Goal: Task Accomplishment & Management: Manage account settings

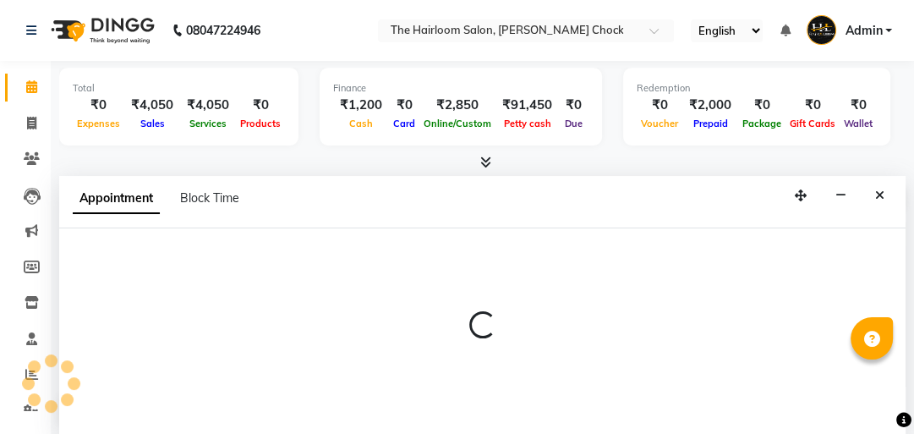
select select "51818"
select select "tentative"
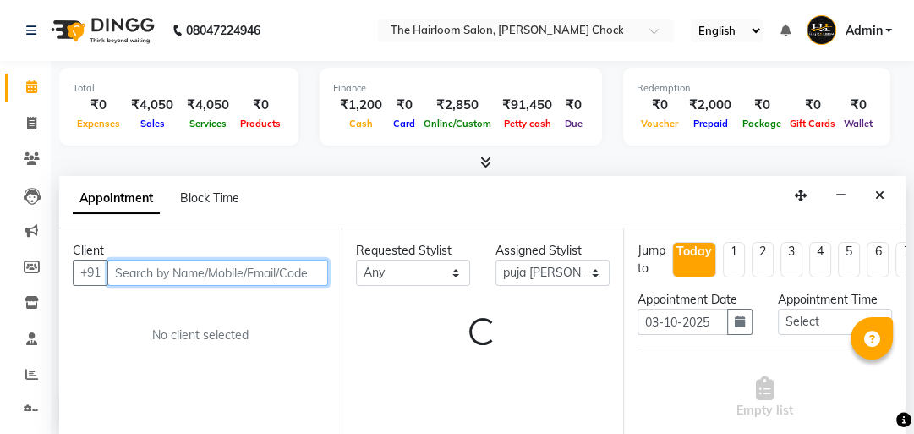
click at [217, 268] on input "text" at bounding box center [217, 273] width 221 height 26
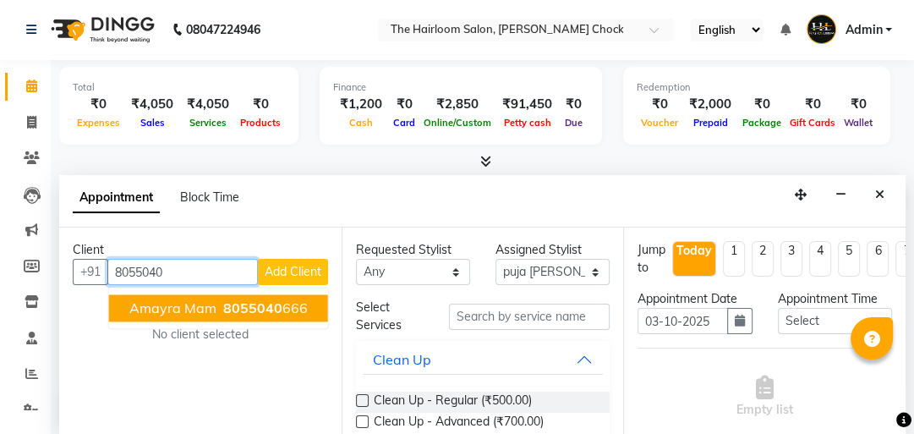
click at [294, 308] on ngb-highlight "8055040 666" at bounding box center [264, 307] width 88 height 17
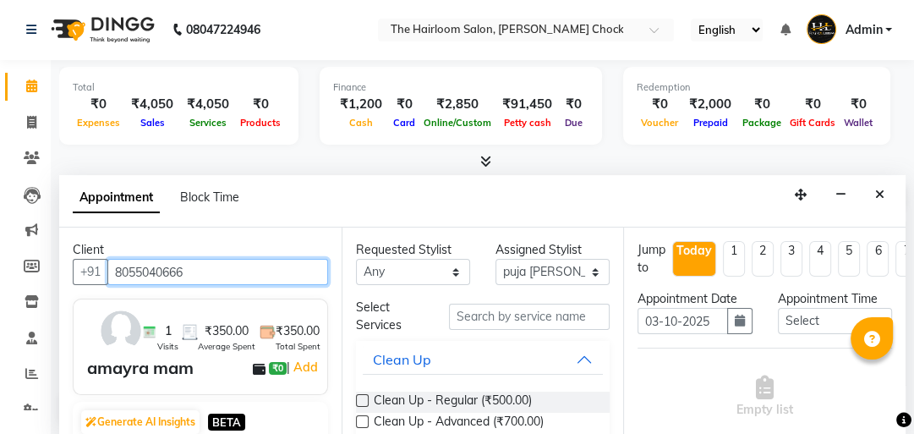
type input "8055040666"
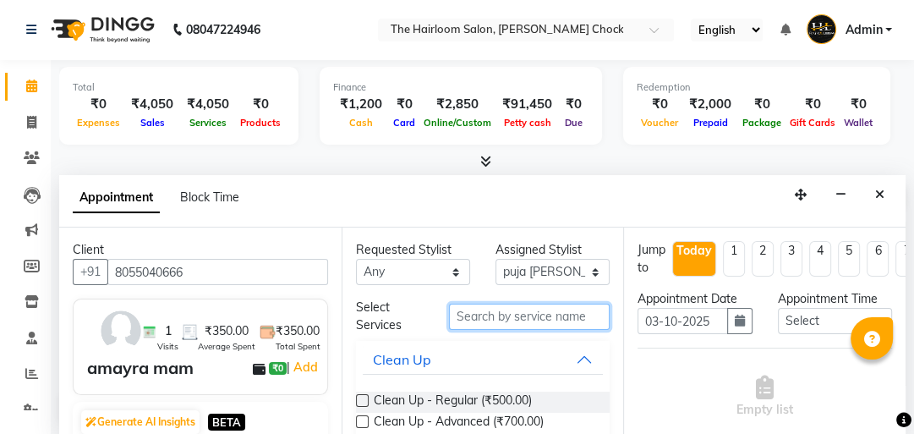
click at [541, 315] on input "text" at bounding box center [529, 317] width 161 height 26
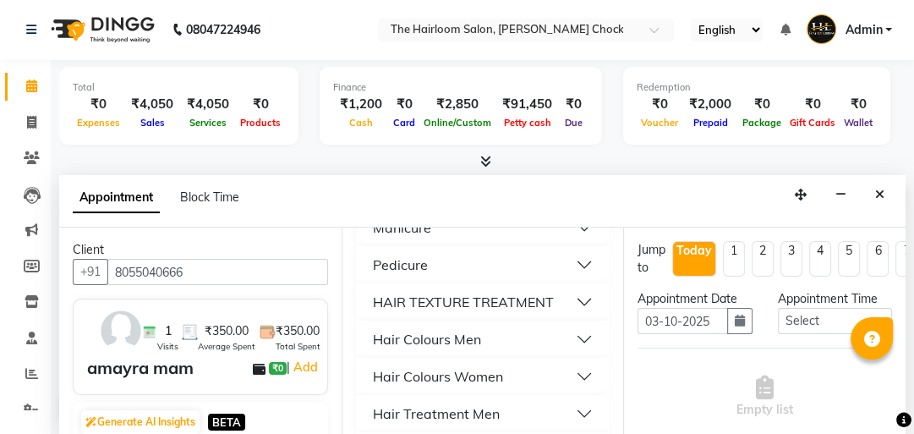
scroll to position [541, 0]
click at [477, 375] on div "Hair Colours Women" at bounding box center [438, 375] width 130 height 20
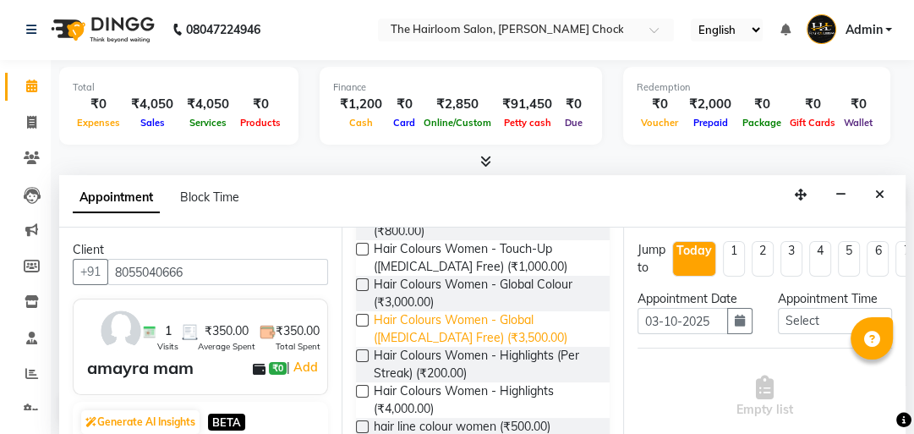
scroll to position [609, 0]
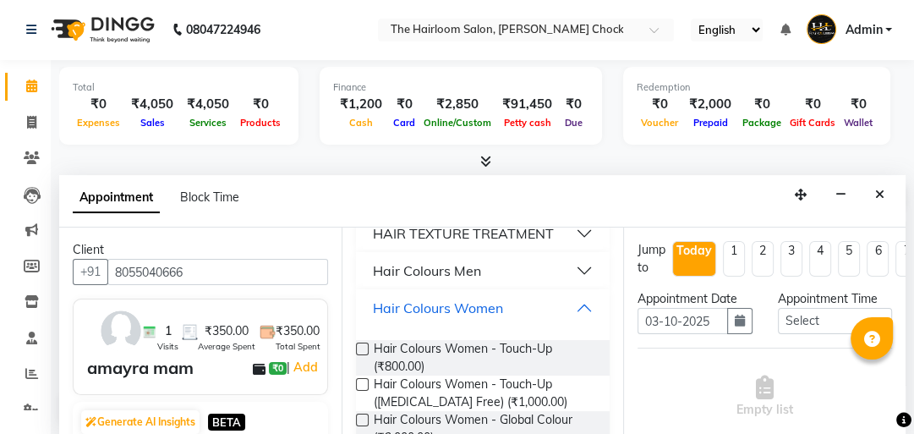
click at [492, 307] on div "Hair Colours Women" at bounding box center [438, 308] width 130 height 20
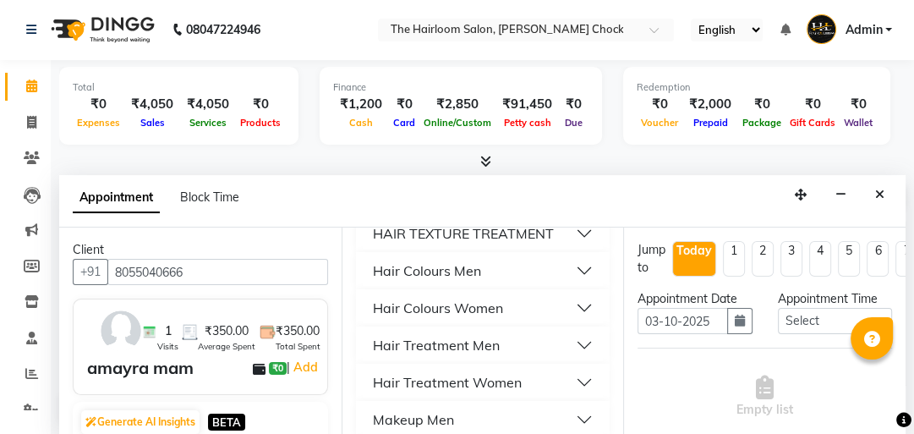
scroll to position [847, 0]
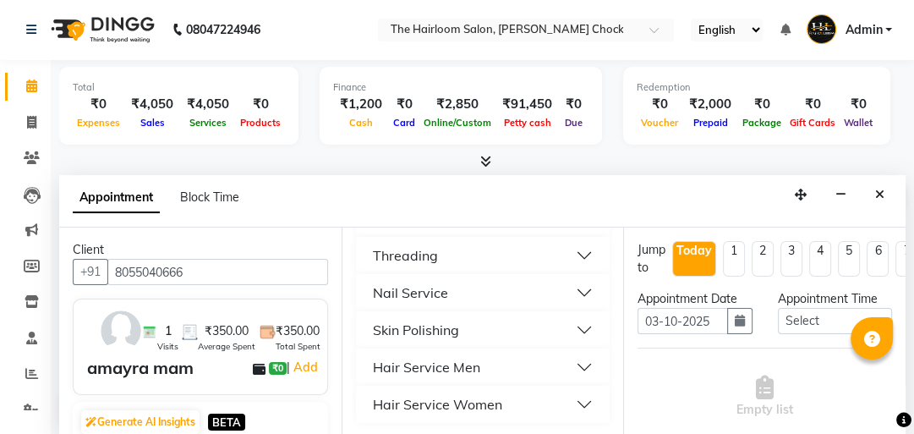
click at [471, 397] on div "Hair Service Women" at bounding box center [437, 404] width 129 height 20
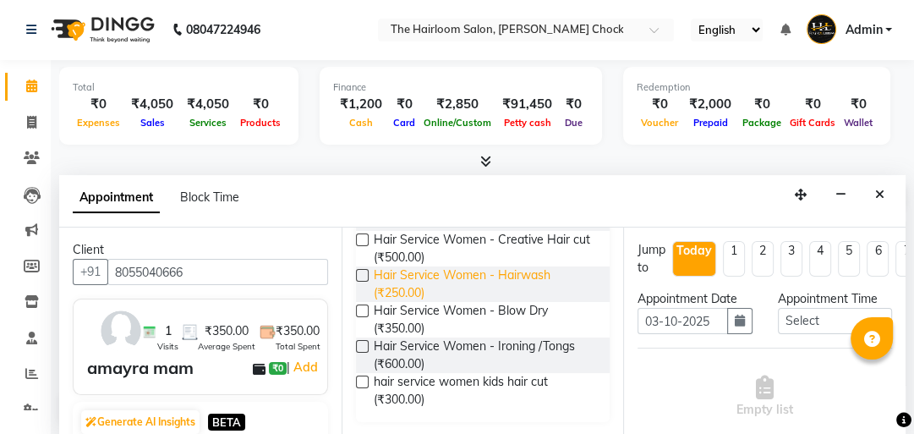
scroll to position [1088, 0]
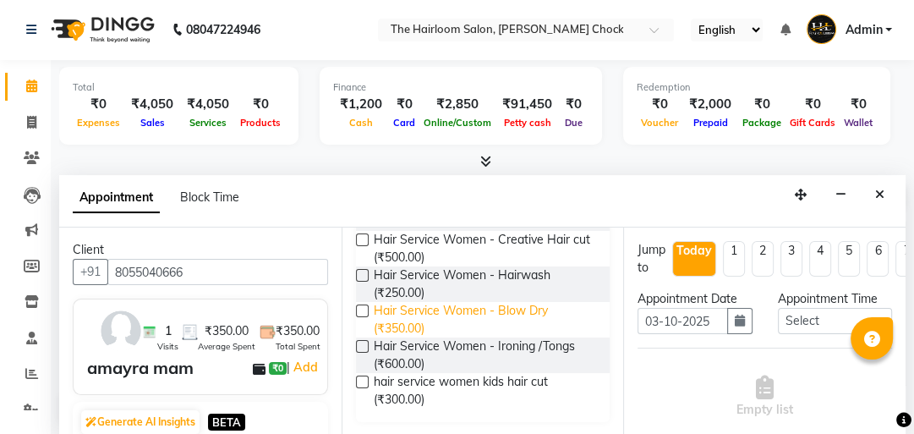
click at [475, 310] on span "Hair Service Women - Blow Dry (₹350.00)" at bounding box center [485, 320] width 223 height 36
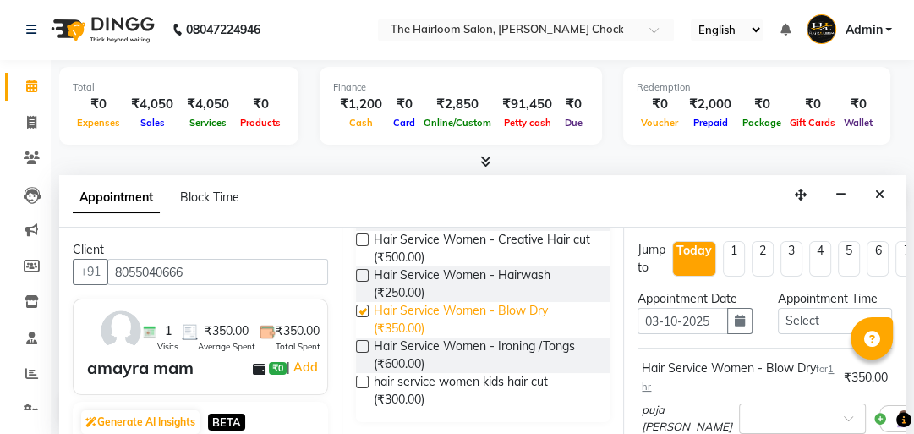
checkbox input "false"
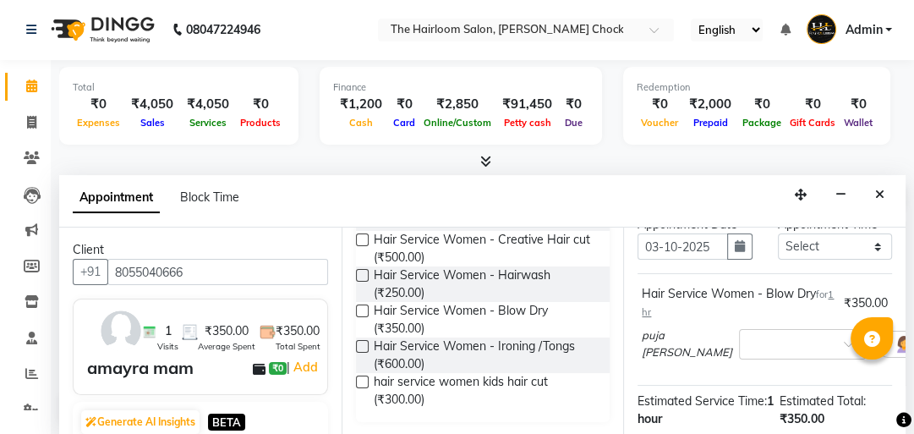
scroll to position [271, 0]
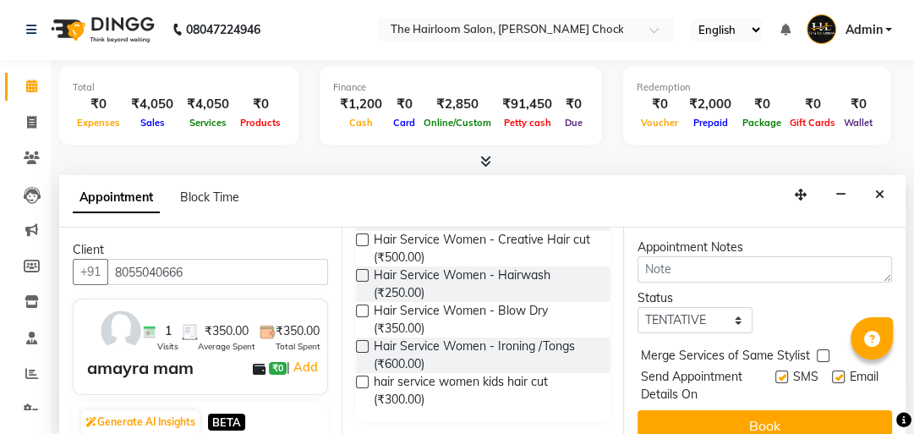
click at [775, 370] on label at bounding box center [781, 376] width 13 height 13
click at [775, 373] on input "checkbox" at bounding box center [780, 378] width 11 height 11
checkbox input "false"
click at [832, 375] on label at bounding box center [838, 376] width 13 height 13
click at [832, 375] on input "checkbox" at bounding box center [837, 378] width 11 height 11
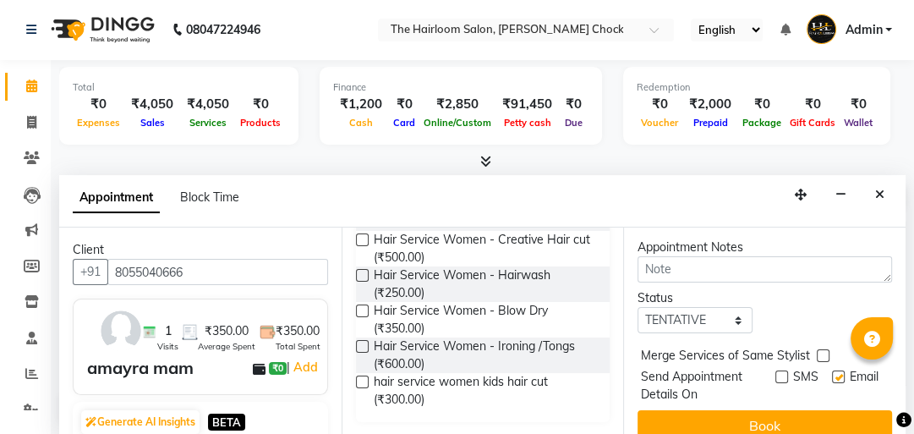
checkbox input "false"
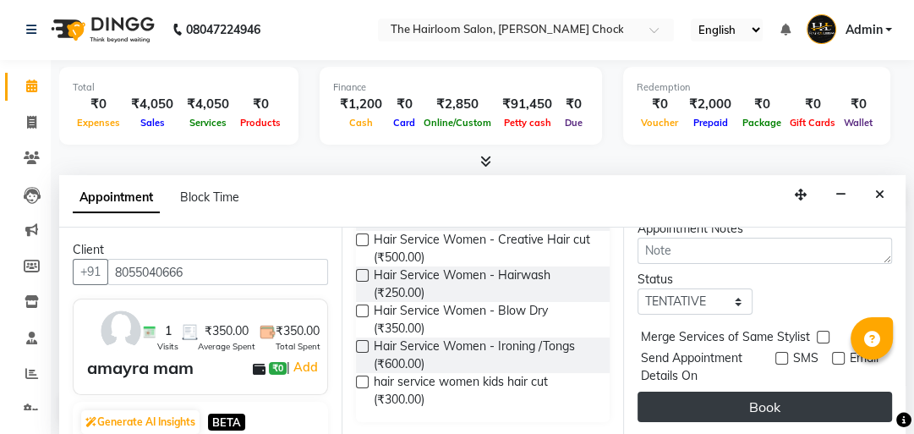
scroll to position [299, 0]
click at [796, 392] on button "Book" at bounding box center [765, 407] width 255 height 30
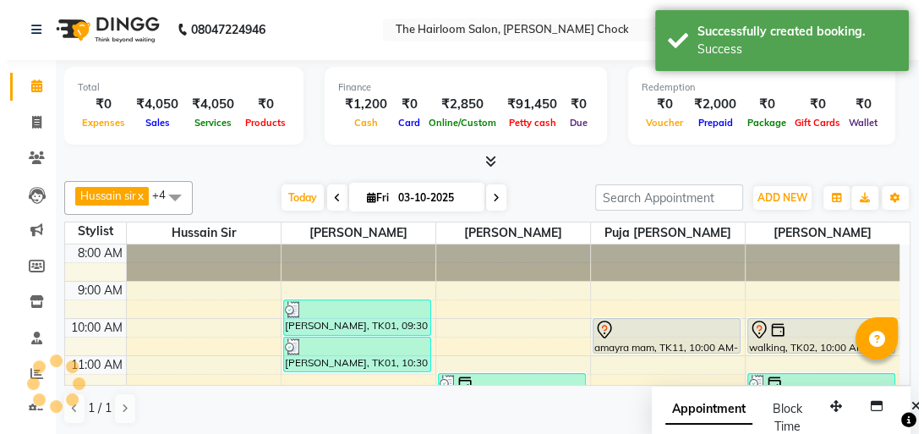
scroll to position [0, 0]
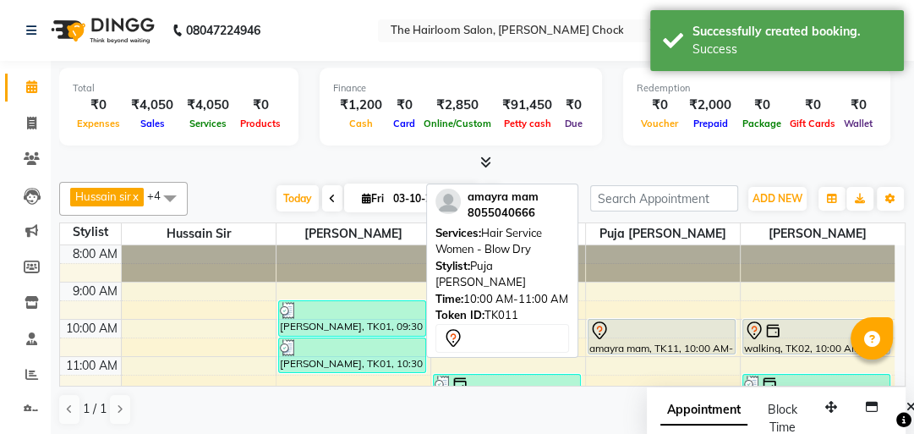
click at [690, 337] on div at bounding box center [661, 331] width 145 height 20
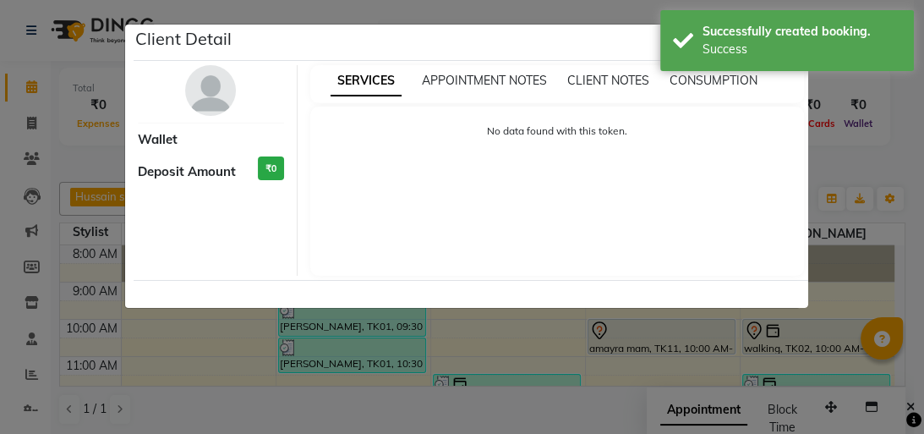
select select "7"
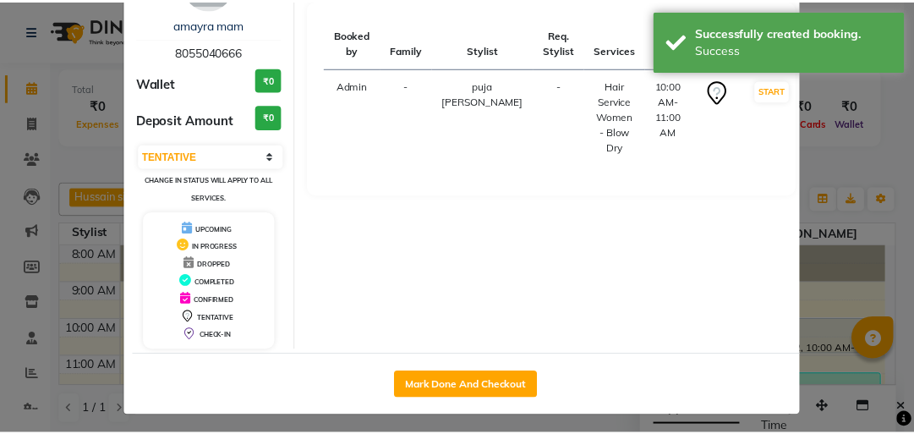
scroll to position [112, 0]
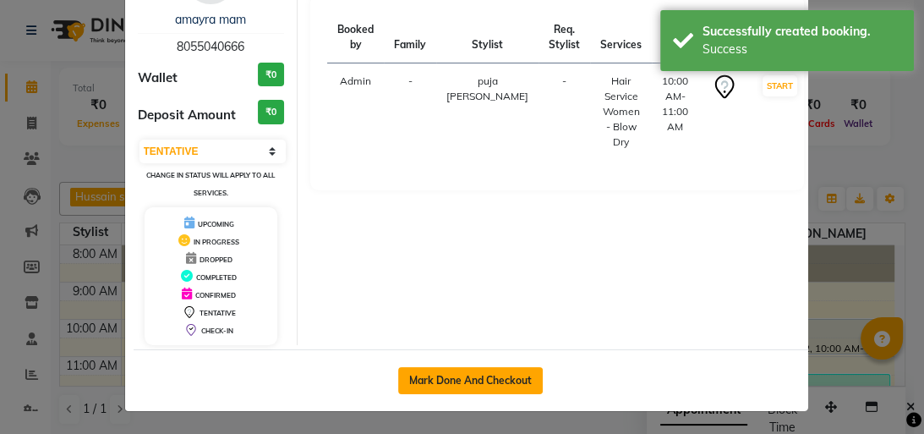
click at [504, 374] on button "Mark Done And Checkout" at bounding box center [470, 380] width 145 height 27
select select "service"
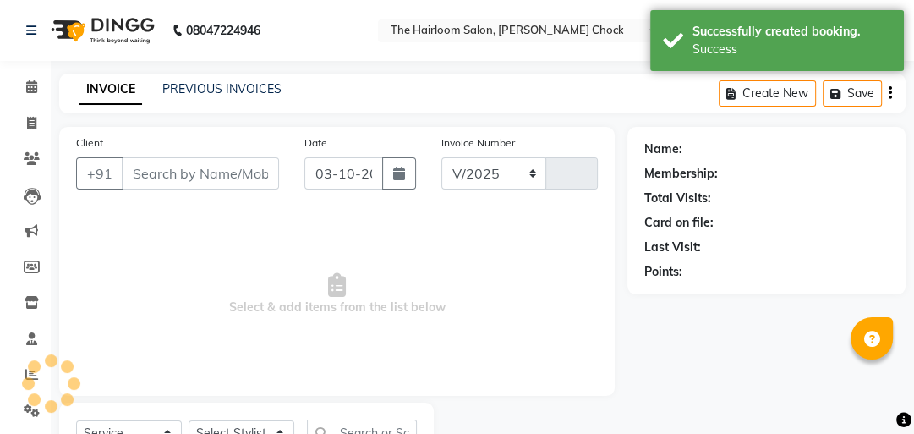
select select "5926"
type input "4045"
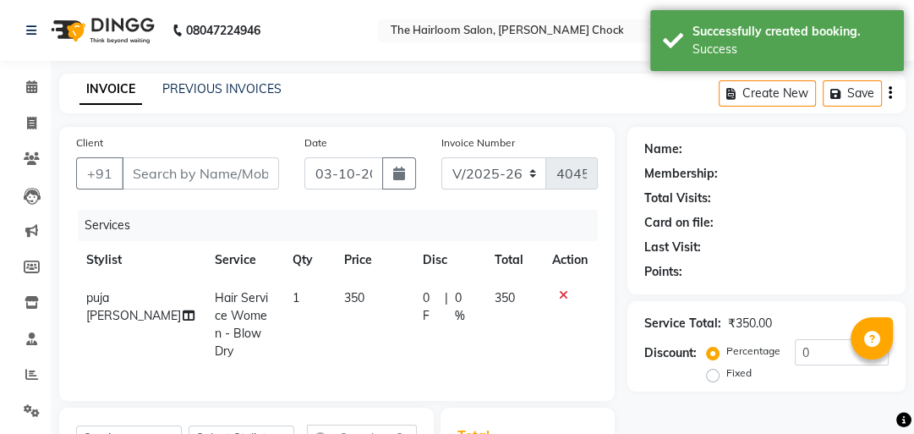
type input "8055040666"
select select "51818"
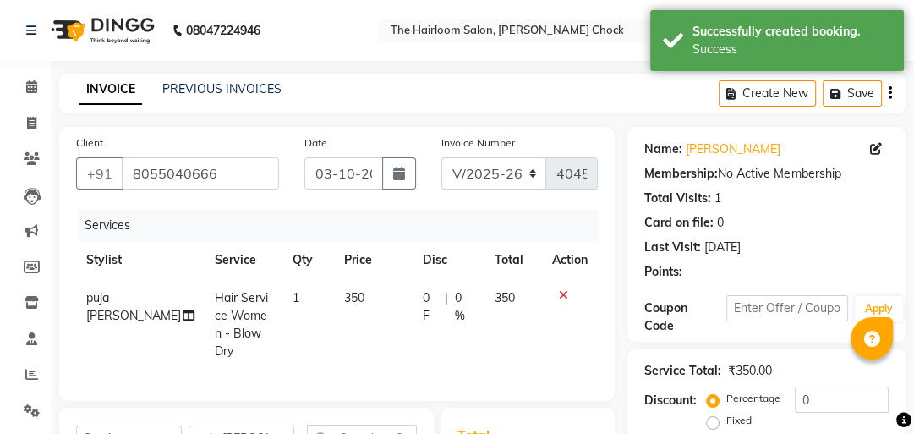
click at [367, 291] on td "350" at bounding box center [373, 324] width 79 height 91
select select "51818"
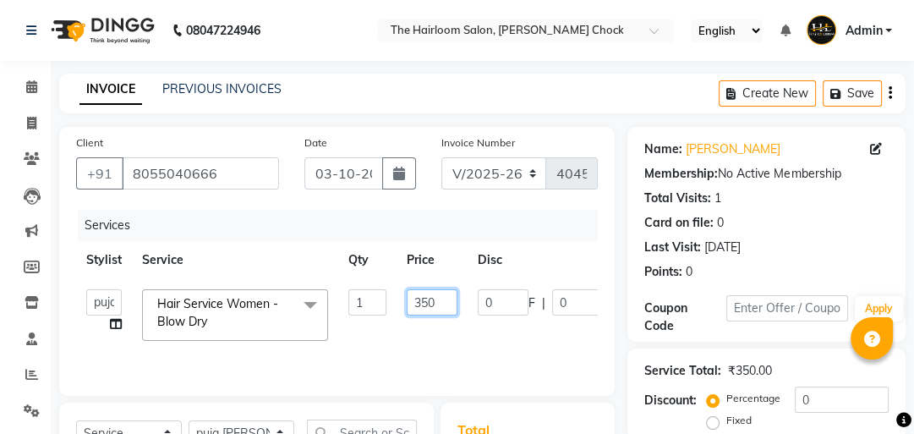
click at [436, 299] on input "350" at bounding box center [432, 302] width 51 height 26
type input "3"
type input "300"
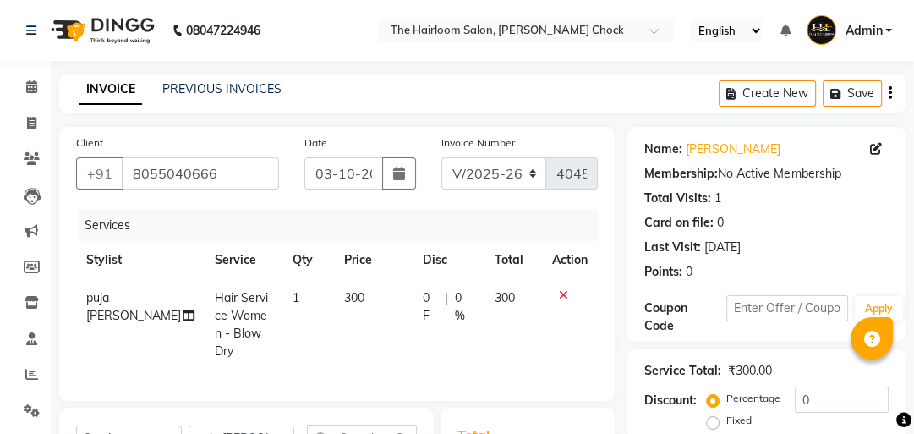
scroll to position [203, 0]
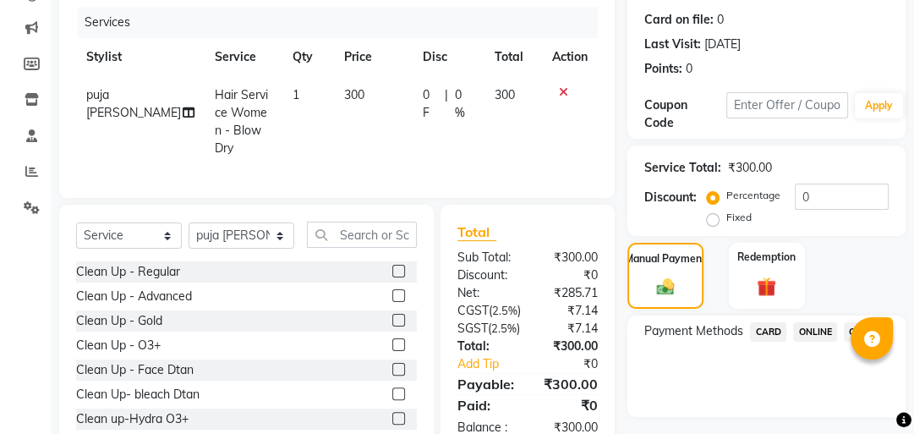
click at [822, 332] on span "ONLINE" at bounding box center [815, 331] width 44 height 19
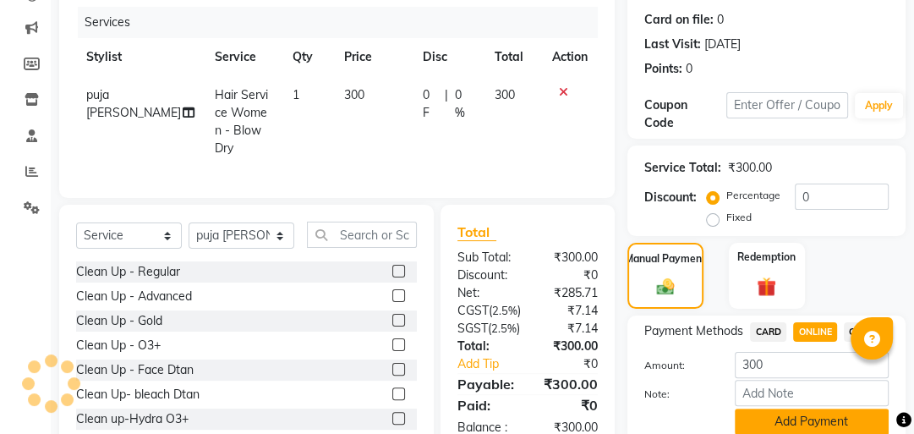
click at [788, 426] on button "Add Payment" at bounding box center [812, 421] width 154 height 26
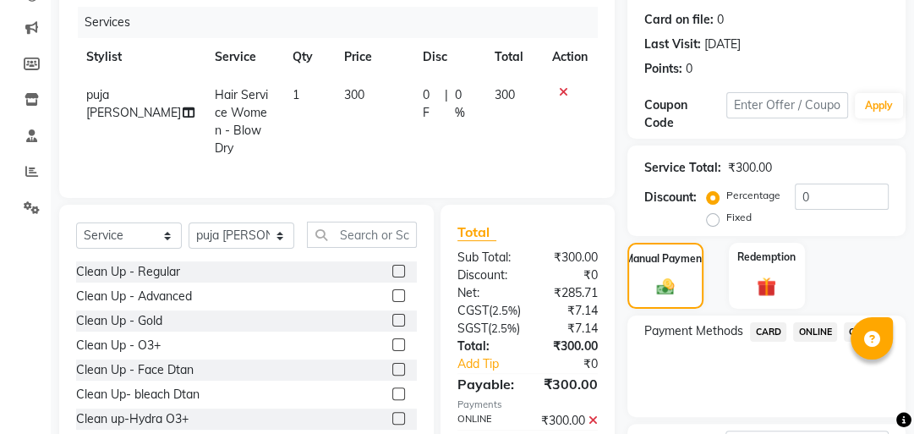
scroll to position [338, 0]
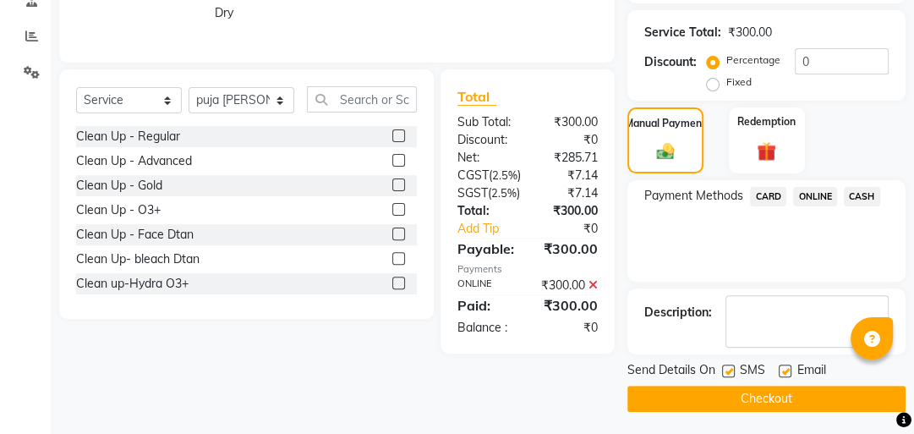
click at [727, 365] on label at bounding box center [728, 370] width 13 height 13
click at [727, 366] on input "checkbox" at bounding box center [727, 371] width 11 height 11
checkbox input "false"
click at [781, 370] on label at bounding box center [785, 370] width 13 height 13
click at [781, 370] on input "checkbox" at bounding box center [784, 371] width 11 height 11
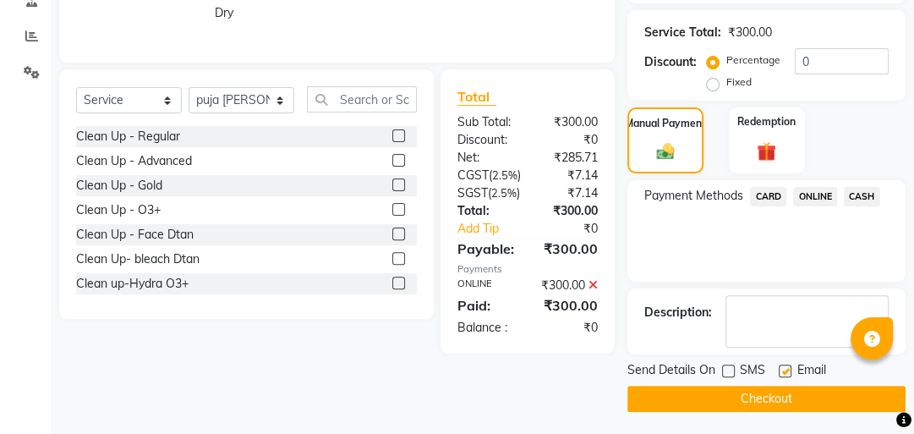
checkbox input "false"
click at [735, 430] on main "INVOICE PREVIOUS INVOICES Create New Save Client [PHONE_NUMBER] Date [DATE] Inv…" at bounding box center [482, 86] width 863 height 702
click at [741, 411] on main "INVOICE PREVIOUS INVOICES Create New Save Client [PHONE_NUMBER] Date [DATE] Inv…" at bounding box center [482, 86] width 863 height 702
click at [749, 394] on button "Checkout" at bounding box center [767, 399] width 278 height 26
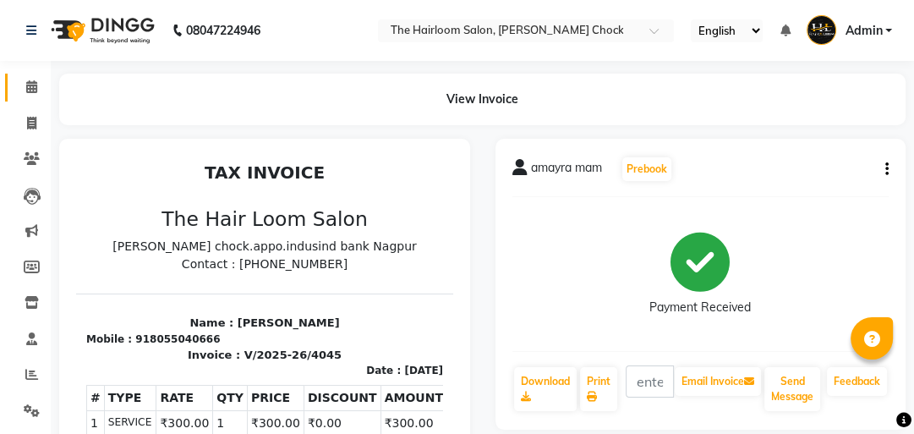
click at [20, 77] on link "Calendar" at bounding box center [25, 88] width 41 height 28
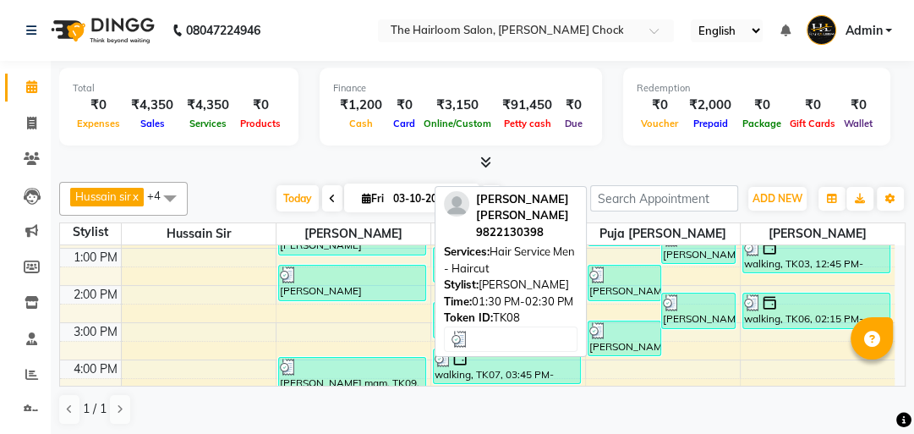
scroll to position [203, 0]
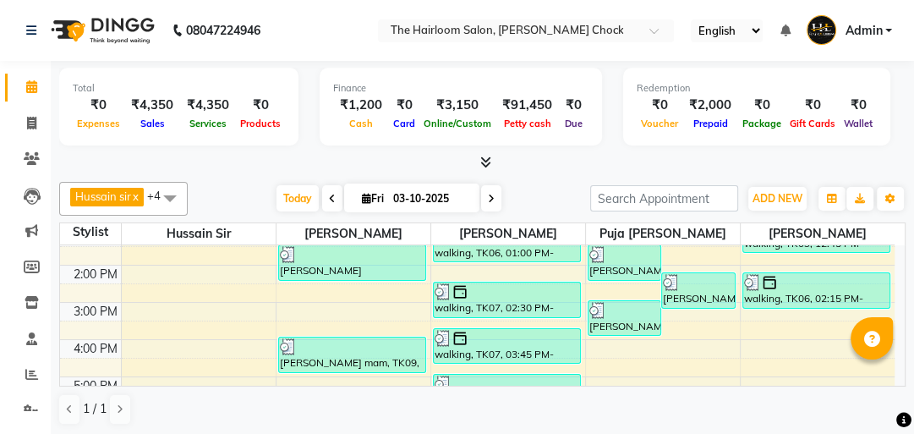
click at [332, 282] on div "8:00 AM 9:00 AM 10:00 AM 11:00 AM 12:00 PM 1:00 PM 2:00 PM 3:00 PM 4:00 PM 5:00…" at bounding box center [477, 339] width 835 height 595
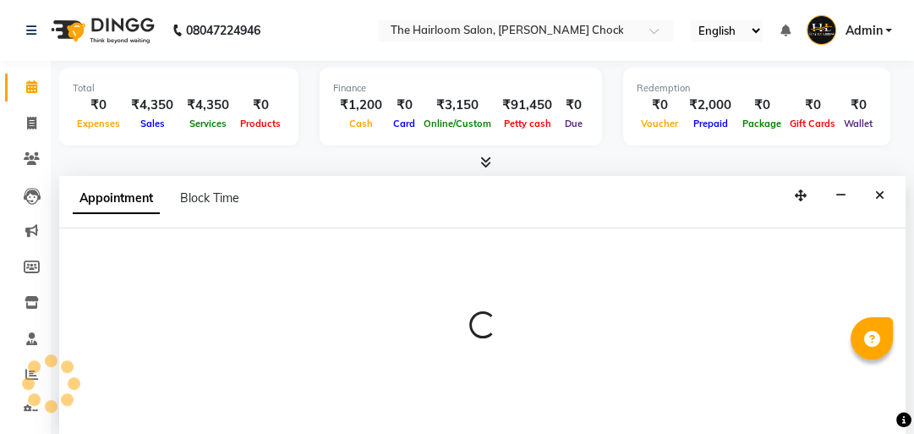
select select "41756"
select select "tentative"
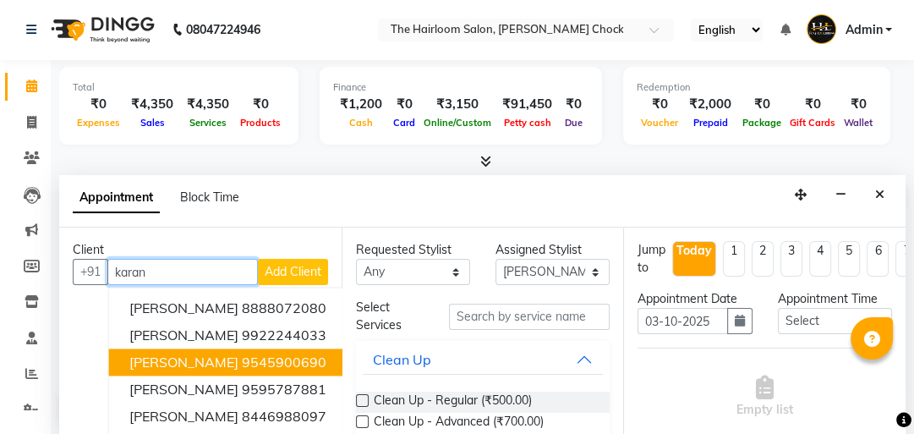
scroll to position [68, 0]
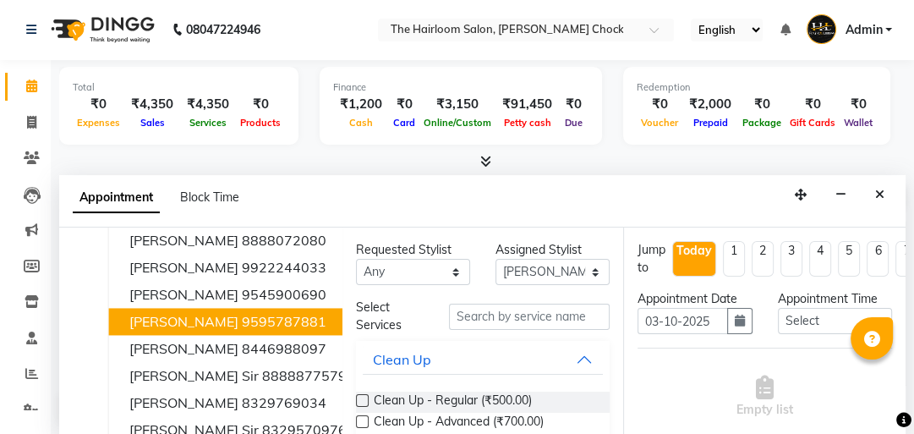
click at [210, 308] on button "[PERSON_NAME] 9595787881" at bounding box center [238, 321] width 258 height 27
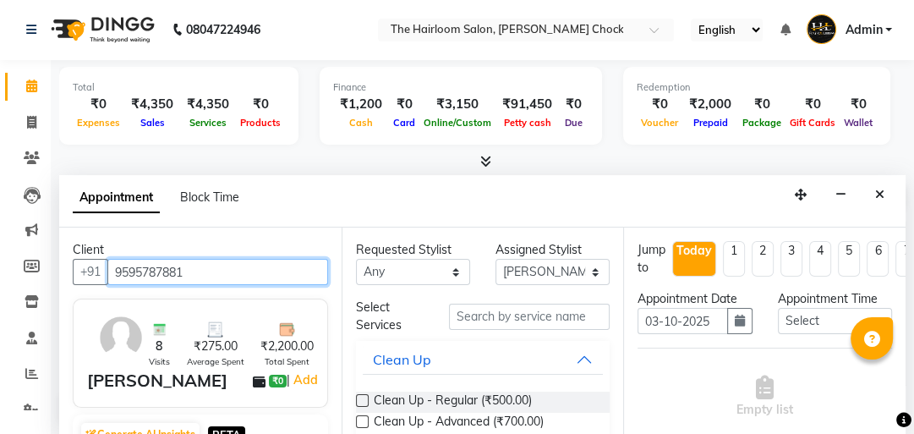
type input "9595787881"
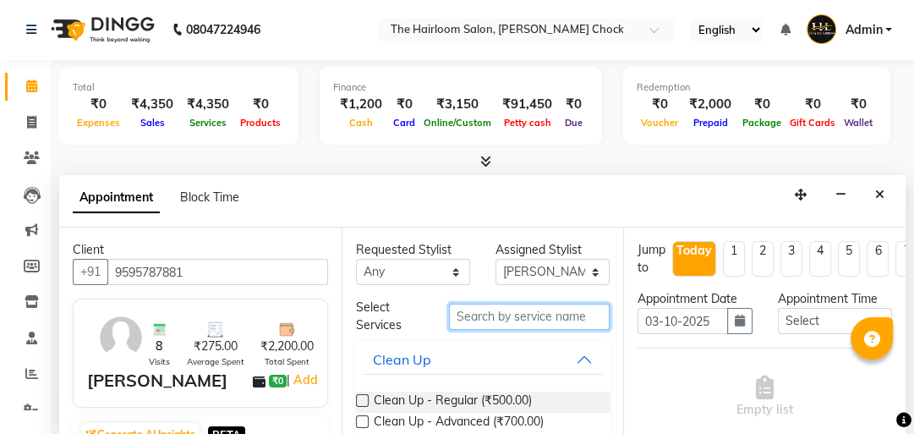
click at [487, 321] on input "text" at bounding box center [529, 317] width 161 height 26
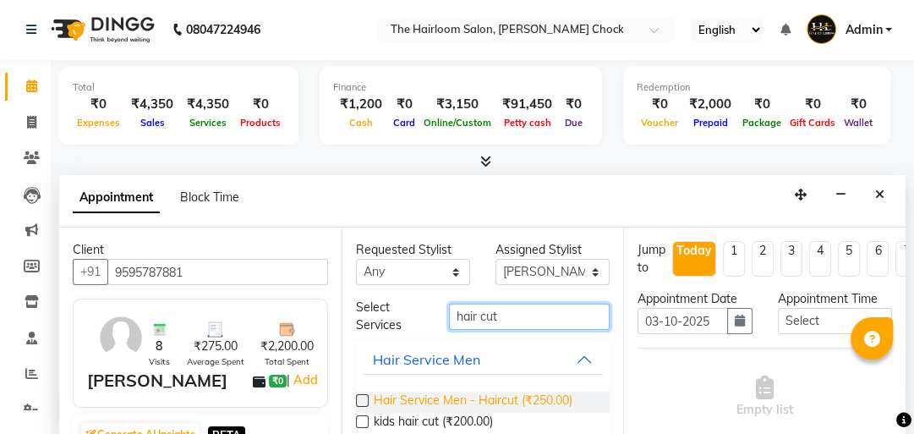
type input "hair cut"
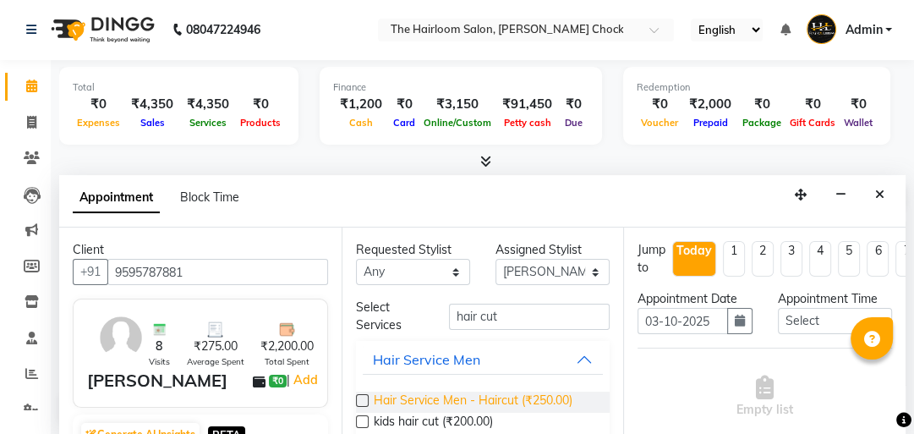
click at [479, 396] on span "Hair Service Men - Haircut (₹250.00)" at bounding box center [473, 402] width 199 height 21
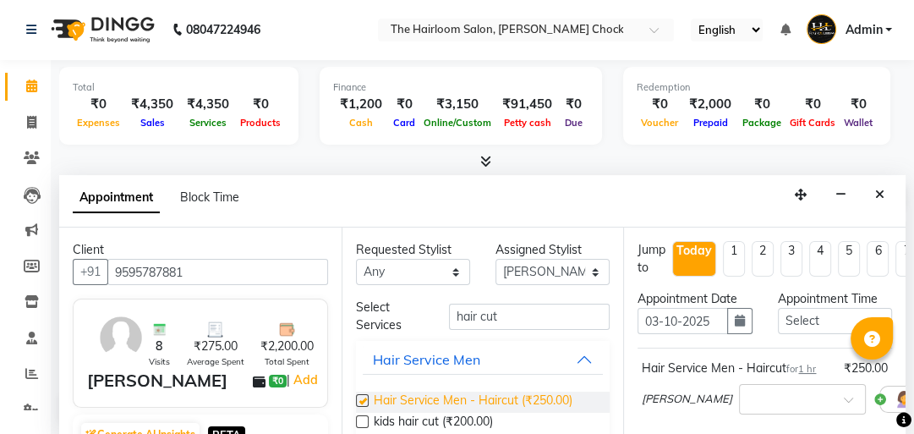
checkbox input "false"
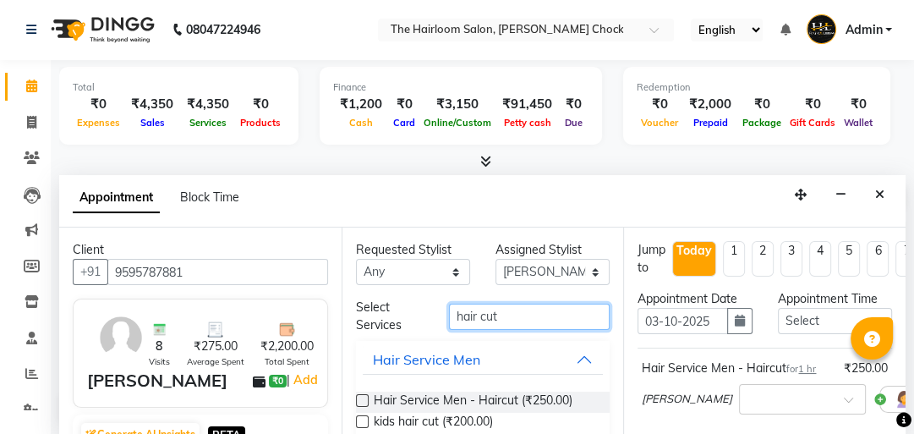
drag, startPoint x: 512, startPoint y: 319, endPoint x: 331, endPoint y: 318, distance: 181.0
click at [332, 319] on div "Client +91 9595787881 8 Visits ₹275.00 Average Spent ₹2,200.00 Total Spent [PER…" at bounding box center [482, 331] width 847 height 208
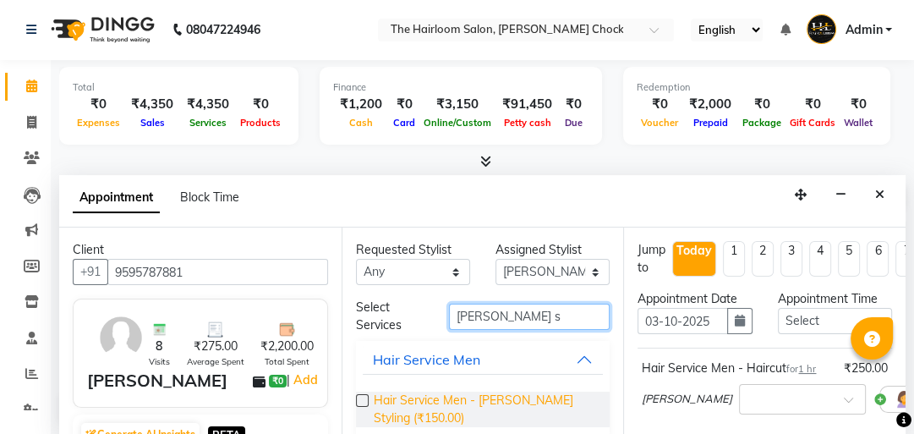
type input "[PERSON_NAME] s"
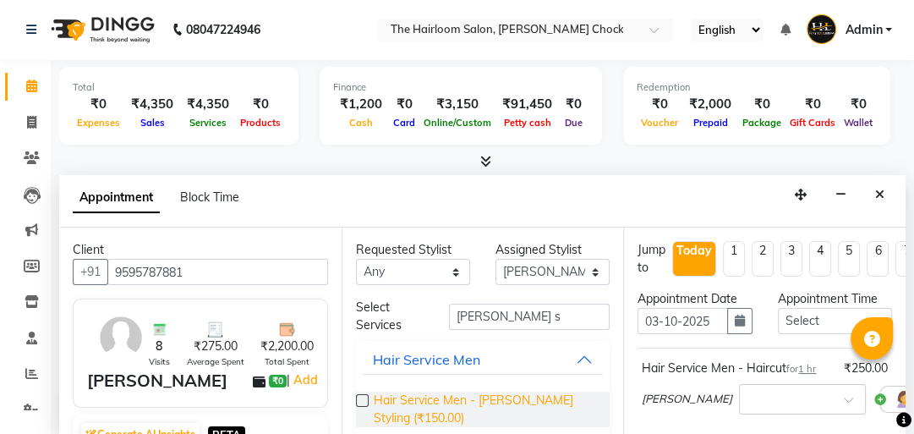
click at [427, 408] on span "Hair Service Men - [PERSON_NAME] Styling (₹150.00)" at bounding box center [485, 410] width 223 height 36
checkbox input "false"
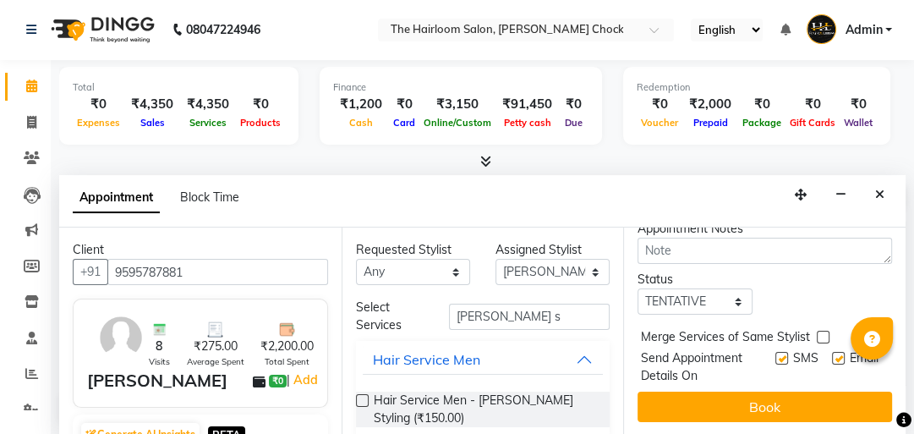
scroll to position [378, 0]
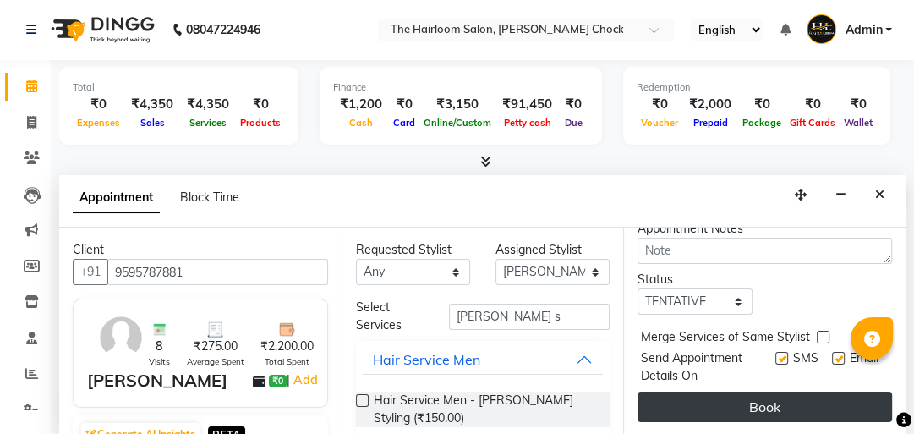
click at [776, 392] on button "Book" at bounding box center [765, 407] width 255 height 30
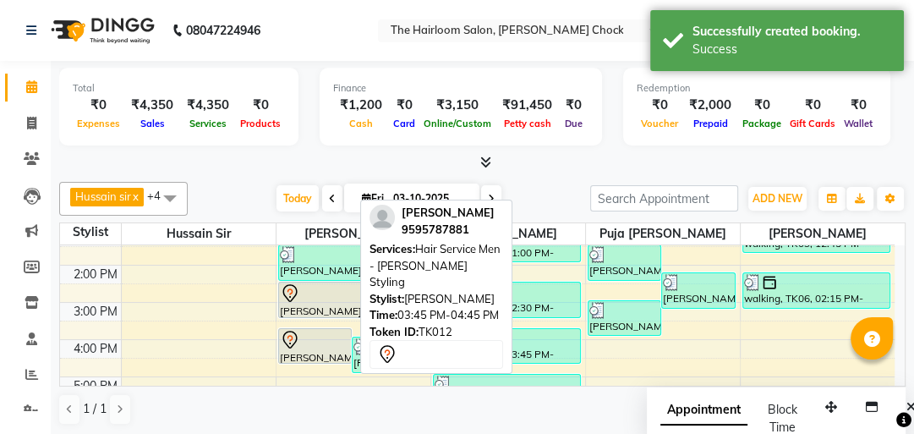
scroll to position [271, 0]
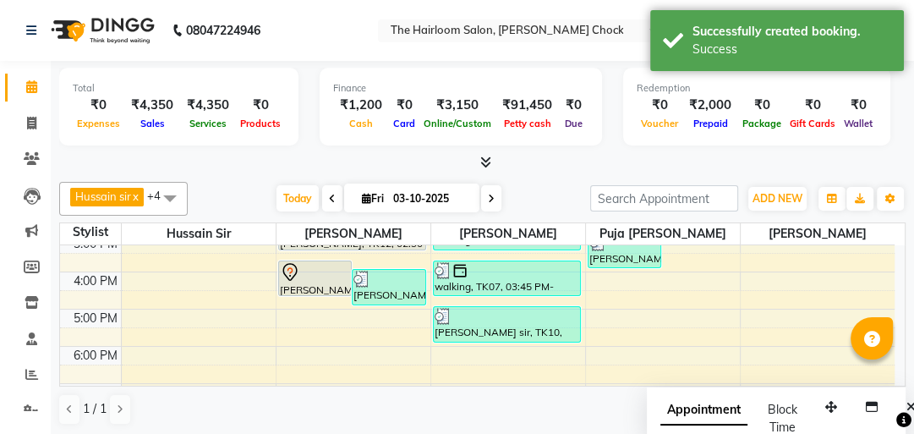
click at [318, 305] on div "8:00 AM 9:00 AM 10:00 AM 11:00 AM 12:00 PM 1:00 PM 2:00 PM 3:00 PM 4:00 PM 5:00…" at bounding box center [477, 272] width 835 height 595
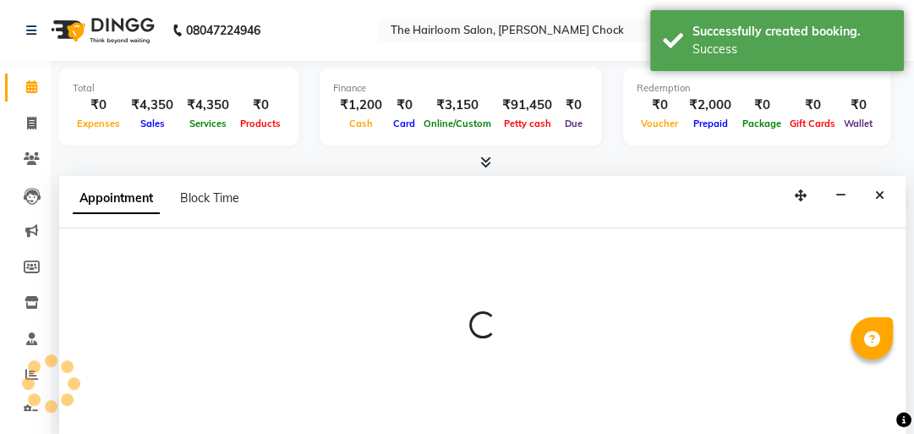
select select "41756"
select select "tentative"
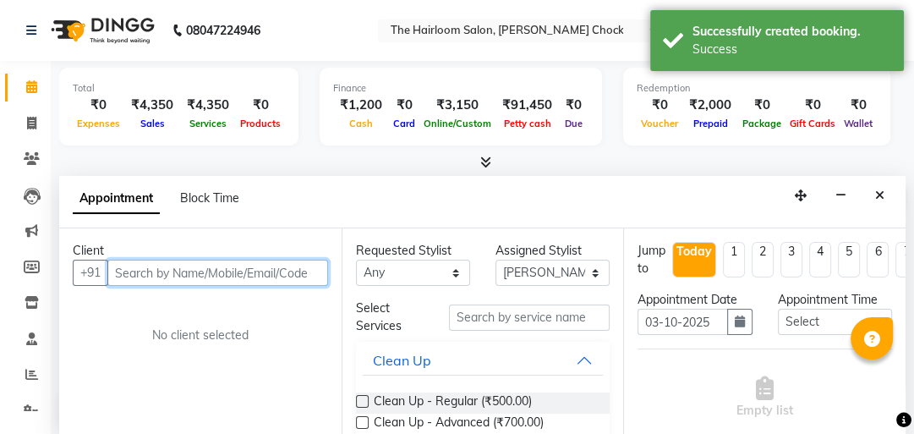
scroll to position [1, 0]
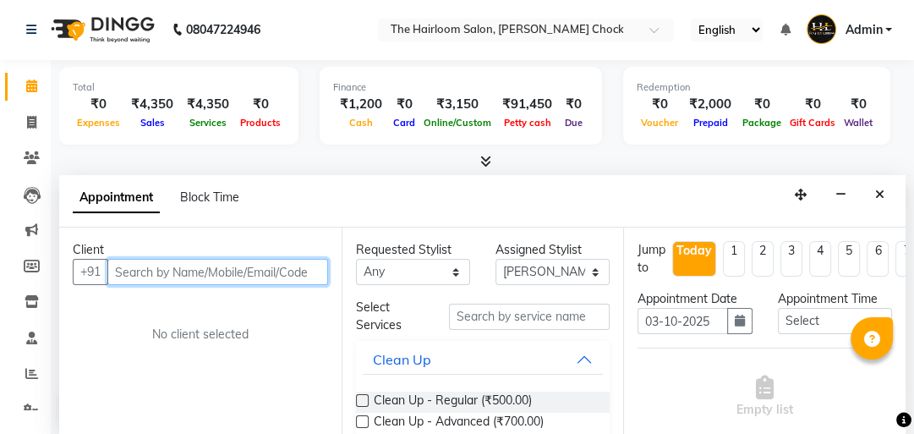
click at [203, 271] on input "text" at bounding box center [217, 272] width 221 height 26
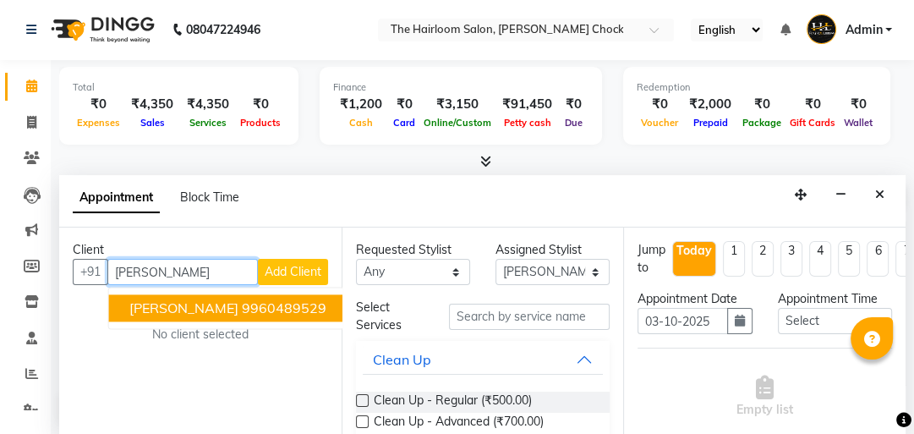
drag, startPoint x: 220, startPoint y: 294, endPoint x: 567, endPoint y: 358, distance: 353.3
click at [222, 295] on button "[PERSON_NAME] 9960489529" at bounding box center [228, 307] width 238 height 27
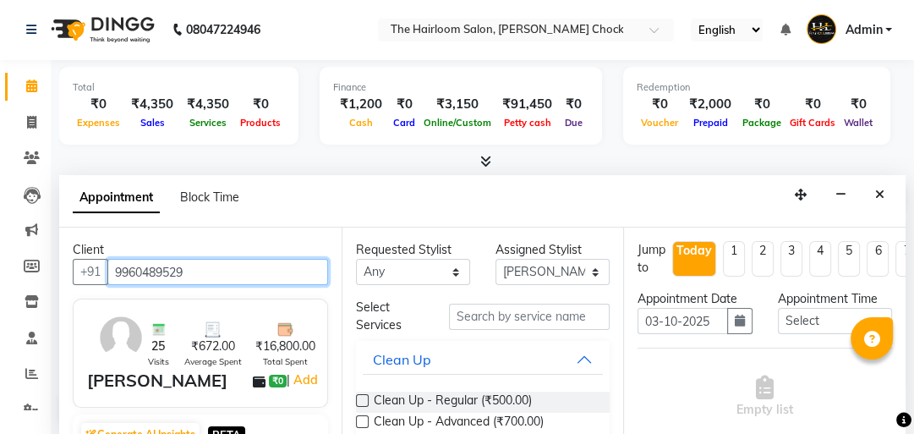
type input "9960489529"
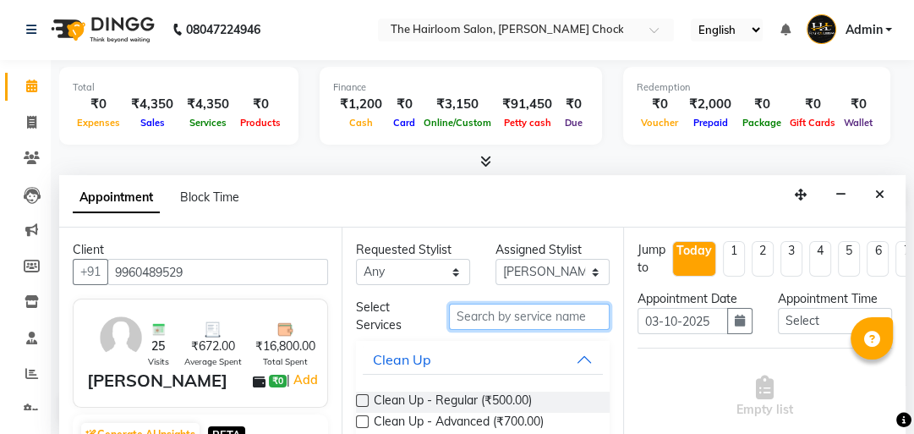
click at [536, 313] on input "text" at bounding box center [529, 317] width 161 height 26
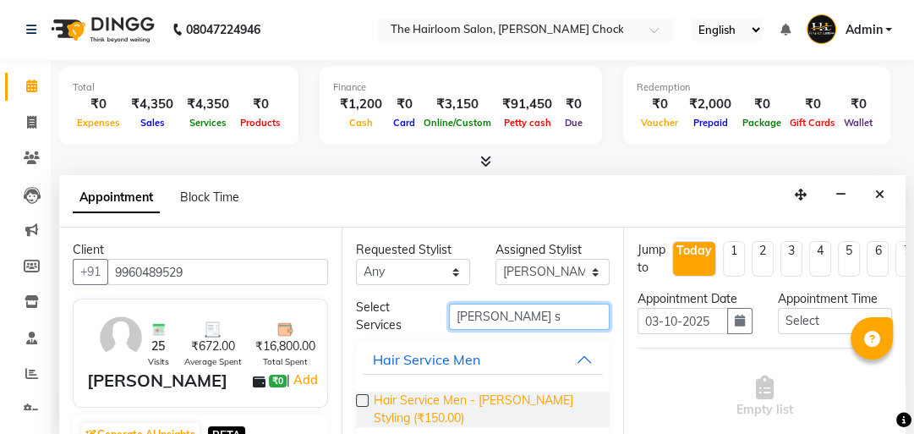
type input "[PERSON_NAME] s"
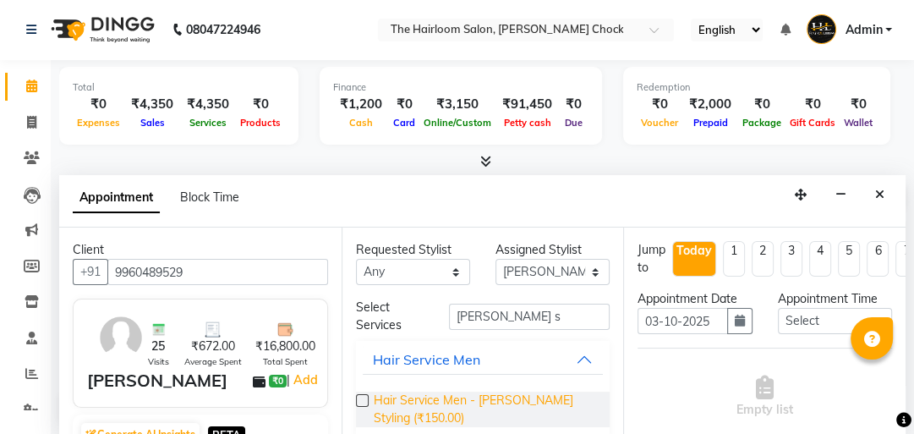
drag, startPoint x: 375, startPoint y: 409, endPoint x: 507, endPoint y: 390, distance: 133.4
click at [379, 409] on span "Hair Service Men - [PERSON_NAME] Styling (₹150.00)" at bounding box center [485, 410] width 223 height 36
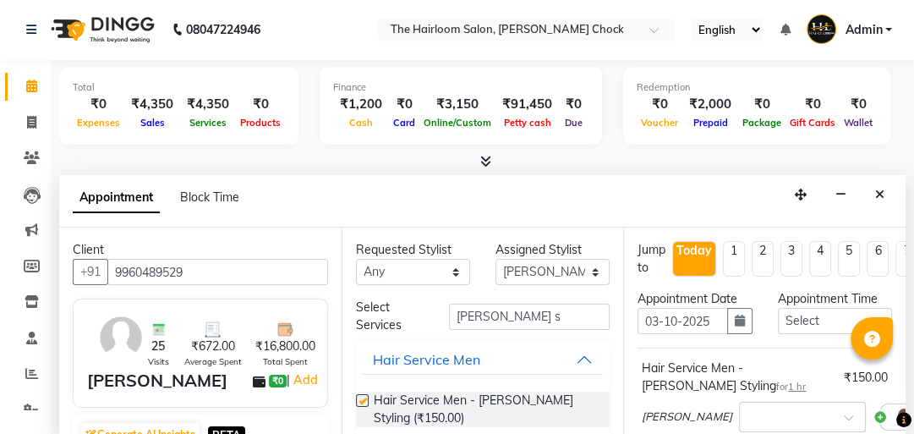
checkbox input "false"
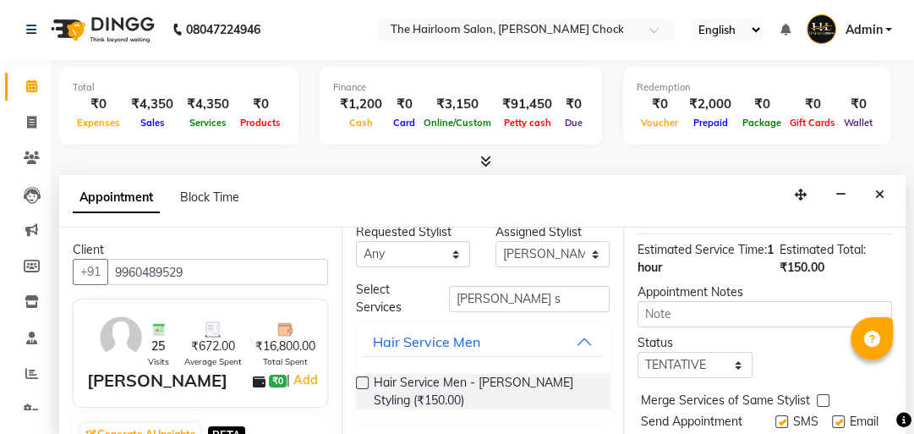
scroll to position [299, 0]
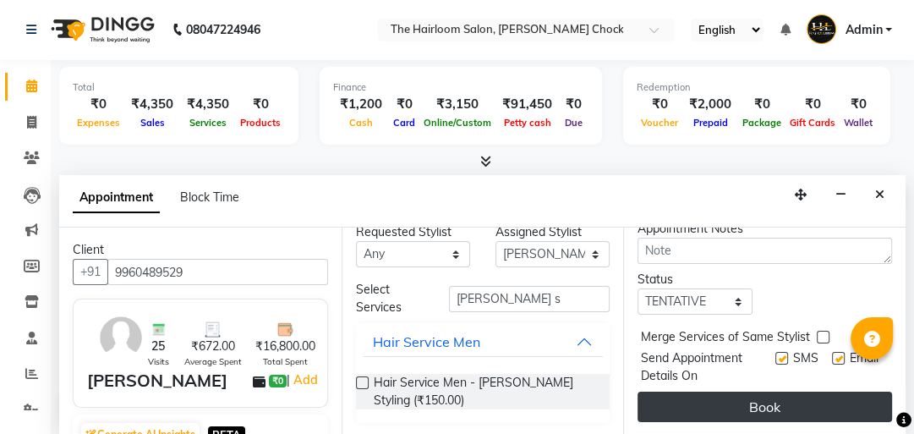
click at [772, 392] on button "Book" at bounding box center [765, 407] width 255 height 30
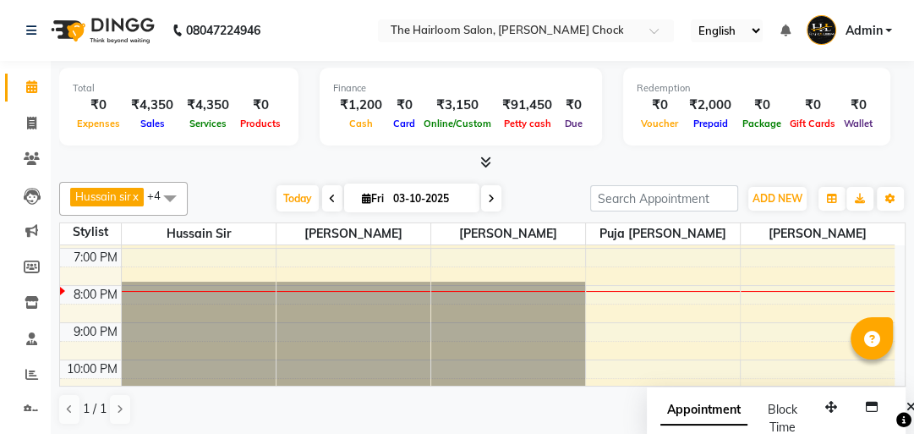
scroll to position [271, 0]
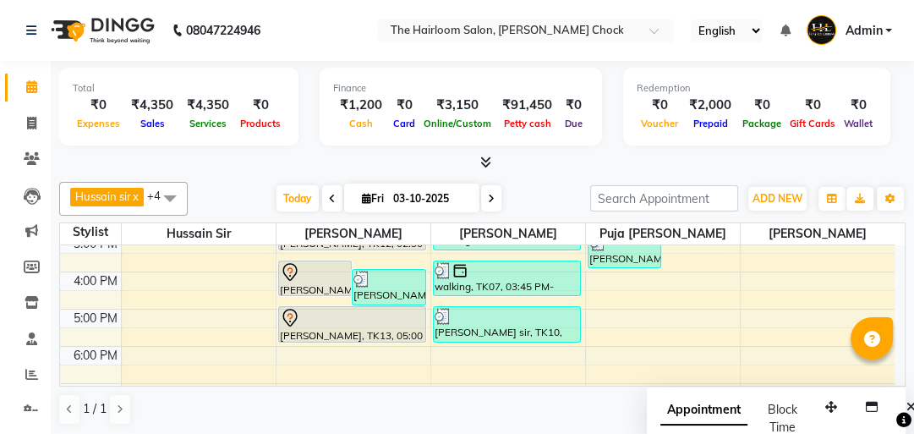
click at [334, 348] on div "8:00 AM 9:00 AM 10:00 AM 11:00 AM 12:00 PM 1:00 PM 2:00 PM 3:00 PM 4:00 PM 5:00…" at bounding box center [477, 272] width 835 height 595
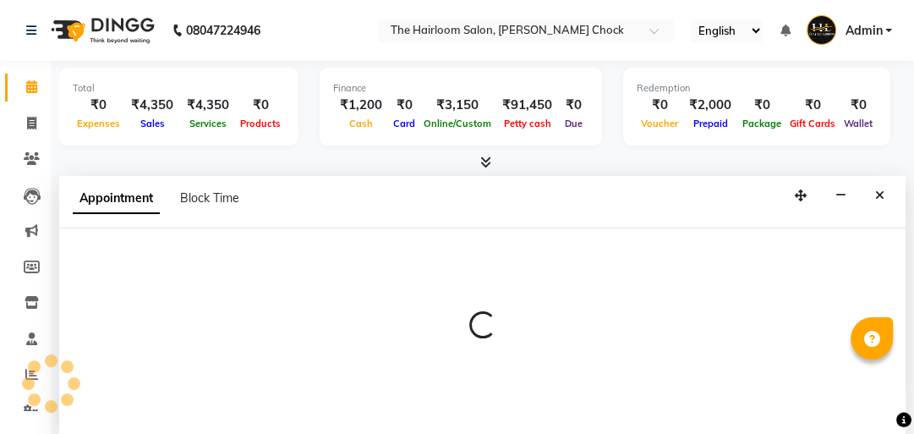
select select "41756"
select select "tentative"
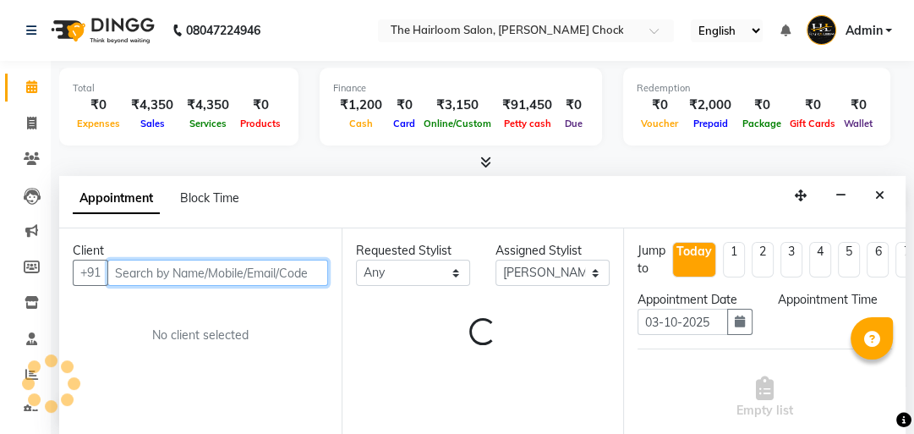
click at [196, 267] on input "text" at bounding box center [217, 273] width 221 height 26
select select "1080"
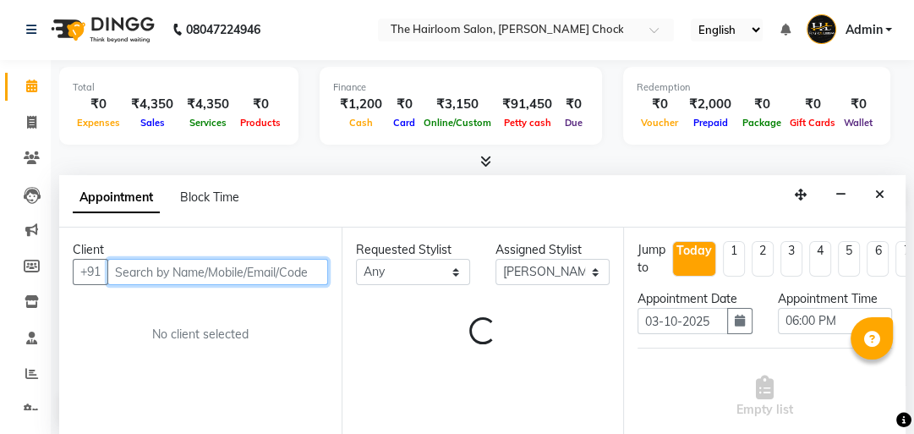
type input "y"
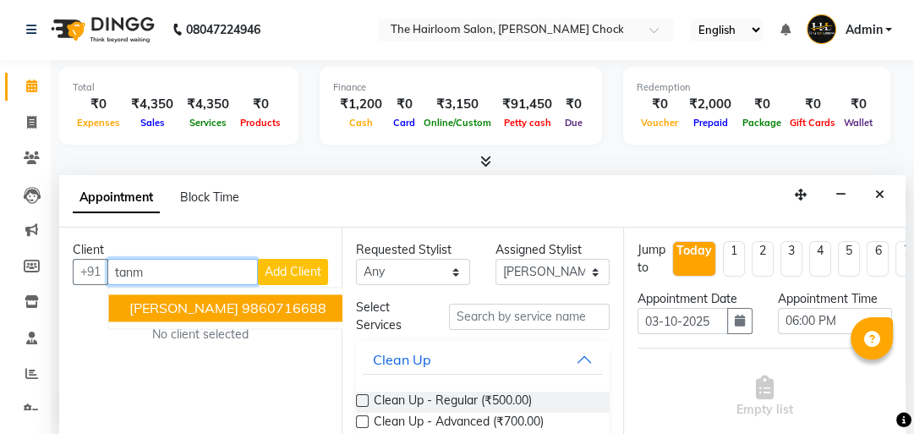
drag, startPoint x: 218, startPoint y: 312, endPoint x: 345, endPoint y: 296, distance: 127.9
click at [220, 311] on span "[PERSON_NAME]" at bounding box center [183, 307] width 109 height 17
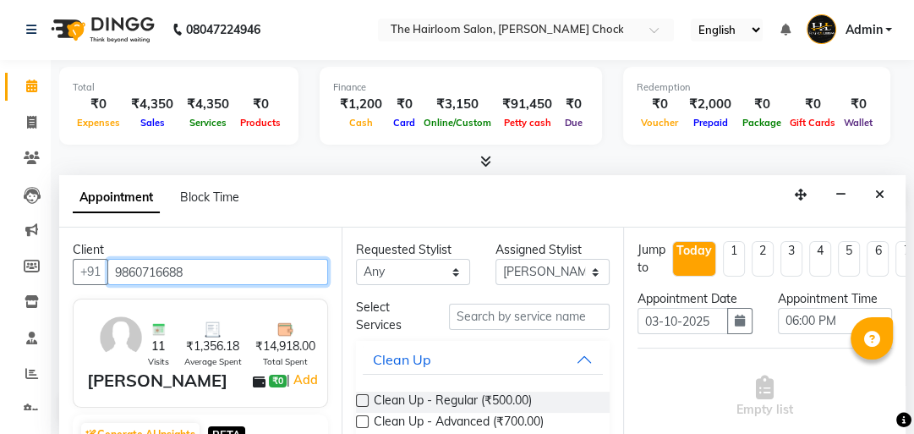
type input "9860716688"
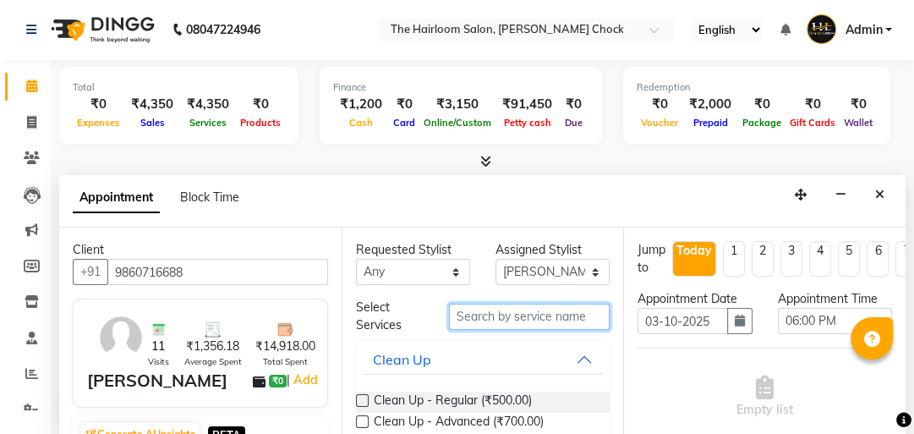
click at [528, 321] on input "text" at bounding box center [529, 317] width 161 height 26
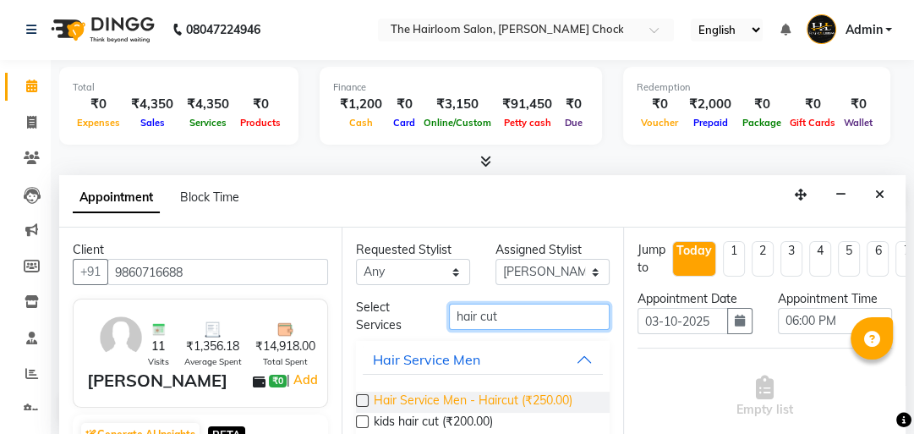
type input "hair cut"
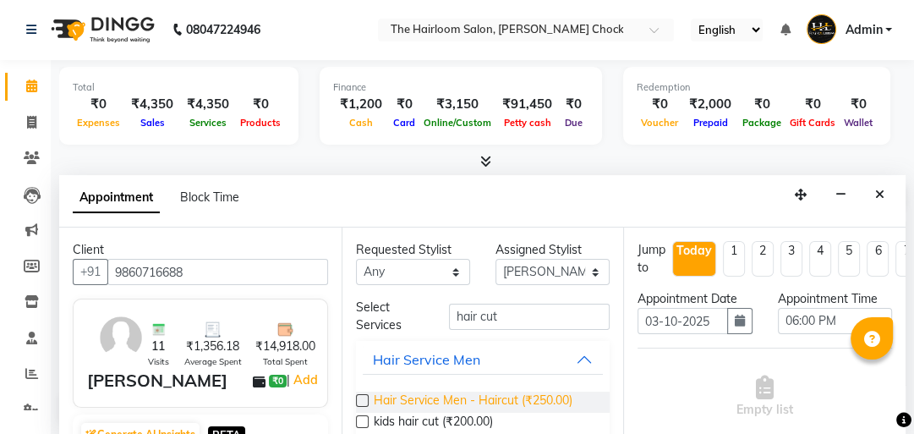
click at [538, 394] on span "Hair Service Men - Haircut (₹250.00)" at bounding box center [473, 402] width 199 height 21
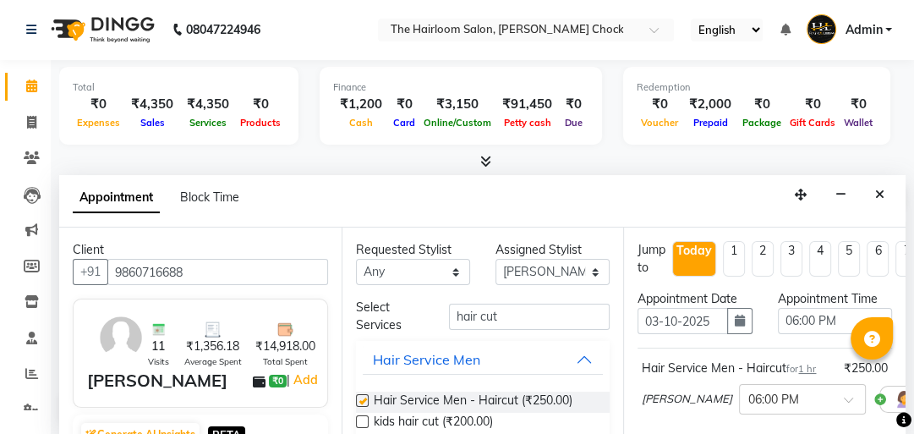
checkbox input "false"
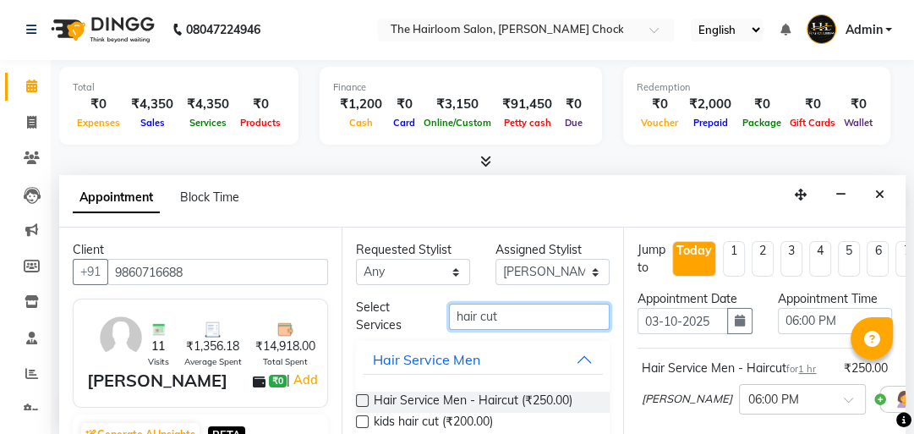
drag, startPoint x: 528, startPoint y: 315, endPoint x: 447, endPoint y: 305, distance: 81.7
click at [452, 310] on input "hair cut" at bounding box center [529, 317] width 161 height 26
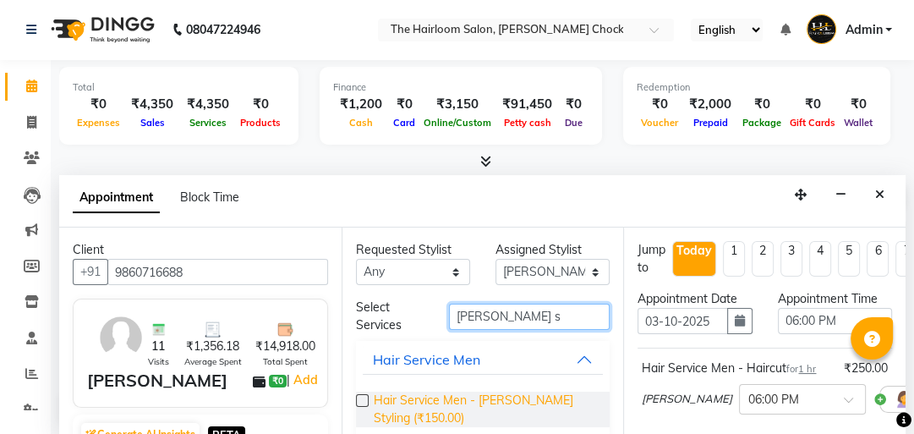
type input "[PERSON_NAME] s"
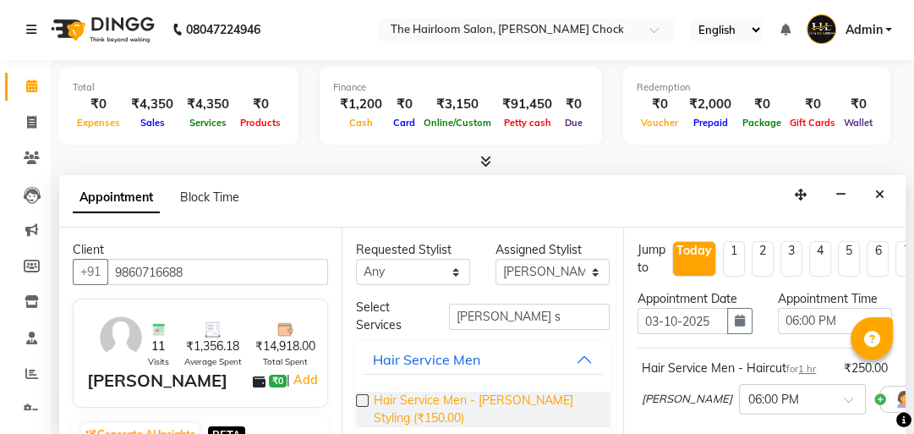
click at [467, 396] on span "Hair Service Men - [PERSON_NAME] Styling (₹150.00)" at bounding box center [485, 410] width 223 height 36
checkbox input "false"
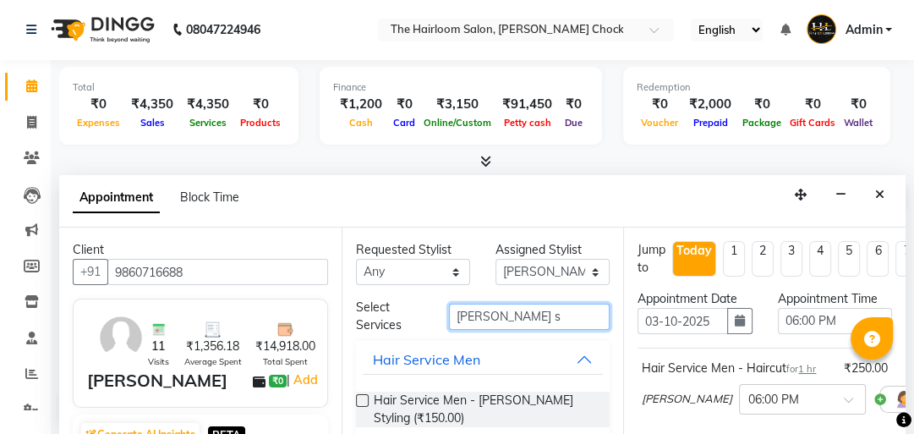
drag, startPoint x: 527, startPoint y: 311, endPoint x: 420, endPoint y: 311, distance: 106.6
click at [420, 311] on div "Select Services [PERSON_NAME] s" at bounding box center [483, 317] width 280 height 36
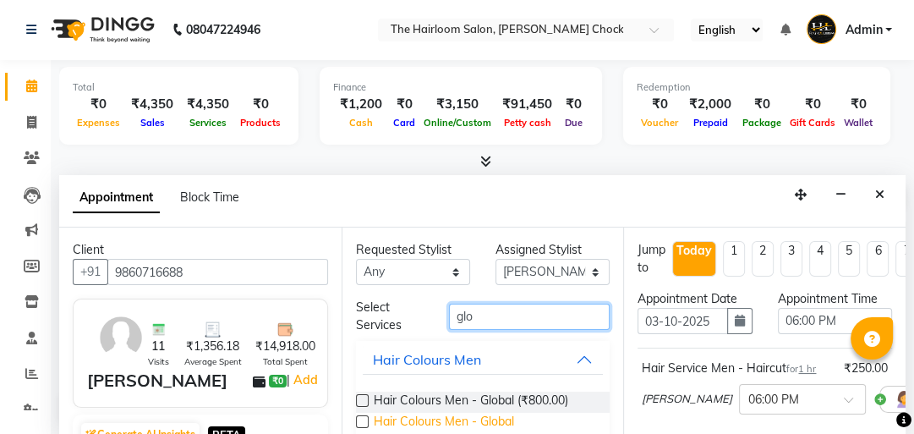
type input "glo"
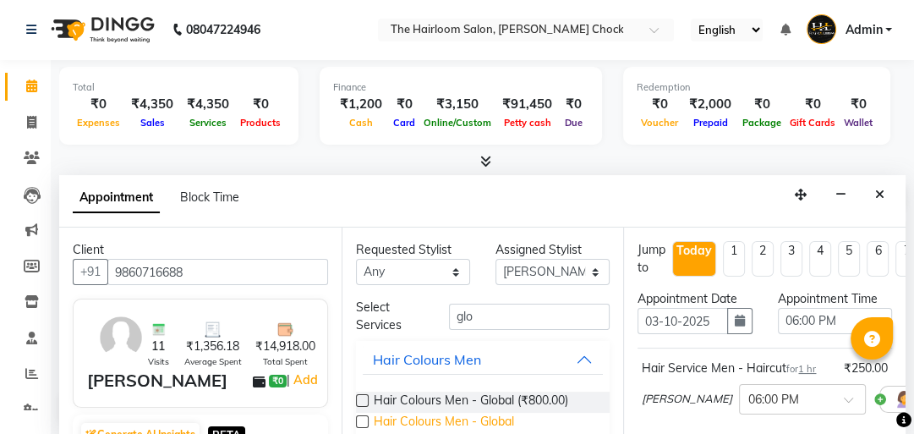
click at [520, 423] on span "Hair Colours Men - Global ([MEDICAL_DATA] Free) (₹1,000.00)" at bounding box center [485, 431] width 223 height 36
checkbox input "false"
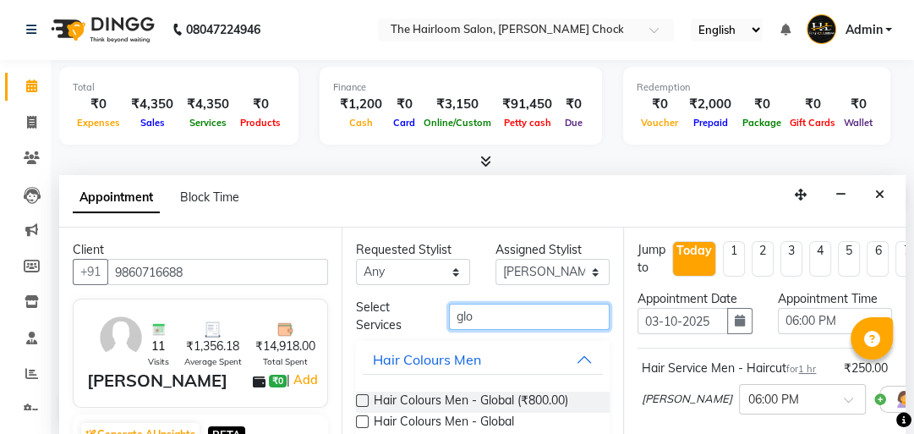
drag, startPoint x: 493, startPoint y: 304, endPoint x: 414, endPoint y: 326, distance: 82.3
click at [414, 326] on div "Select Services glo" at bounding box center [483, 317] width 280 height 36
type input "dt"
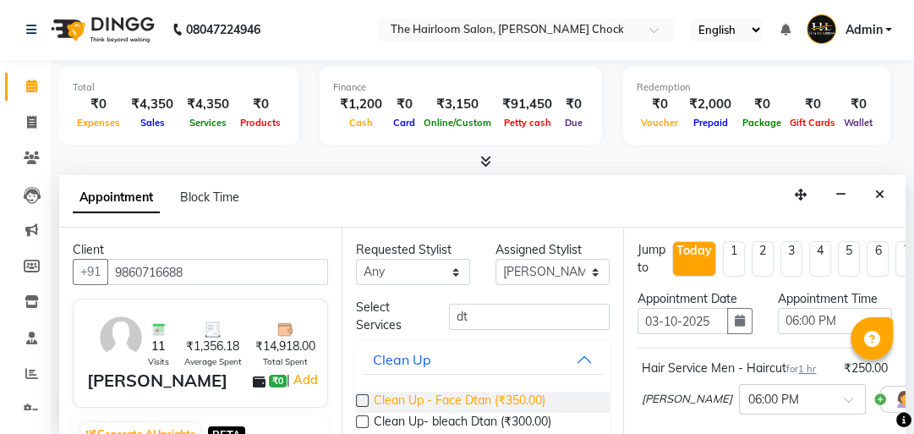
click at [445, 398] on span "Clean Up - Face Dtan (₹350.00)" at bounding box center [460, 402] width 172 height 21
checkbox input "false"
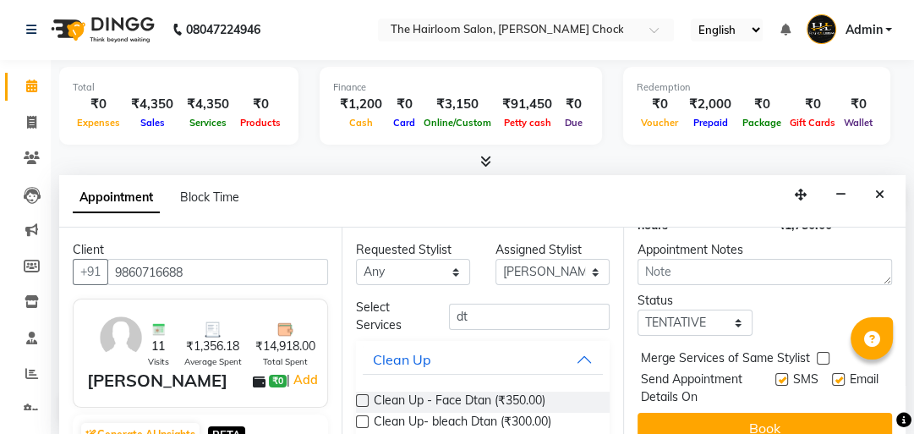
scroll to position [555, 0]
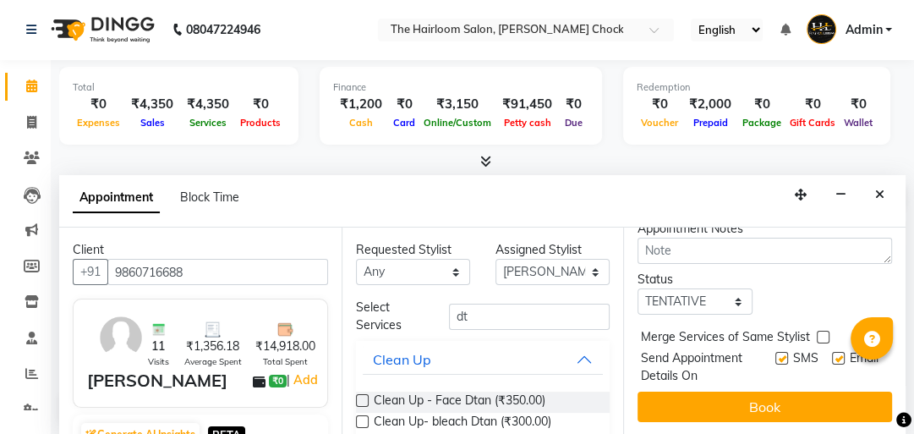
click at [768, 397] on button "Book" at bounding box center [765, 407] width 255 height 30
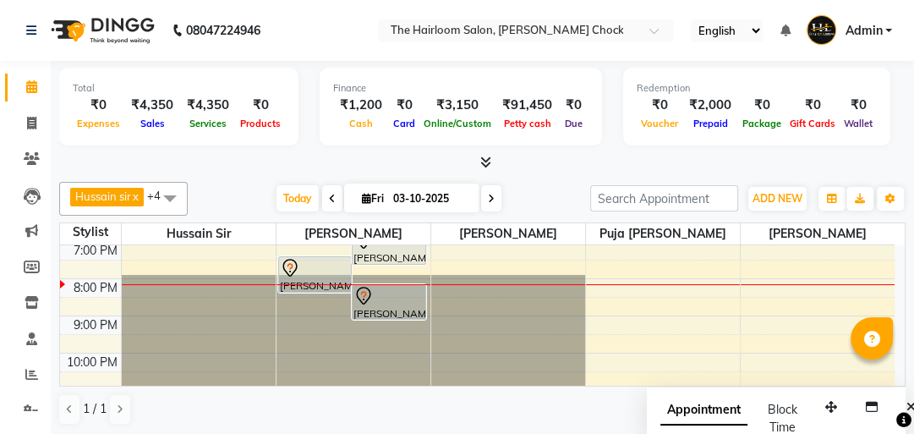
scroll to position [381, 0]
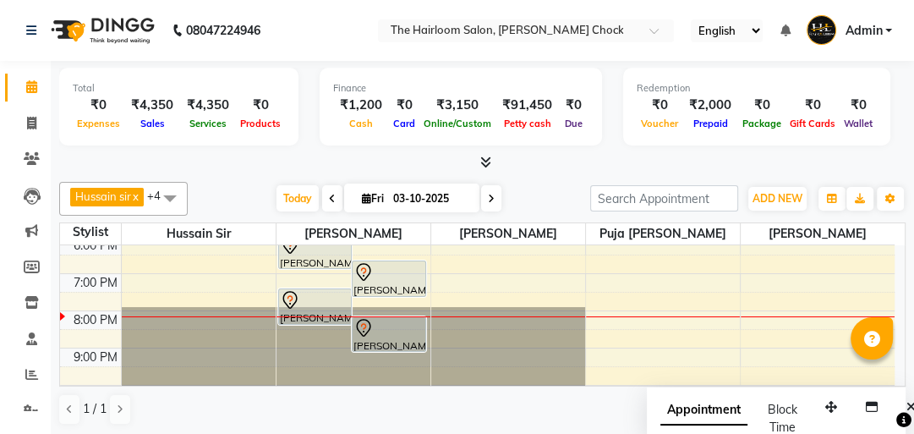
select select "41756"
select select "tentative"
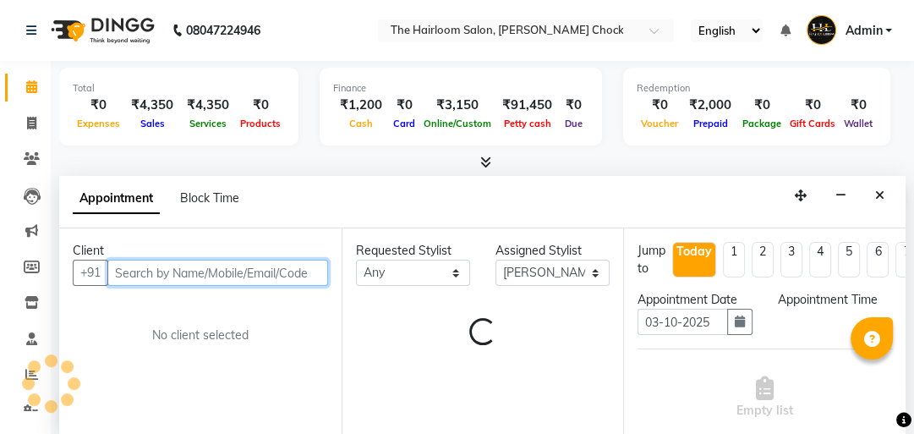
click at [219, 269] on input "text" at bounding box center [217, 273] width 221 height 26
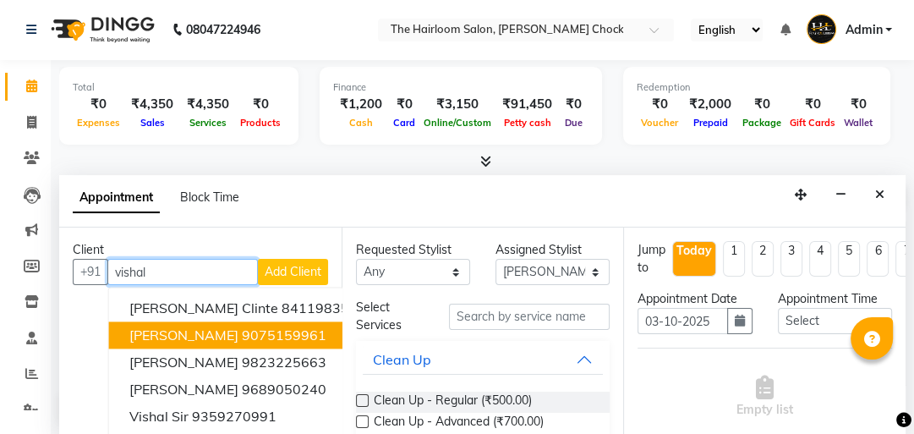
drag, startPoint x: 209, startPoint y: 331, endPoint x: 359, endPoint y: 335, distance: 149.7
click at [242, 332] on ngb-highlight "9075159961" at bounding box center [284, 334] width 85 height 17
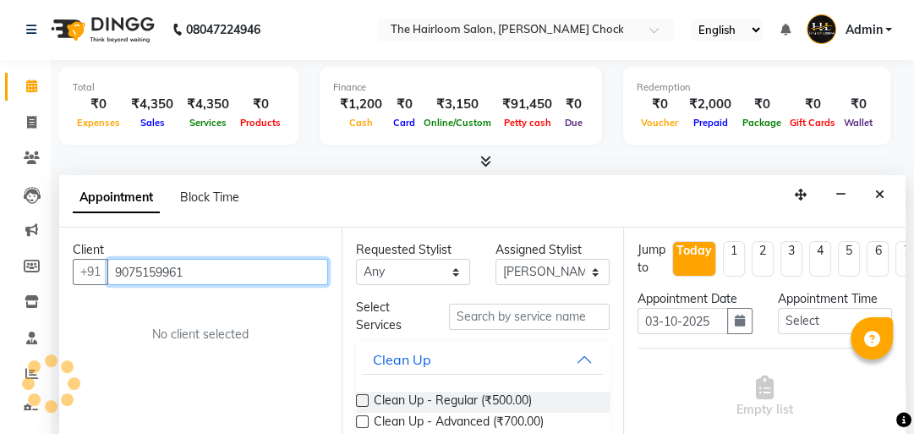
type input "9075159961"
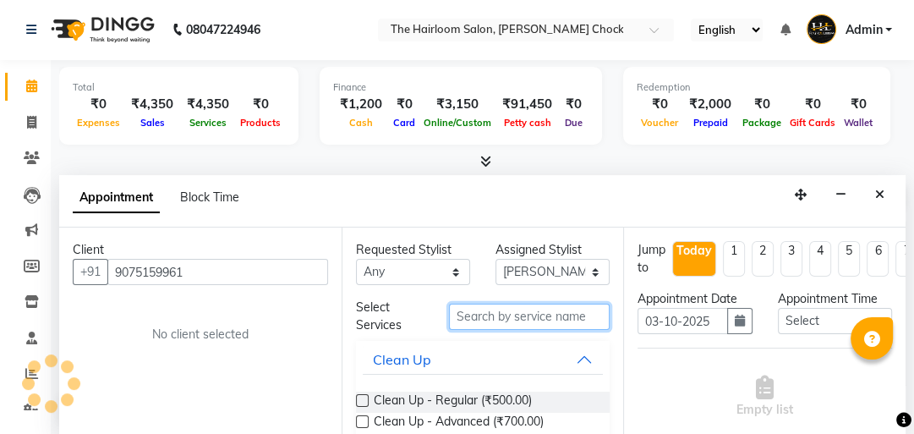
click at [508, 315] on input "text" at bounding box center [529, 317] width 161 height 26
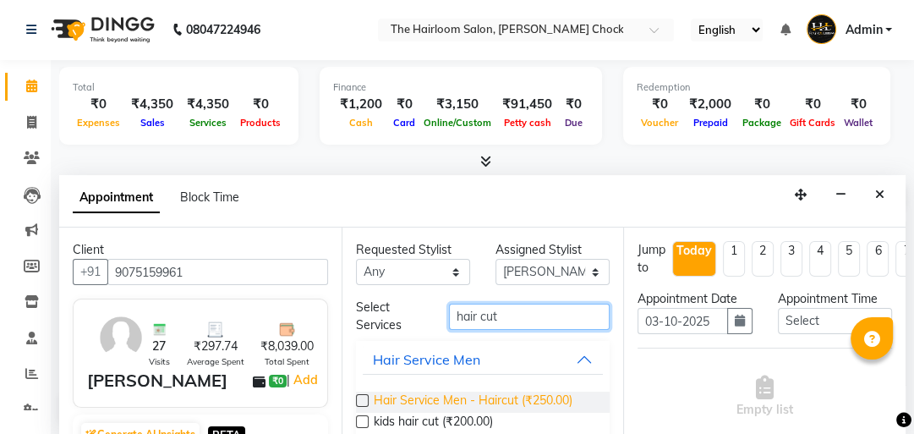
type input "hair cut"
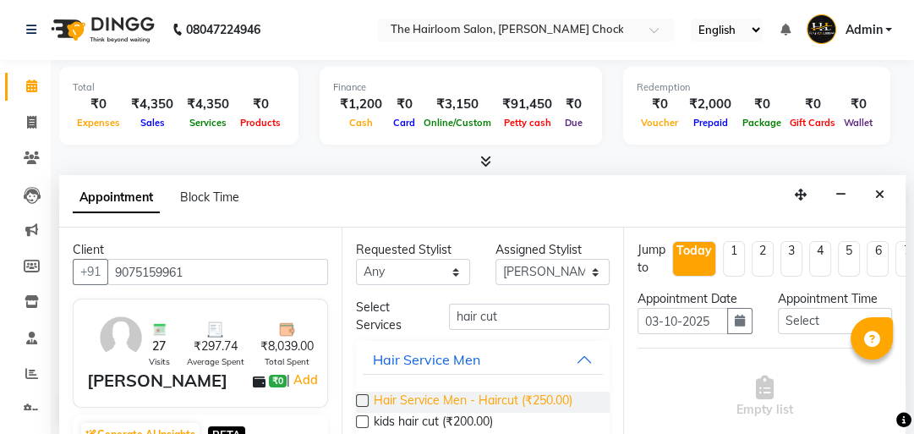
click at [549, 399] on span "Hair Service Men - Haircut (₹250.00)" at bounding box center [473, 402] width 199 height 21
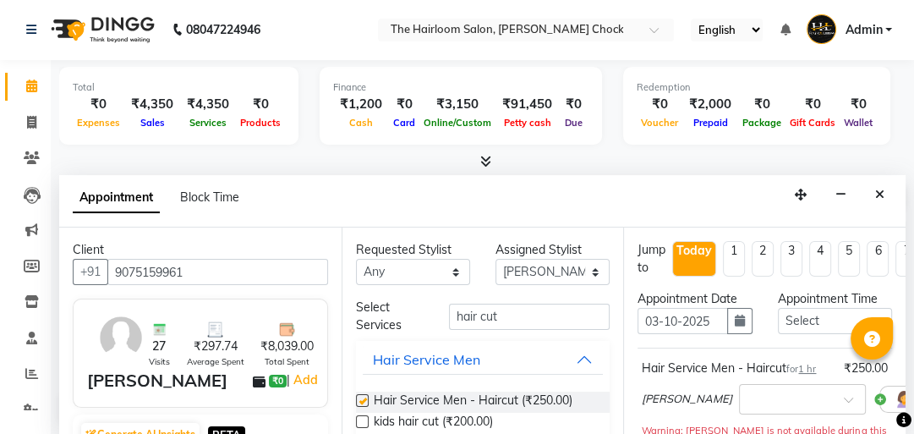
checkbox input "false"
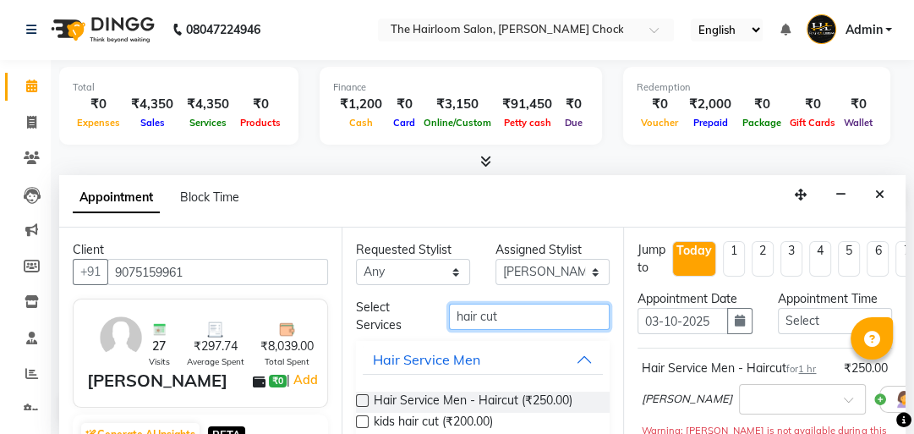
drag, startPoint x: 541, startPoint y: 321, endPoint x: 409, endPoint y: 306, distance: 132.8
click at [398, 315] on div "Select Services hair cut" at bounding box center [483, 317] width 280 height 36
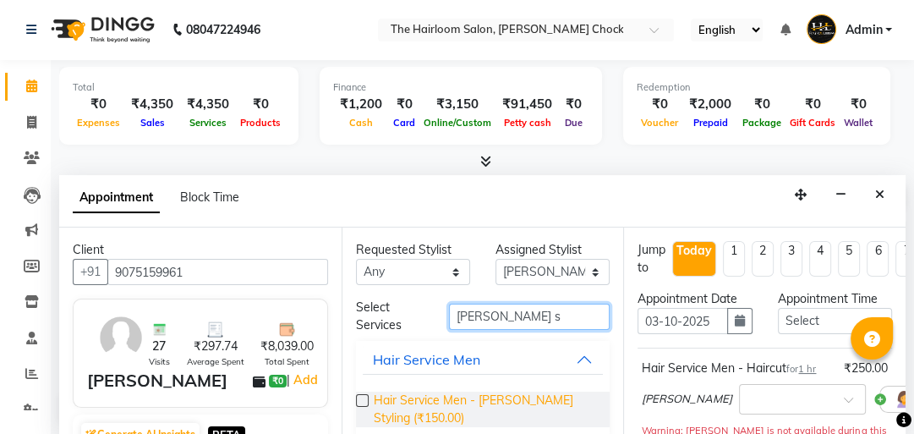
type input "[PERSON_NAME] s"
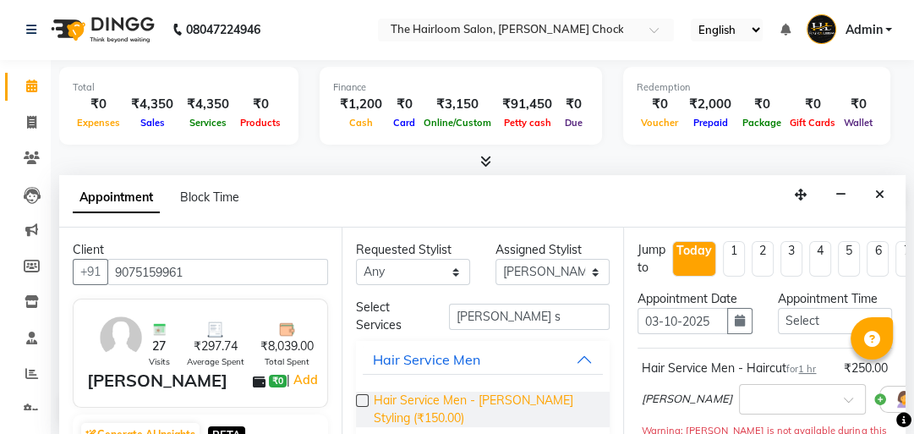
click at [429, 406] on span "Hair Service Men - [PERSON_NAME] Styling (₹150.00)" at bounding box center [485, 410] width 223 height 36
checkbox input "false"
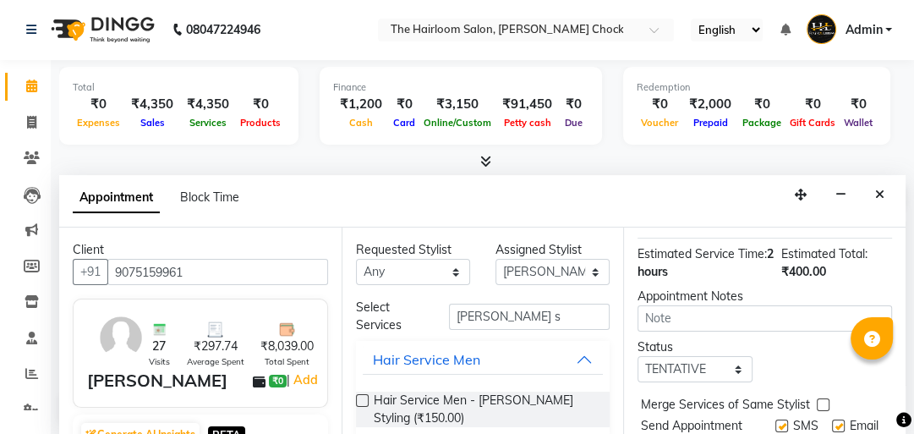
scroll to position [396, 0]
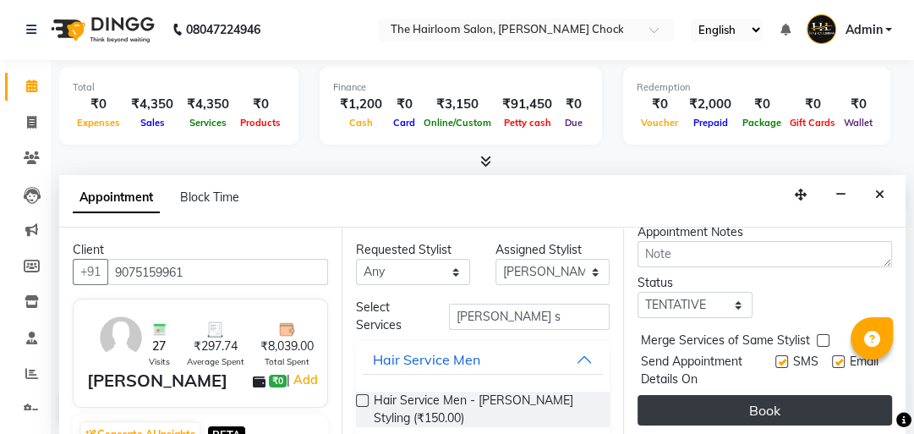
click at [765, 395] on button "Book" at bounding box center [765, 410] width 255 height 30
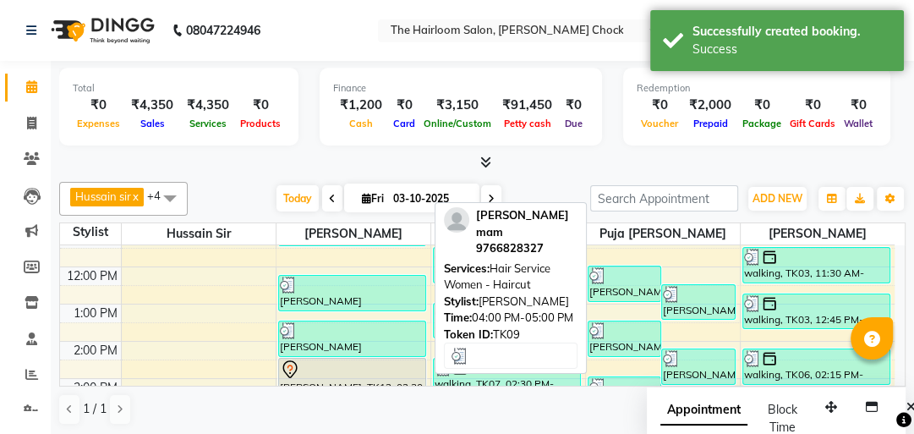
scroll to position [110, 0]
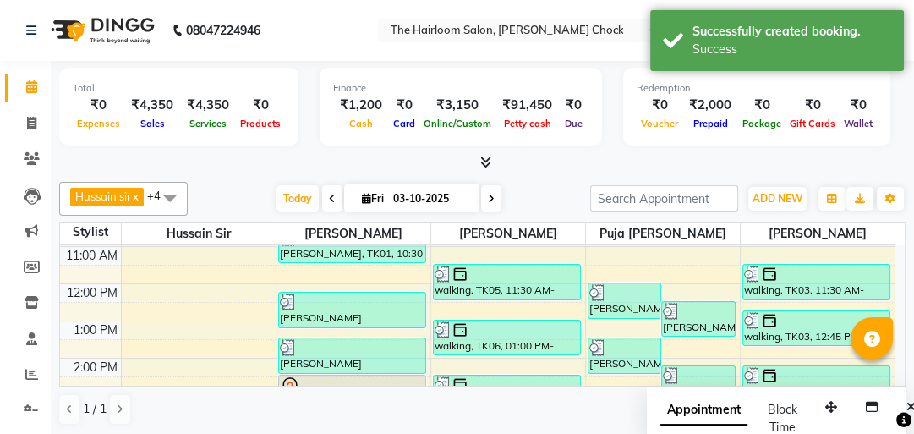
click at [321, 264] on div "8:00 AM 9:00 AM 10:00 AM 11:00 AM 12:00 PM 1:00 PM 2:00 PM 3:00 PM 4:00 PM 5:00…" at bounding box center [477, 432] width 835 height 595
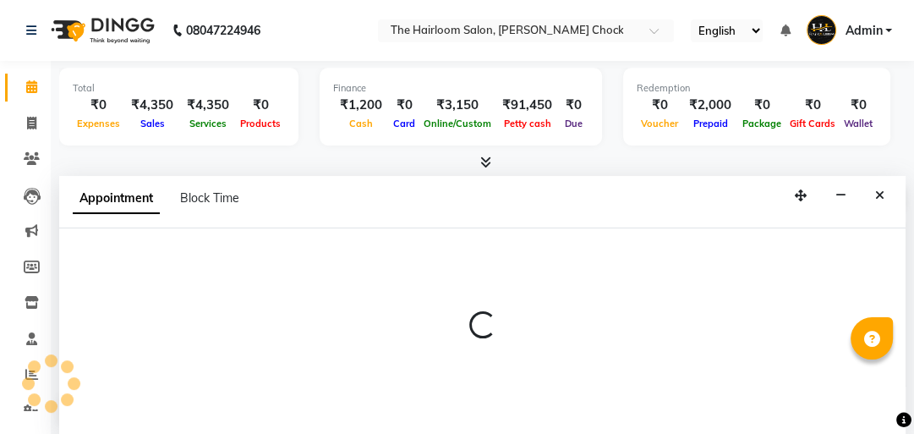
select select "41756"
select select "tentative"
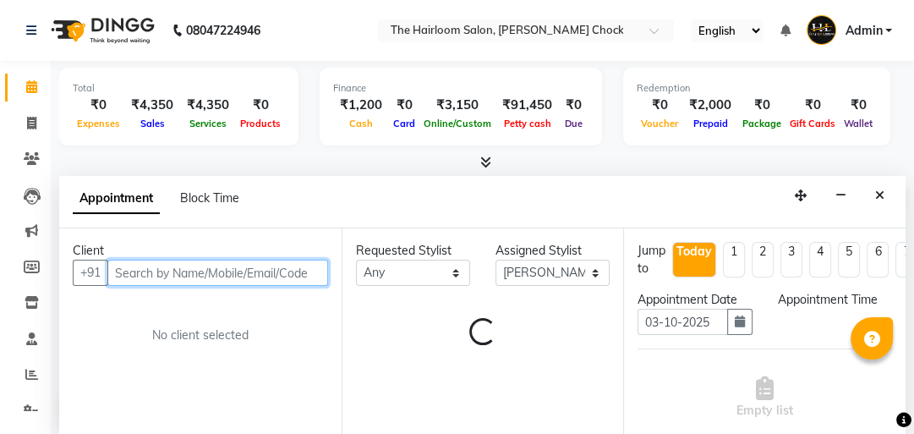
click at [249, 271] on input "text" at bounding box center [217, 273] width 221 height 26
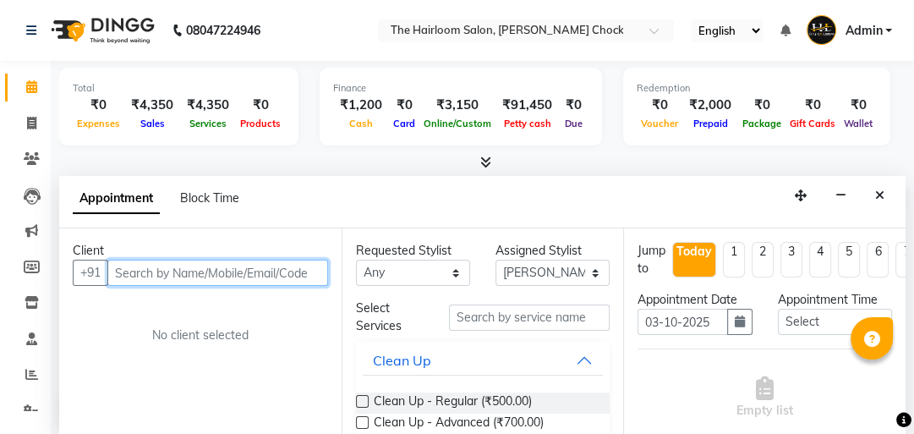
scroll to position [1, 0]
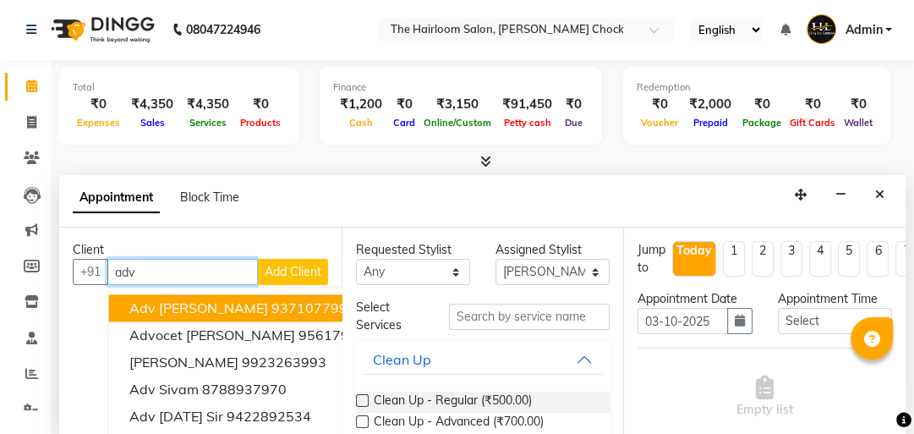
click at [236, 301] on span "Adv [PERSON_NAME]" at bounding box center [198, 307] width 139 height 17
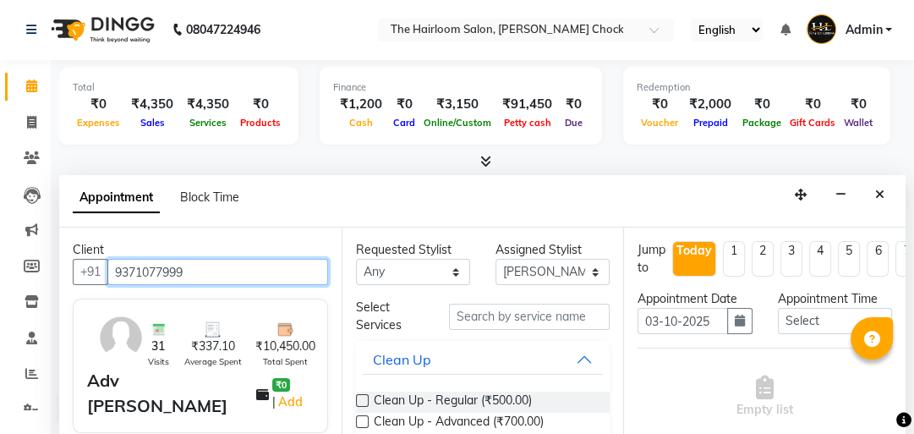
type input "9371077999"
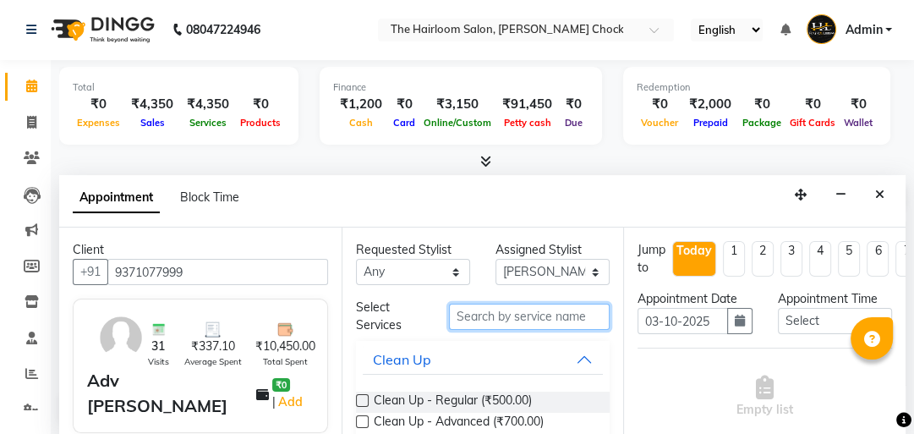
click at [553, 310] on input "text" at bounding box center [529, 317] width 161 height 26
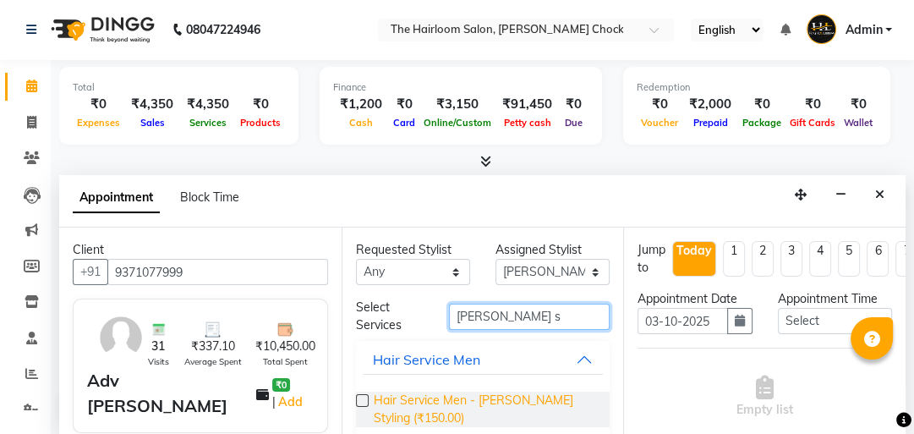
type input "[PERSON_NAME] s"
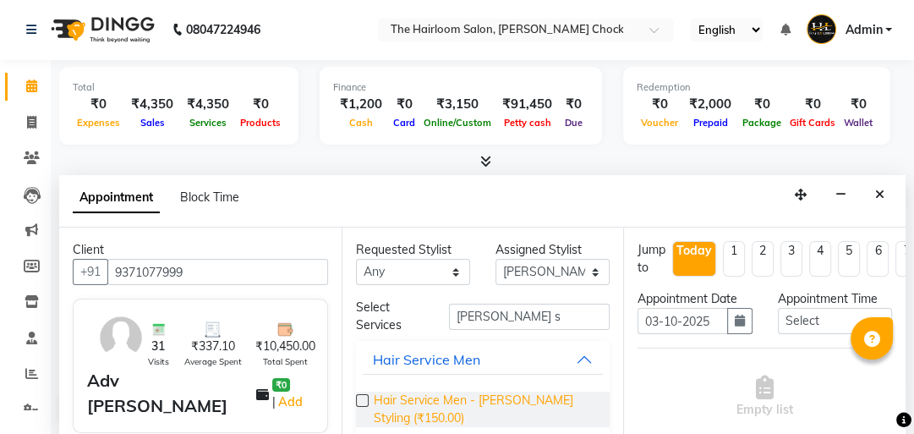
click at [494, 396] on span "Hair Service Men - [PERSON_NAME] Styling (₹150.00)" at bounding box center [485, 410] width 223 height 36
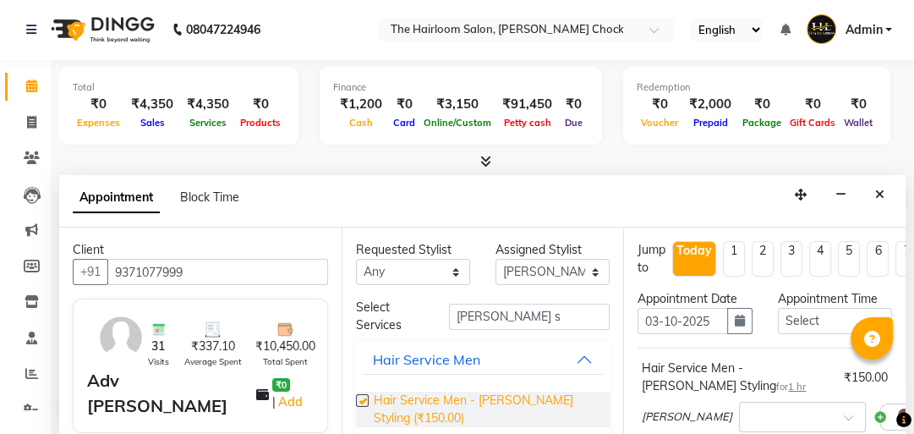
checkbox input "false"
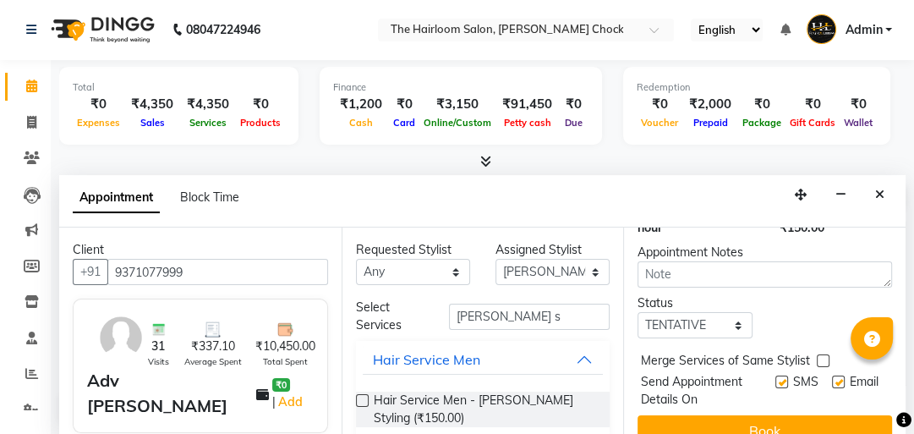
scroll to position [334, 0]
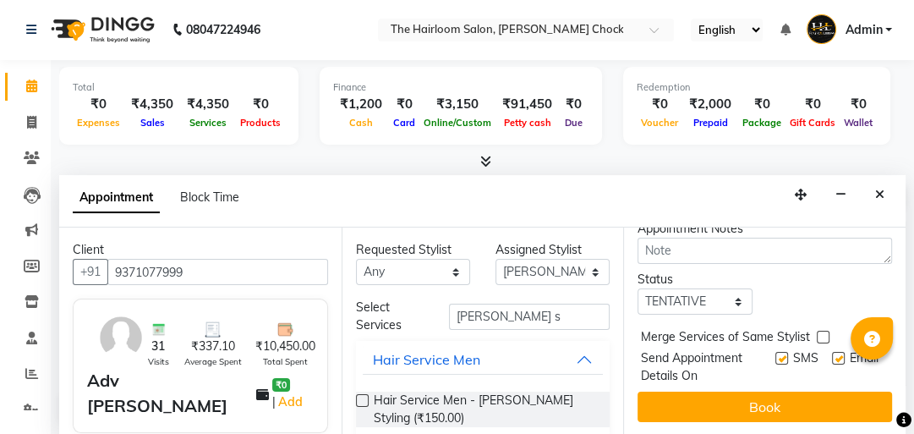
click at [775, 352] on label at bounding box center [781, 358] width 13 height 13
click at [775, 354] on input "checkbox" at bounding box center [780, 359] width 11 height 11
checkbox input "false"
click at [832, 352] on label at bounding box center [838, 358] width 13 height 13
click at [832, 354] on input "checkbox" at bounding box center [837, 359] width 11 height 11
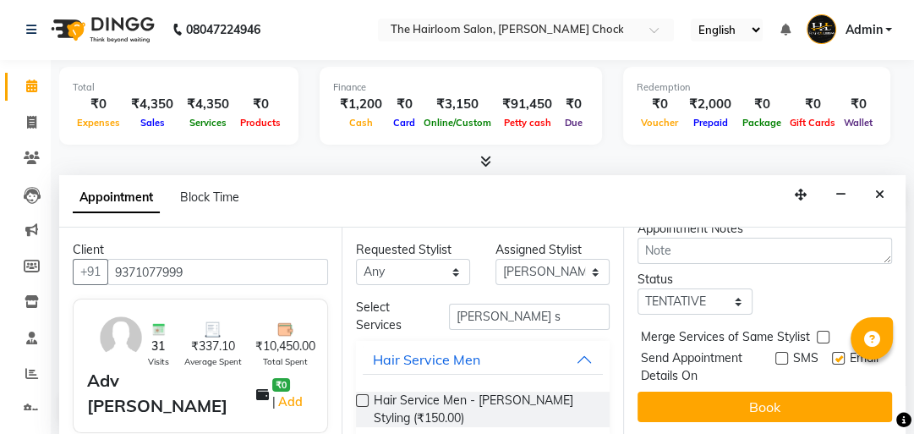
checkbox input "false"
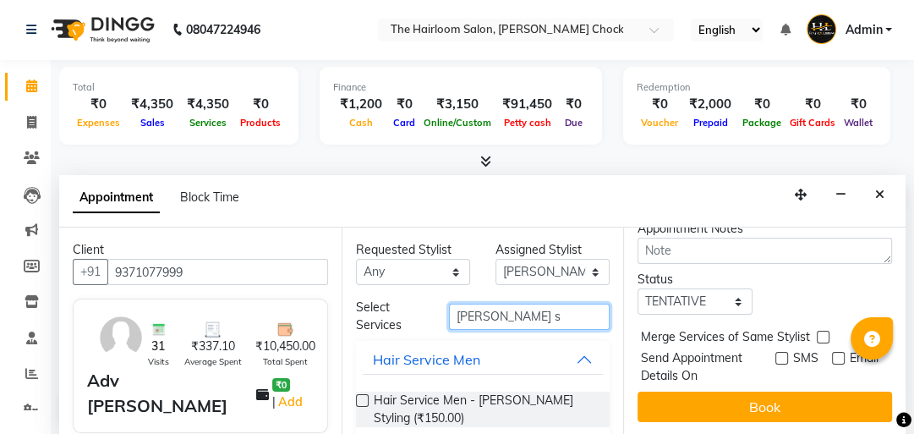
scroll to position [0, 0]
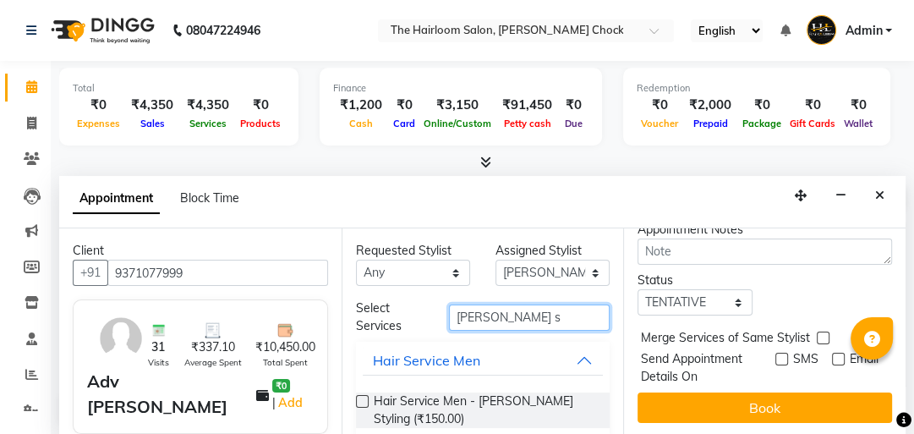
drag, startPoint x: 518, startPoint y: 321, endPoint x: 457, endPoint y: 317, distance: 61.9
click at [438, 317] on div "[PERSON_NAME] s" at bounding box center [529, 317] width 186 height 26
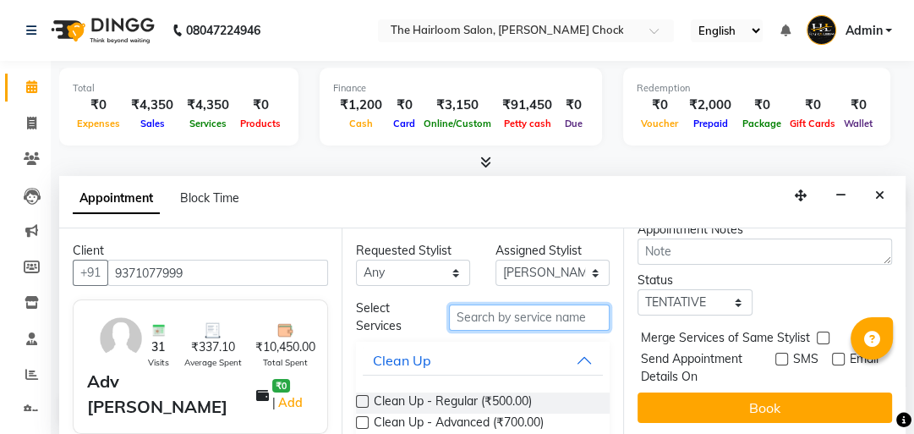
type input "g"
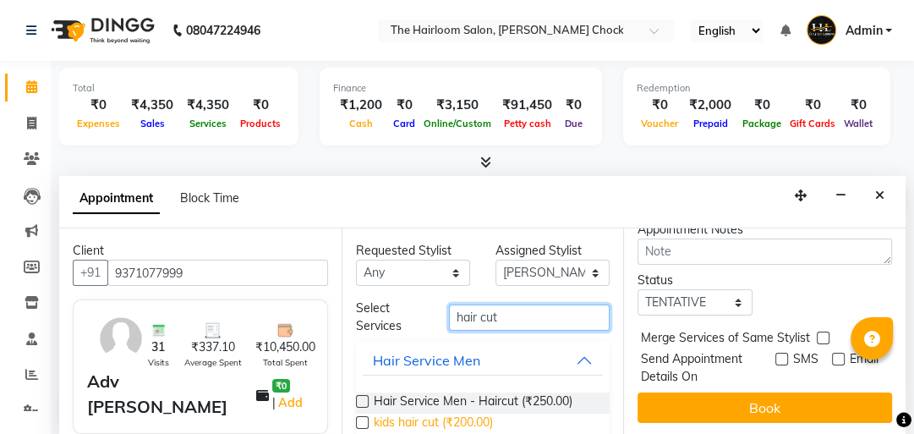
type input "hair cut"
click at [419, 417] on span "kids hair cut (₹200.00)" at bounding box center [433, 424] width 119 height 21
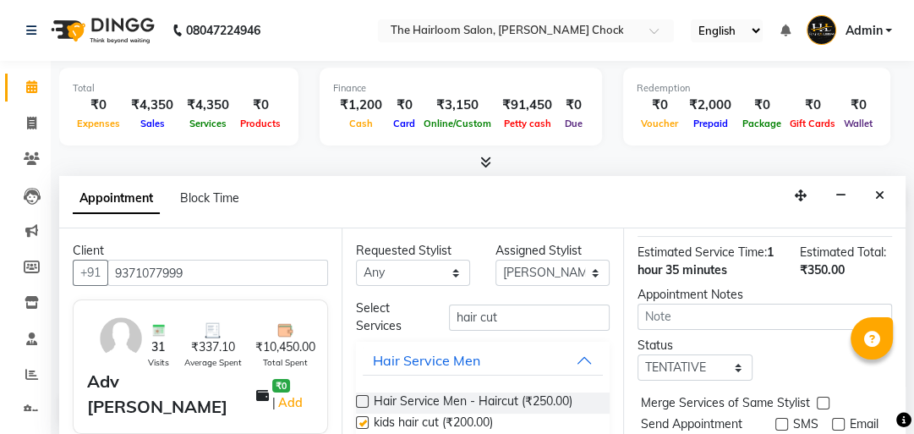
scroll to position [414, 0]
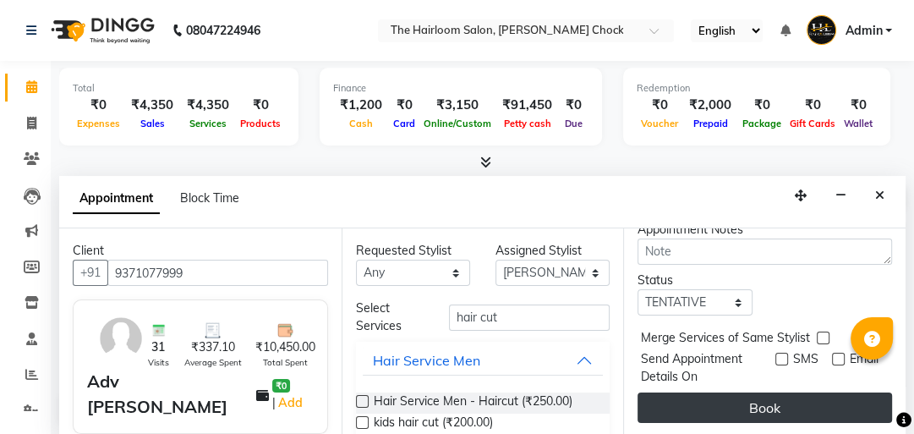
checkbox input "false"
click at [762, 393] on button "Book" at bounding box center [765, 407] width 255 height 30
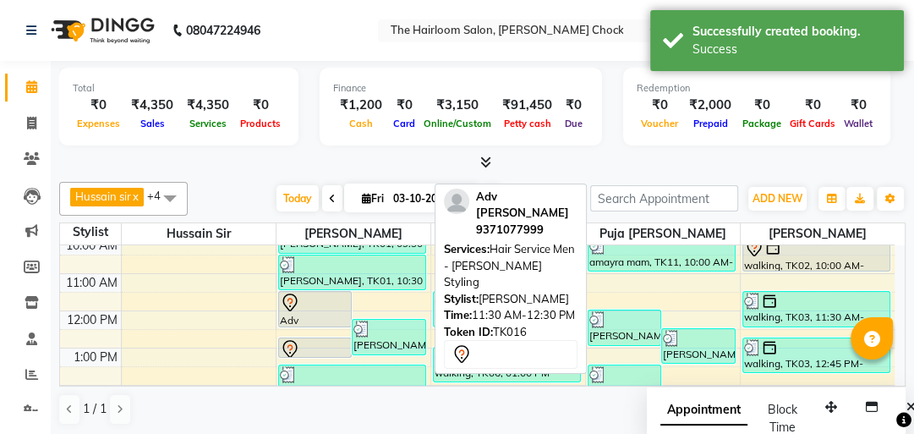
scroll to position [42, 0]
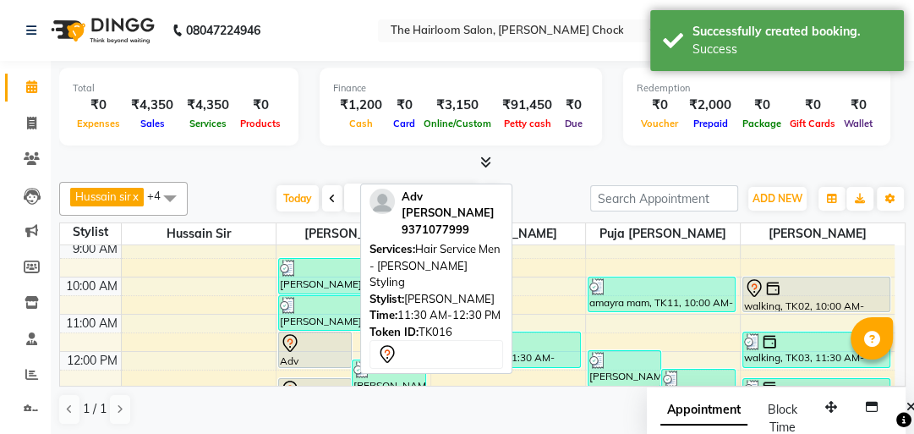
click at [324, 341] on div at bounding box center [315, 343] width 71 height 20
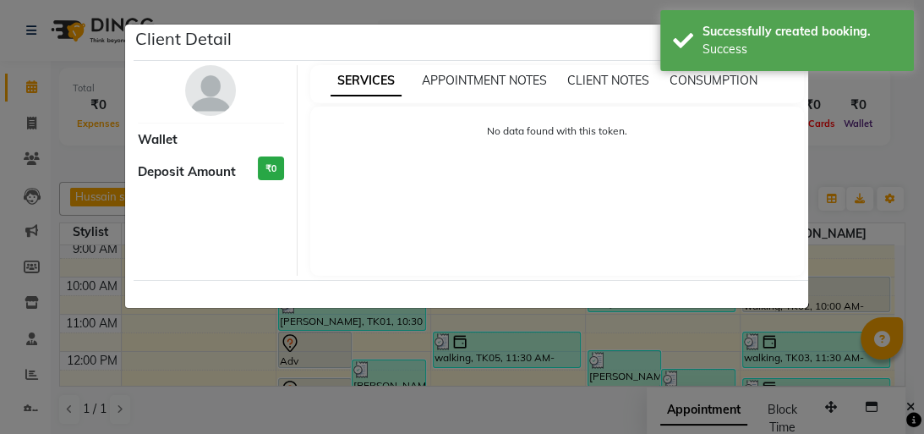
select select "7"
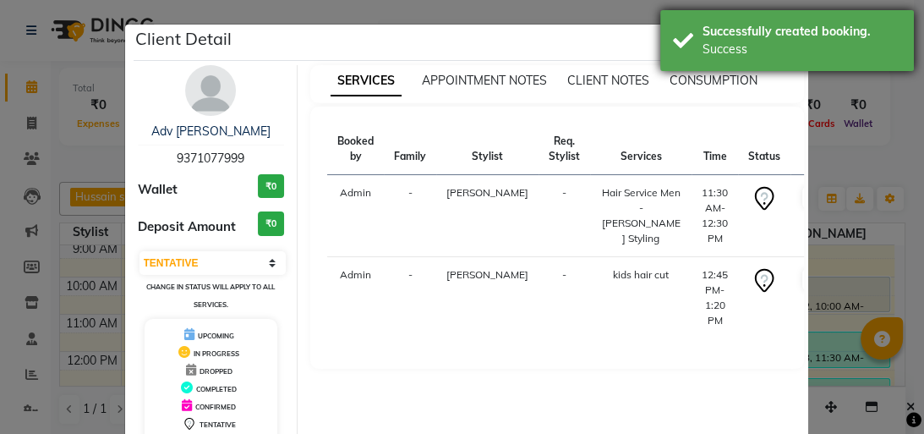
click at [795, 52] on div "Success" at bounding box center [802, 50] width 199 height 18
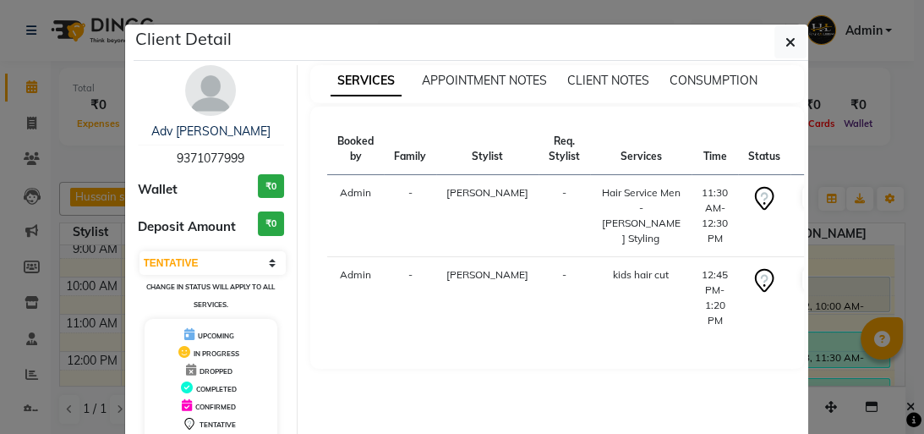
click at [786, 41] on icon "button" at bounding box center [791, 43] width 10 height 14
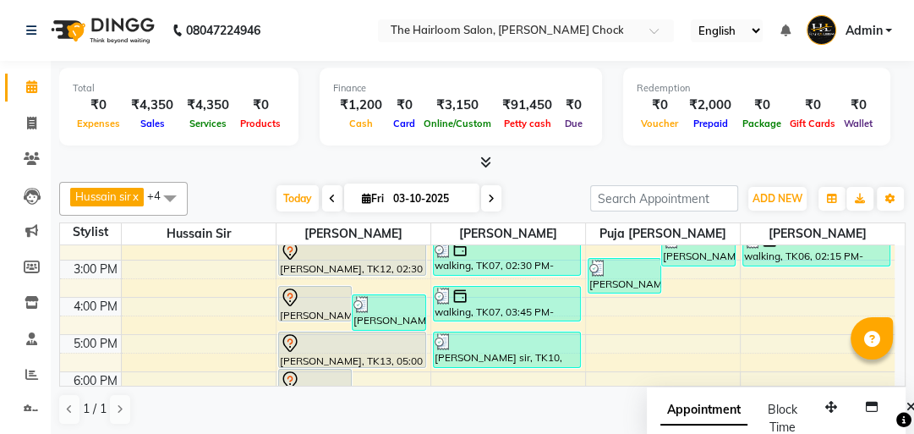
scroll to position [313, 0]
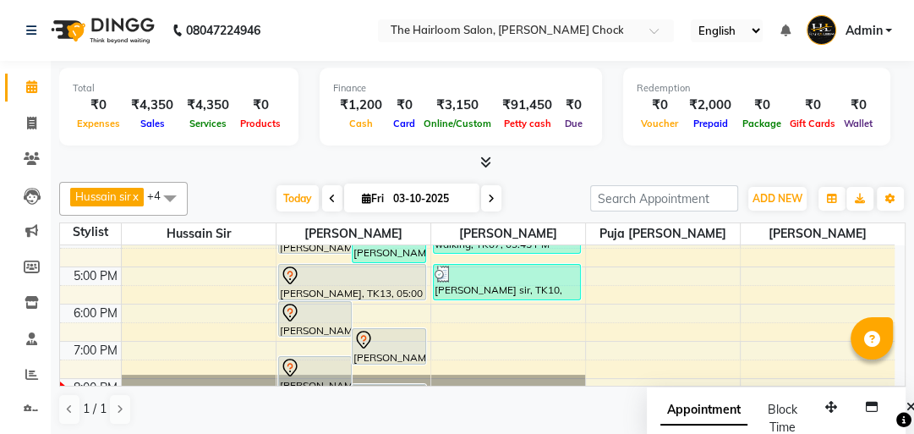
click at [375, 304] on div "8:00 AM 9:00 AM 10:00 AM 11:00 AM 12:00 PM 1:00 PM 2:00 PM 3:00 PM 4:00 PM 5:00…" at bounding box center [477, 229] width 835 height 595
select select "41756"
select select "1080"
select select "tentative"
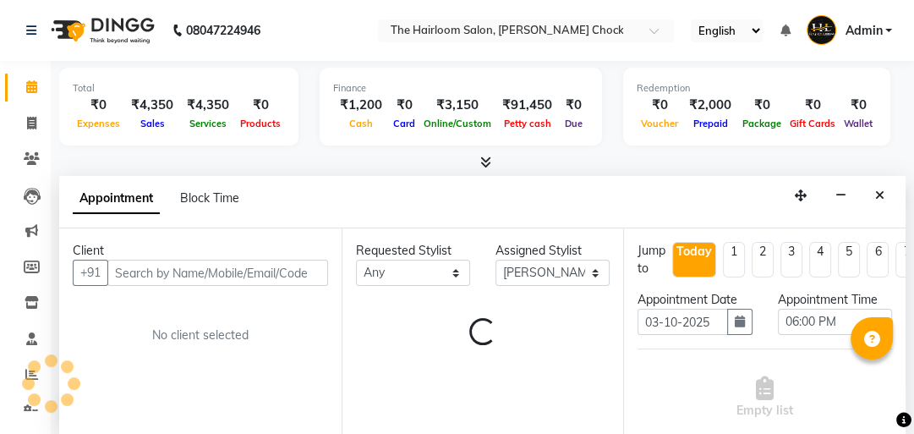
click at [244, 277] on input "text" at bounding box center [217, 273] width 221 height 26
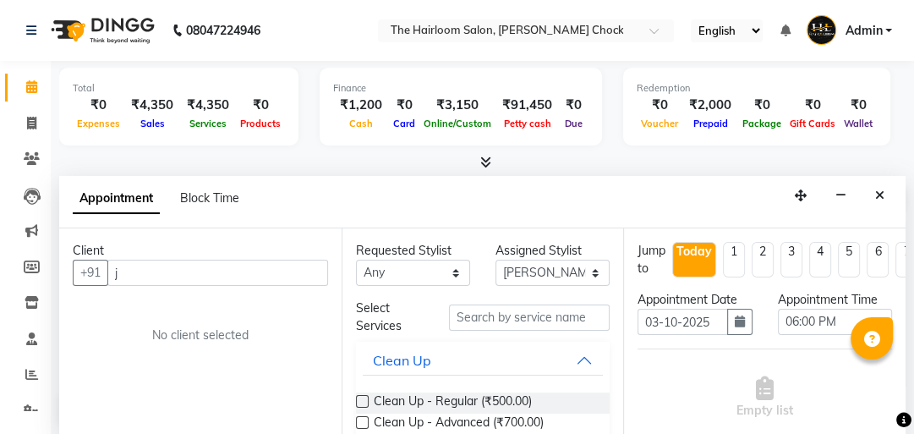
scroll to position [1, 0]
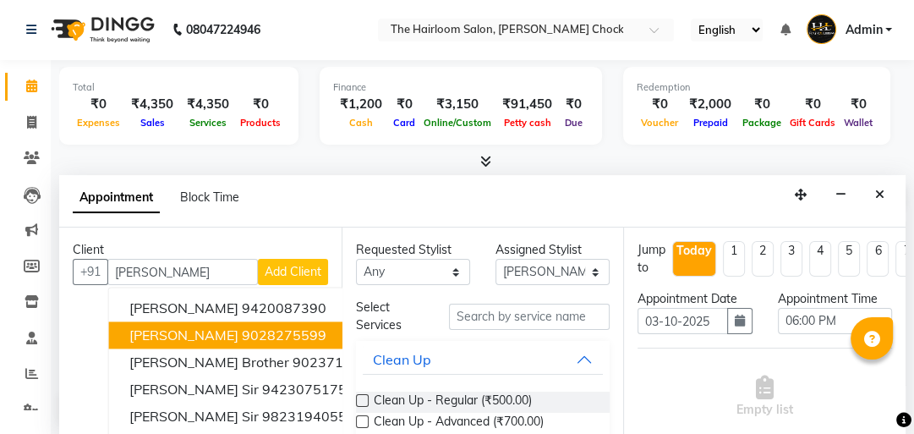
click at [167, 340] on span "[PERSON_NAME]" at bounding box center [183, 334] width 109 height 17
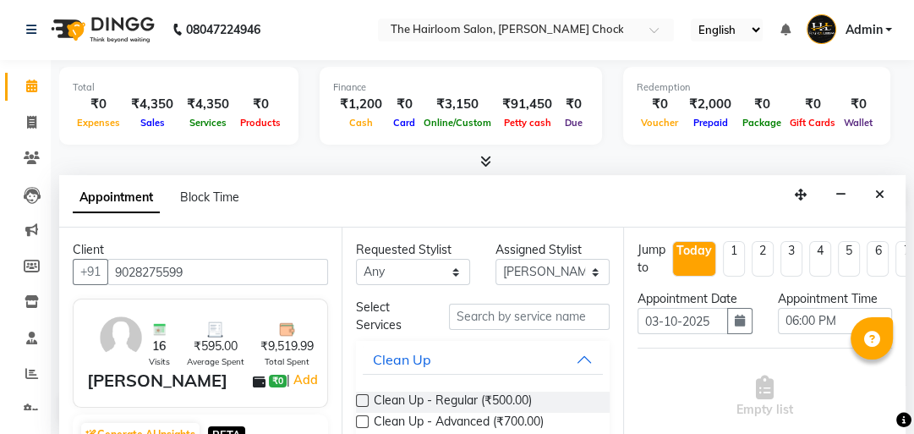
type input "9028275599"
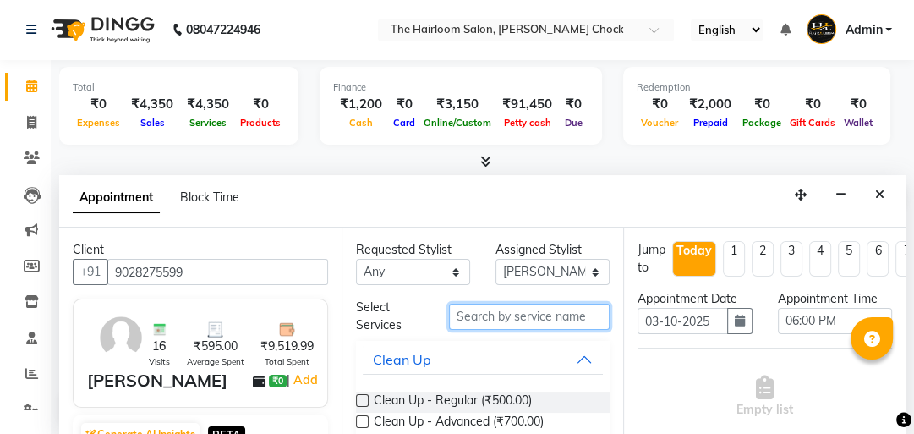
click at [483, 315] on input "text" at bounding box center [529, 317] width 161 height 26
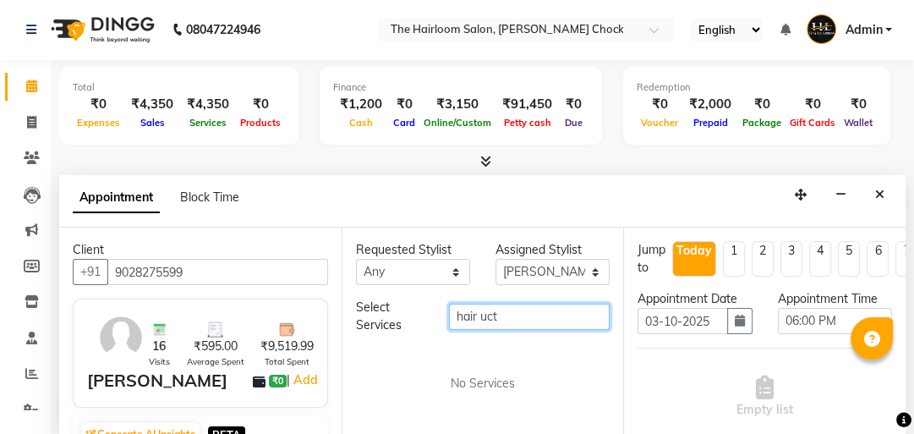
click at [483, 315] on input "hair uct" at bounding box center [529, 317] width 161 height 26
type input "hairuct"
drag, startPoint x: 518, startPoint y: 315, endPoint x: 447, endPoint y: 321, distance: 71.3
click at [447, 321] on div "hairuct" at bounding box center [529, 317] width 186 height 26
drag, startPoint x: 477, startPoint y: 321, endPoint x: 487, endPoint y: 310, distance: 14.4
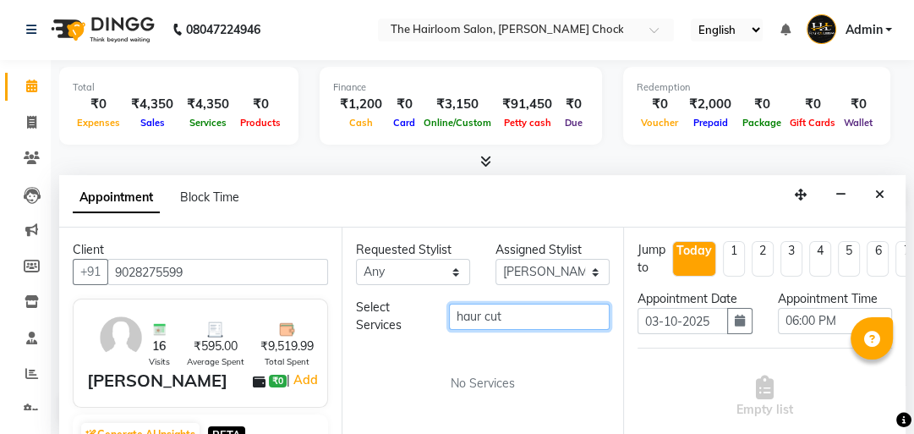
click at [484, 316] on input "haur cut" at bounding box center [529, 317] width 161 height 26
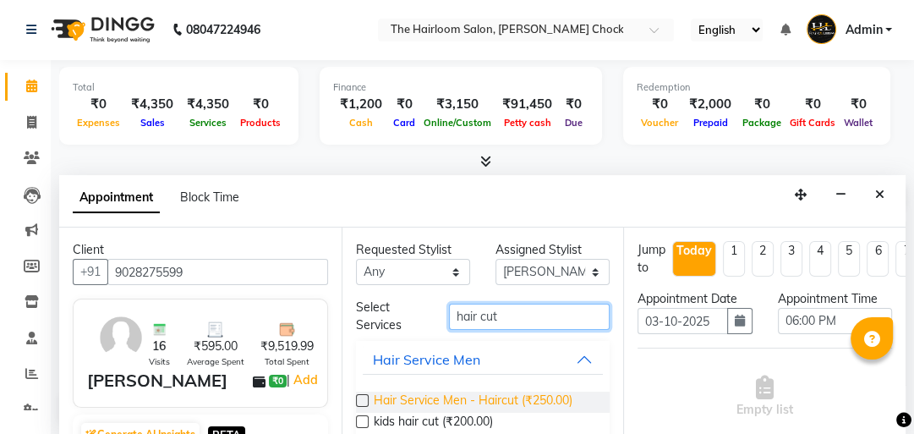
type input "hair cut"
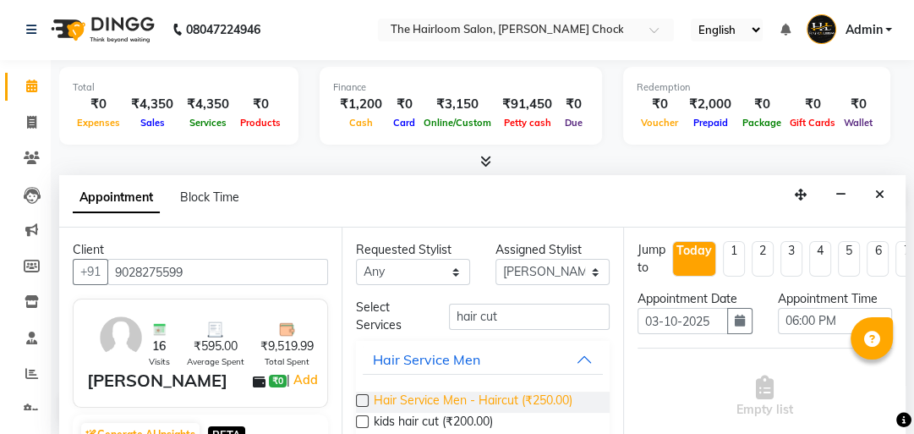
click at [507, 396] on span "Hair Service Men - Haircut (₹250.00)" at bounding box center [473, 402] width 199 height 21
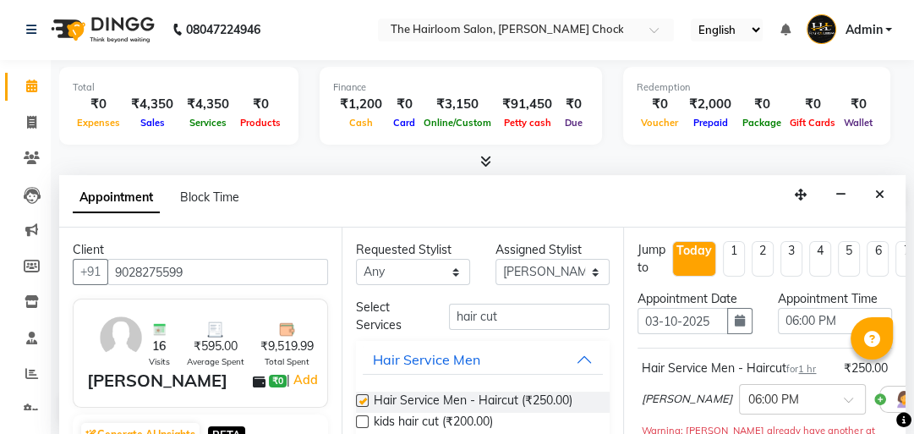
checkbox input "false"
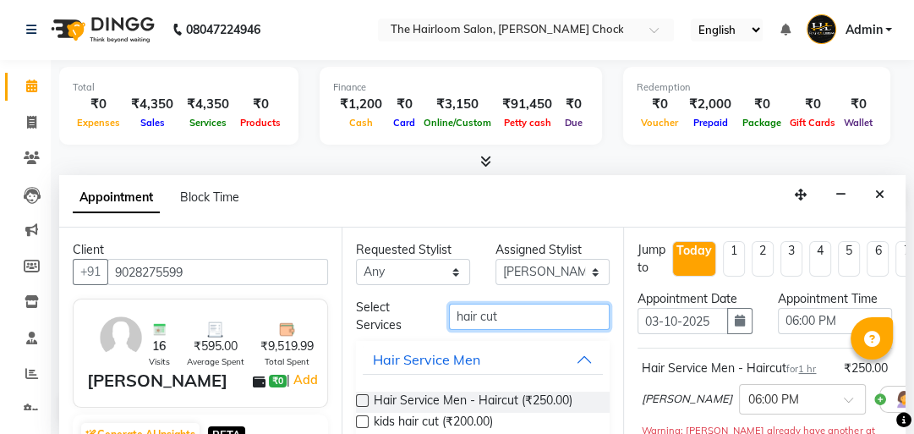
drag, startPoint x: 514, startPoint y: 315, endPoint x: 428, endPoint y: 325, distance: 86.9
click at [428, 325] on div "Select Services hair cut" at bounding box center [483, 317] width 280 height 36
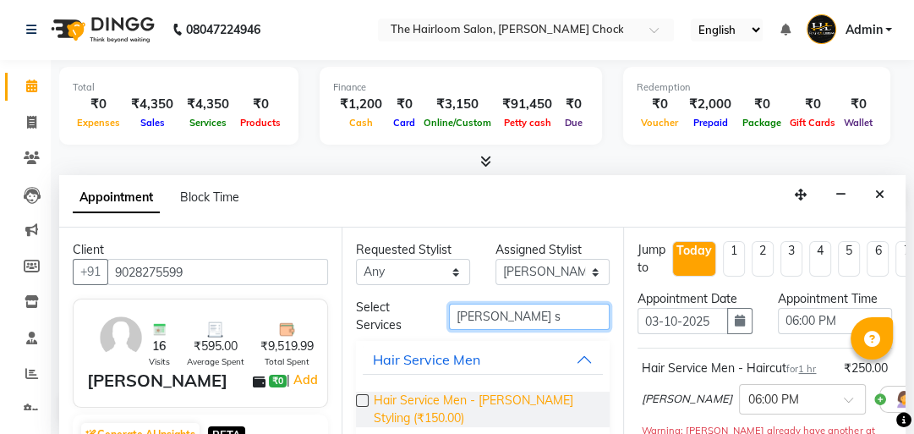
type input "[PERSON_NAME] s"
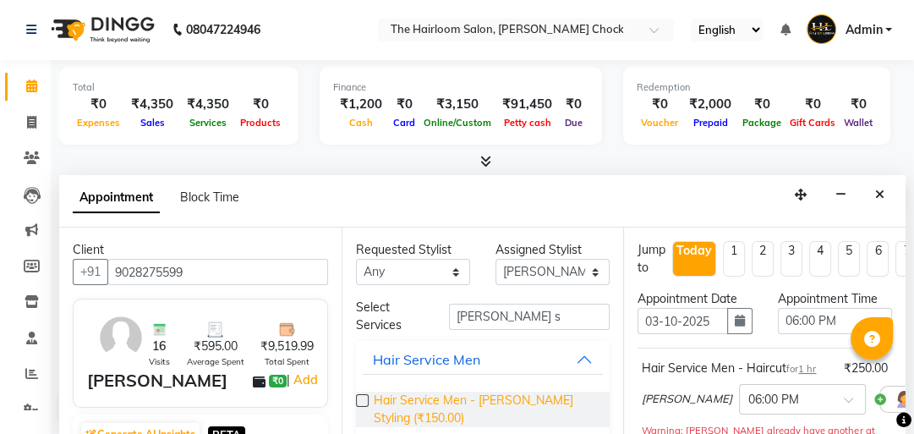
click at [422, 393] on span "Hair Service Men - [PERSON_NAME] Styling (₹150.00)" at bounding box center [485, 410] width 223 height 36
checkbox input "false"
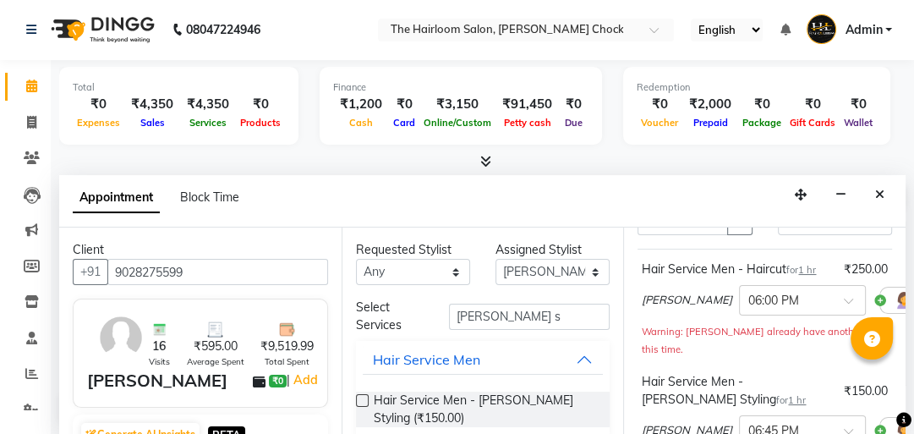
scroll to position [406, 0]
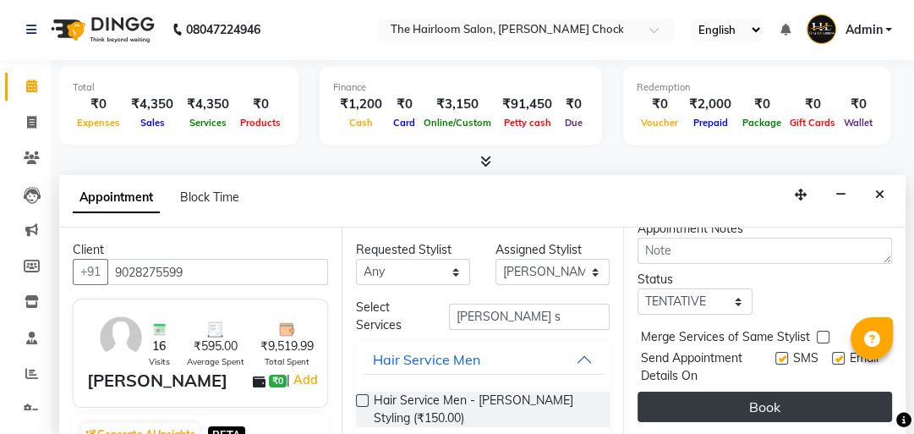
click at [805, 392] on button "Book" at bounding box center [765, 407] width 255 height 30
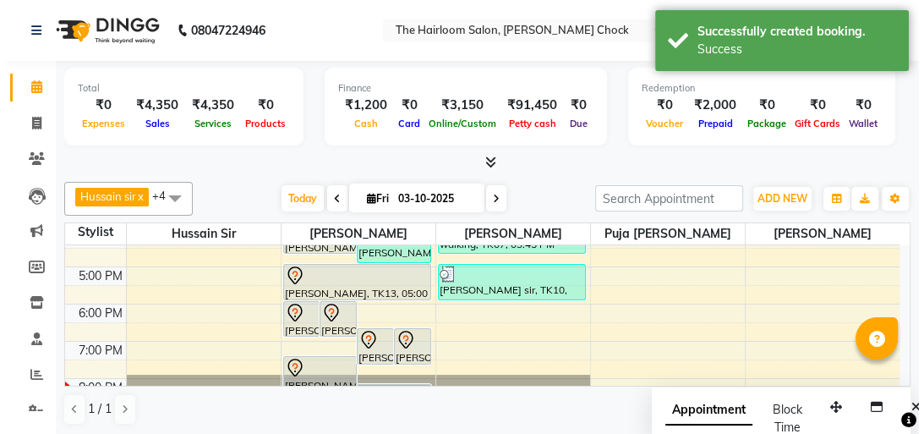
scroll to position [42, 0]
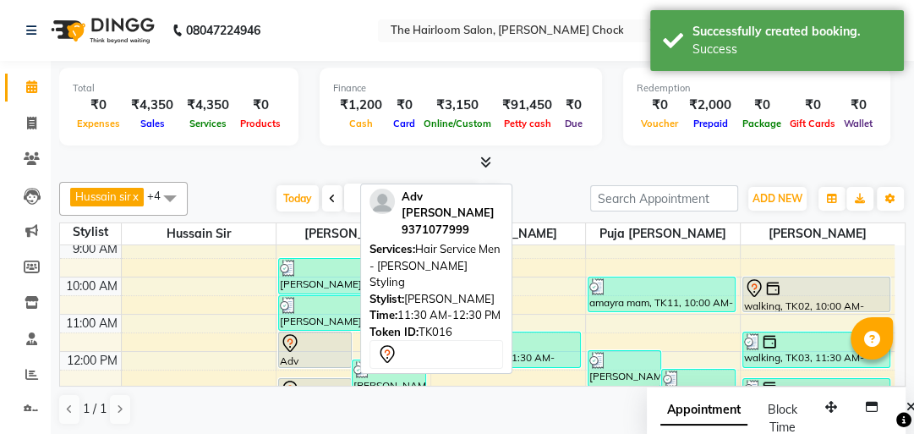
click at [299, 345] on icon at bounding box center [290, 343] width 20 height 20
select select "7"
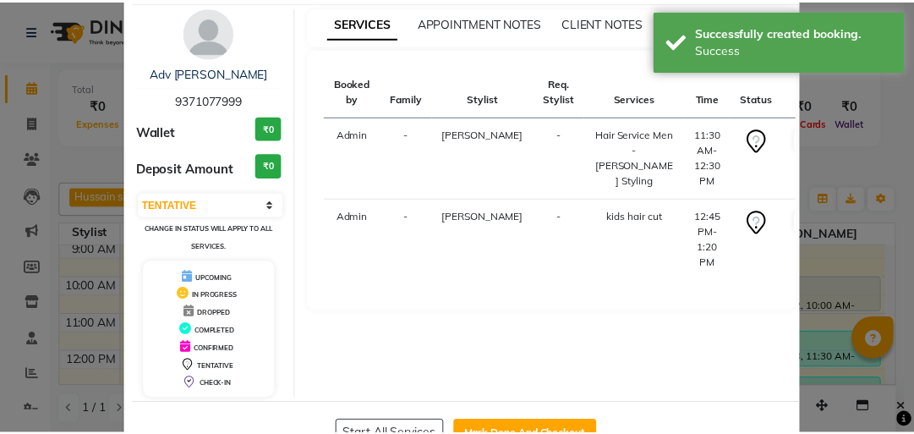
scroll to position [112, 0]
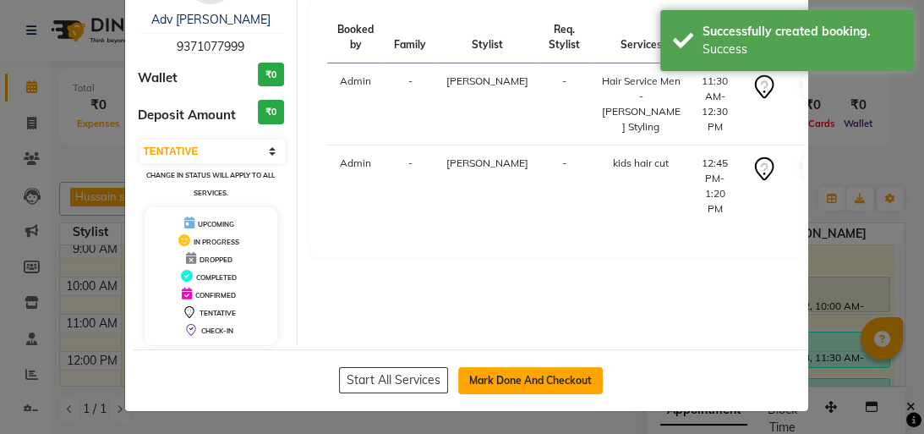
click at [523, 386] on button "Mark Done And Checkout" at bounding box center [530, 380] width 145 height 27
select select "service"
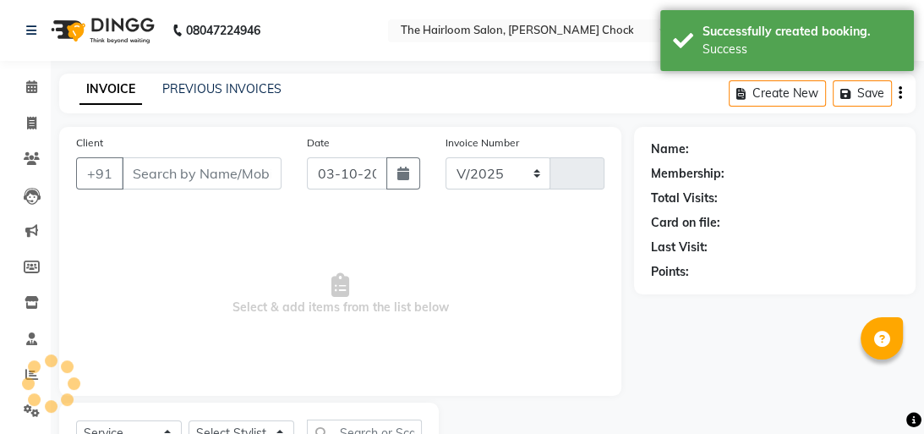
select select "5926"
type input "4046"
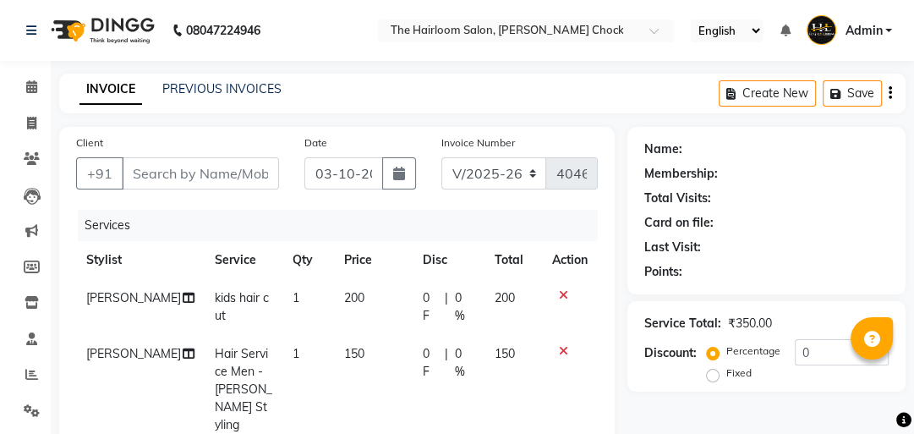
type input "9371077999"
select select "41756"
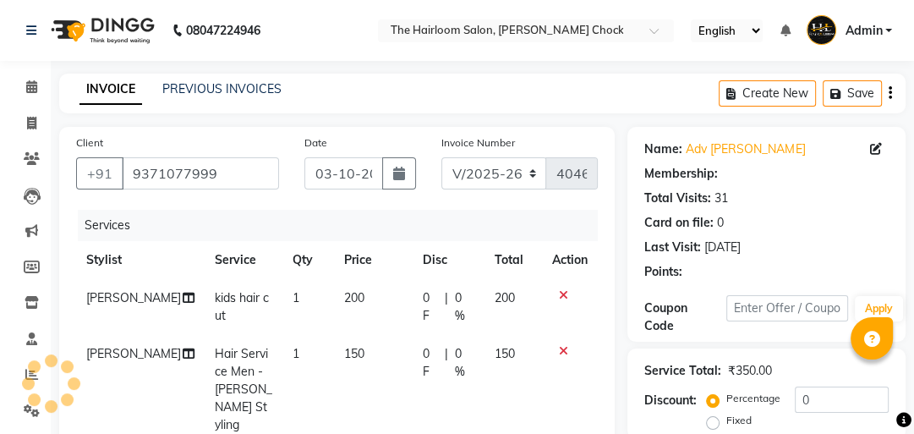
scroll to position [117, 0]
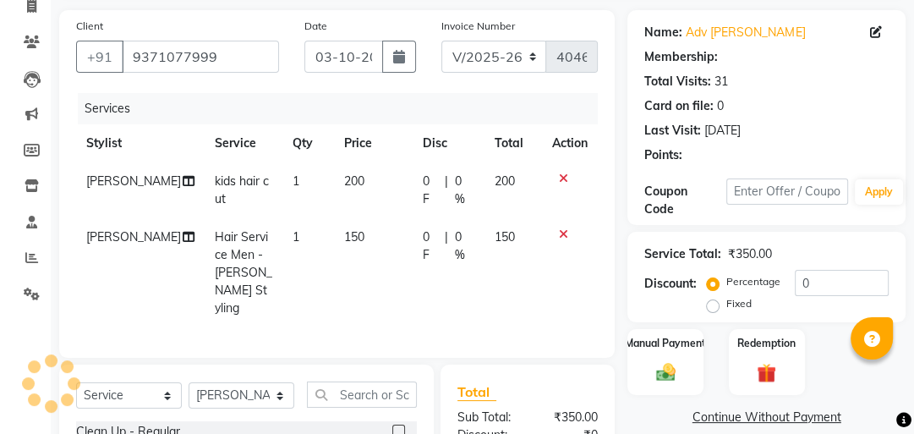
click at [660, 283] on div "Name: Adv [PERSON_NAME] Membership: Total Visits: 31 Card on file: 0 Last Visit…" at bounding box center [773, 312] width 291 height 604
click at [692, 327] on div "Manual Payment" at bounding box center [666, 361] width 79 height 69
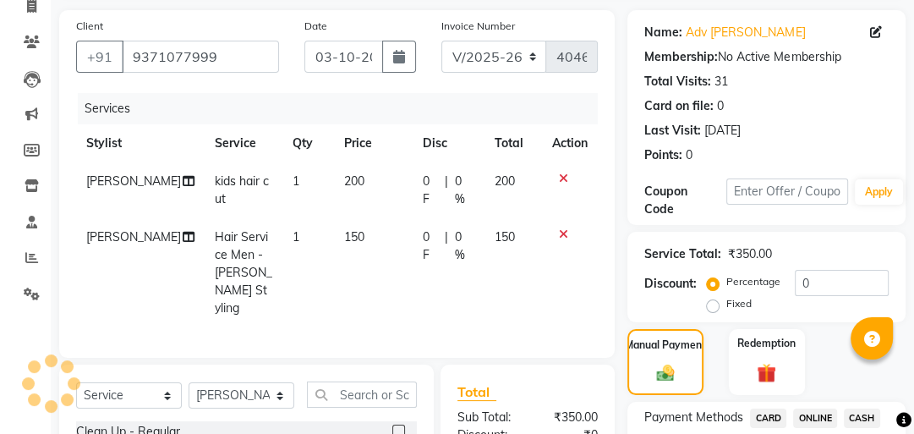
scroll to position [203, 0]
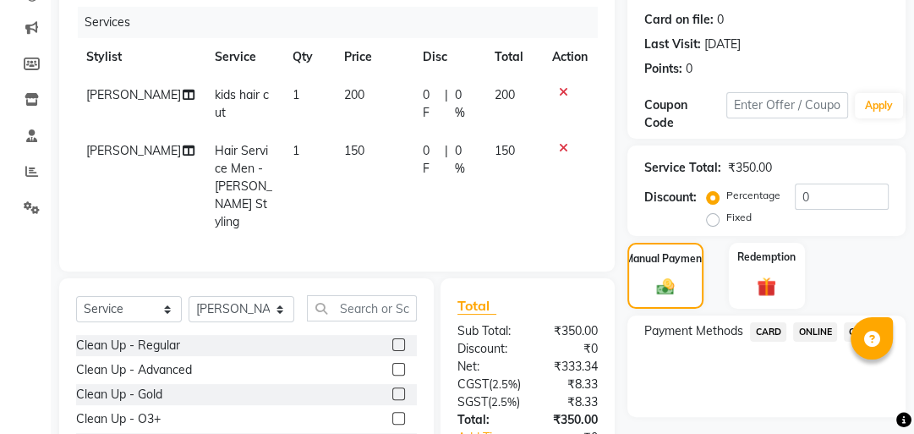
click at [853, 322] on span "CASH" at bounding box center [862, 331] width 36 height 19
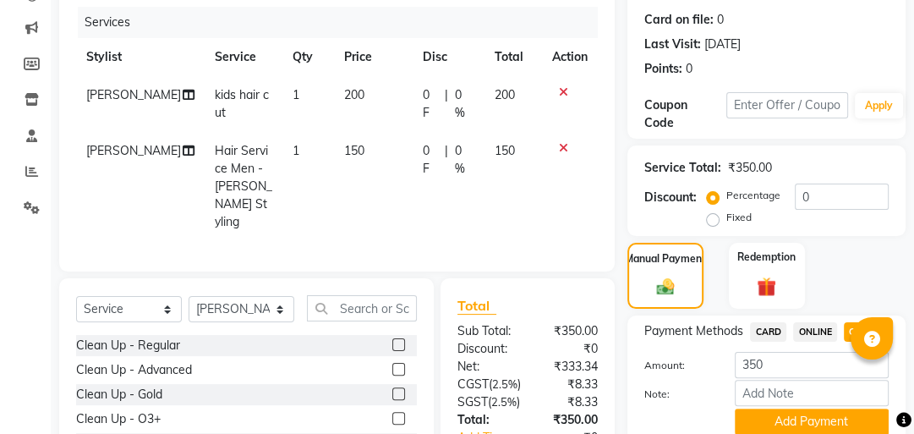
scroll to position [332, 0]
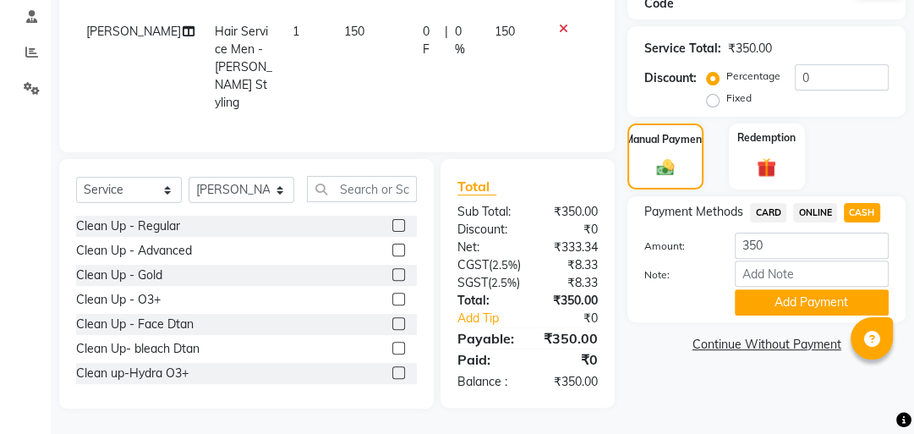
click at [796, 315] on div "Name: Adv [PERSON_NAME] Membership: No Active Membership Total Visits: 31 Card …" at bounding box center [773, 107] width 291 height 604
drag, startPoint x: 794, startPoint y: 277, endPoint x: 792, endPoint y: 288, distance: 11.3
click at [794, 277] on input "Note:" at bounding box center [812, 273] width 154 height 26
click at [792, 298] on button "Add Payment" at bounding box center [812, 302] width 154 height 26
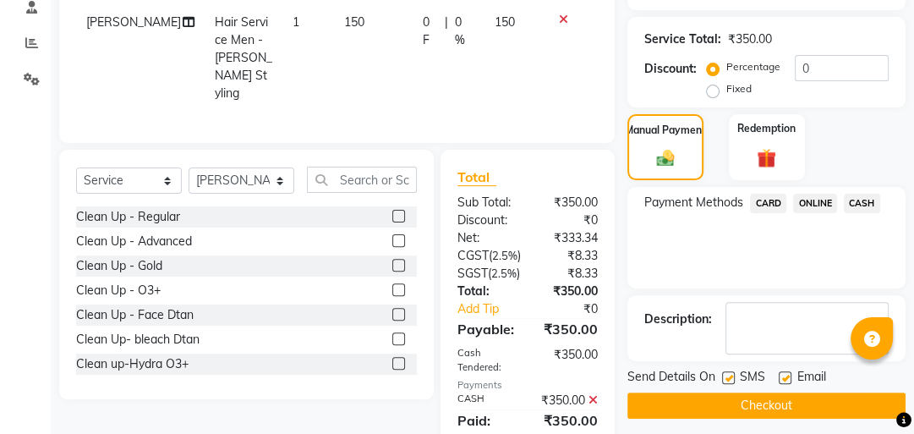
click at [729, 381] on label at bounding box center [728, 377] width 13 height 13
click at [729, 381] on input "checkbox" at bounding box center [727, 378] width 11 height 11
checkbox input "false"
click at [729, 405] on button "Checkout" at bounding box center [767, 405] width 278 height 26
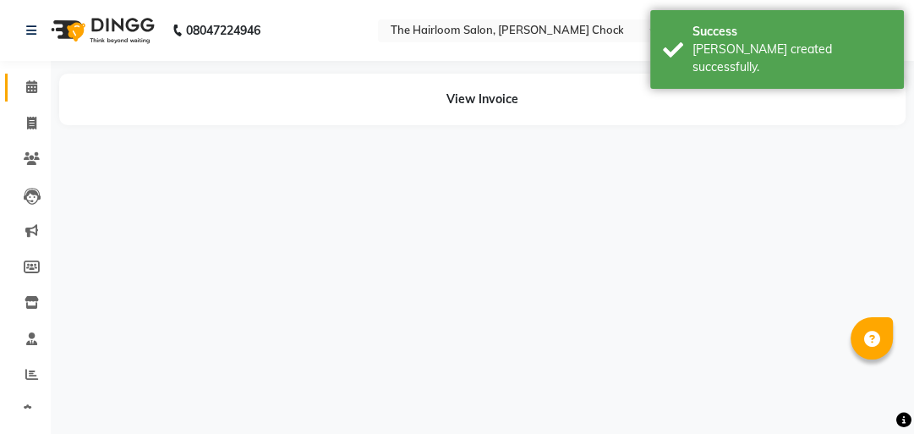
click at [28, 88] on icon at bounding box center [31, 86] width 11 height 13
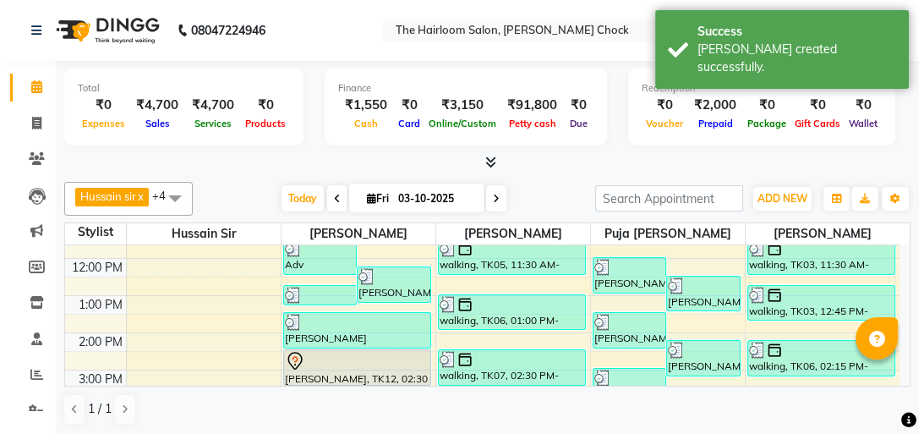
scroll to position [203, 0]
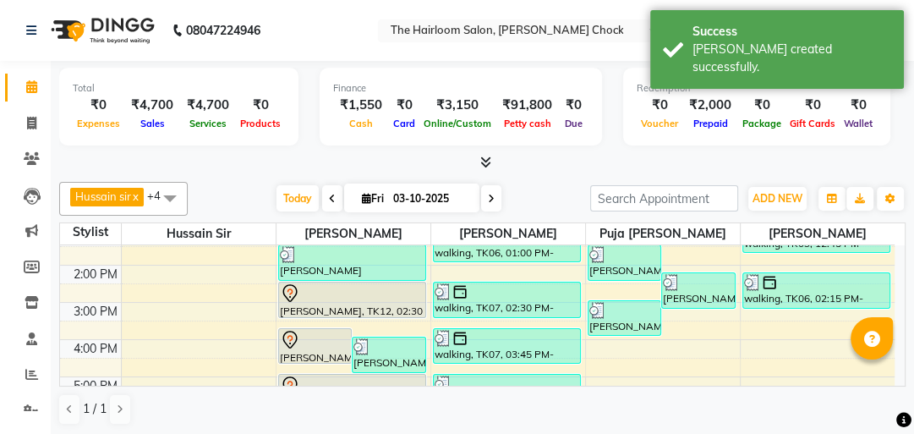
click at [379, 293] on div at bounding box center [352, 293] width 145 height 20
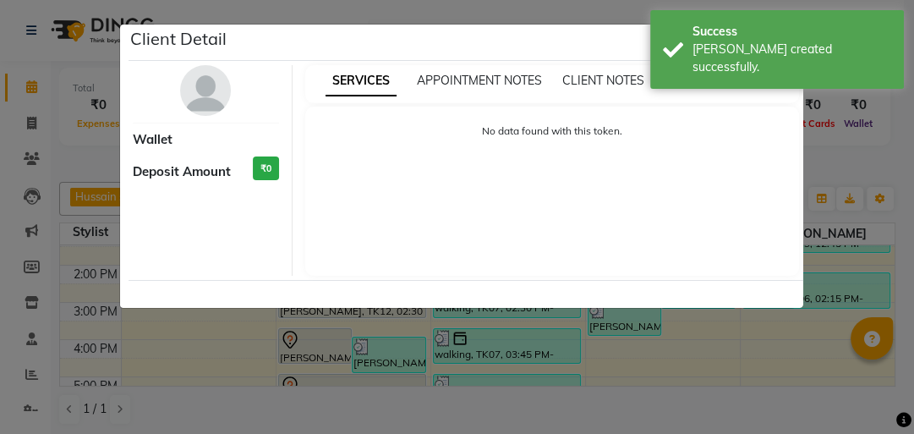
select select "7"
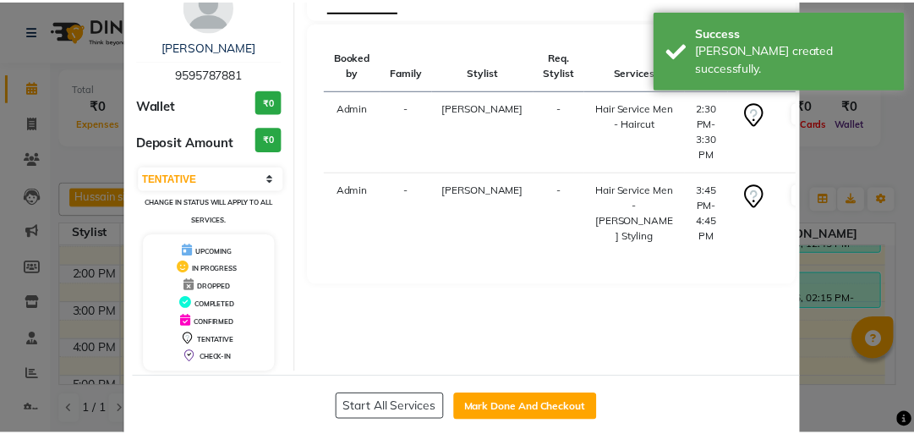
scroll to position [112, 0]
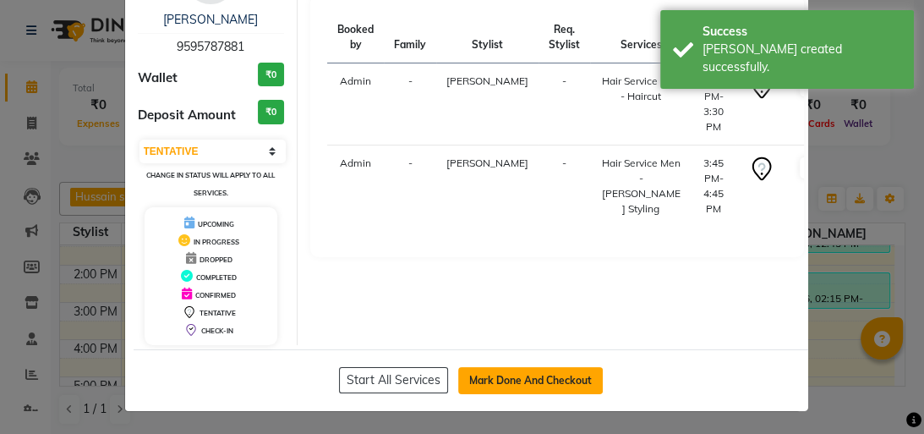
click at [572, 385] on button "Mark Done And Checkout" at bounding box center [530, 380] width 145 height 27
select select "service"
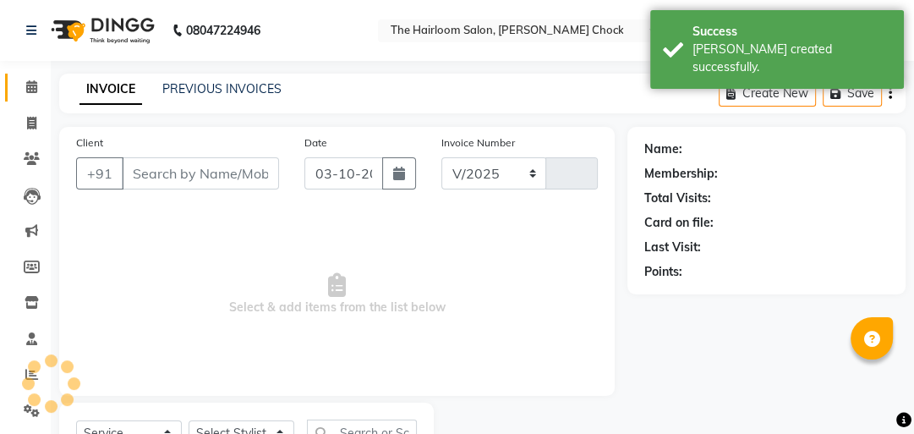
select select "5926"
type input "4047"
type input "9595787881"
select select "41756"
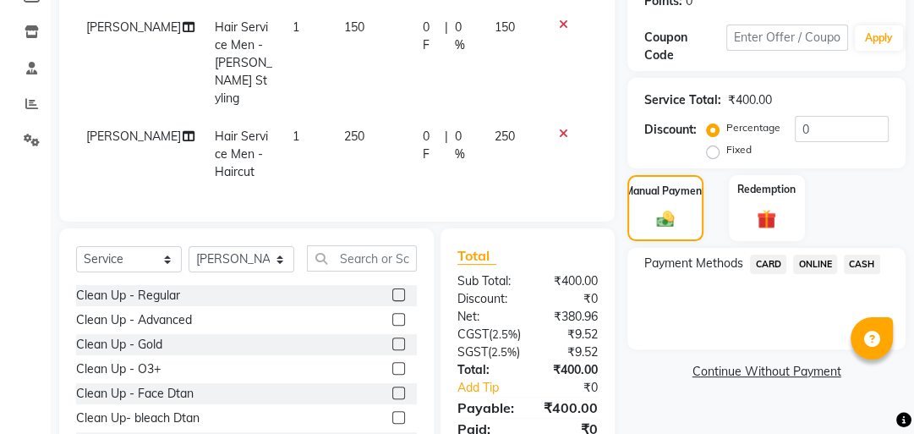
click at [810, 260] on span "ONLINE" at bounding box center [815, 264] width 44 height 19
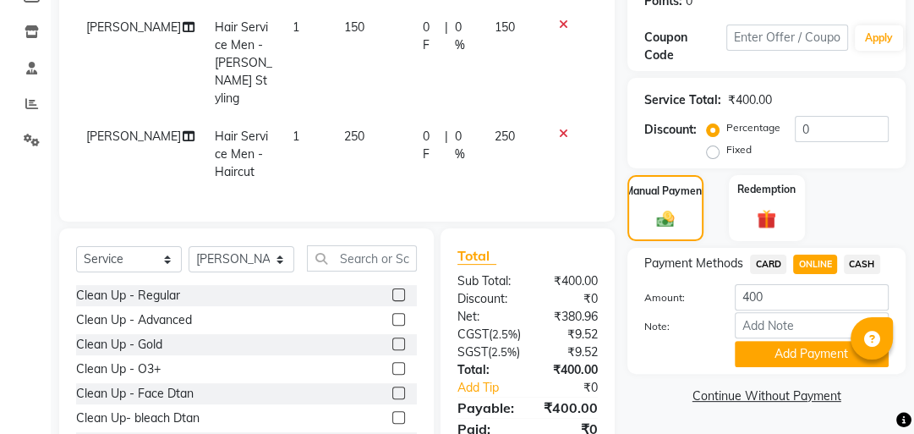
click at [769, 348] on button "Add Payment" at bounding box center [812, 354] width 154 height 26
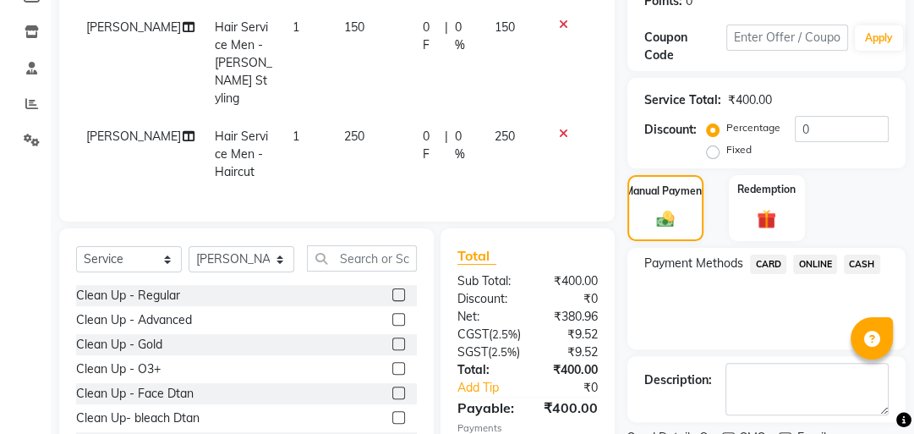
click at [732, 432] on div at bounding box center [727, 441] width 11 height 18
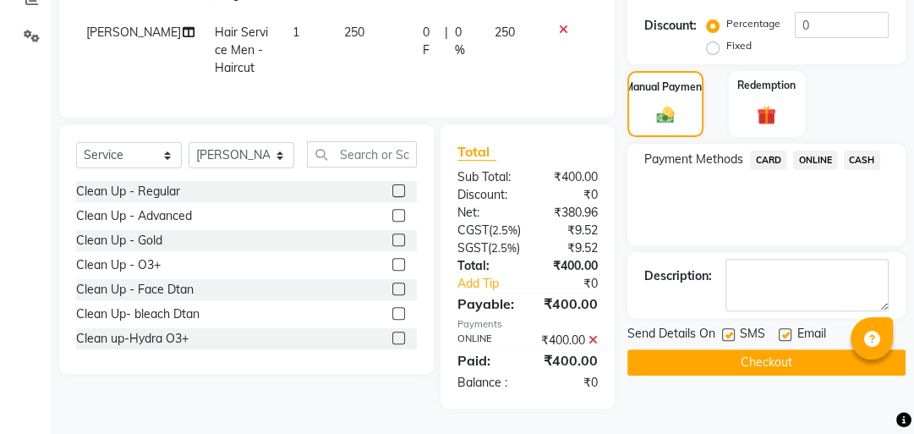
click at [780, 328] on label at bounding box center [785, 334] width 13 height 13
click at [780, 330] on input "checkbox" at bounding box center [784, 335] width 11 height 11
checkbox input "false"
click at [728, 328] on label at bounding box center [728, 334] width 13 height 13
click at [728, 330] on input "checkbox" at bounding box center [727, 335] width 11 height 11
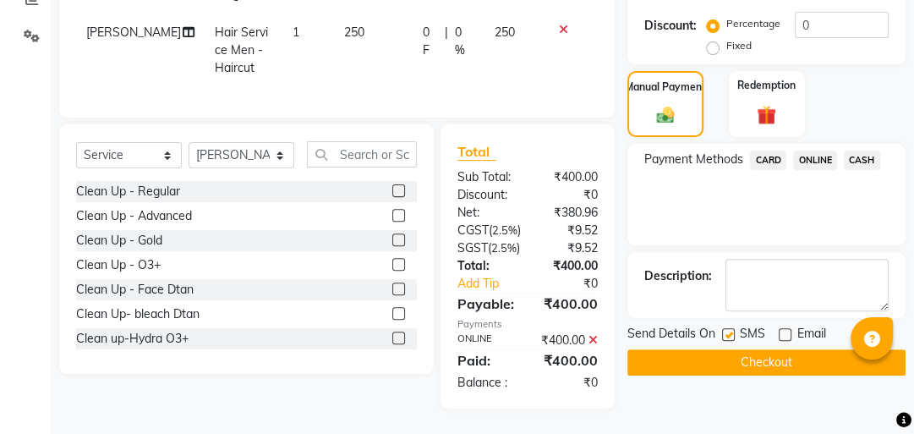
checkbox input "false"
click at [710, 354] on div "Name: [PERSON_NAME] Membership: No Active Membership Total Visits: 8 Card on fi…" at bounding box center [773, 80] width 291 height 656
click at [710, 349] on button "Checkout" at bounding box center [767, 362] width 278 height 26
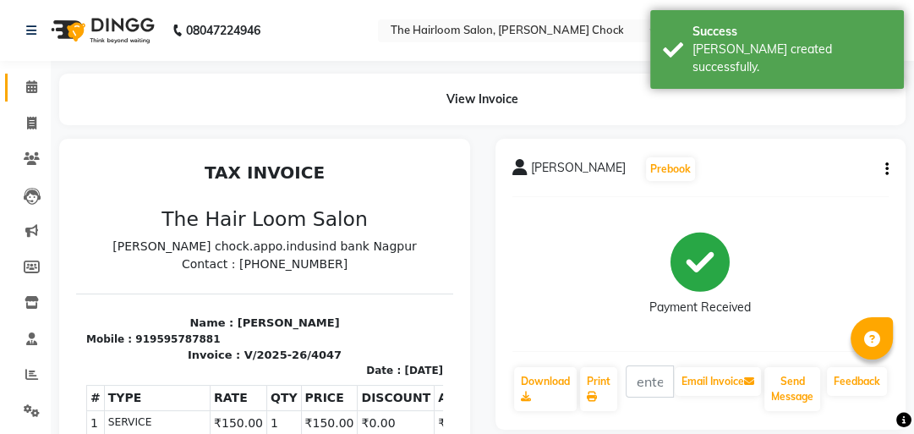
click at [14, 89] on link "Calendar" at bounding box center [25, 88] width 41 height 28
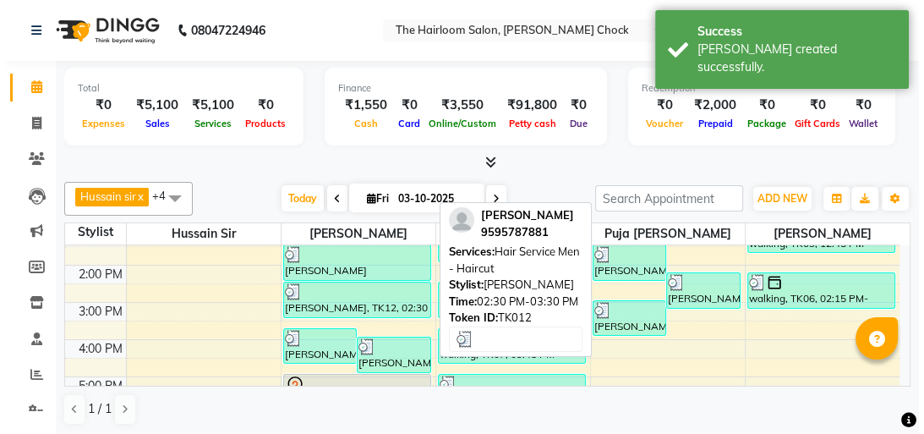
scroll to position [271, 0]
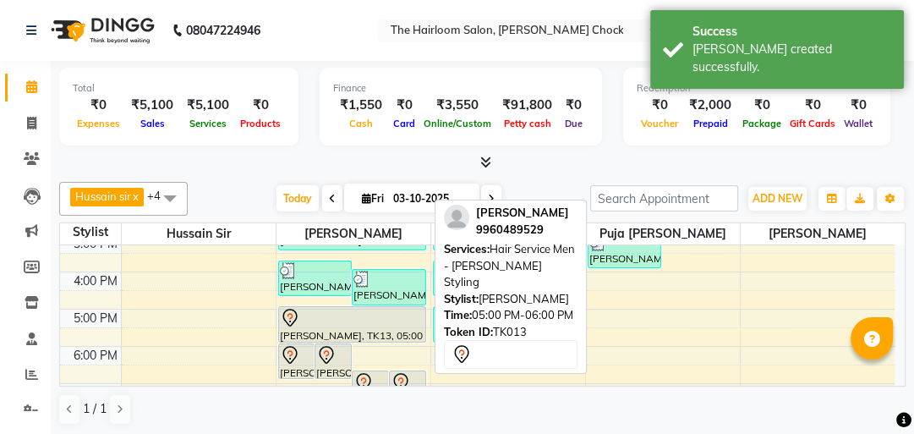
click at [320, 318] on div at bounding box center [352, 318] width 145 height 20
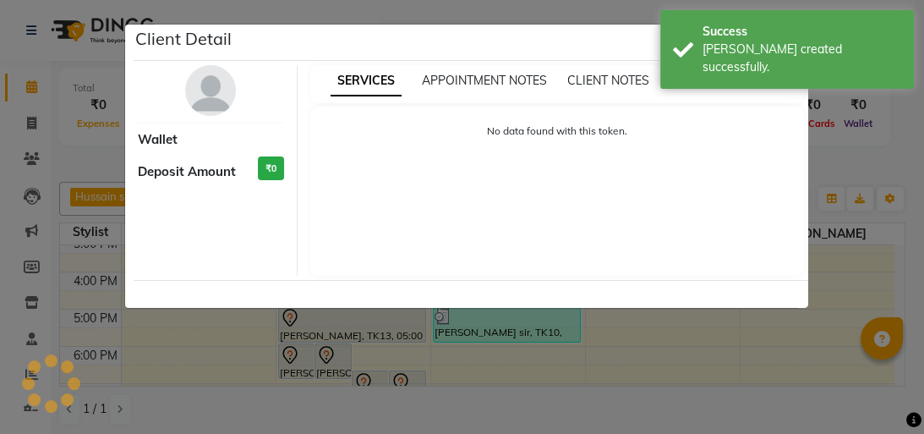
select select "7"
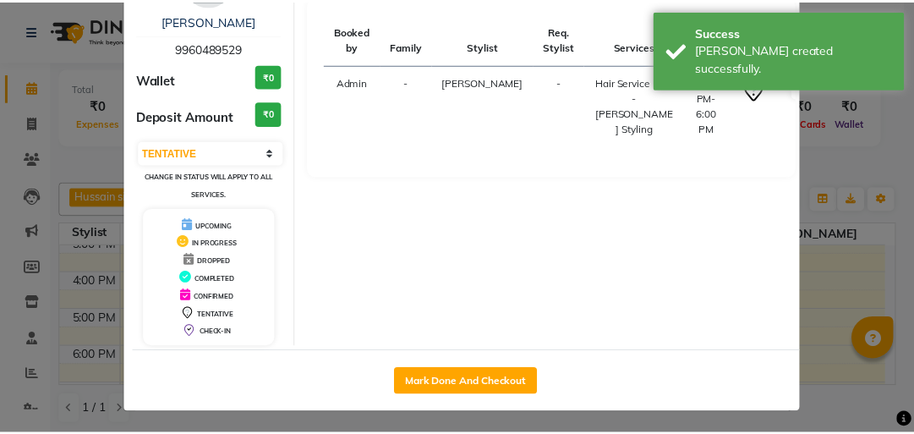
scroll to position [112, 0]
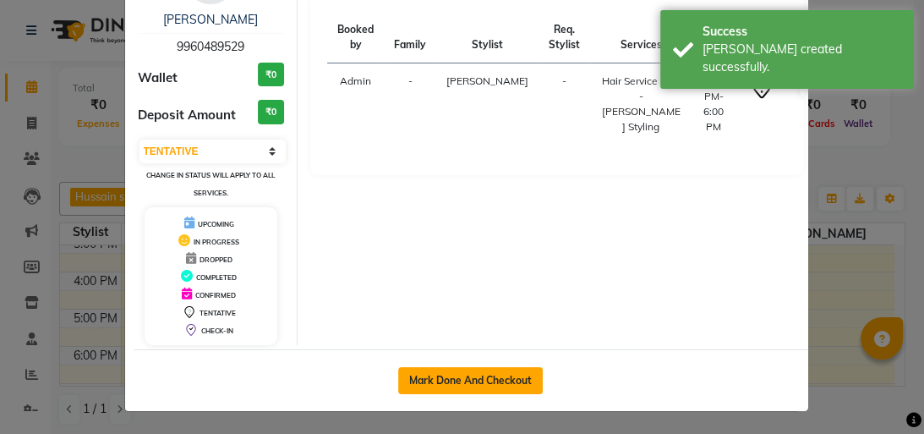
click at [460, 372] on button "Mark Done And Checkout" at bounding box center [470, 380] width 145 height 27
select select "service"
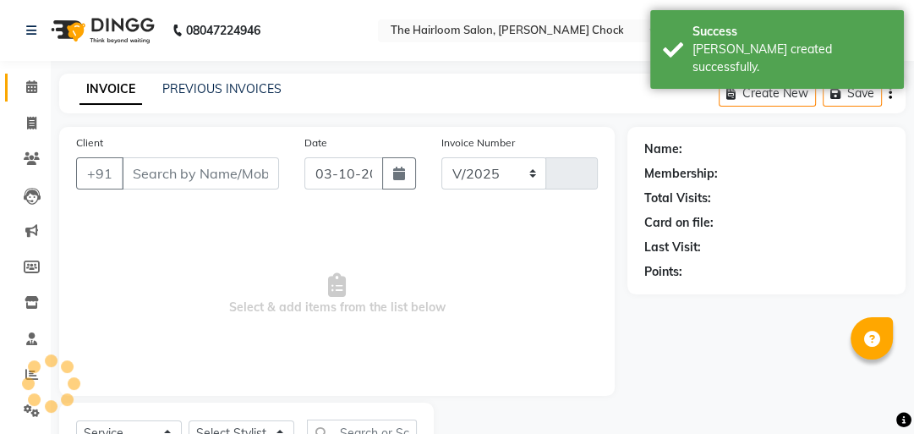
select select "5926"
type input "4048"
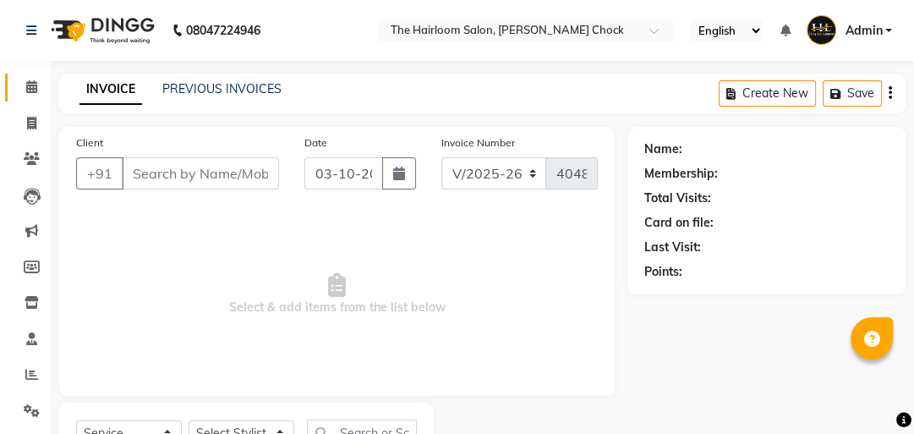
type input "9960489529"
select select "41756"
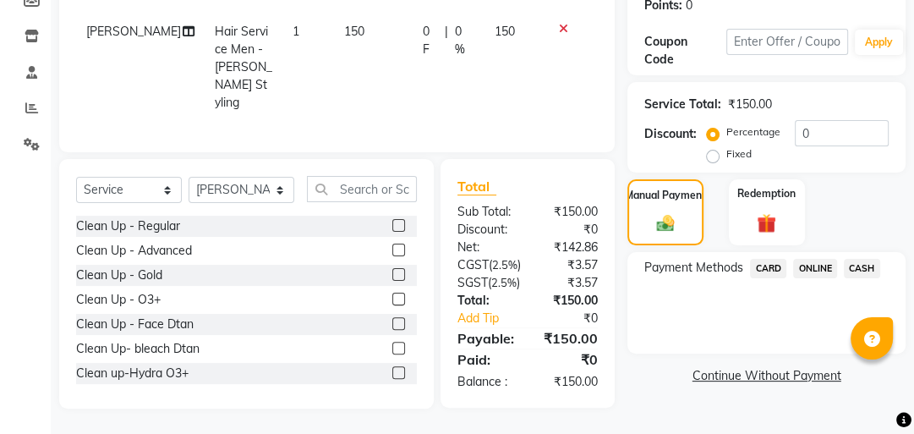
scroll to position [271, 0]
click at [846, 260] on span "CASH" at bounding box center [862, 268] width 36 height 19
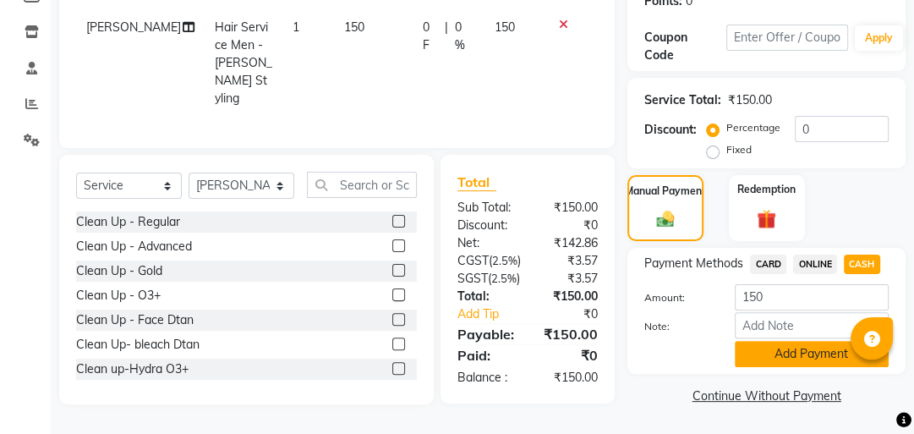
click at [774, 367] on button "Add Payment" at bounding box center [812, 354] width 154 height 26
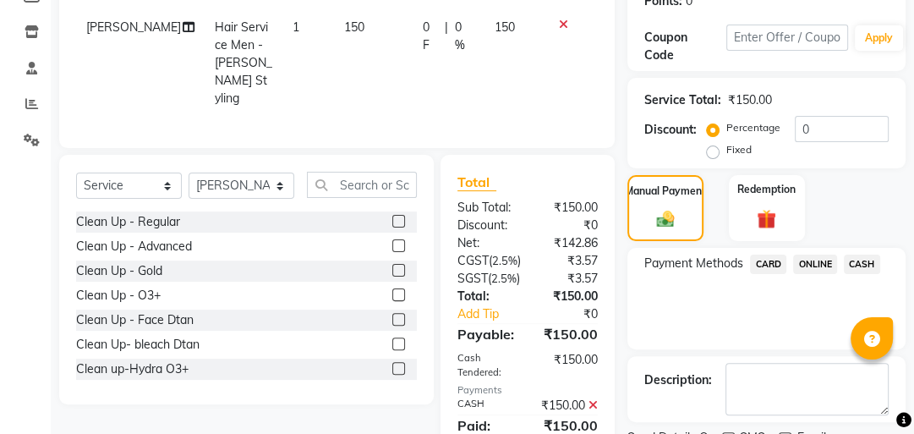
scroll to position [367, 0]
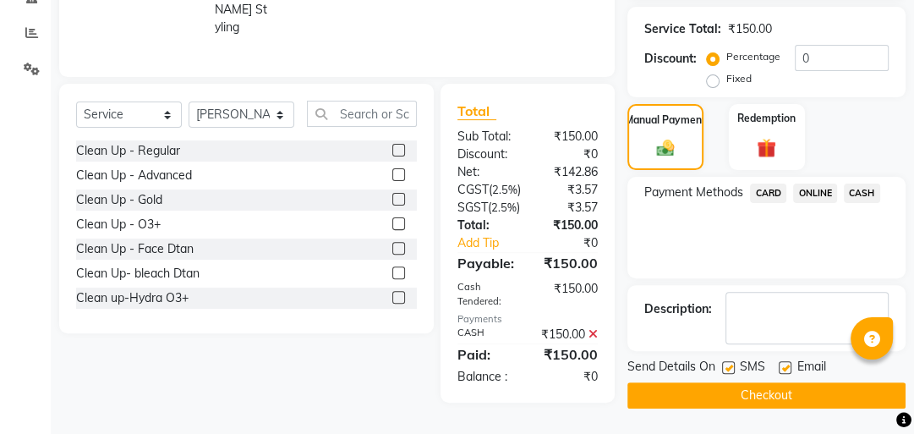
click at [727, 382] on button "Checkout" at bounding box center [767, 395] width 278 height 26
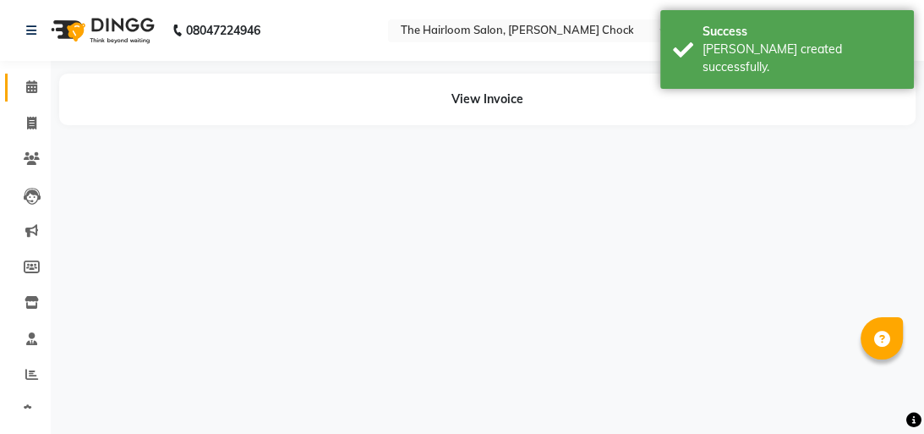
click at [34, 88] on icon at bounding box center [31, 86] width 11 height 13
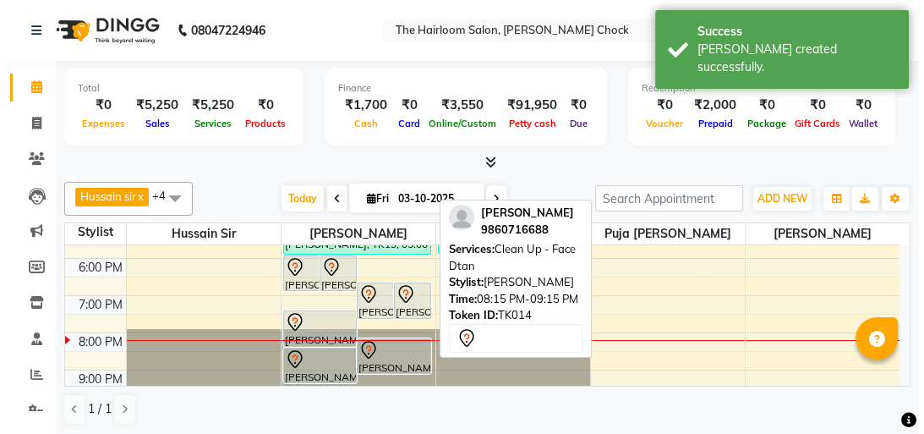
scroll to position [338, 0]
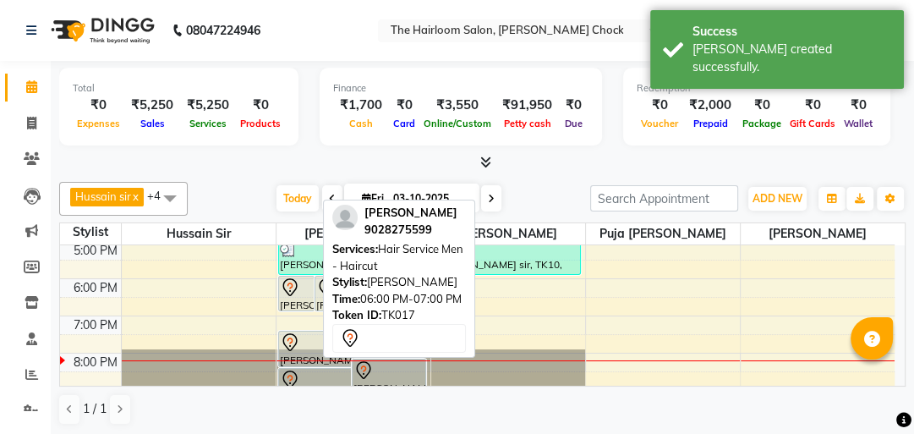
click at [282, 288] on icon at bounding box center [290, 287] width 20 height 20
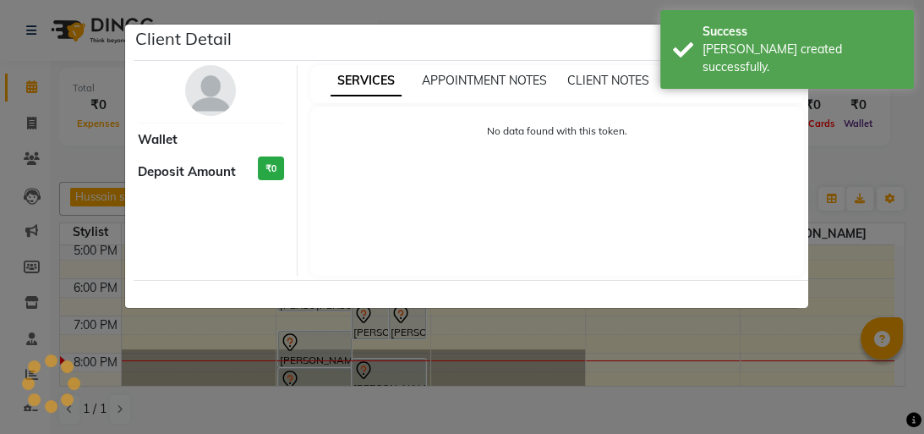
select select "7"
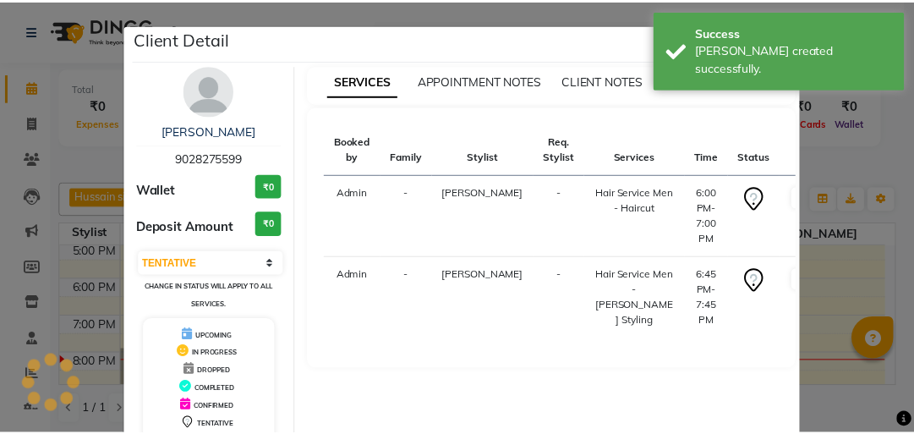
scroll to position [112, 0]
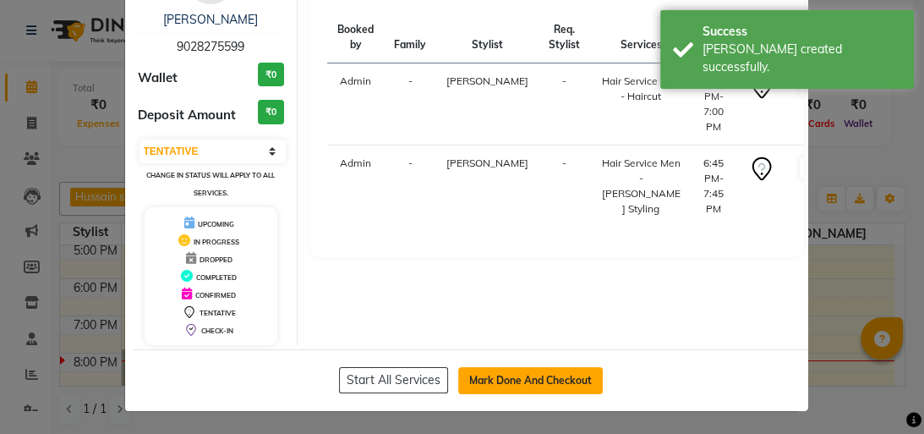
click at [493, 374] on button "Mark Done And Checkout" at bounding box center [530, 380] width 145 height 27
select select "service"
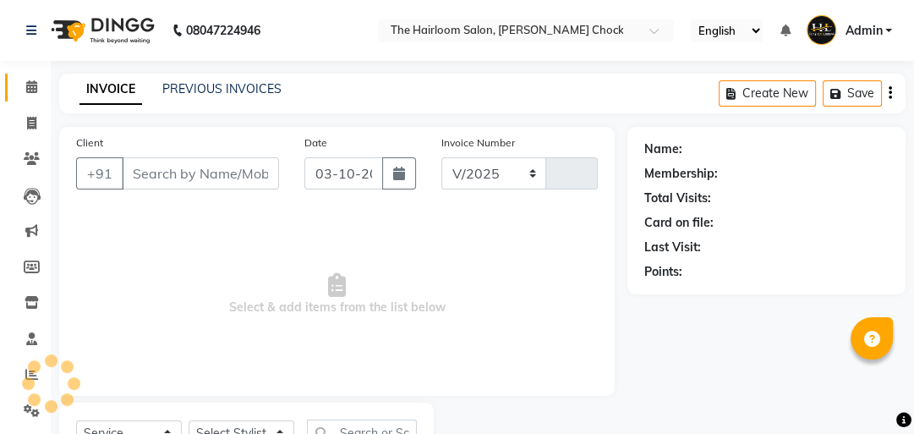
select select "5926"
type input "4049"
type input "9028275599"
select select "41756"
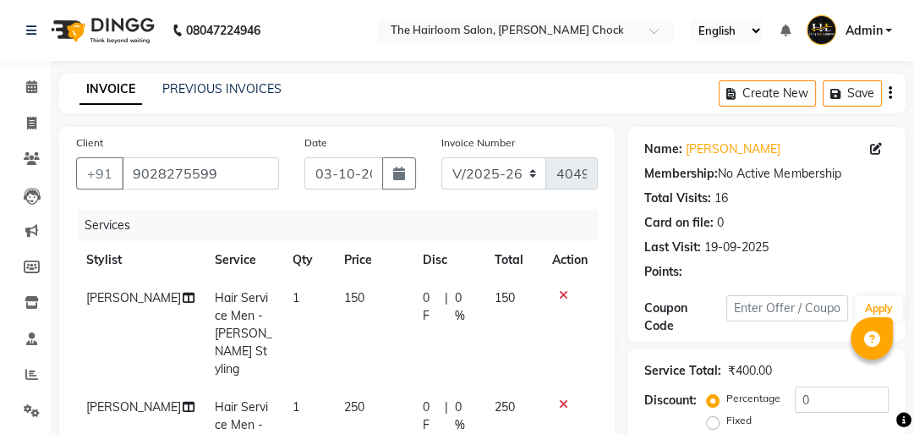
click at [641, 286] on div "Name: [PERSON_NAME] Membership: No Active Membership Total Visits: 16 Card on f…" at bounding box center [773, 438] width 291 height 622
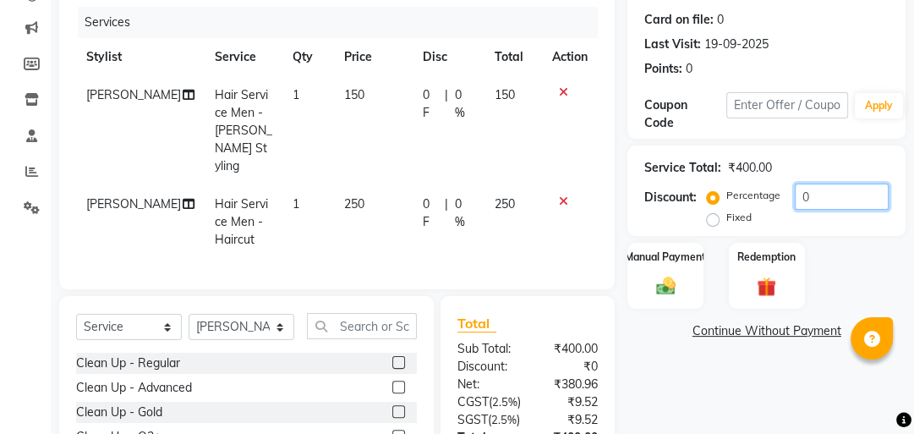
click at [805, 200] on input "0" at bounding box center [842, 197] width 94 height 26
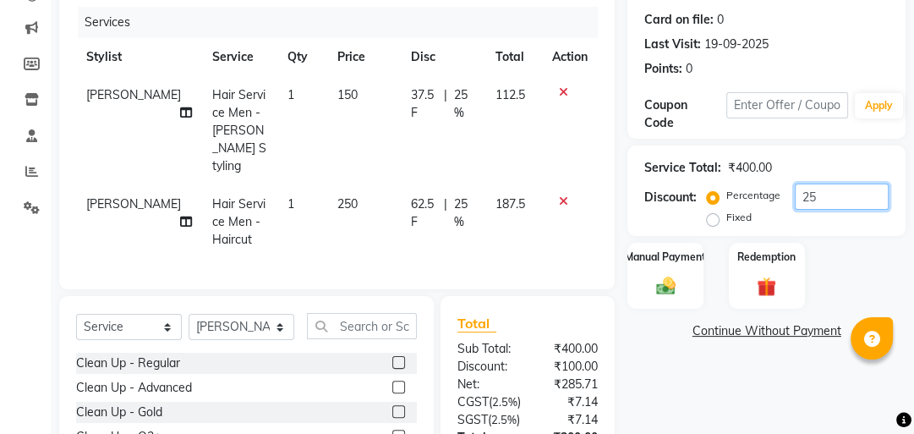
scroll to position [349, 0]
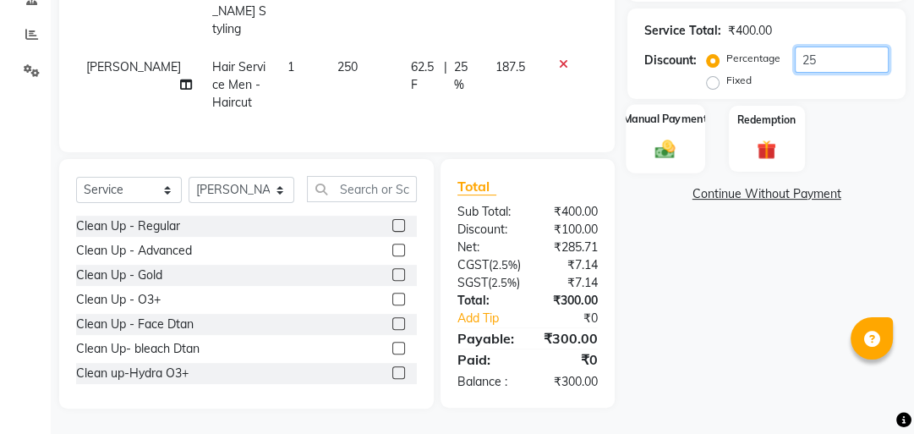
type input "25"
click at [687, 139] on div "Manual Payment" at bounding box center [666, 138] width 79 height 69
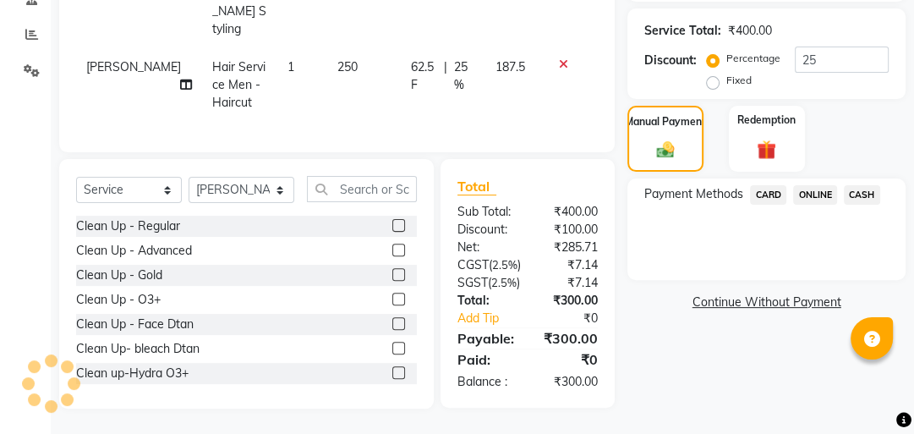
click at [823, 185] on span "ONLINE" at bounding box center [815, 194] width 44 height 19
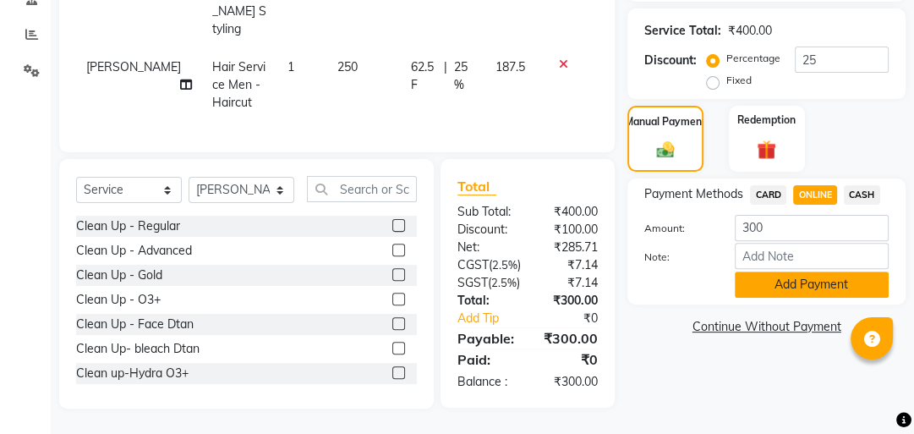
click at [813, 282] on button "Add Payment" at bounding box center [812, 284] width 154 height 26
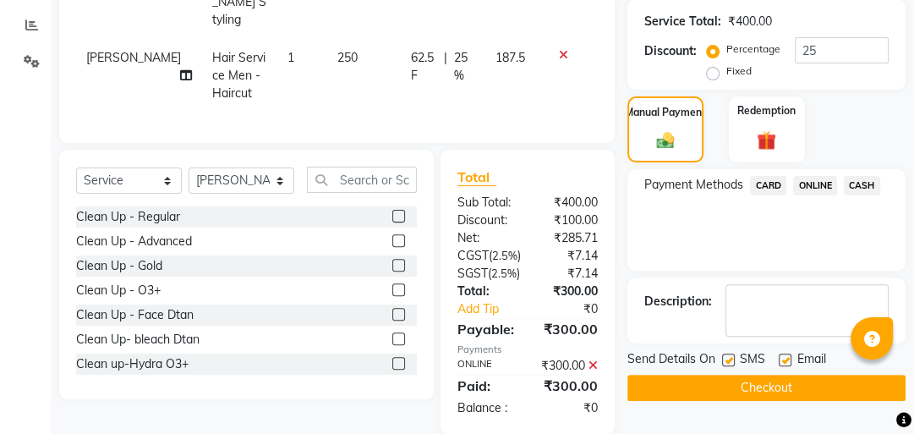
click at [761, 375] on button "Checkout" at bounding box center [767, 388] width 278 height 26
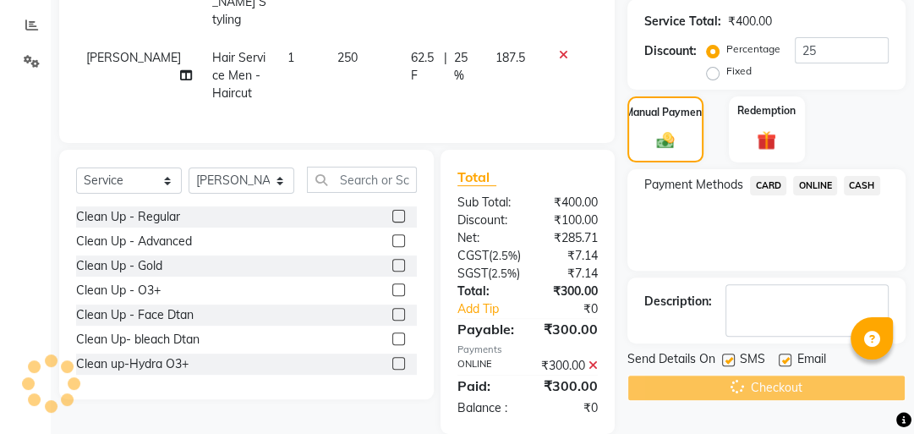
scroll to position [403, 0]
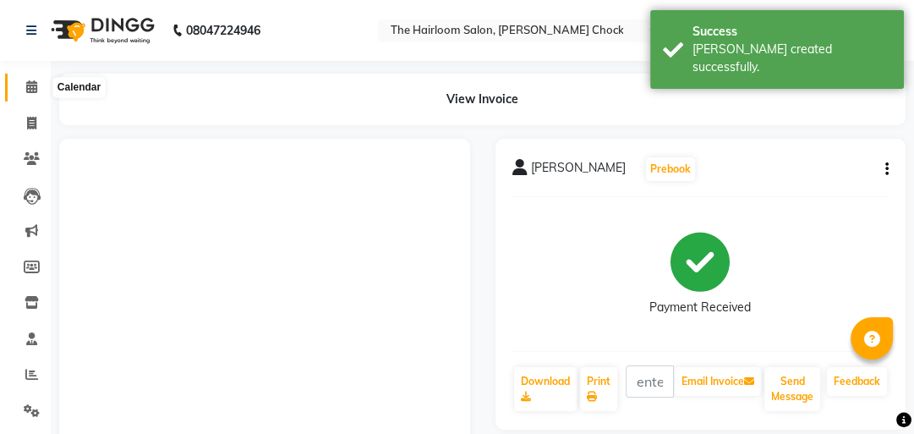
click at [39, 87] on span at bounding box center [32, 87] width 30 height 19
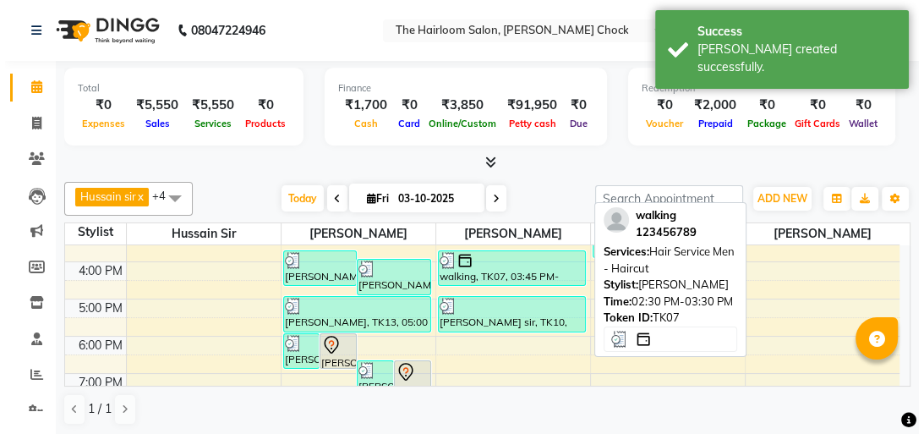
scroll to position [338, 0]
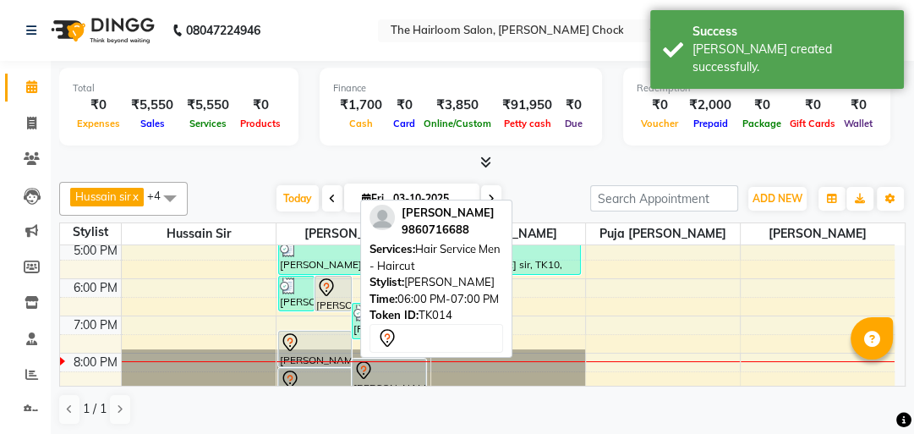
click at [332, 289] on icon at bounding box center [326, 287] width 20 height 20
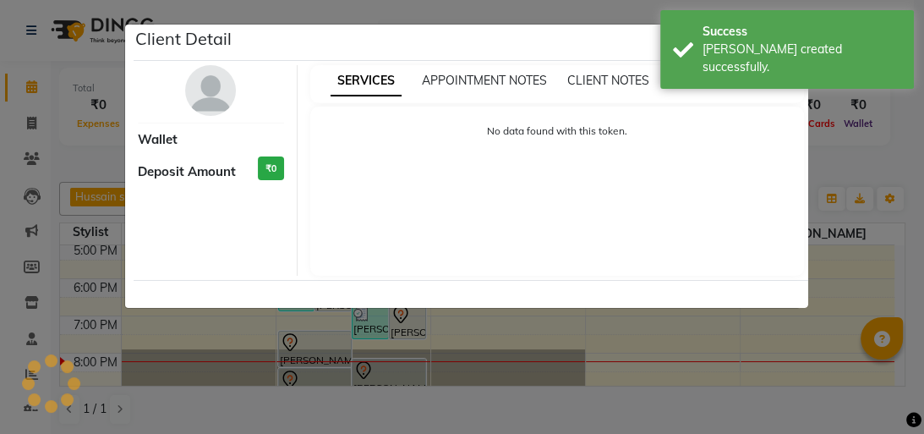
select select "7"
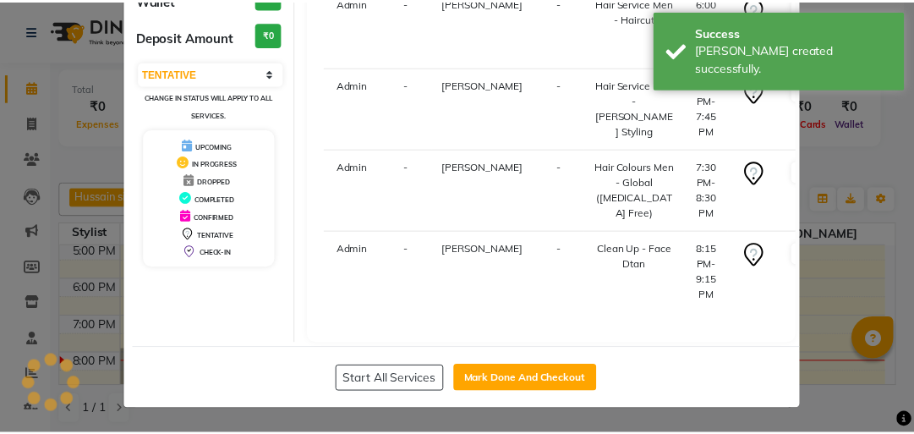
scroll to position [233, 0]
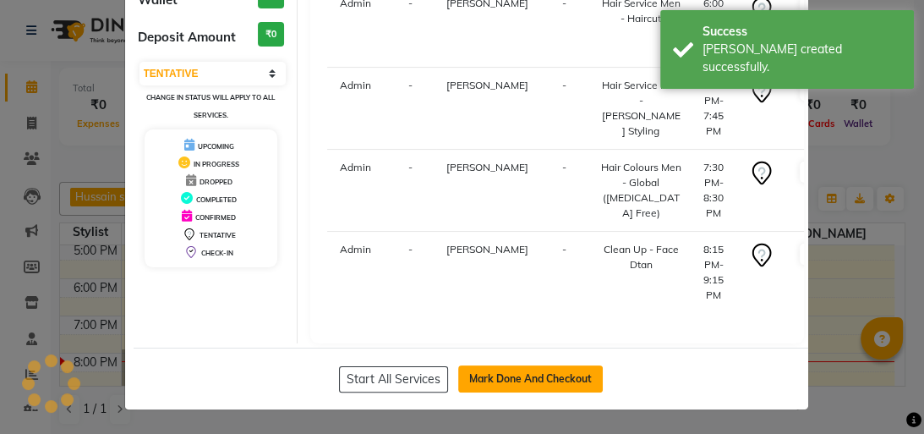
click at [499, 371] on button "Mark Done And Checkout" at bounding box center [530, 378] width 145 height 27
select select "service"
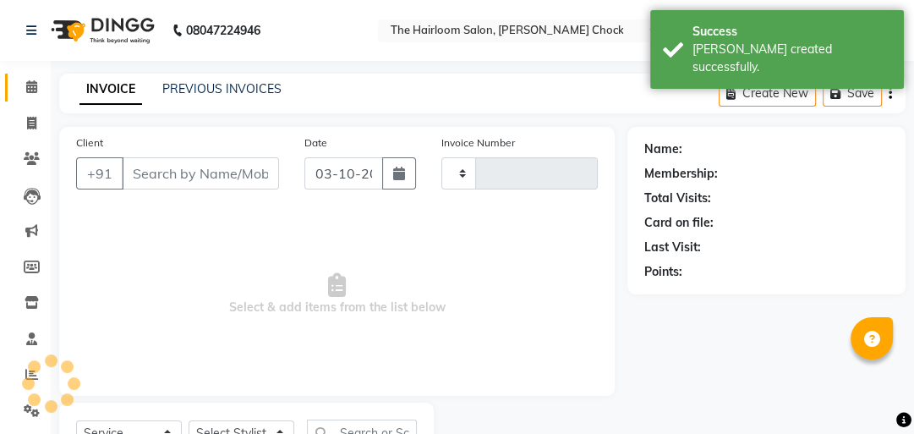
type input "4050"
select select "5926"
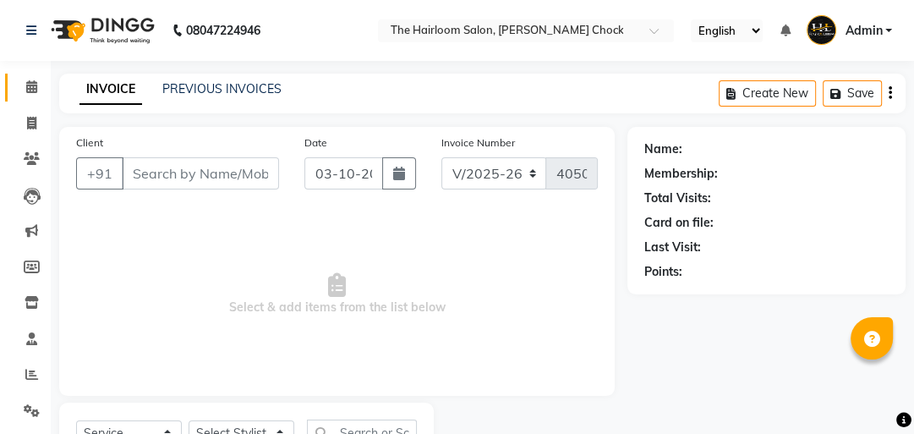
type input "9860716688"
select select "41756"
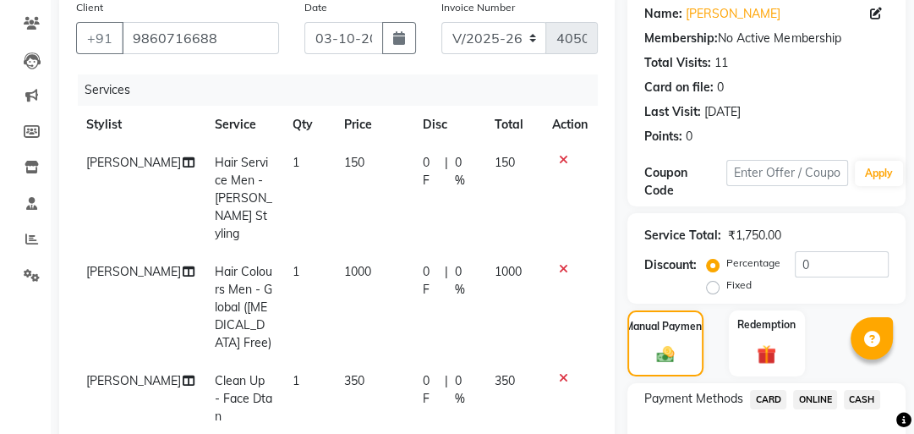
scroll to position [271, 0]
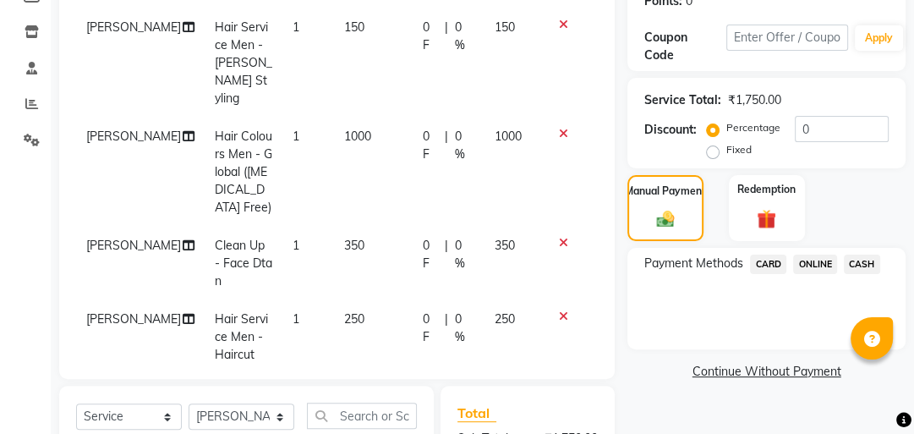
click at [823, 261] on span "ONLINE" at bounding box center [815, 264] width 44 height 19
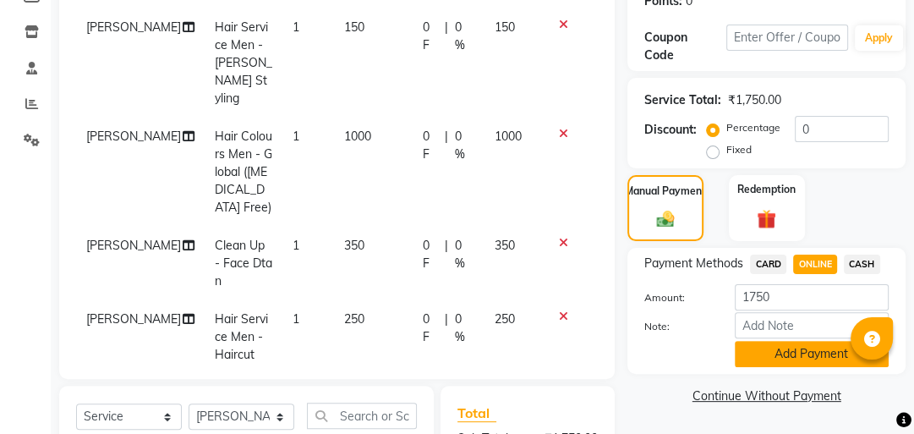
click at [803, 362] on button "Add Payment" at bounding box center [812, 354] width 154 height 26
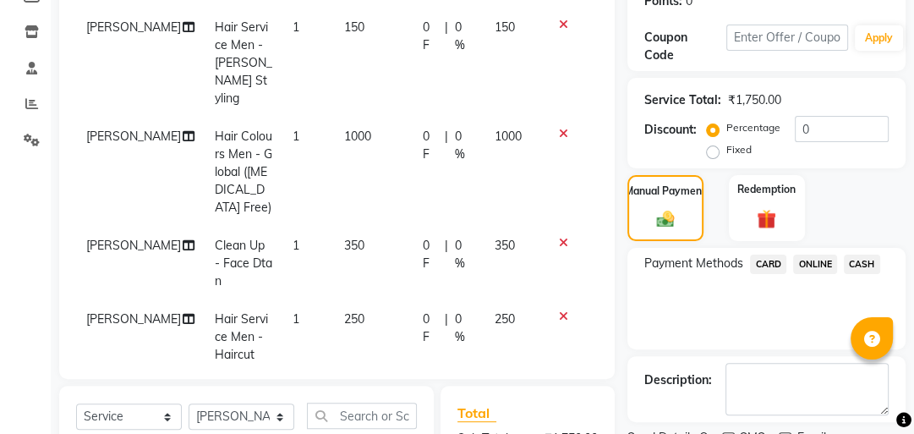
click at [729, 432] on label at bounding box center [728, 438] width 13 height 13
click at [729, 433] on input "checkbox" at bounding box center [727, 439] width 11 height 11
checkbox input "false"
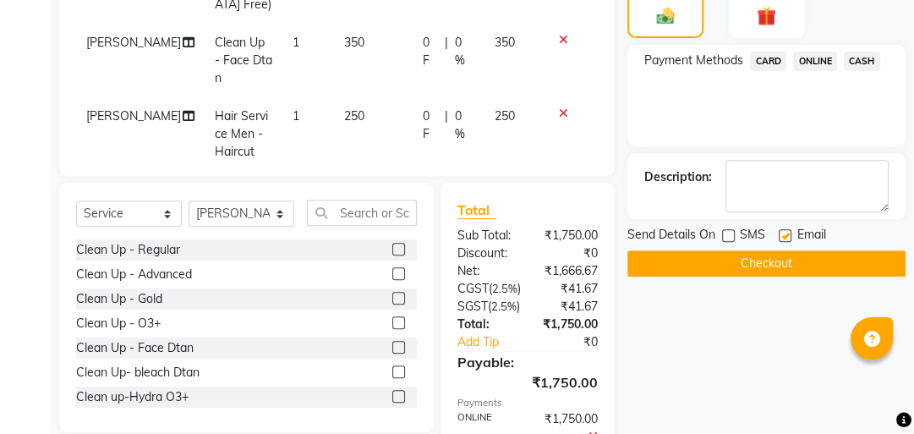
click at [786, 235] on label at bounding box center [785, 235] width 13 height 13
click at [786, 235] on input "checkbox" at bounding box center [784, 236] width 11 height 11
checkbox input "false"
click at [737, 257] on button "Checkout" at bounding box center [767, 263] width 278 height 26
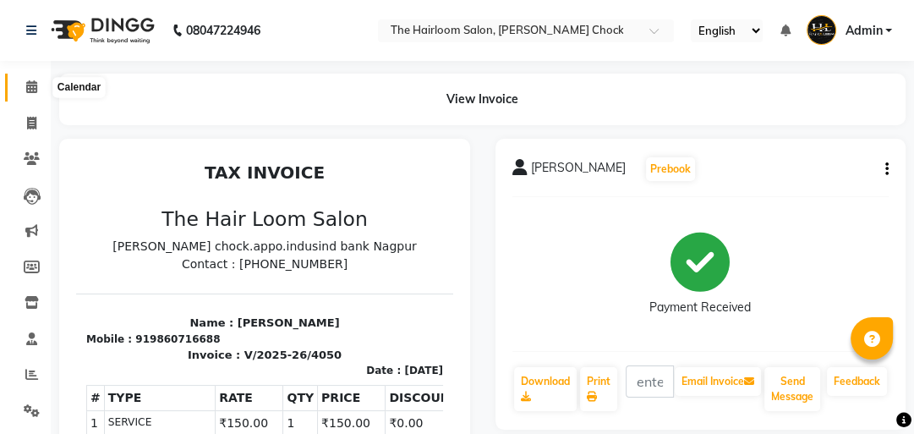
click at [44, 82] on span at bounding box center [32, 87] width 30 height 19
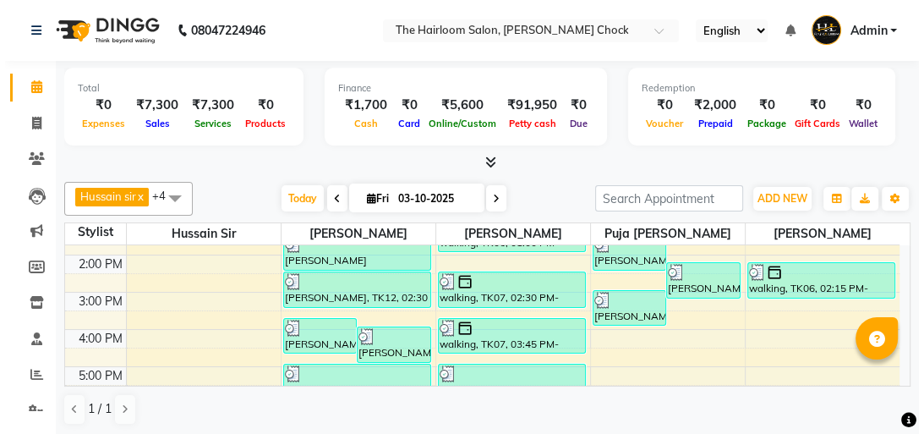
scroll to position [406, 0]
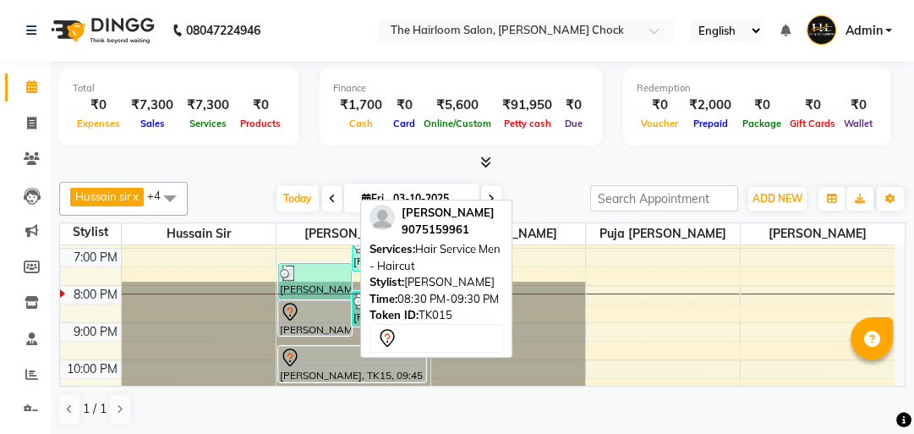
click at [311, 312] on div at bounding box center [315, 312] width 71 height 20
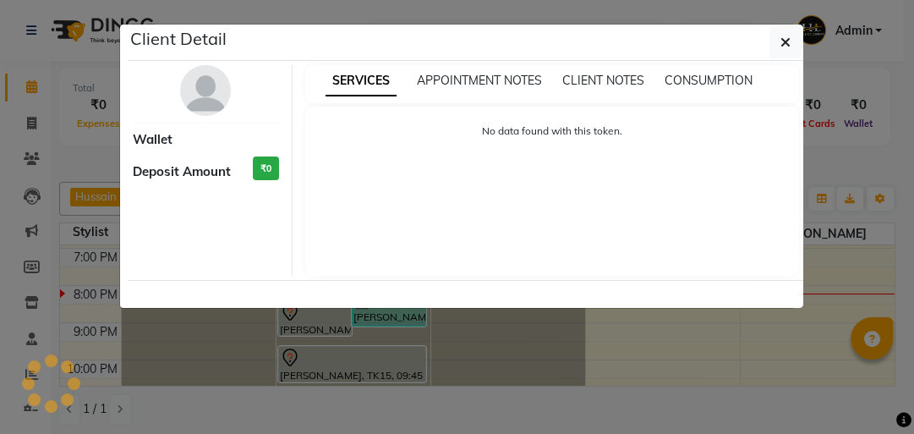
select select "7"
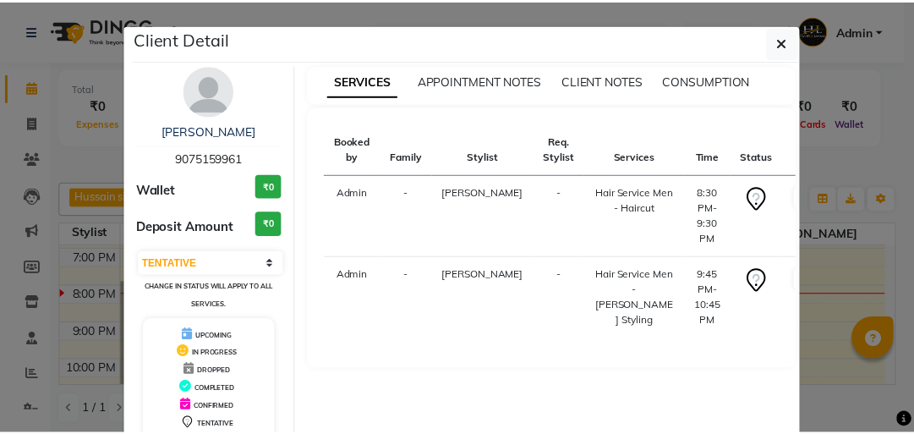
scroll to position [112, 0]
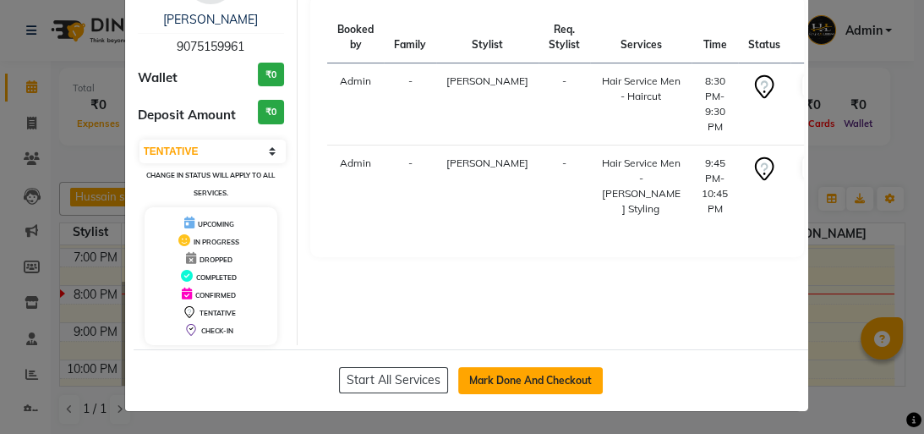
click at [507, 369] on button "Mark Done And Checkout" at bounding box center [530, 380] width 145 height 27
select select "service"
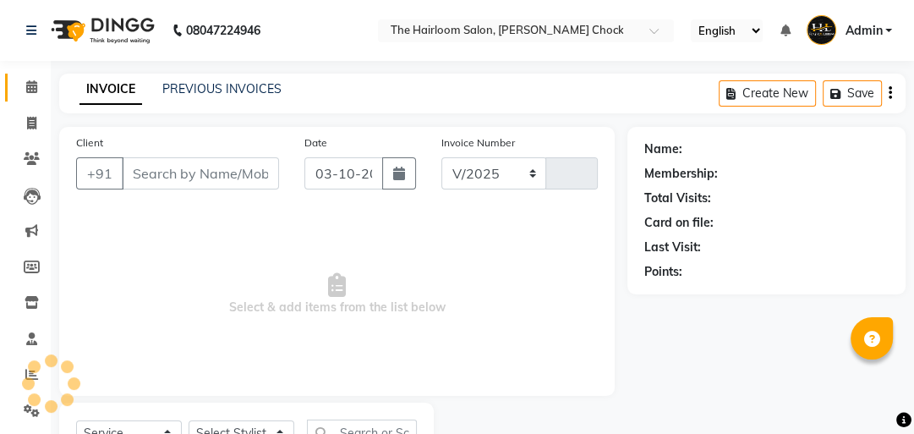
select select "5926"
type input "4051"
type input "9075159961"
select select "41756"
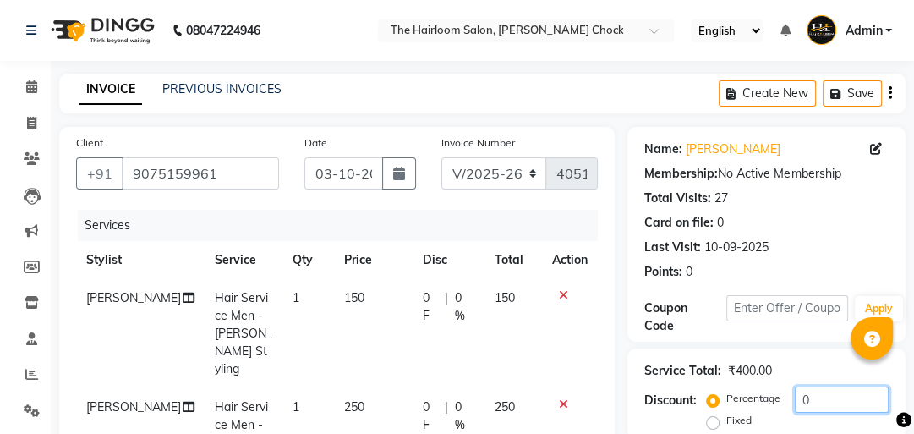
click at [832, 386] on input "0" at bounding box center [842, 399] width 94 height 26
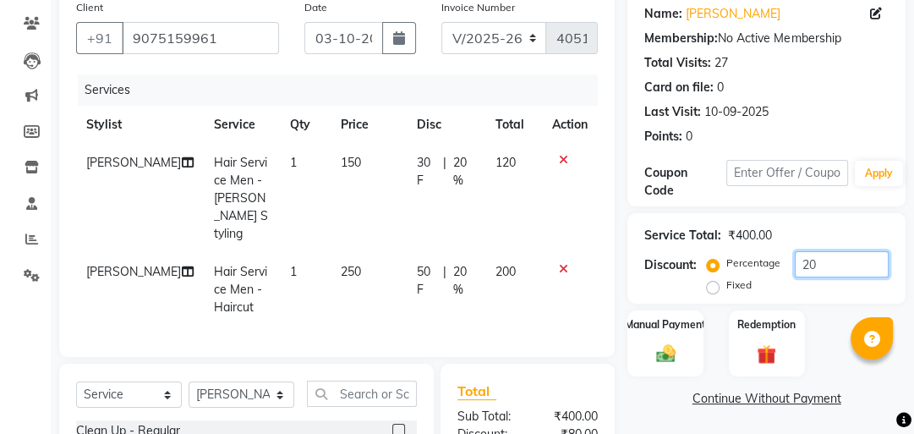
type input "20"
click at [656, 378] on div "Name: [PERSON_NAME] Membership: No Active Membership Total Visits: 27 Card on f…" at bounding box center [773, 303] width 291 height 622
click at [640, 315] on label "Manual Payment" at bounding box center [665, 323] width 85 height 16
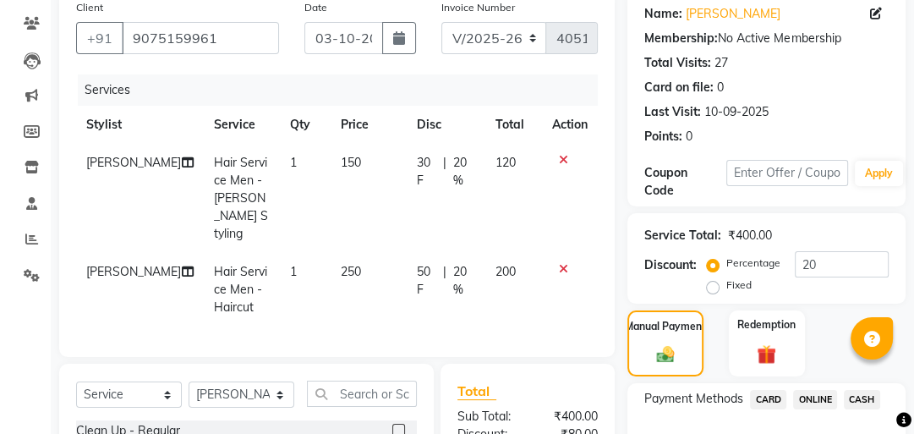
scroll to position [349, 0]
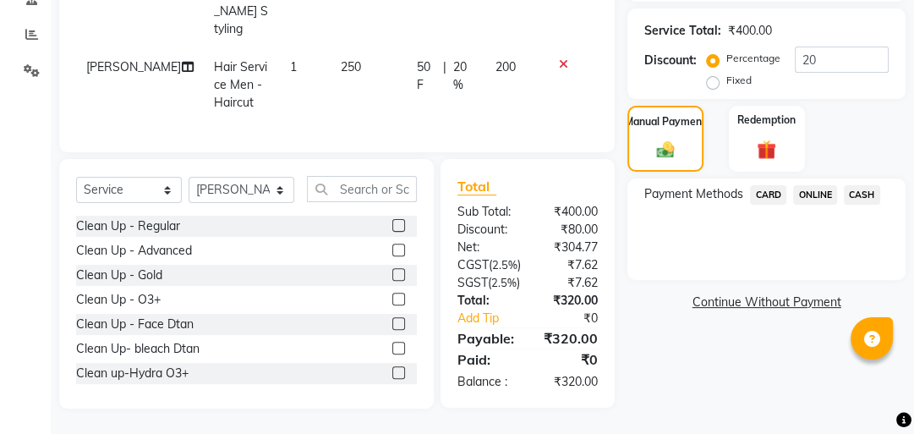
click at [822, 185] on span "ONLINE" at bounding box center [815, 194] width 44 height 19
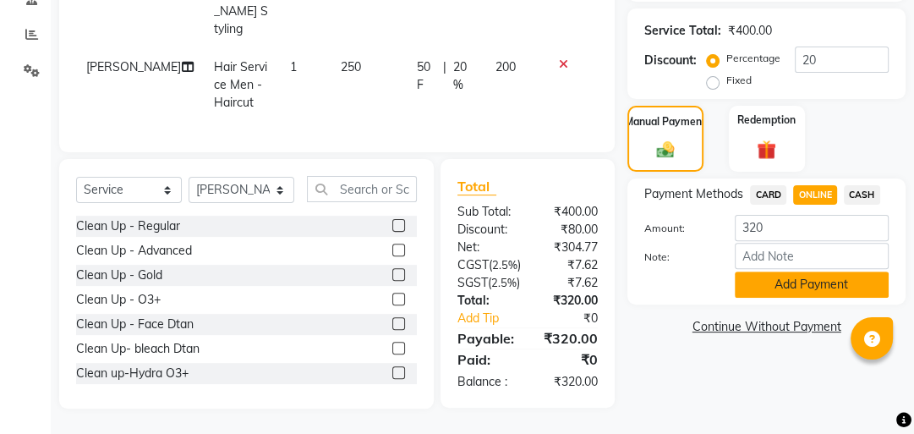
click at [804, 288] on button "Add Payment" at bounding box center [812, 284] width 154 height 26
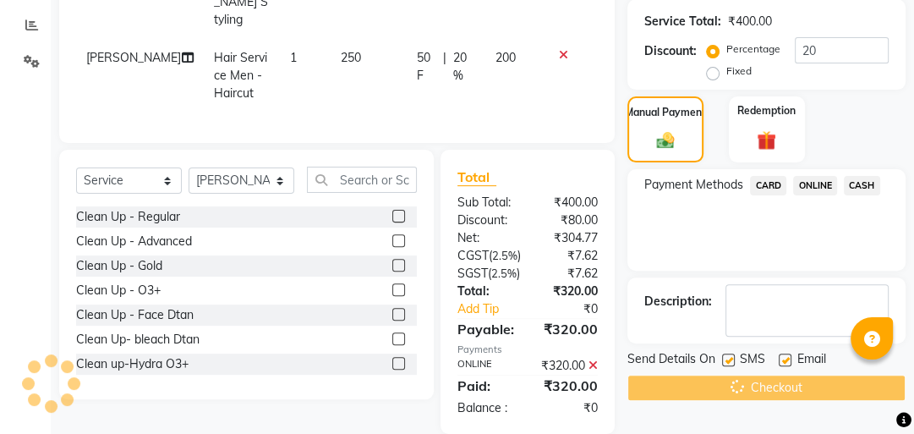
scroll to position [0, 0]
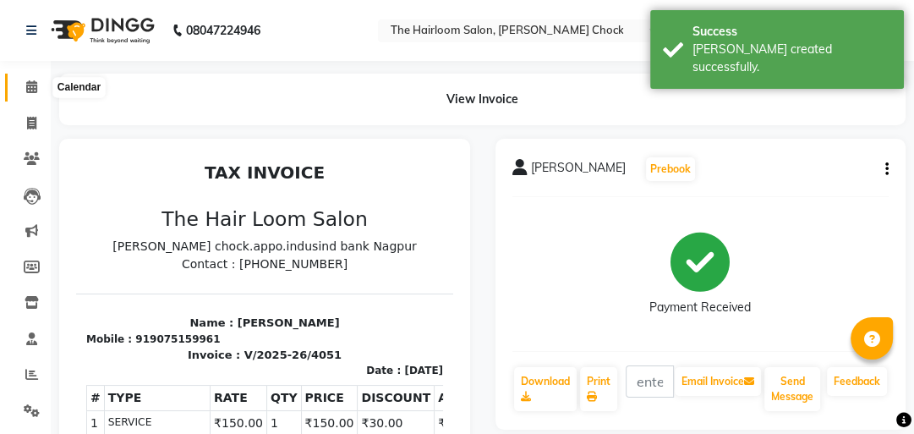
click at [24, 81] on span at bounding box center [32, 87] width 30 height 19
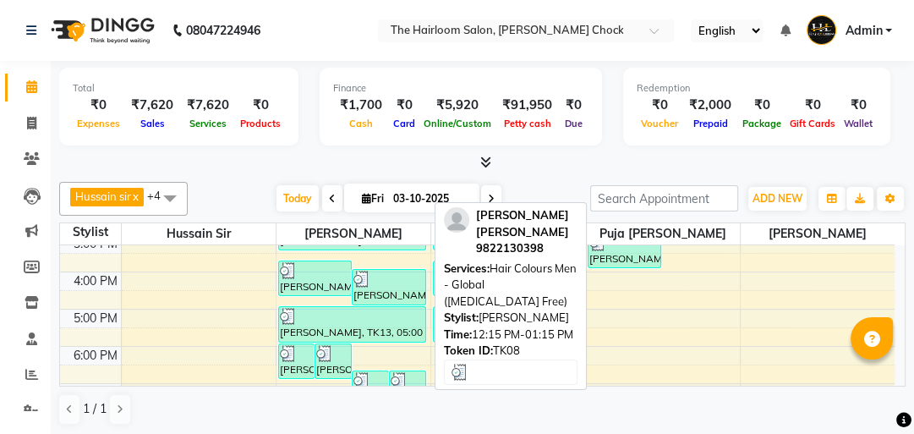
scroll to position [68, 0]
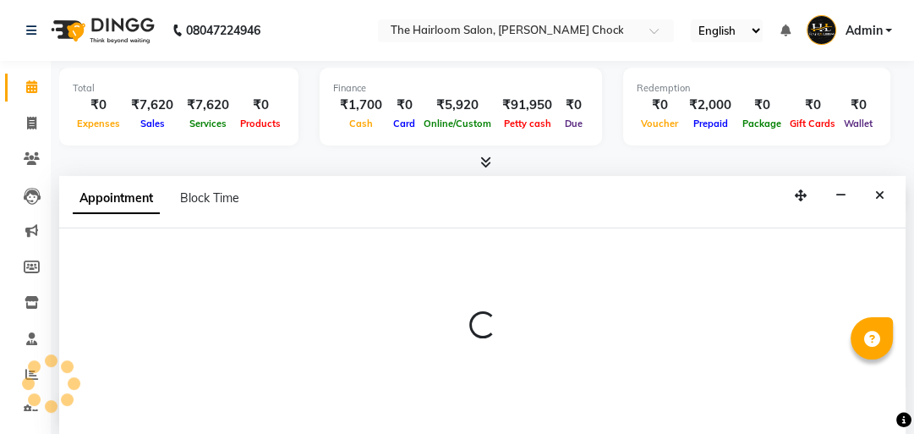
select select "41756"
select select "tentative"
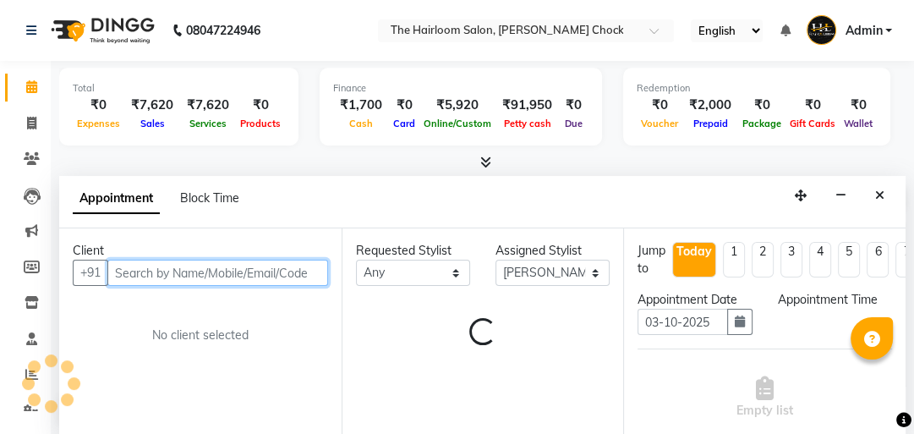
click at [254, 266] on input "text" at bounding box center [217, 273] width 221 height 26
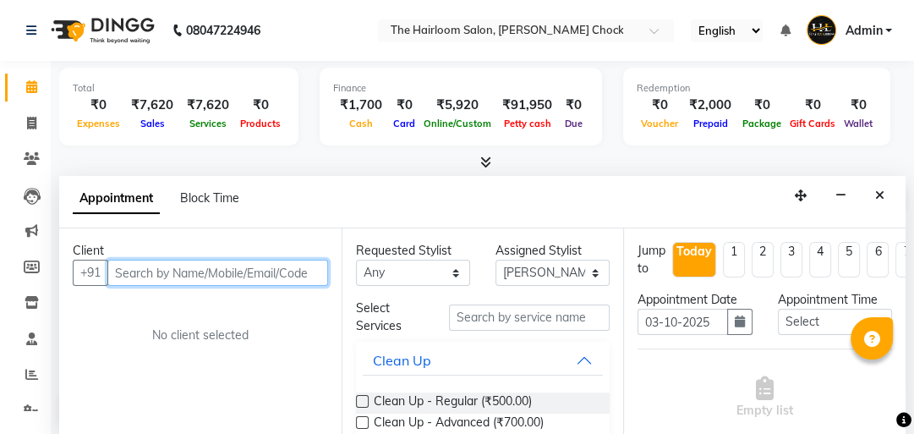
scroll to position [1, 0]
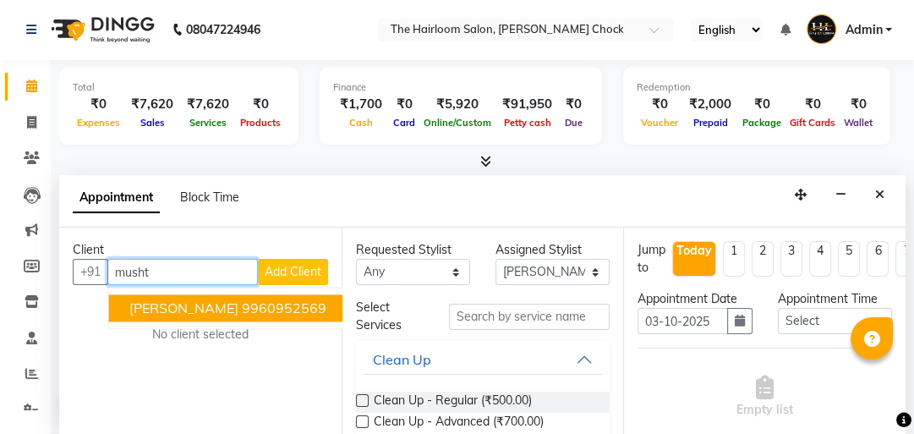
click at [247, 294] on button "[PERSON_NAME] 9960952569" at bounding box center [228, 307] width 238 height 27
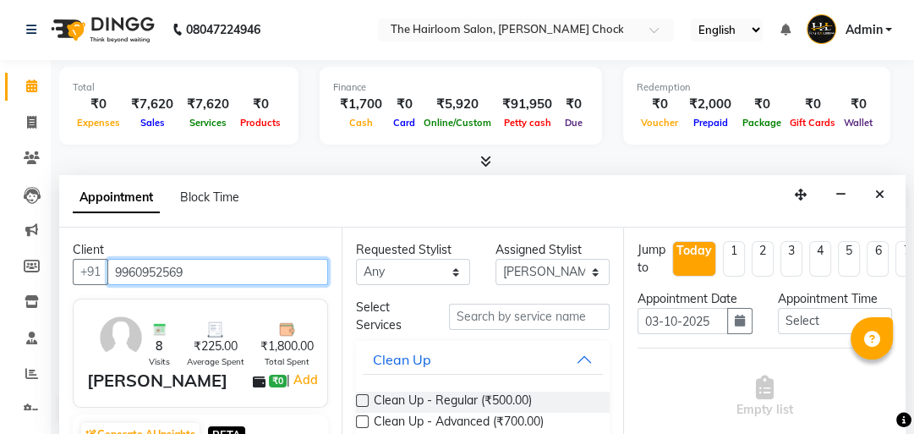
type input "9960952569"
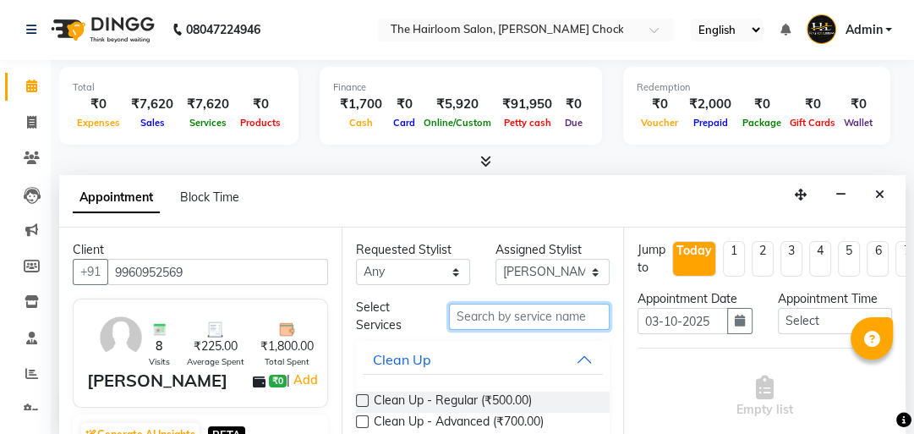
click at [540, 304] on input "text" at bounding box center [529, 317] width 161 height 26
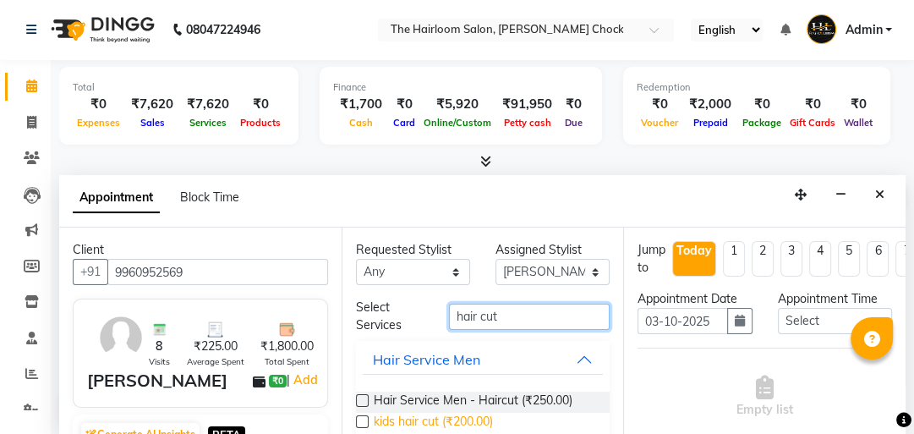
type input "hair cut"
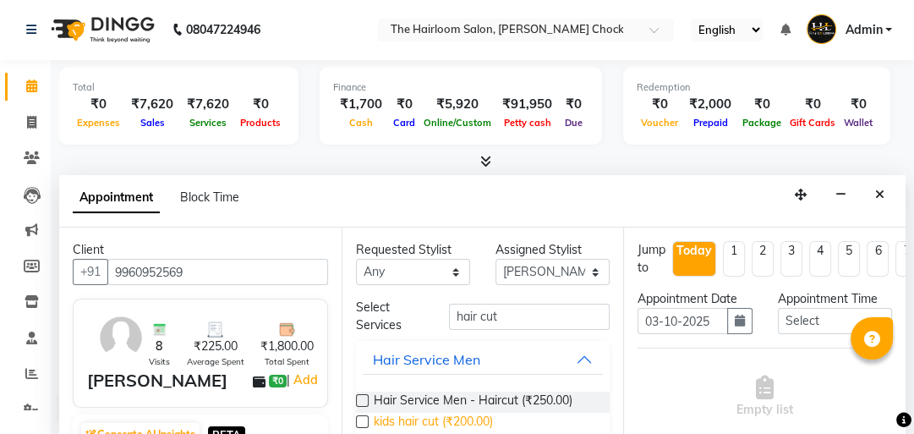
click at [448, 413] on span "kids hair cut (₹200.00)" at bounding box center [433, 423] width 119 height 21
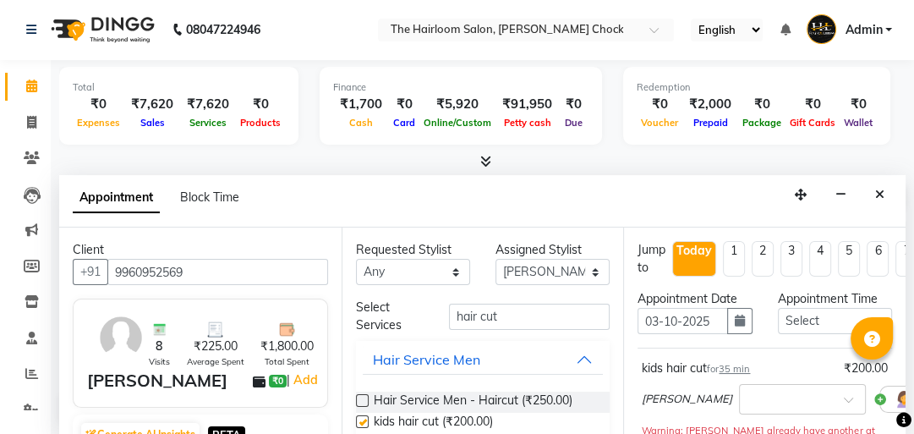
checkbox input "false"
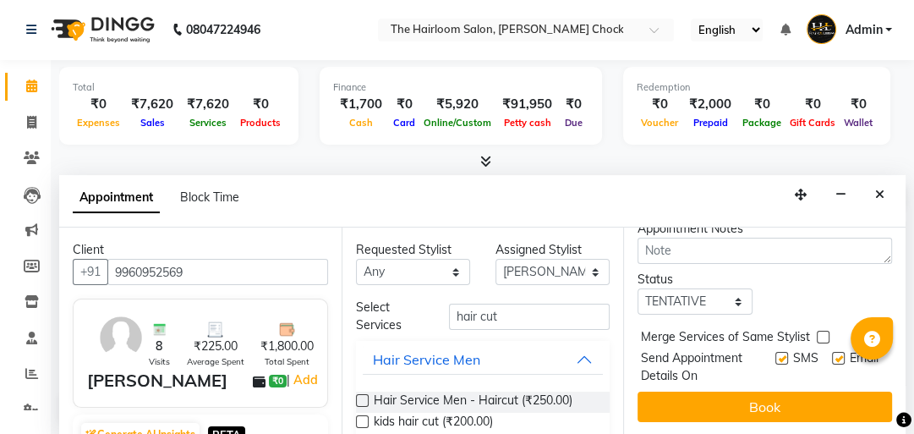
click at [775, 352] on label at bounding box center [781, 358] width 13 height 13
click at [775, 354] on input "checkbox" at bounding box center [780, 359] width 11 height 11
checkbox input "false"
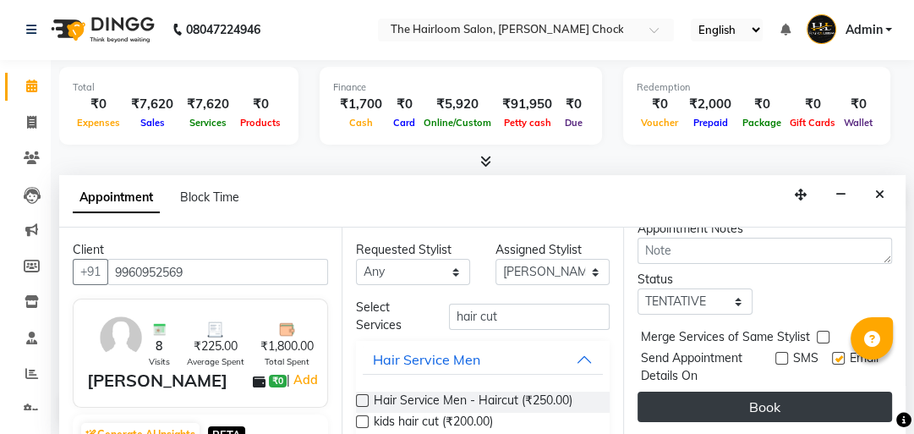
click at [766, 395] on button "Book" at bounding box center [765, 407] width 255 height 30
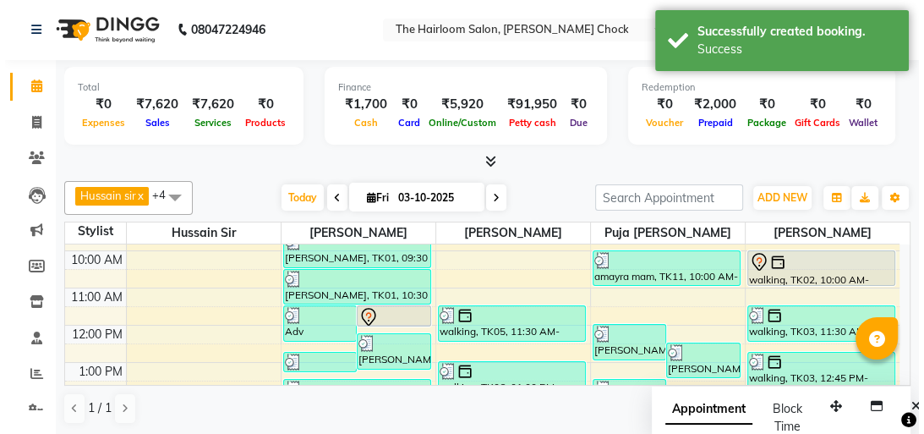
scroll to position [0, 0]
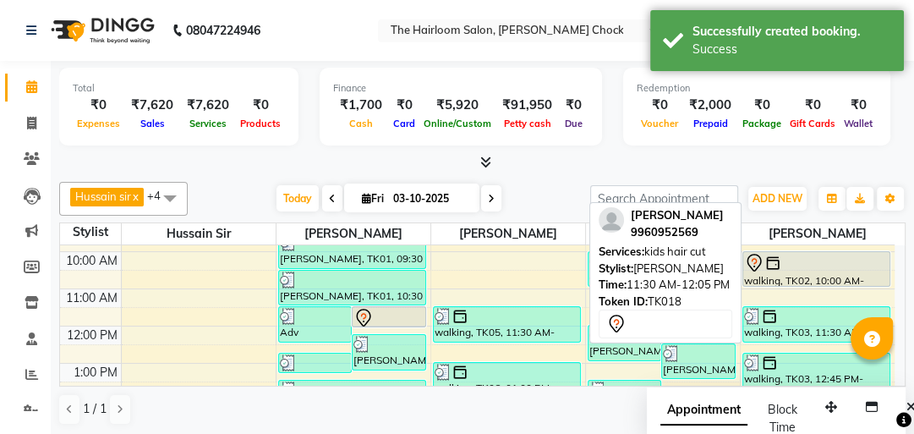
click at [413, 316] on div at bounding box center [388, 318] width 71 height 20
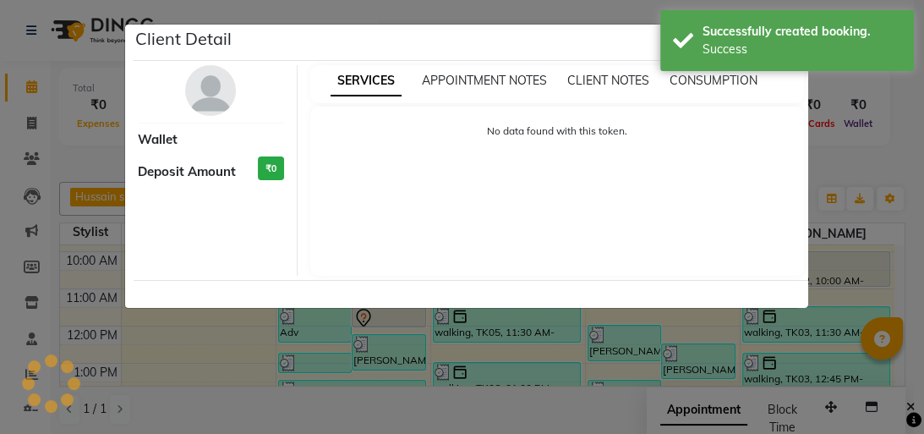
select select "7"
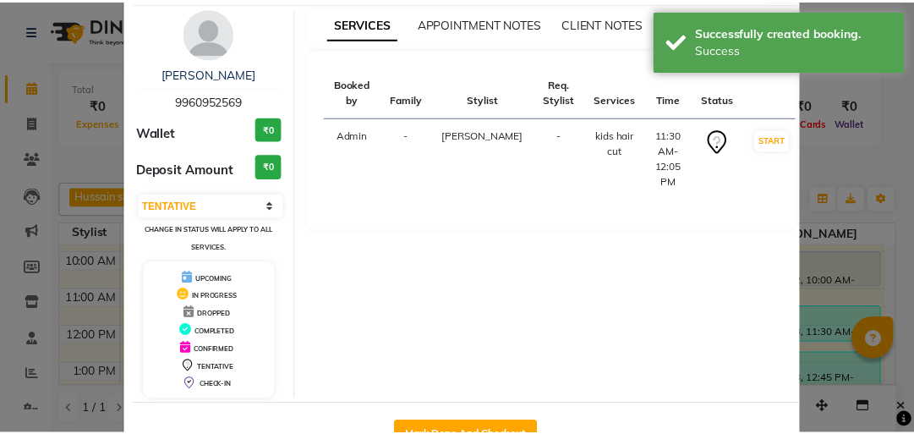
scroll to position [112, 0]
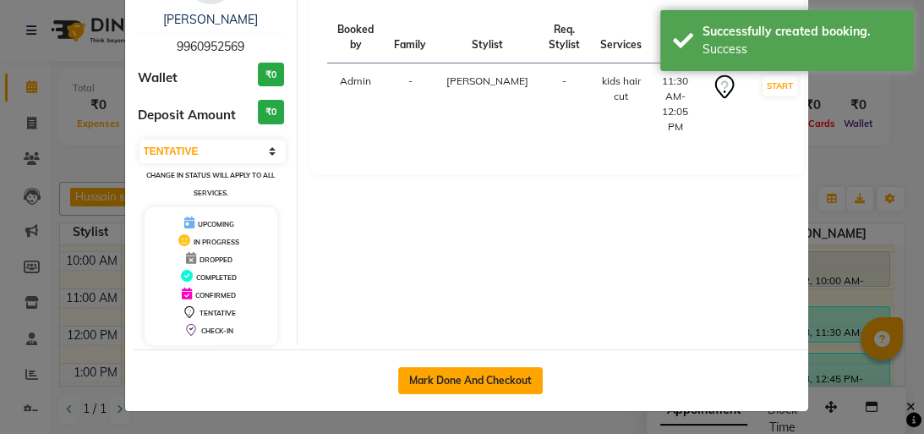
click at [508, 368] on button "Mark Done And Checkout" at bounding box center [470, 380] width 145 height 27
select select "service"
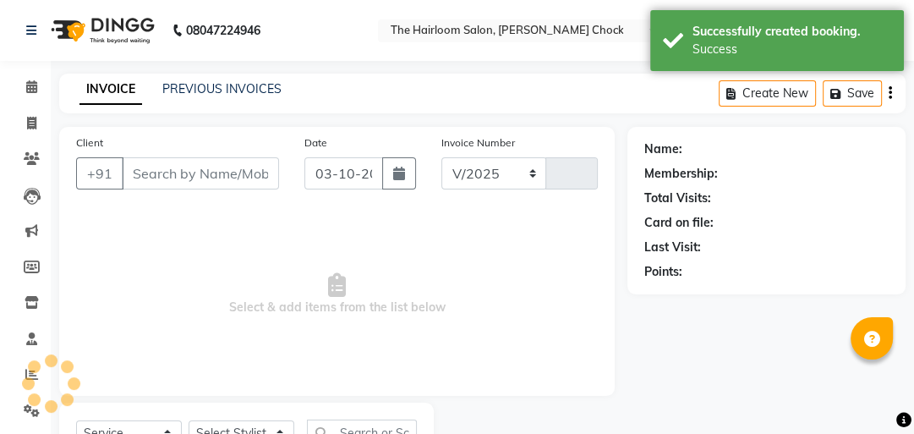
select select "5926"
type input "4052"
type input "9960952569"
select select "41756"
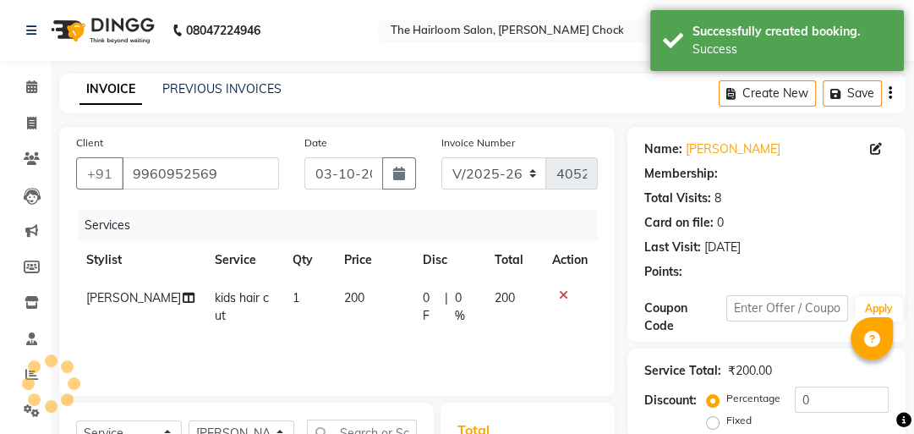
scroll to position [3, 0]
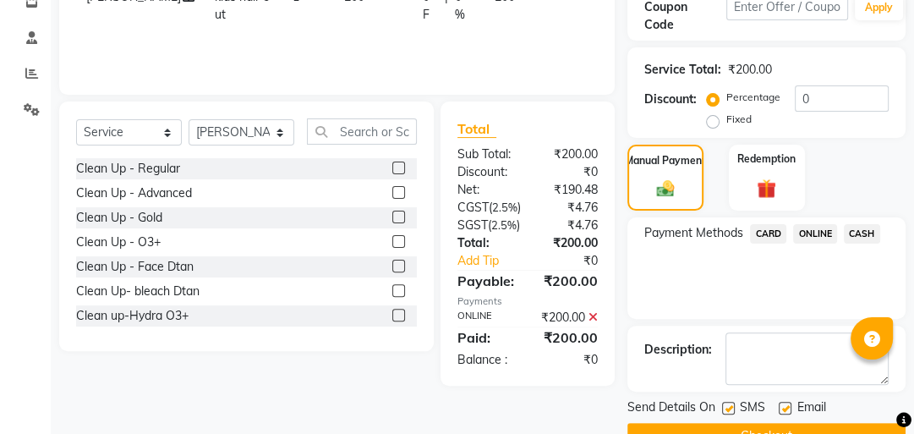
click at [727, 402] on label at bounding box center [728, 408] width 13 height 13
click at [727, 403] on input "checkbox" at bounding box center [727, 408] width 11 height 11
checkbox input "false"
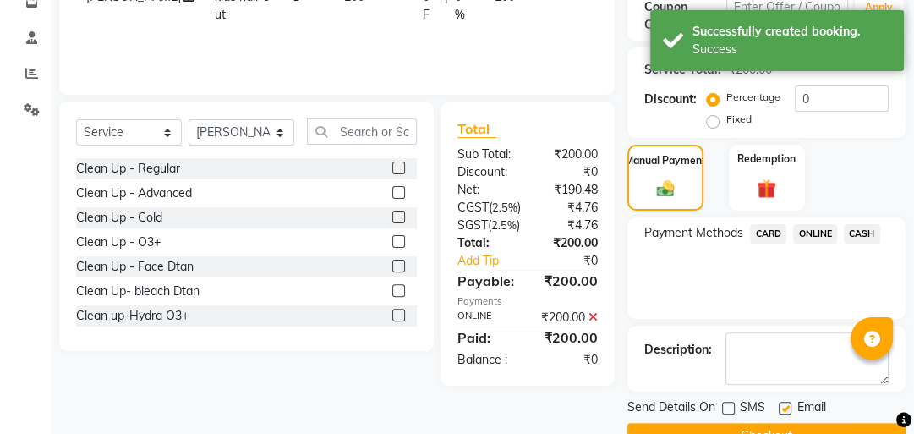
scroll to position [340, 0]
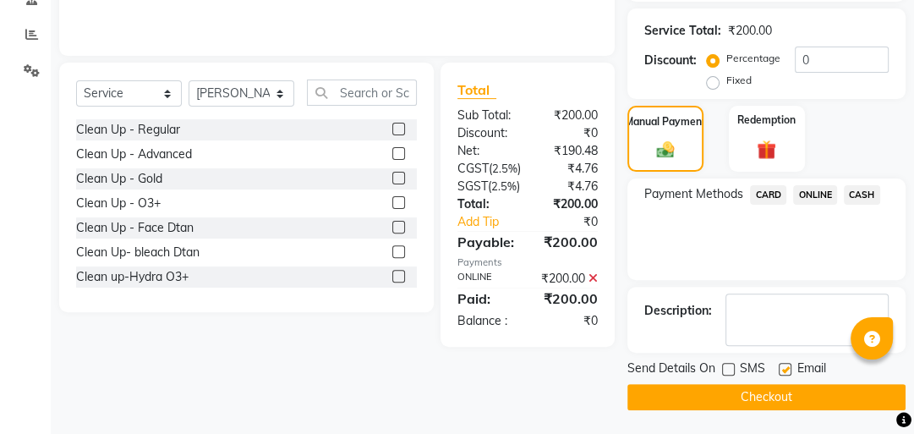
click at [785, 363] on label at bounding box center [785, 369] width 13 height 13
click at [785, 364] on input "checkbox" at bounding box center [784, 369] width 11 height 11
checkbox input "false"
click at [766, 386] on button "Checkout" at bounding box center [767, 397] width 278 height 26
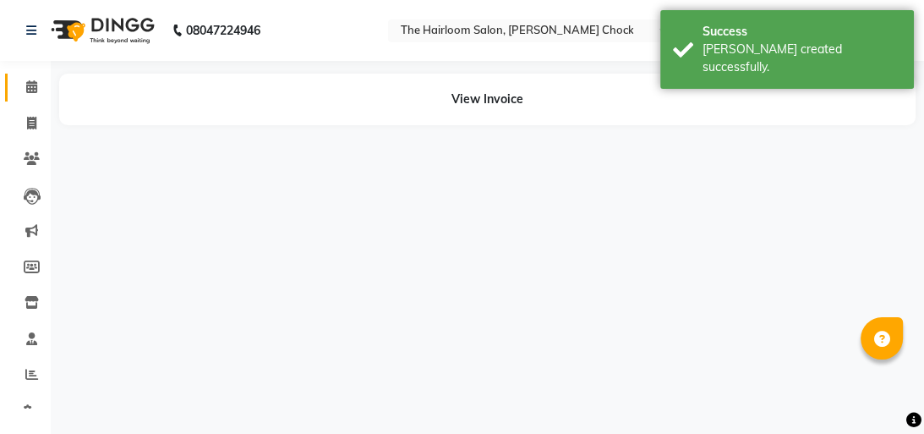
click at [22, 97] on link "Calendar" at bounding box center [25, 88] width 41 height 28
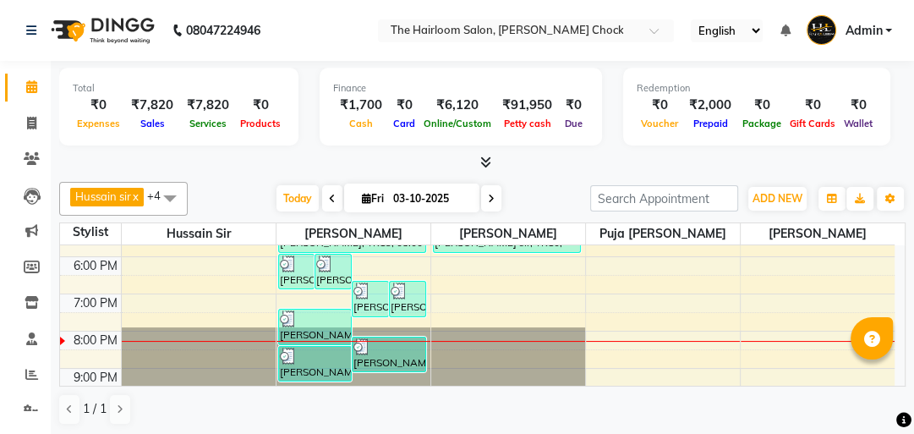
scroll to position [338, 0]
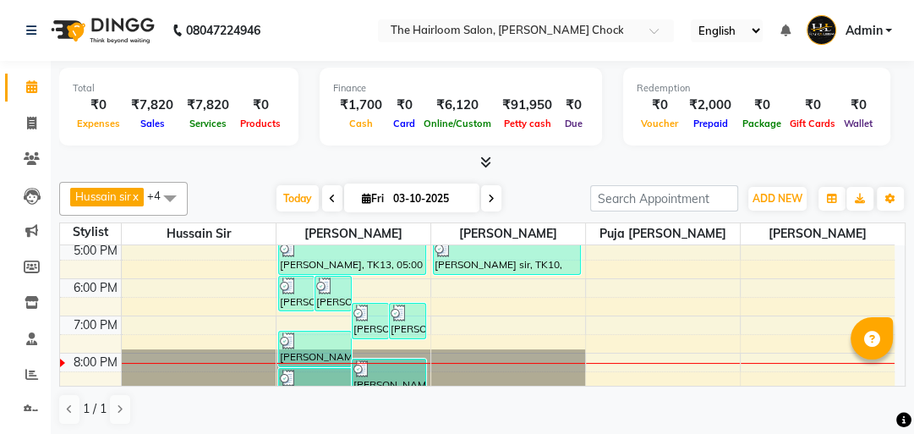
click at [461, 282] on div "8:00 AM 9:00 AM 10:00 AM 11:00 AM 12:00 PM 1:00 PM 2:00 PM 3:00 PM 4:00 PM 5:00…" at bounding box center [477, 204] width 835 height 595
select select "41757"
select select "tentative"
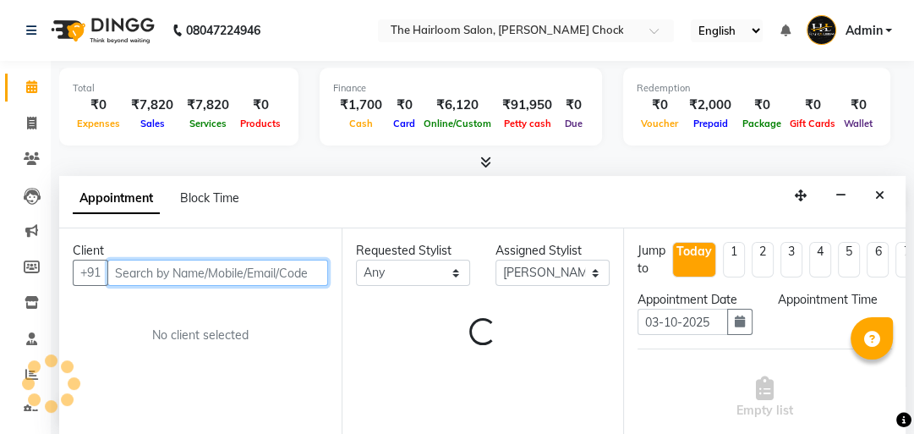
scroll to position [1, 0]
select select "1080"
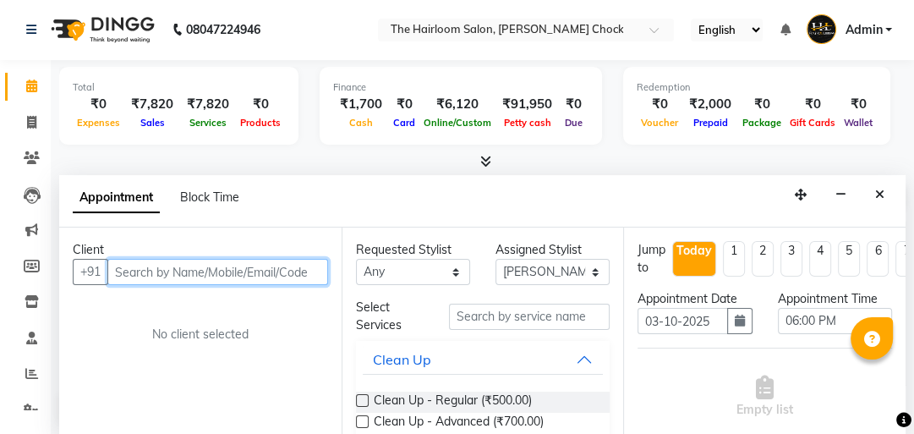
click at [220, 272] on input "text" at bounding box center [217, 272] width 221 height 26
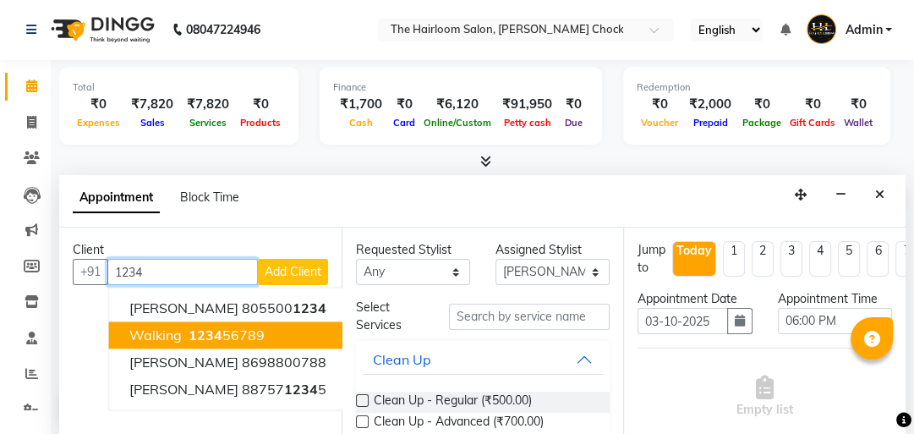
click at [215, 330] on span "1234" at bounding box center [206, 334] width 34 height 17
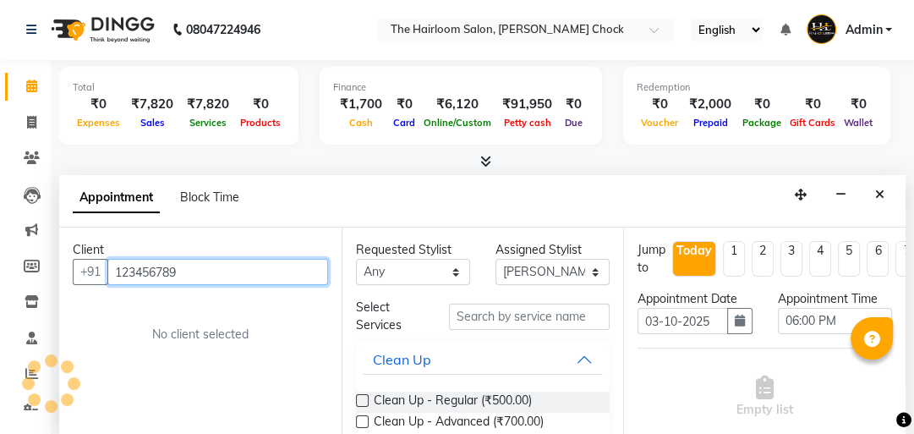
type input "123456789"
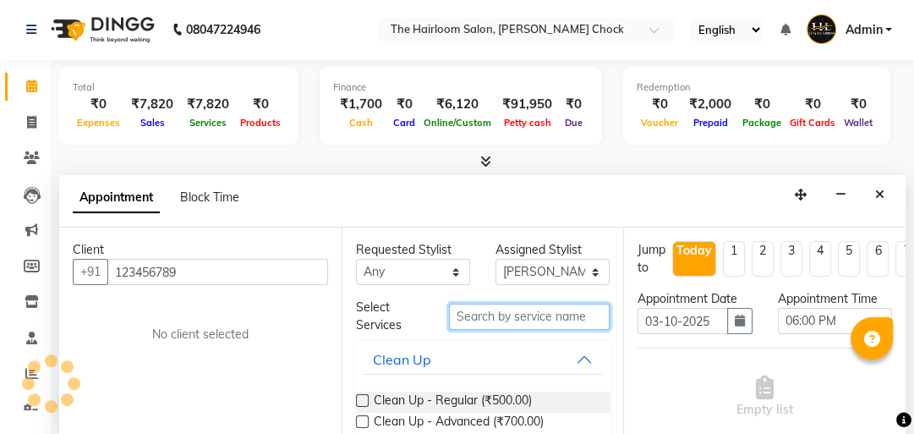
click at [491, 317] on input "text" at bounding box center [529, 317] width 161 height 26
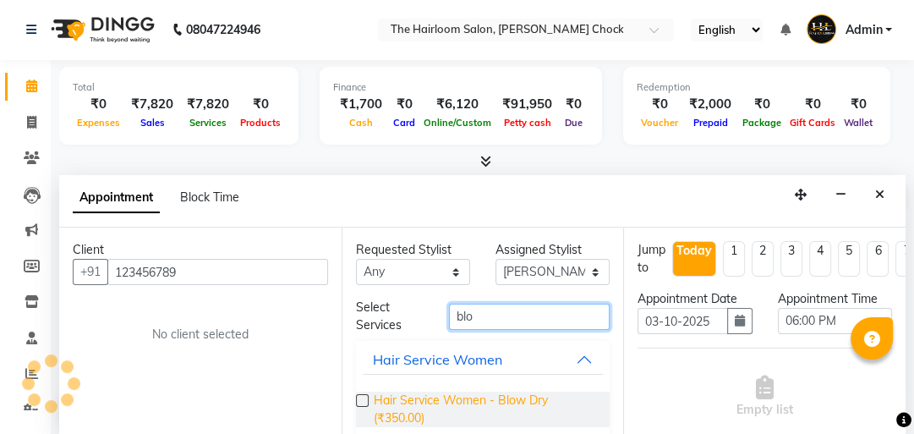
type input "blo"
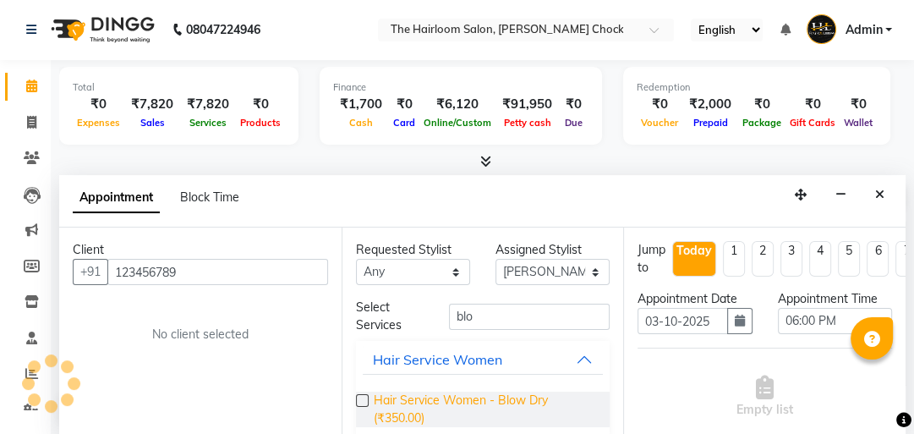
click at [489, 396] on span "Hair Service Women - Blow Dry (₹350.00)" at bounding box center [485, 410] width 223 height 36
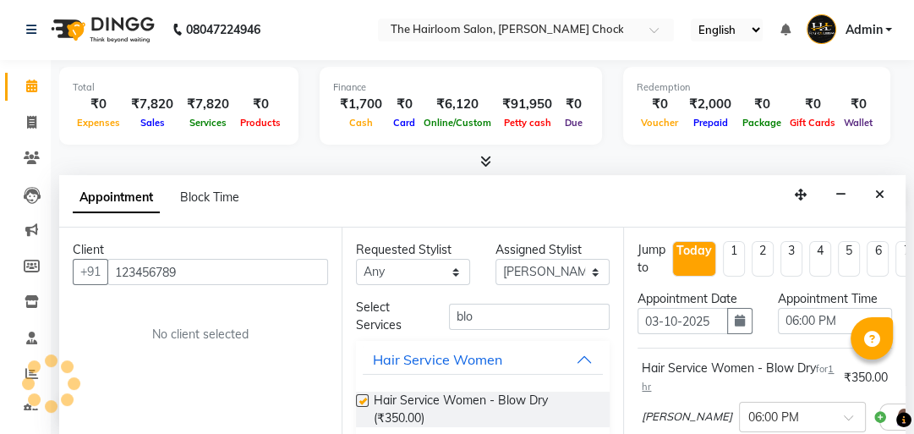
checkbox input "false"
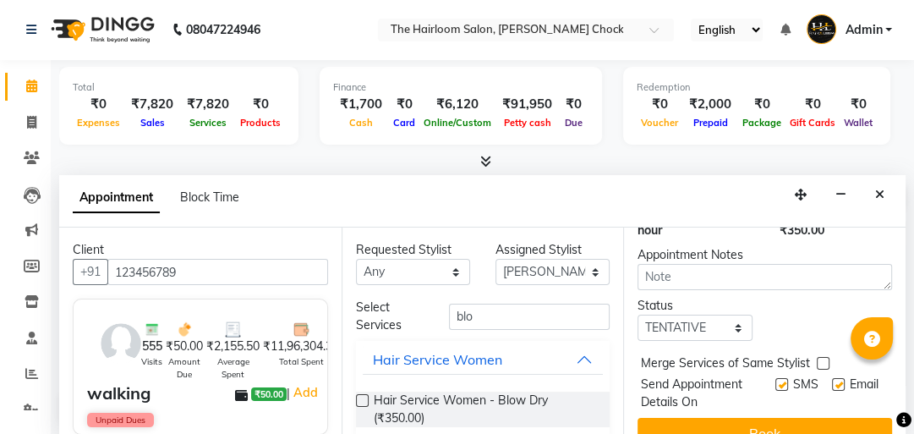
scroll to position [299, 0]
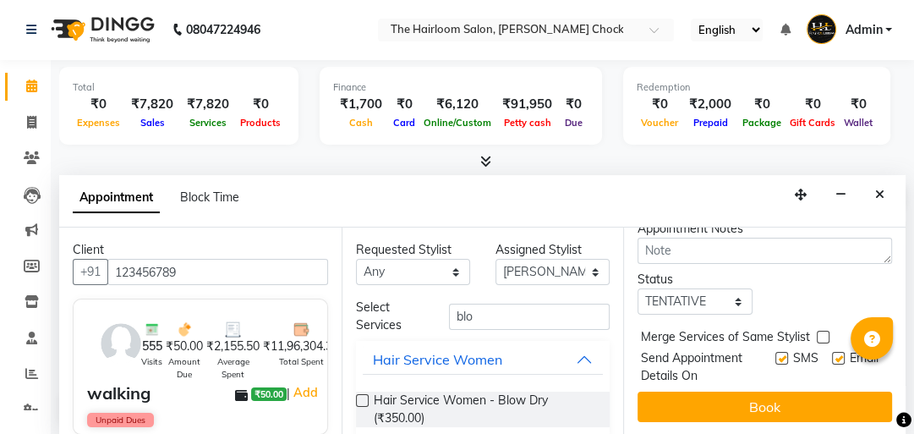
click at [775, 377] on div "Jump to [DATE] 1 2 3 4 5 6 7 8 Weeks Appointment Date [DATE] Appointment Time S…" at bounding box center [764, 331] width 282 height 208
click at [775, 349] on div "SMS" at bounding box center [803, 367] width 57 height 36
drag, startPoint x: 775, startPoint y: 341, endPoint x: 770, endPoint y: 375, distance: 35.0
click at [775, 352] on label at bounding box center [781, 358] width 13 height 13
click at [775, 354] on input "checkbox" at bounding box center [780, 359] width 11 height 11
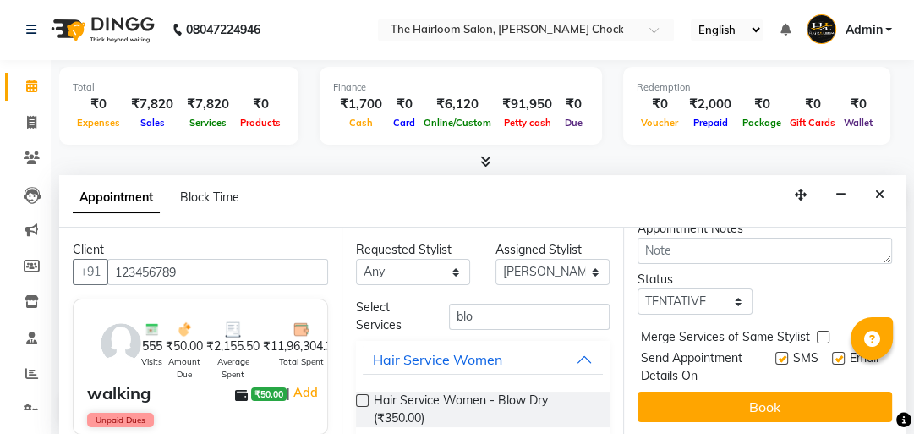
checkbox input "false"
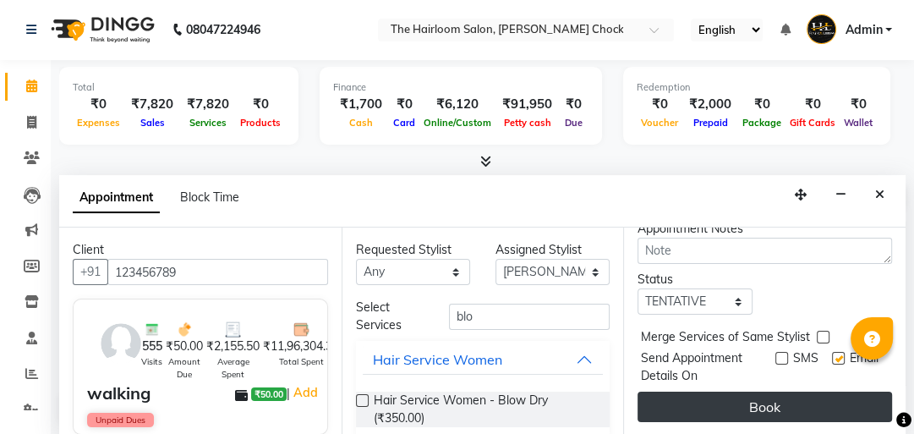
click at [766, 395] on button "Book" at bounding box center [765, 407] width 255 height 30
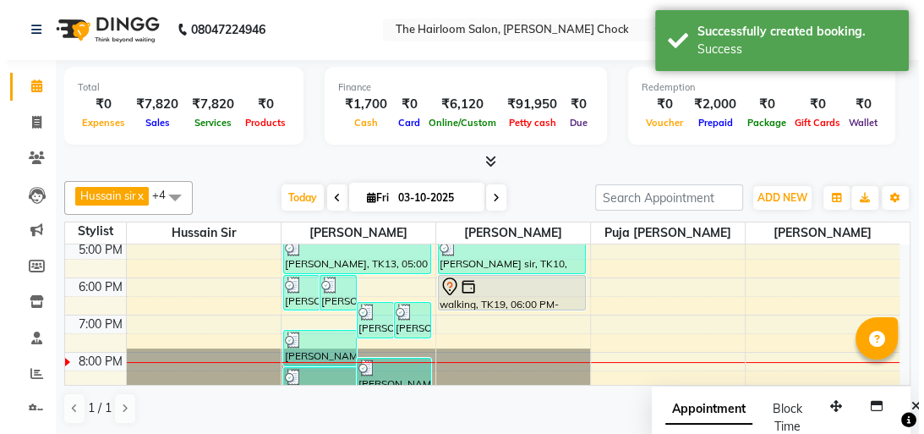
scroll to position [0, 0]
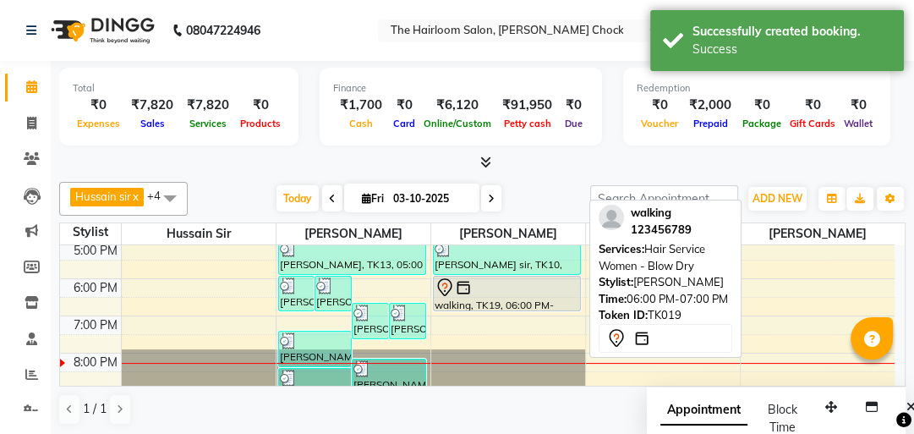
click at [511, 299] on div "walking, TK19, 06:00 PM-07:00 PM, Hair Service Women - Blow Dry" at bounding box center [507, 294] width 146 height 34
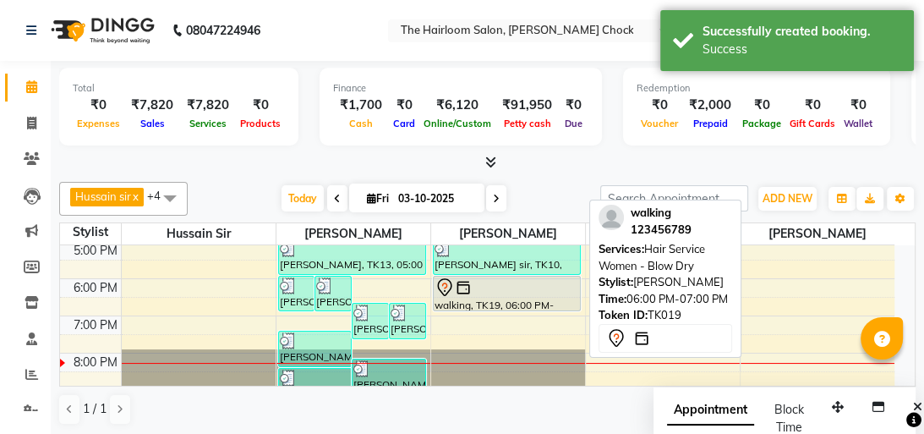
select select "7"
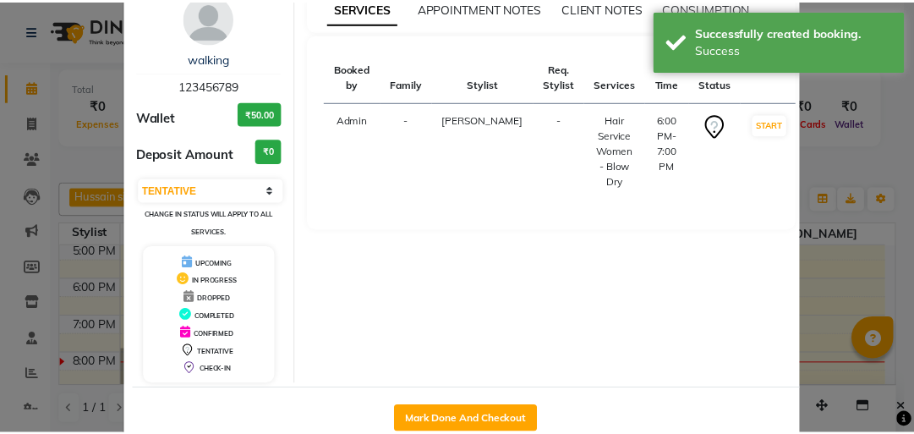
scroll to position [112, 0]
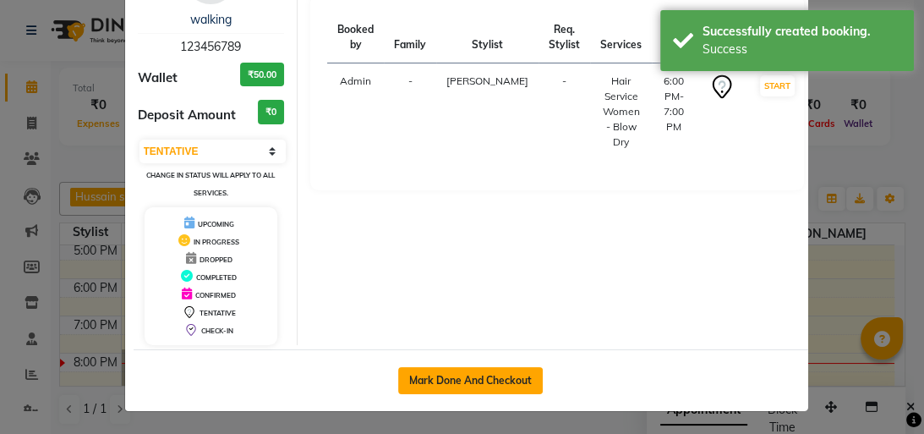
click at [489, 375] on button "Mark Done And Checkout" at bounding box center [470, 380] width 145 height 27
select select "service"
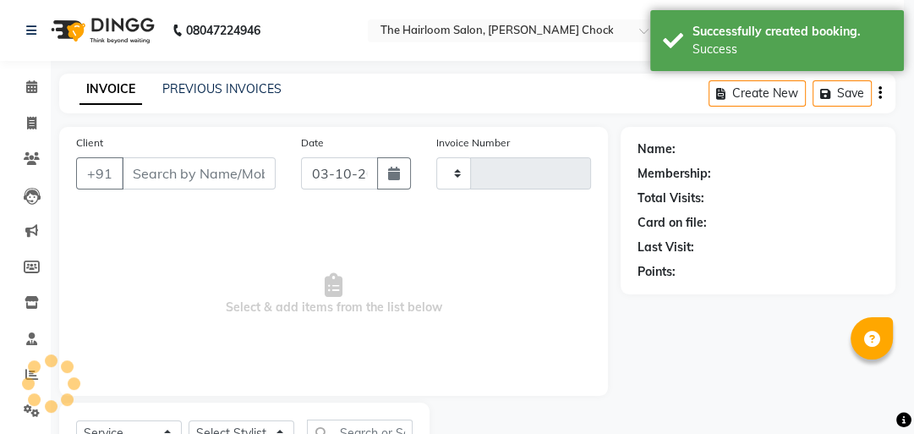
type input "4053"
select select "5926"
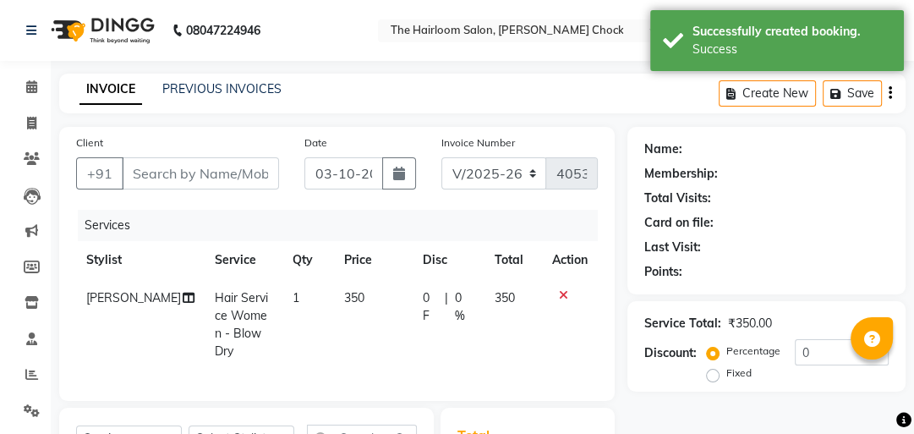
type input "123456789"
select select "41757"
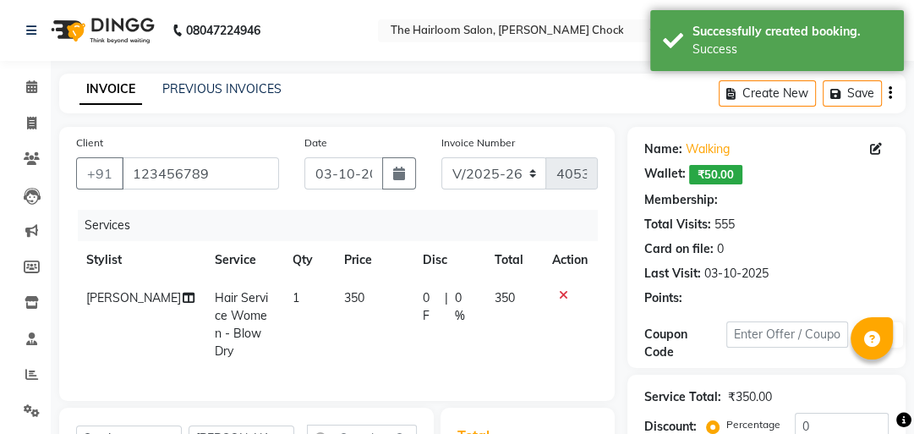
click at [671, 418] on div "Discount:" at bounding box center [670, 427] width 52 height 18
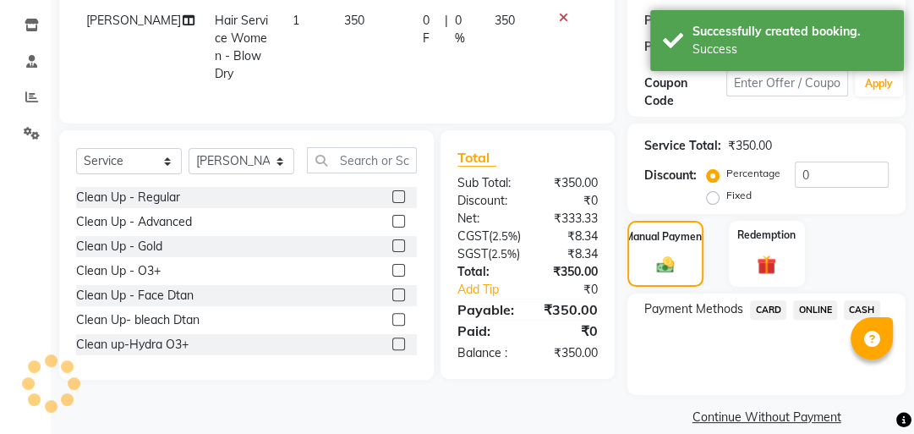
click at [839, 308] on div "CASH" at bounding box center [858, 311] width 43 height 23
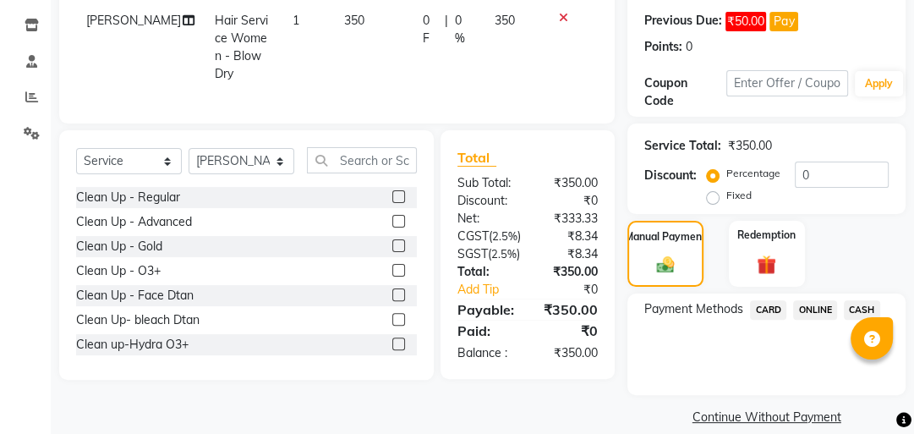
click at [819, 313] on span "ONLINE" at bounding box center [815, 309] width 44 height 19
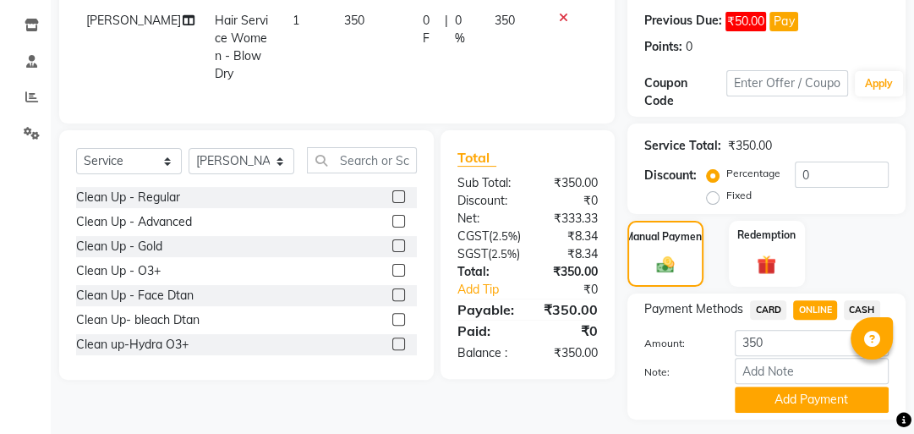
click at [359, 93] on td "350" at bounding box center [373, 47] width 79 height 91
select select "41757"
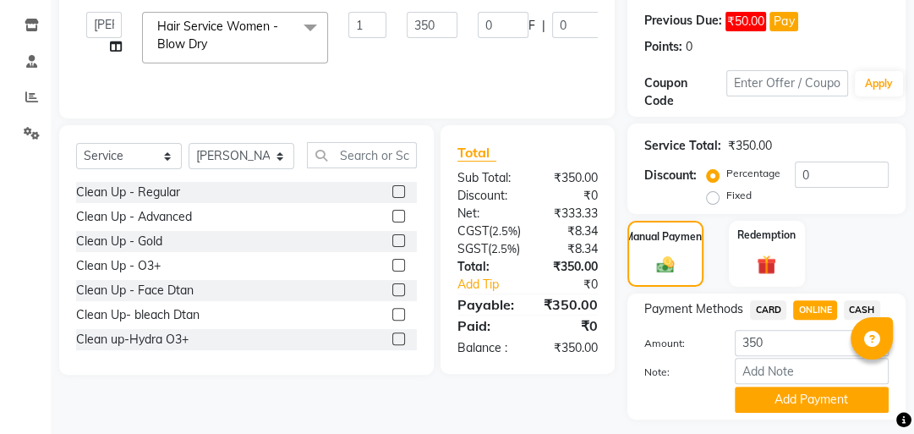
scroll to position [74, 0]
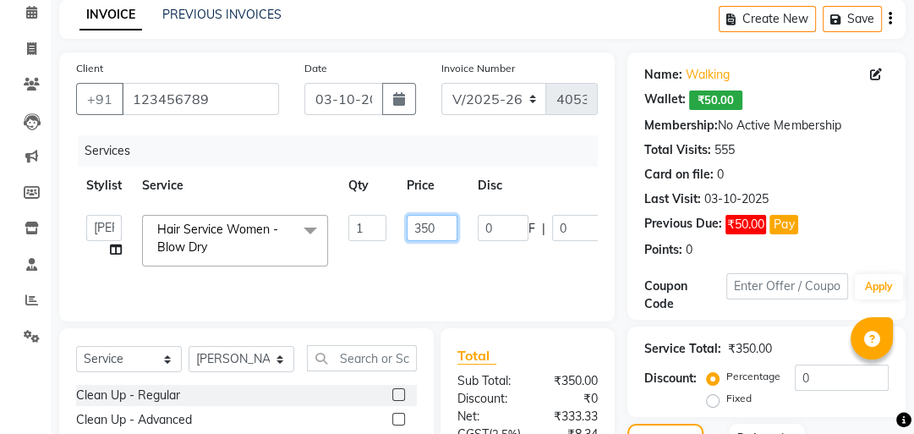
click at [423, 227] on input "350" at bounding box center [432, 228] width 51 height 26
click at [426, 227] on input "350" at bounding box center [432, 228] width 51 height 26
type input "300"
click at [492, 243] on tr "[PERSON_NAME] [PERSON_NAME] [PERSON_NAME] sir [PERSON_NAME] Hair Service Women …" at bounding box center [402, 241] width 652 height 72
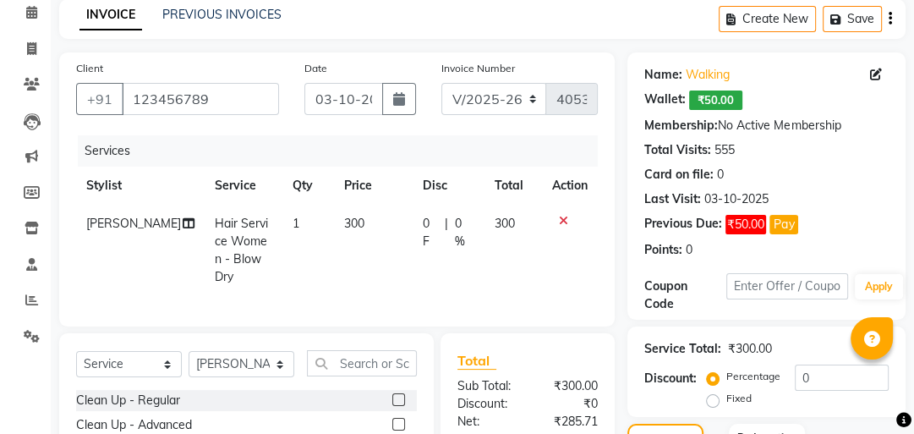
scroll to position [271, 0]
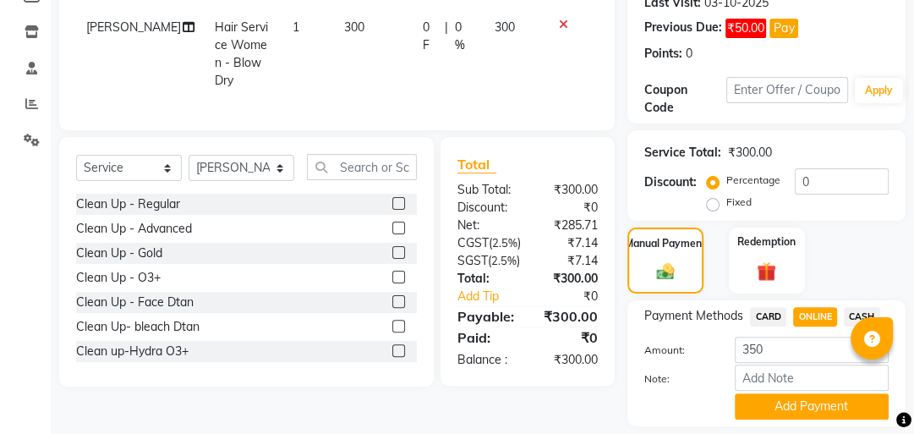
click at [799, 311] on span "ONLINE" at bounding box center [815, 316] width 44 height 19
type input "300"
click at [770, 396] on button "Add Payment" at bounding box center [812, 406] width 154 height 26
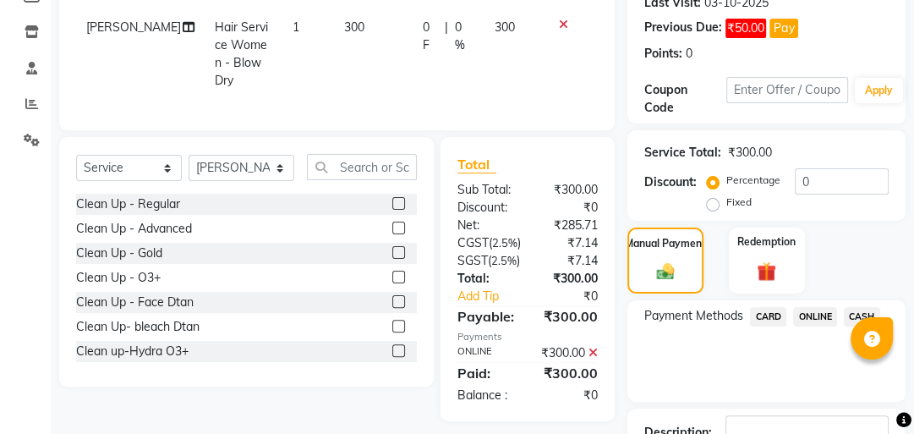
checkbox input "false"
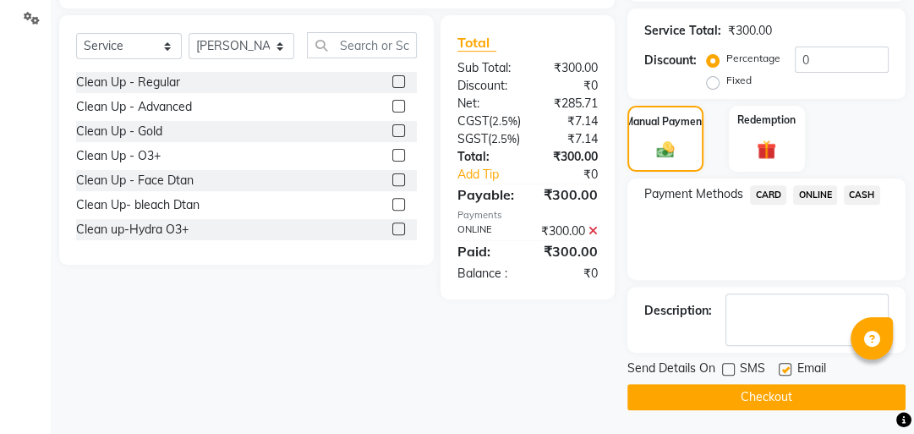
click at [715, 403] on button "Checkout" at bounding box center [767, 397] width 278 height 26
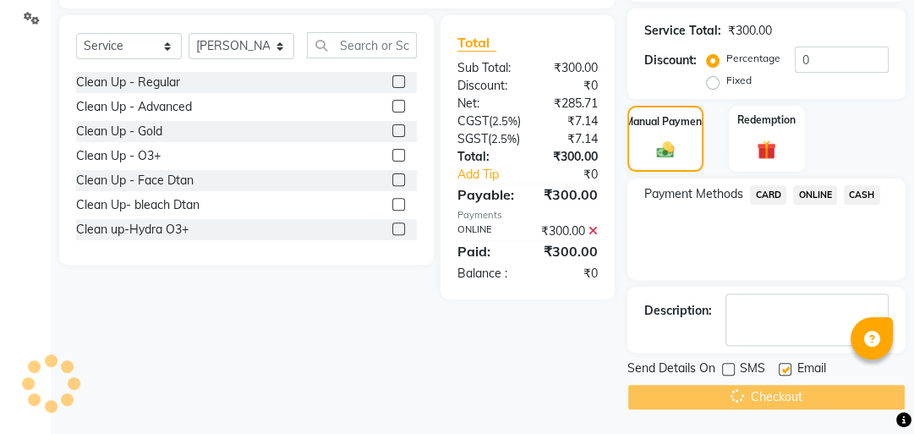
scroll to position [0, 0]
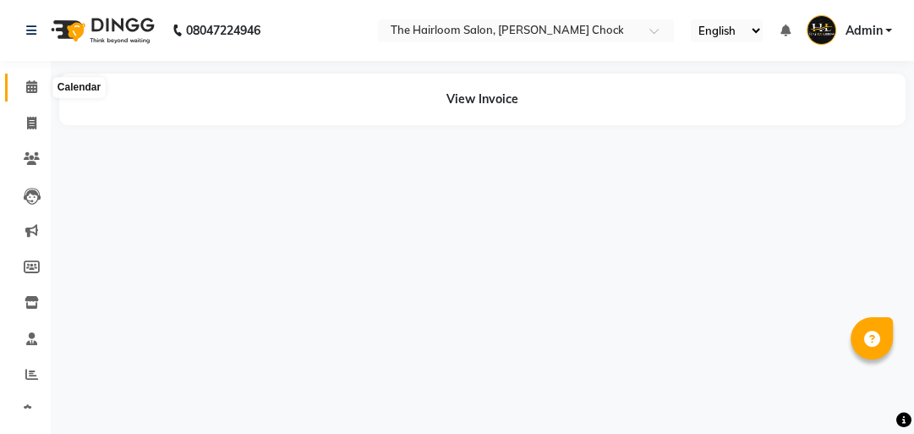
click at [36, 90] on icon at bounding box center [31, 86] width 11 height 13
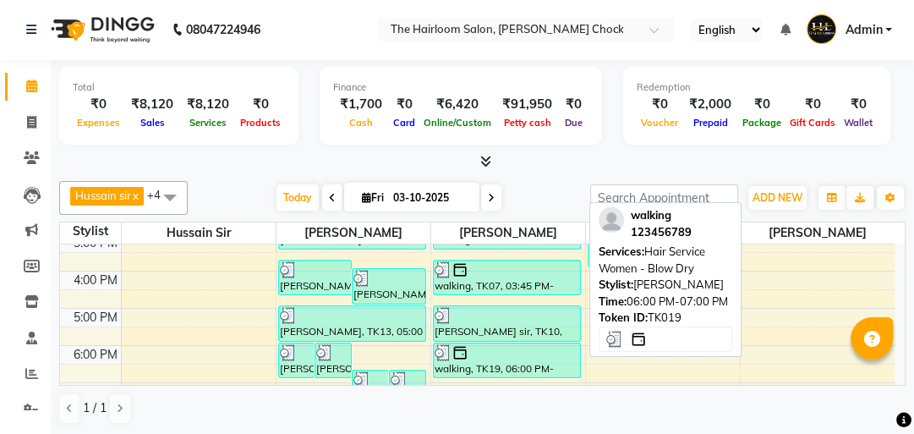
scroll to position [338, 0]
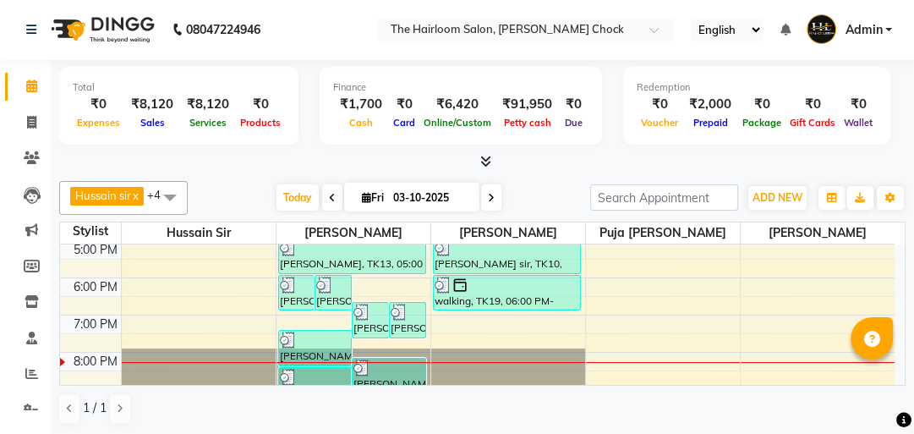
click at [474, 315] on div "8:00 AM 9:00 AM 10:00 AM 11:00 AM 12:00 PM 1:00 PM 2:00 PM 3:00 PM 4:00 PM 5:00…" at bounding box center [477, 203] width 835 height 595
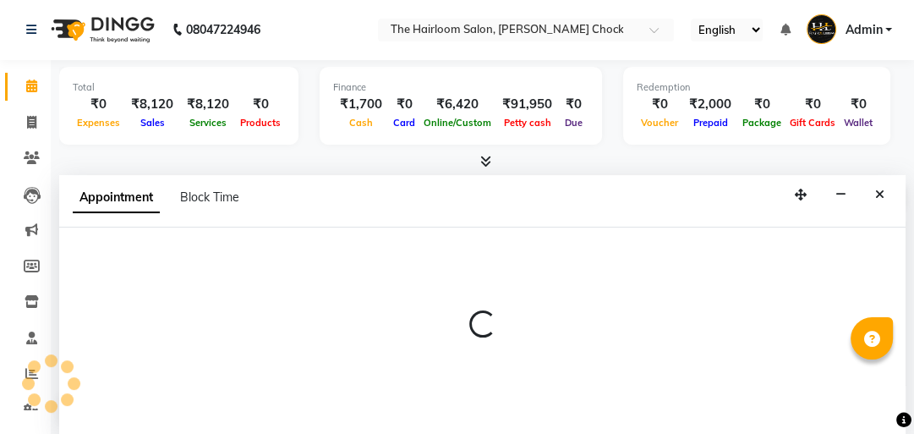
select select "41757"
select select "tentative"
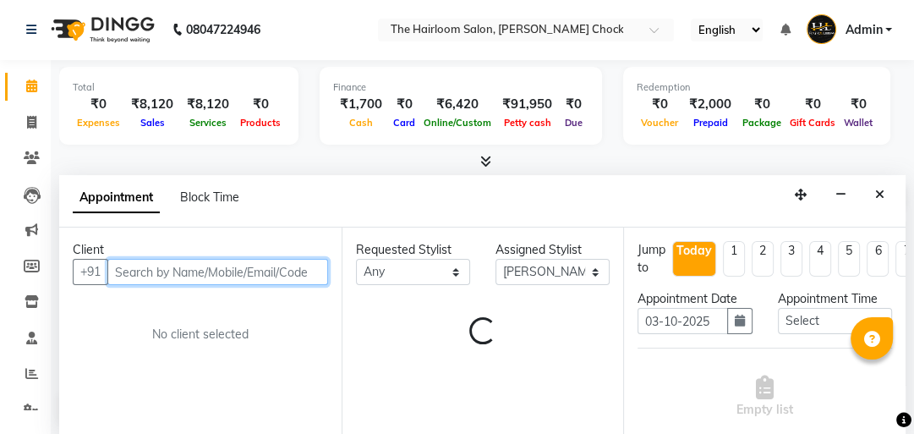
click at [284, 260] on input "text" at bounding box center [217, 272] width 221 height 26
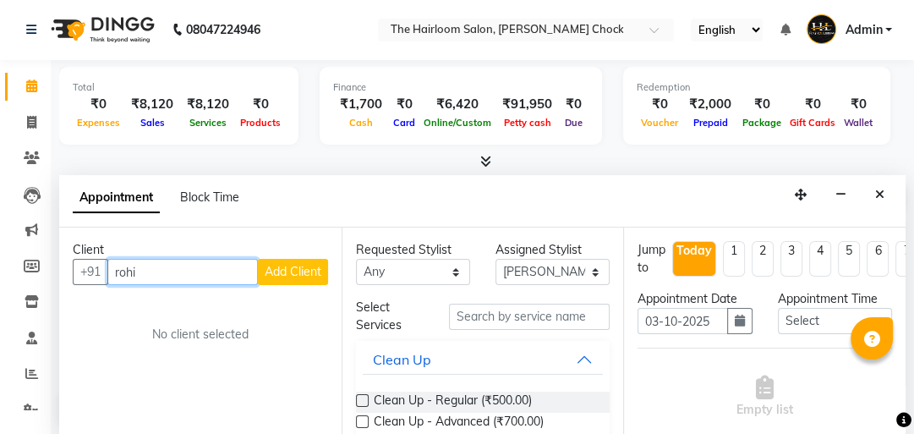
type input "rohit"
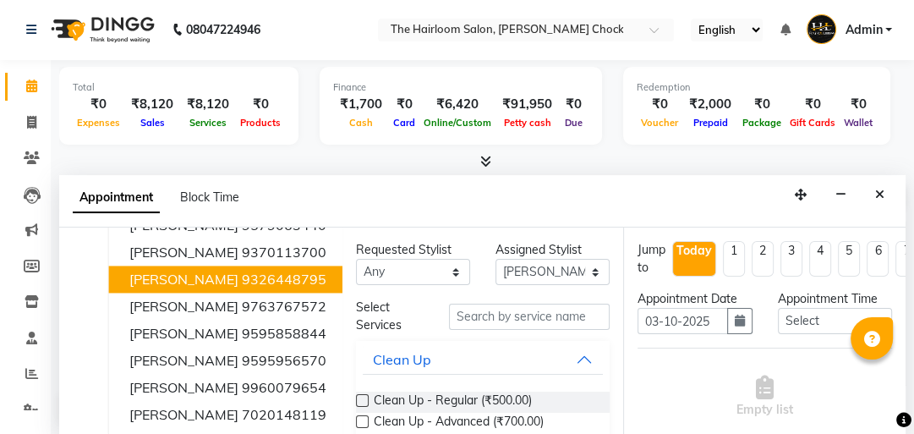
scroll to position [11, 0]
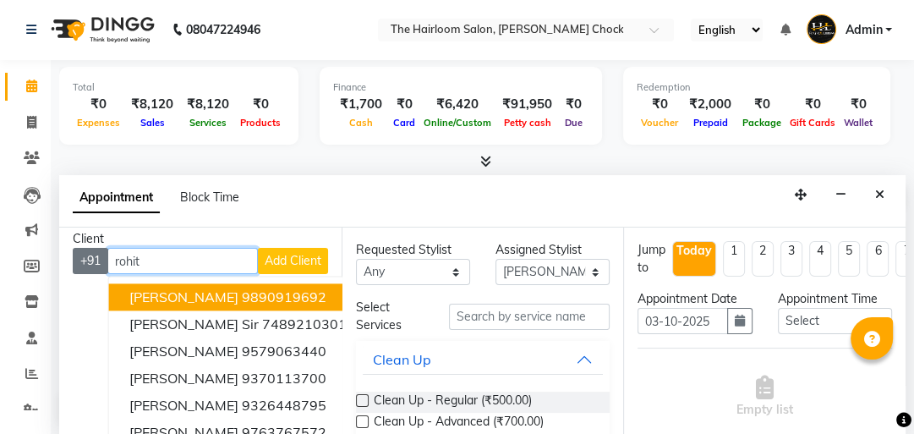
drag, startPoint x: 187, startPoint y: 252, endPoint x: 98, endPoint y: 251, distance: 88.8
click at [98, 251] on div "+91 [PERSON_NAME] 9890919692 [PERSON_NAME] Sir 7489210301 [PERSON_NAME] 9579063…" at bounding box center [200, 261] width 255 height 26
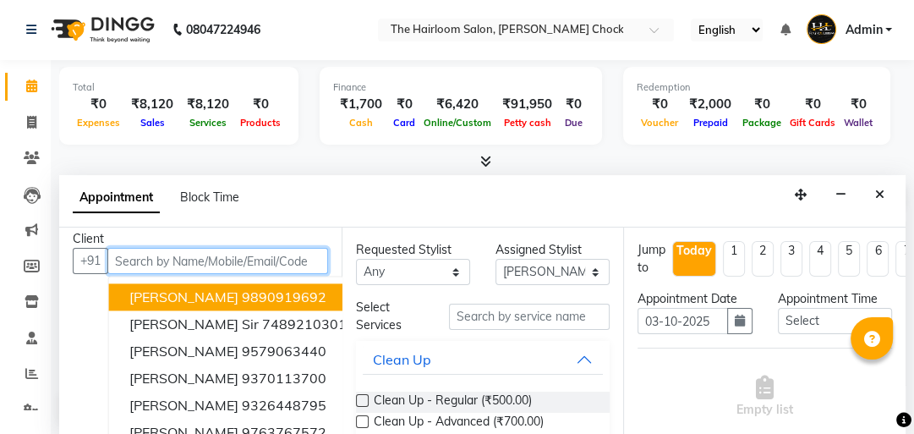
scroll to position [0, 0]
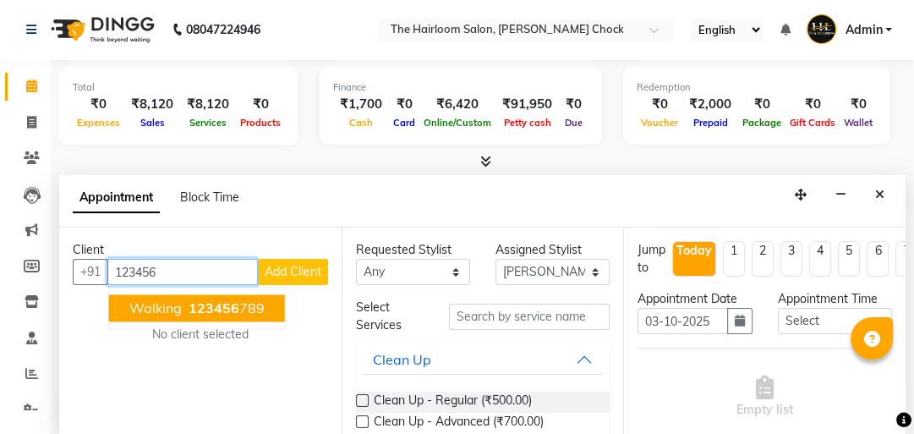
drag, startPoint x: 117, startPoint y: 304, endPoint x: 399, endPoint y: 317, distance: 282.7
click at [118, 304] on button "walking 123456 789" at bounding box center [197, 307] width 176 height 27
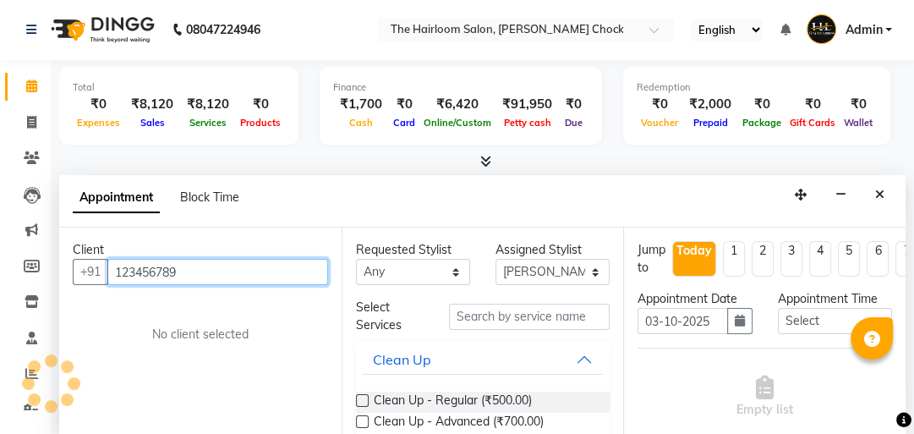
type input "123456789"
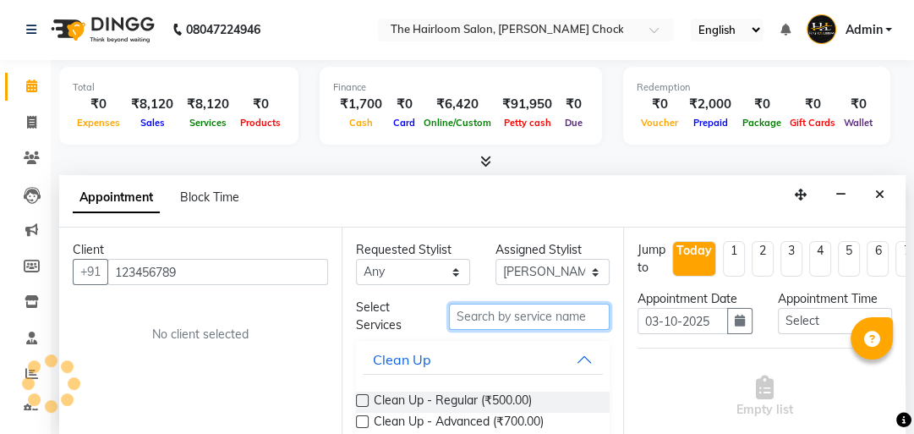
click at [472, 326] on input "text" at bounding box center [529, 317] width 161 height 26
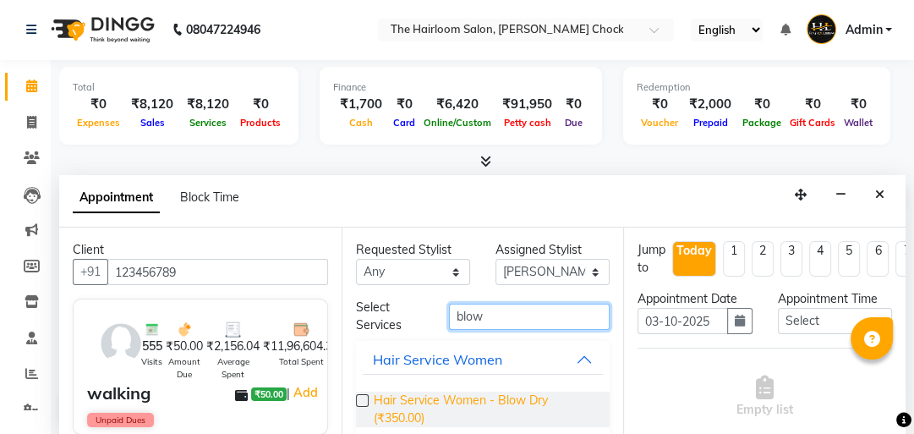
type input "blow"
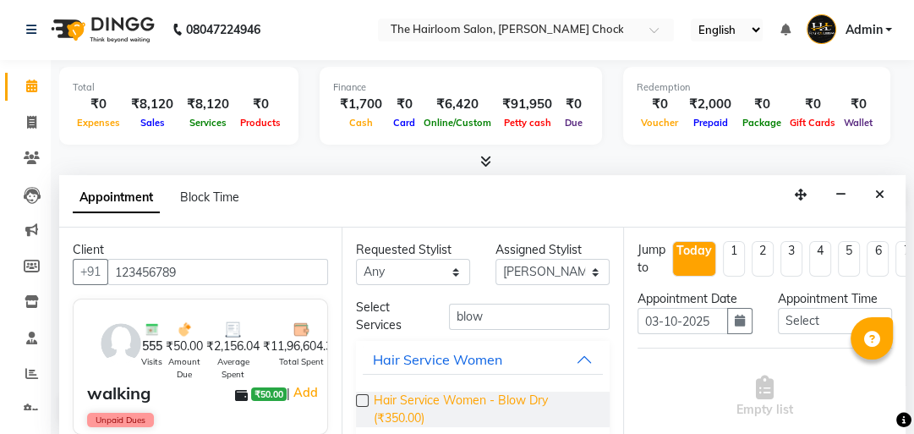
click at [501, 396] on span "Hair Service Women - Blow Dry (₹350.00)" at bounding box center [485, 410] width 223 height 36
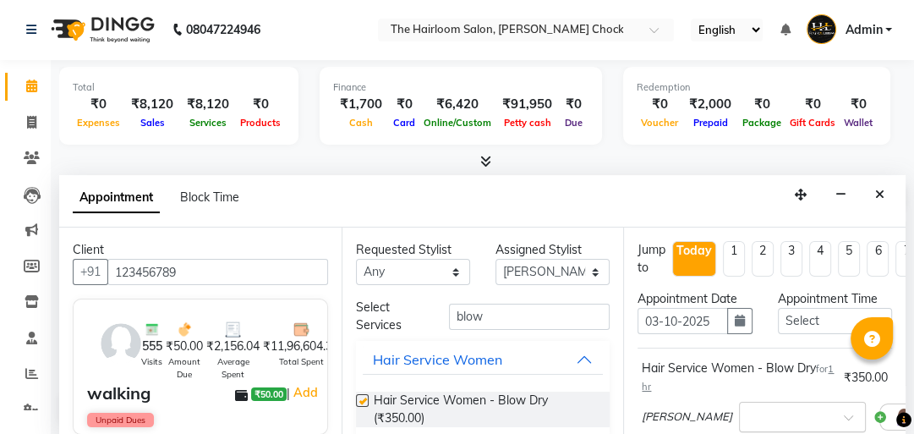
checkbox input "false"
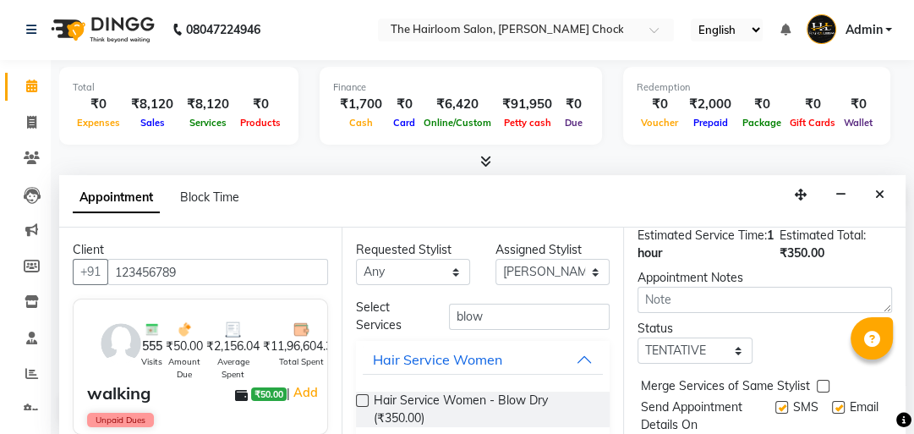
scroll to position [299, 0]
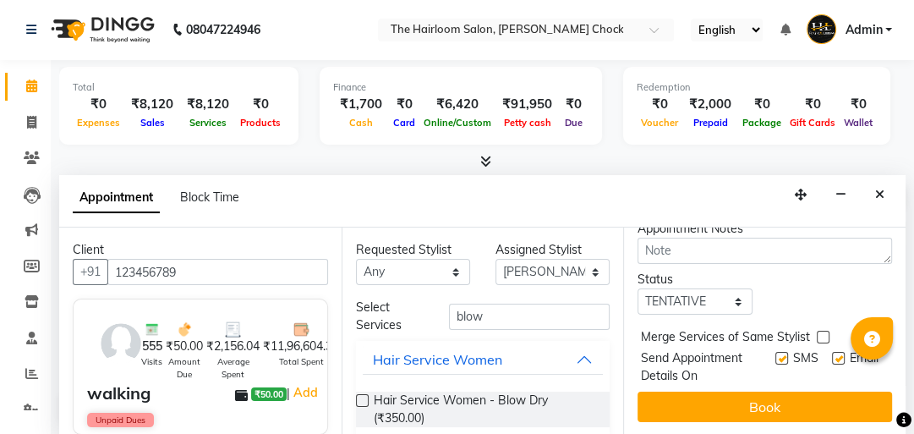
drag, startPoint x: 775, startPoint y: 359, endPoint x: 775, endPoint y: 348, distance: 10.1
click at [775, 357] on div at bounding box center [780, 369] width 11 height 32
click at [775, 352] on label at bounding box center [781, 358] width 13 height 13
click at [775, 354] on input "checkbox" at bounding box center [780, 359] width 11 height 11
checkbox input "false"
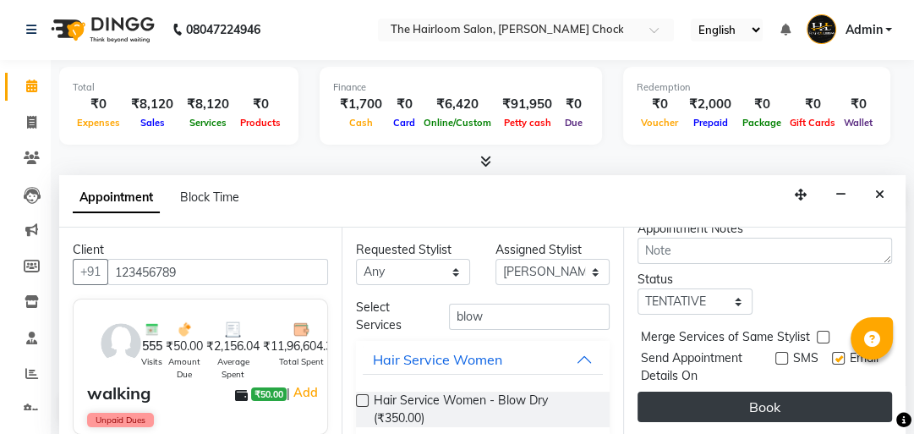
click at [775, 392] on button "Book" at bounding box center [765, 407] width 255 height 30
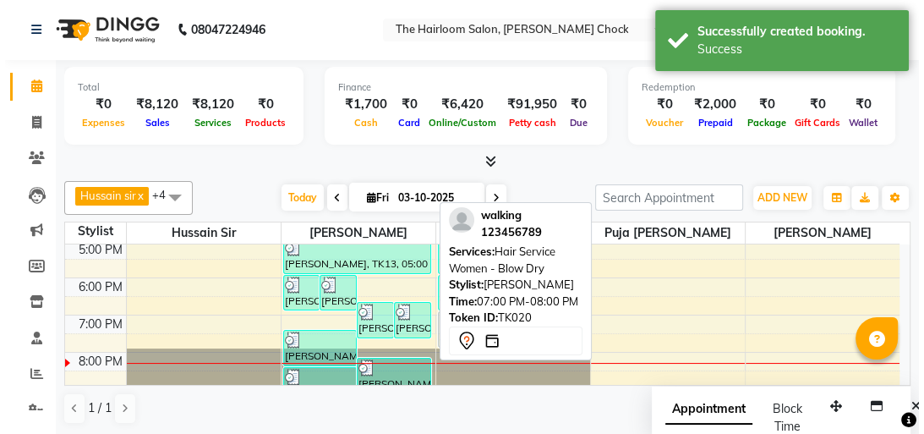
scroll to position [0, 0]
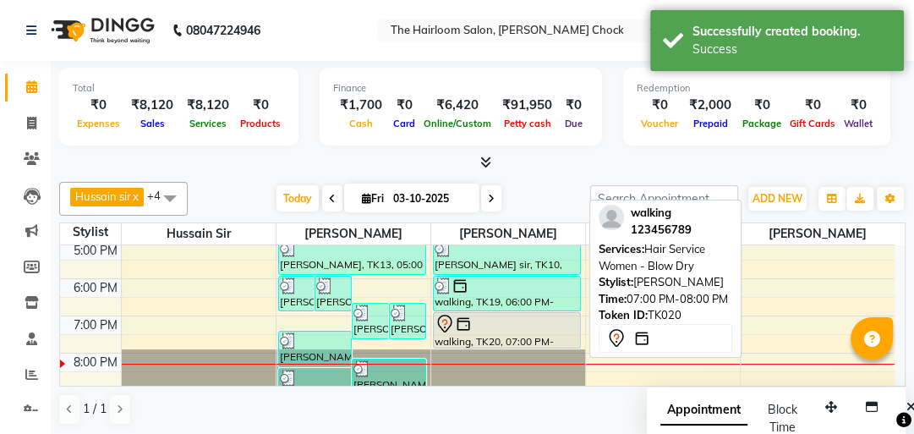
click at [489, 332] on div "walking, TK20, 07:00 PM-08:00 PM, Hair Service Women - Blow Dry" at bounding box center [507, 330] width 146 height 35
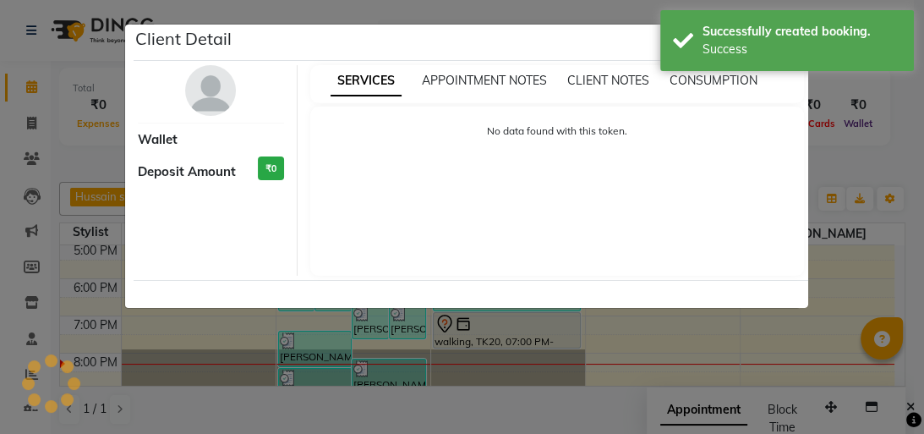
select select "7"
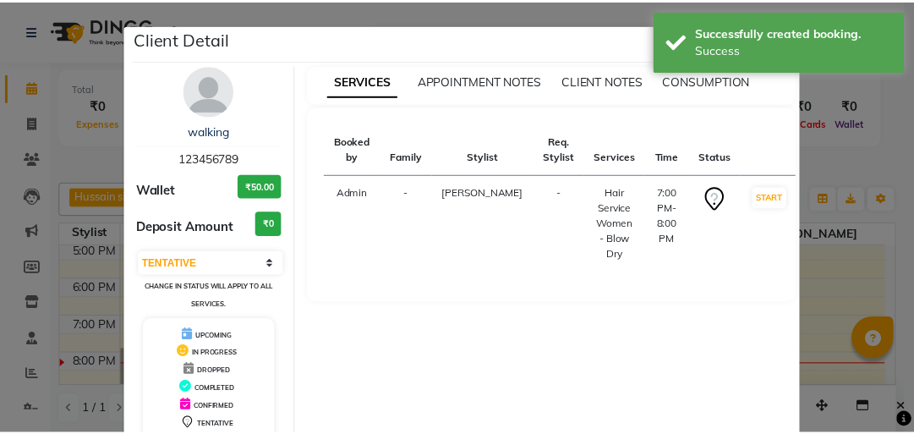
scroll to position [112, 0]
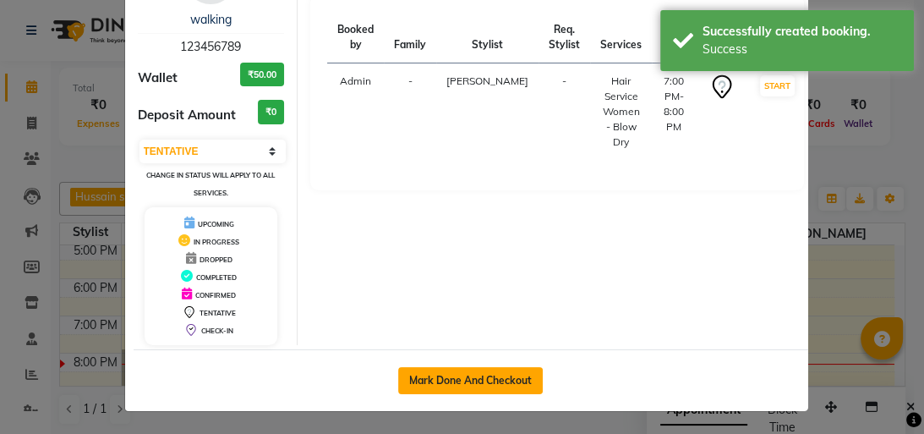
click at [480, 377] on button "Mark Done And Checkout" at bounding box center [470, 380] width 145 height 27
select select "service"
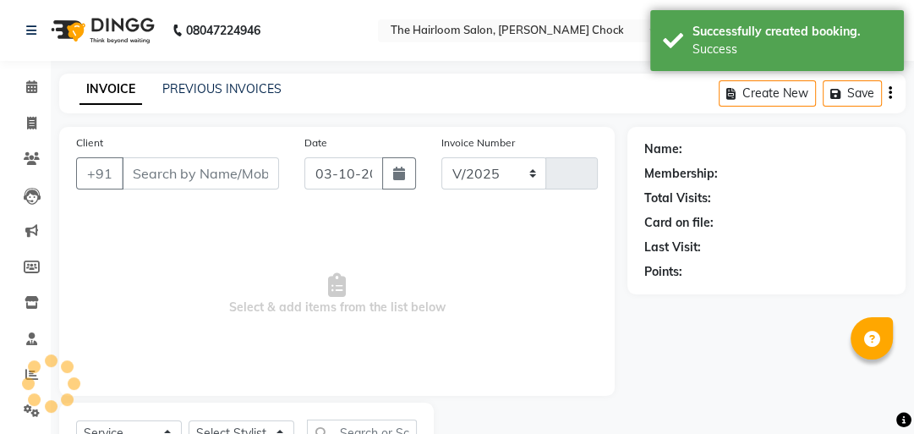
select select "5926"
type input "4054"
type input "123456789"
select select "41757"
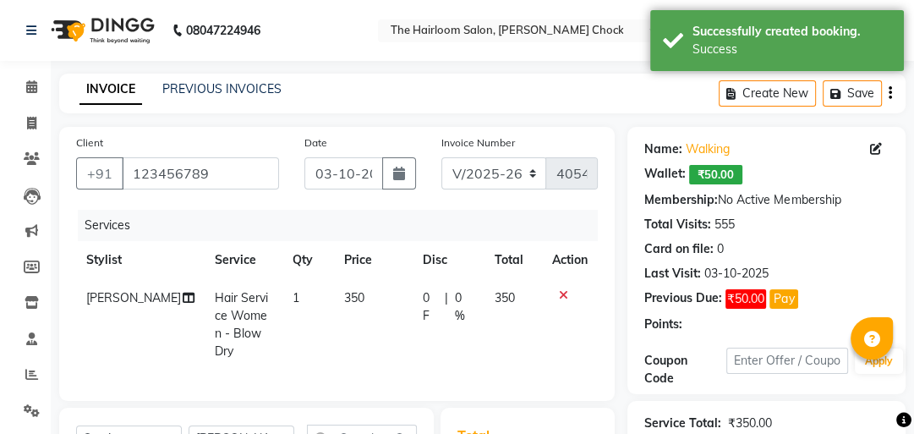
scroll to position [271, 0]
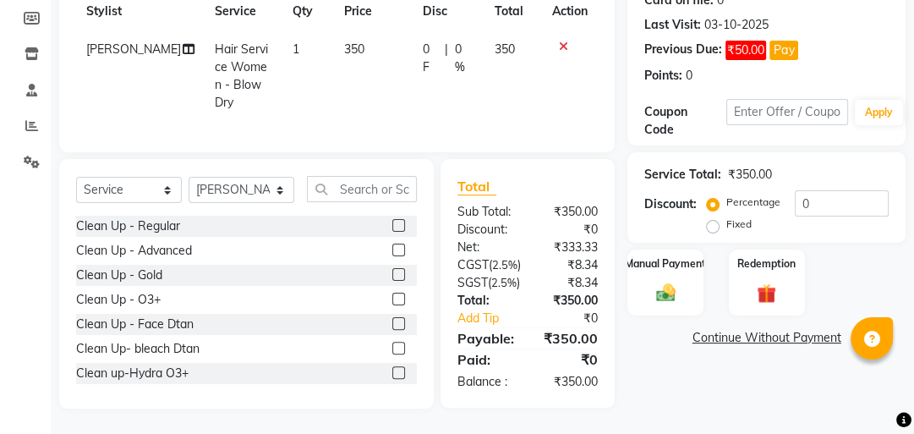
click at [344, 57] on span "350" at bounding box center [354, 48] width 20 height 15
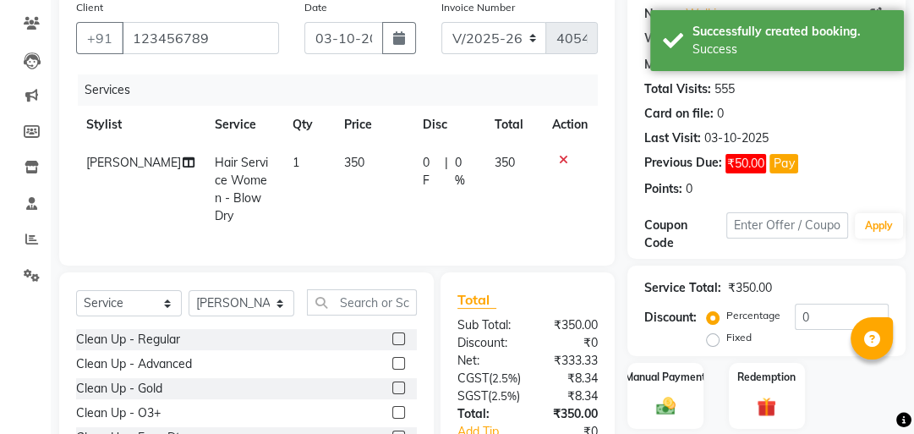
select select "41757"
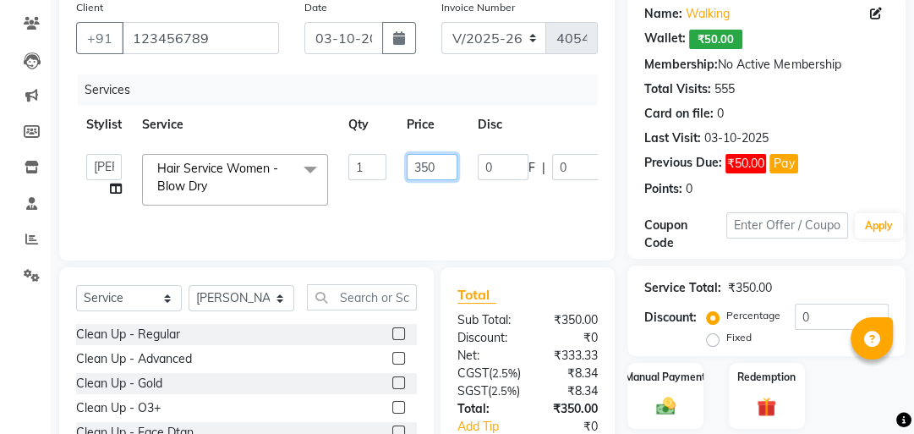
click at [428, 165] on input "350" at bounding box center [432, 167] width 51 height 26
type input "400"
click at [449, 193] on tr "[PERSON_NAME] [PERSON_NAME] [PERSON_NAME] sir [PERSON_NAME] Hair Service Women …" at bounding box center [402, 180] width 652 height 72
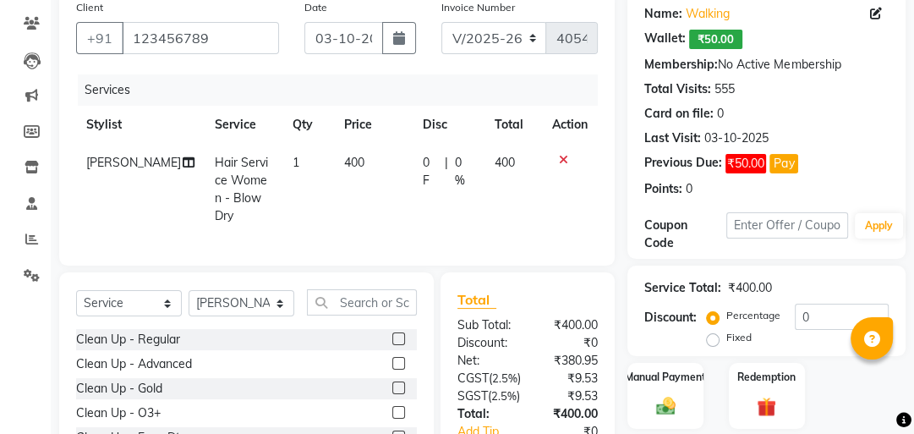
drag, startPoint x: 693, startPoint y: 384, endPoint x: 704, endPoint y: 292, distance: 92.8
click at [693, 384] on div "Manual Payment" at bounding box center [666, 396] width 76 height 66
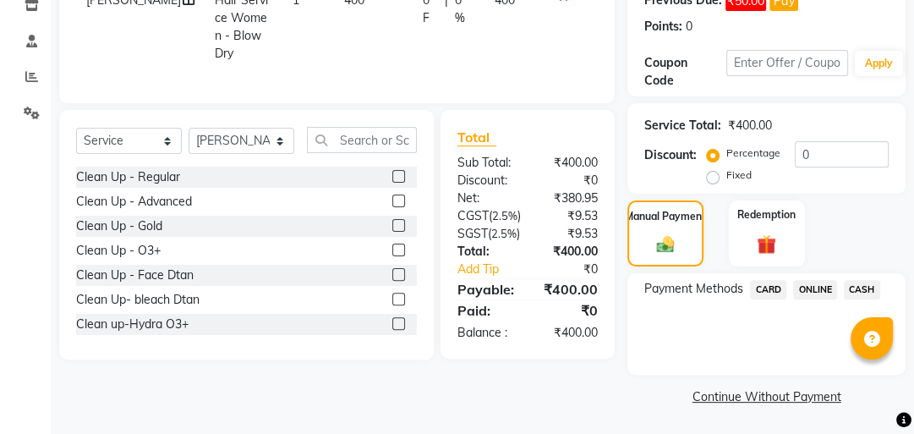
click at [822, 285] on span "ONLINE" at bounding box center [815, 289] width 44 height 19
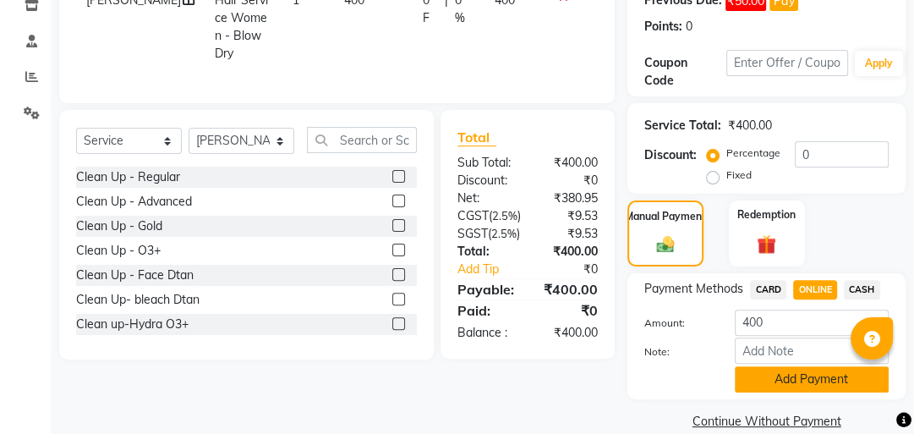
click at [775, 374] on button "Add Payment" at bounding box center [812, 379] width 154 height 26
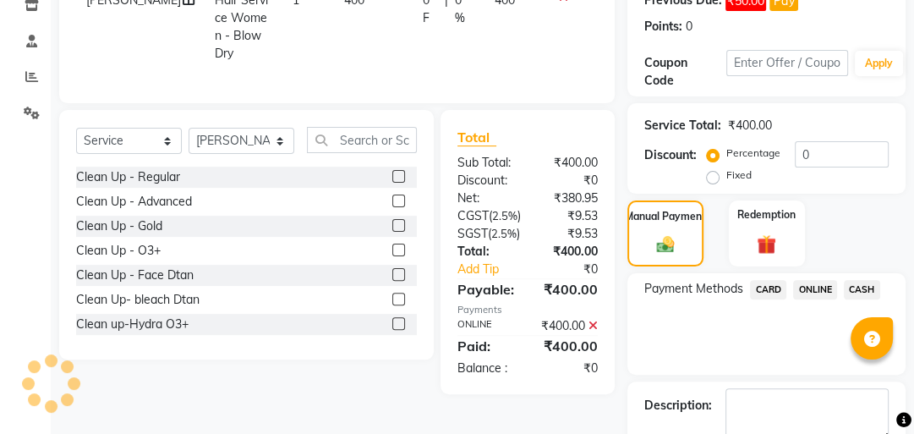
scroll to position [392, 0]
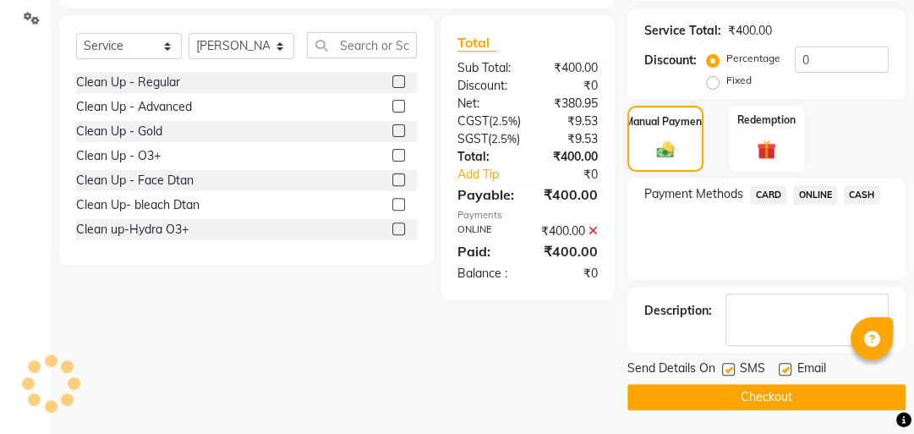
click at [722, 369] on label at bounding box center [728, 369] width 13 height 13
click at [722, 369] on input "checkbox" at bounding box center [727, 369] width 11 height 11
checkbox input "false"
drag, startPoint x: 786, startPoint y: 364, endPoint x: 770, endPoint y: 379, distance: 22.8
click at [787, 364] on label at bounding box center [785, 369] width 13 height 13
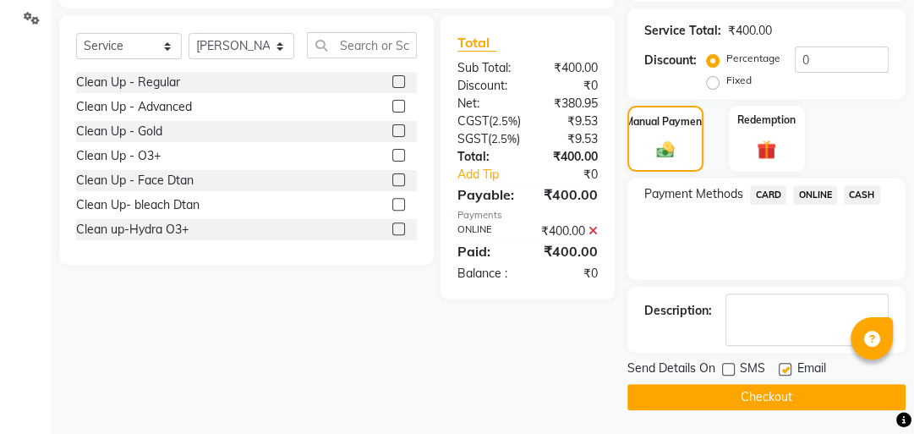
click at [787, 364] on input "checkbox" at bounding box center [784, 369] width 11 height 11
checkbox input "false"
click at [756, 396] on button "Checkout" at bounding box center [767, 397] width 278 height 26
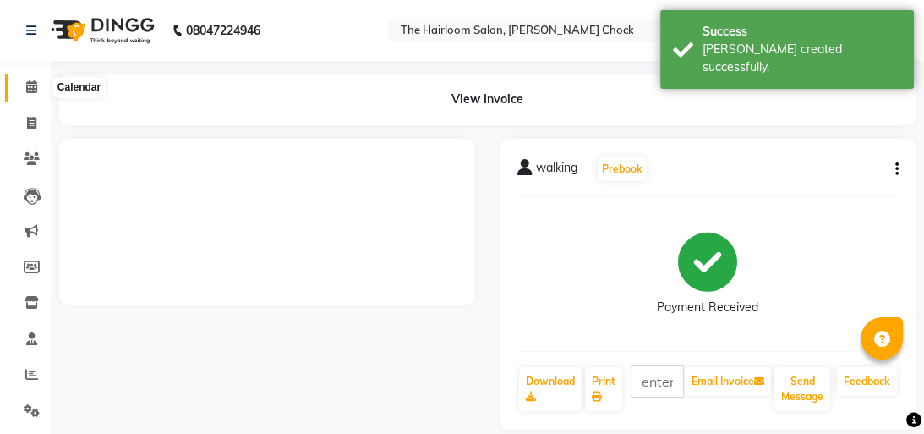
click at [32, 84] on icon at bounding box center [31, 86] width 11 height 13
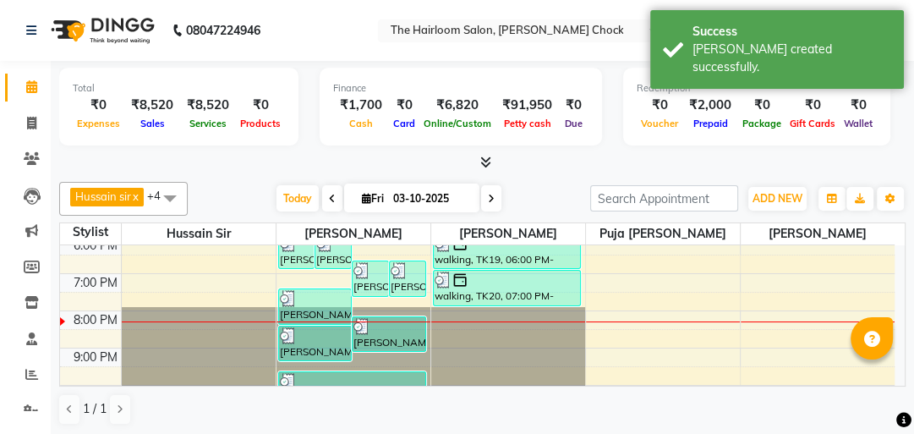
scroll to position [313, 0]
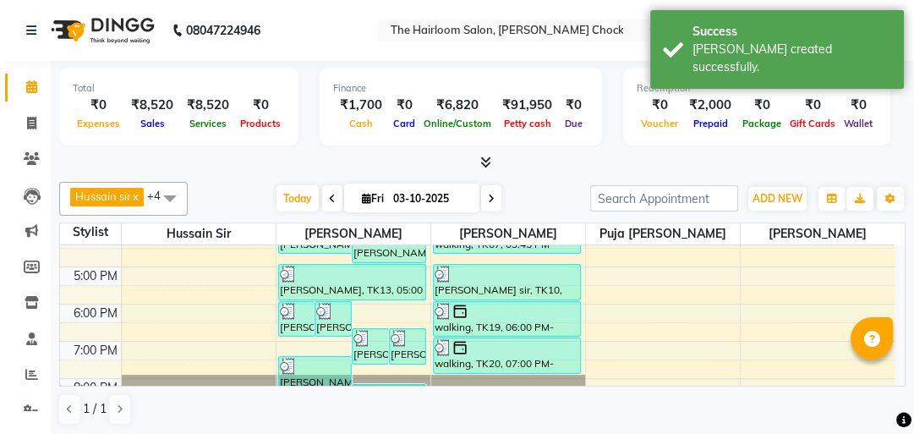
click at [362, 301] on div "8:00 AM 9:00 AM 10:00 AM 11:00 AM 12:00 PM 1:00 PM 2:00 PM 3:00 PM 4:00 PM 5:00…" at bounding box center [477, 229] width 835 height 595
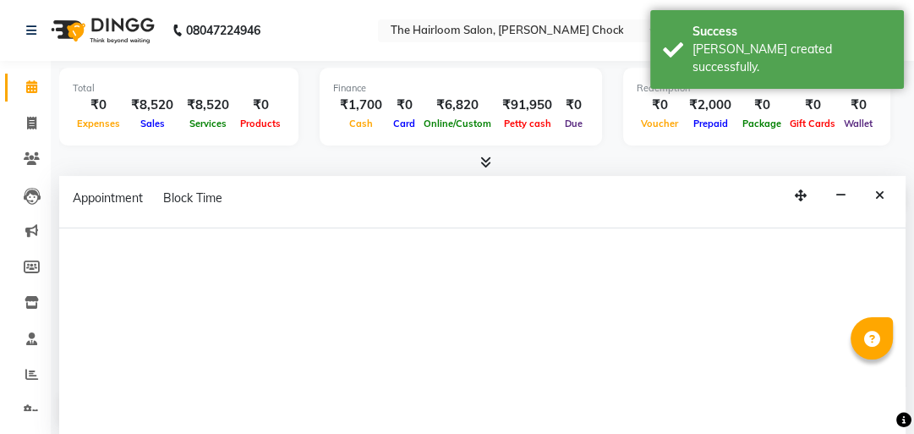
select select "41756"
select select "1080"
select select "tentative"
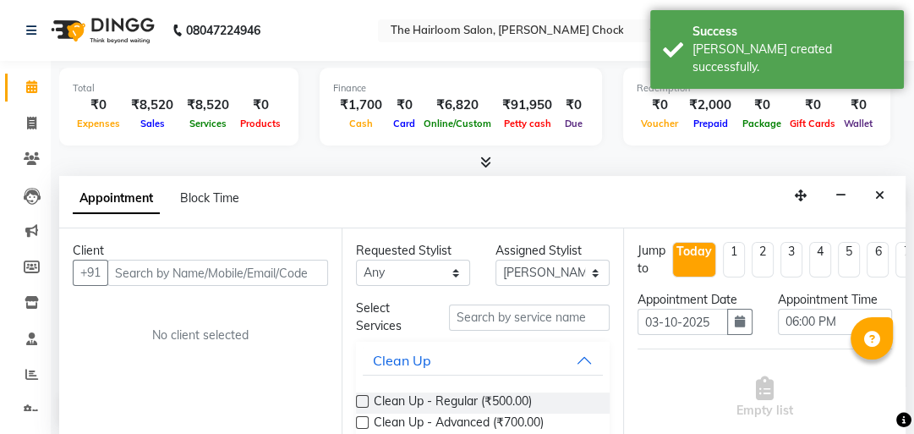
scroll to position [1, 0]
click at [220, 268] on input "text" at bounding box center [217, 272] width 221 height 26
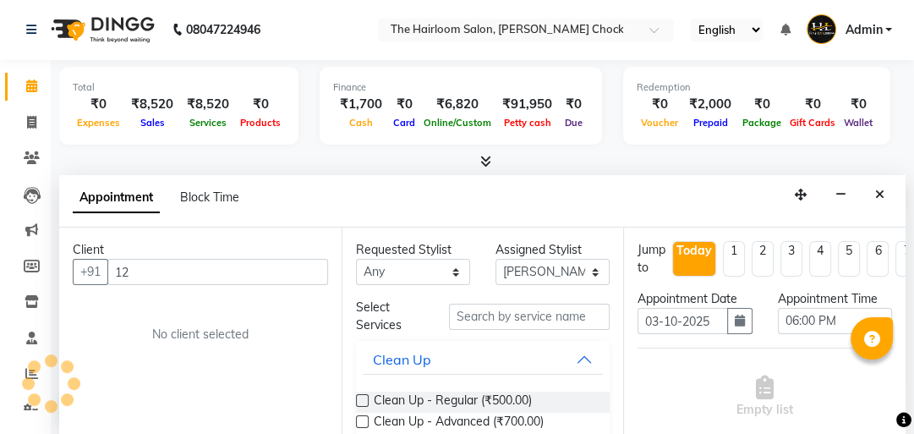
type input "1"
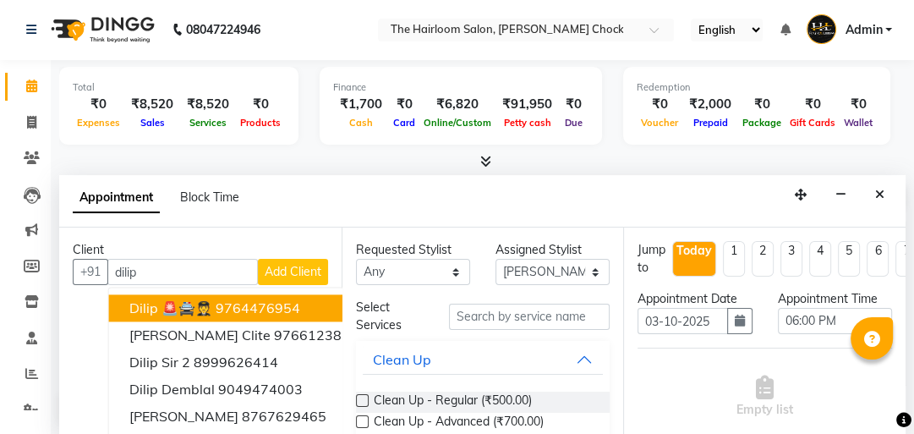
click at [212, 309] on span "Dilip 🚨🚔🧑‍✈️" at bounding box center [170, 307] width 83 height 17
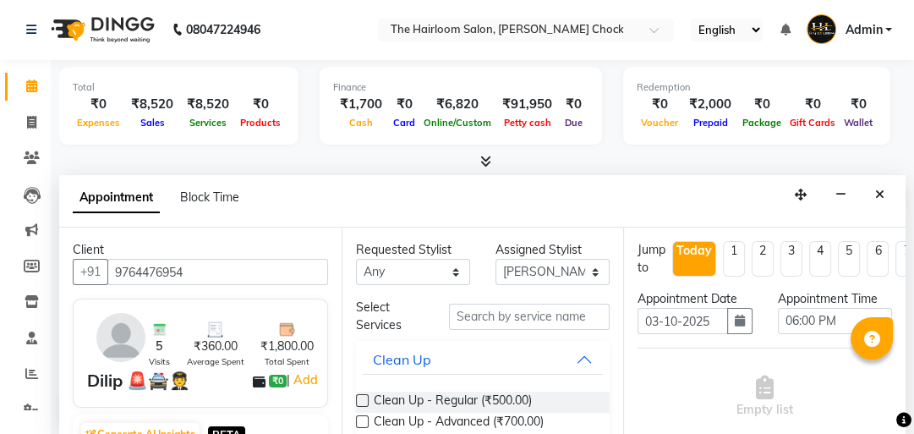
type input "9764476954"
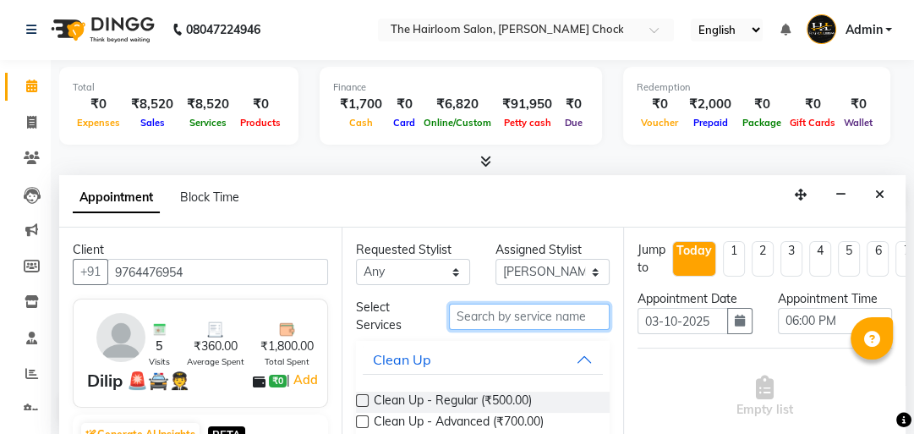
click at [567, 321] on input "text" at bounding box center [529, 317] width 161 height 26
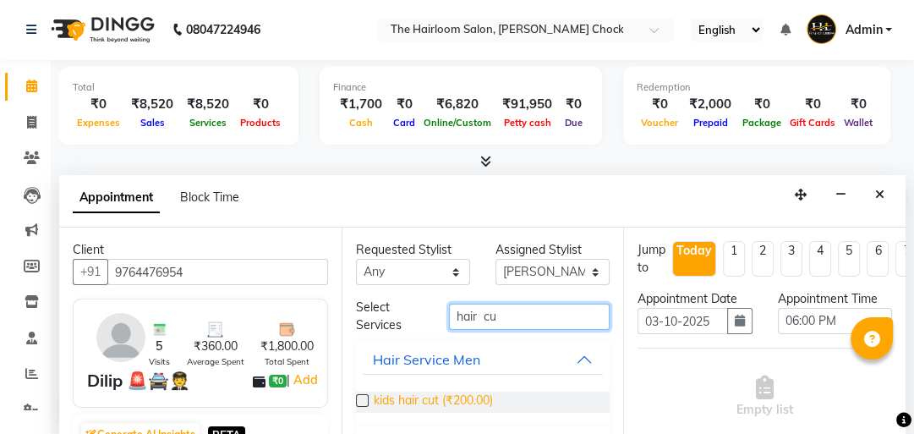
type input "hair cu"
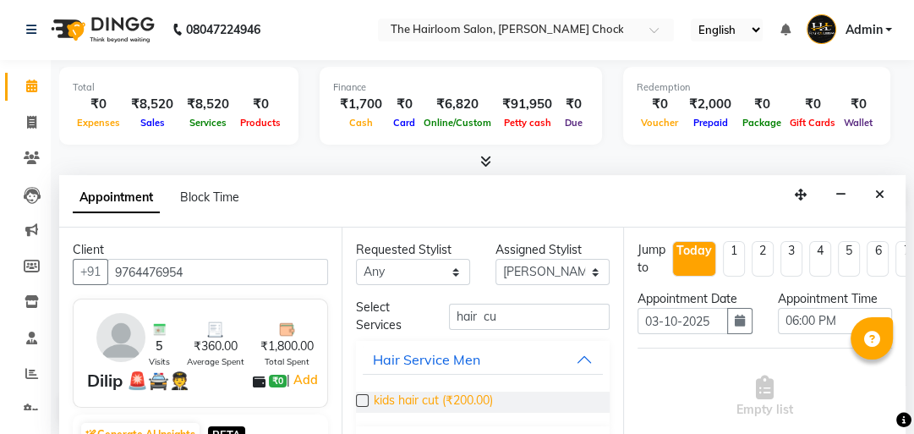
click at [457, 397] on span "kids hair cut (₹200.00)" at bounding box center [433, 402] width 119 height 21
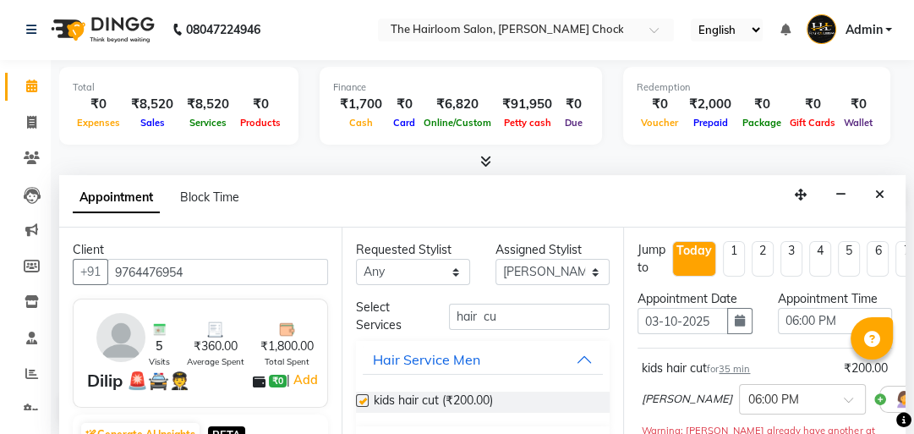
checkbox input "false"
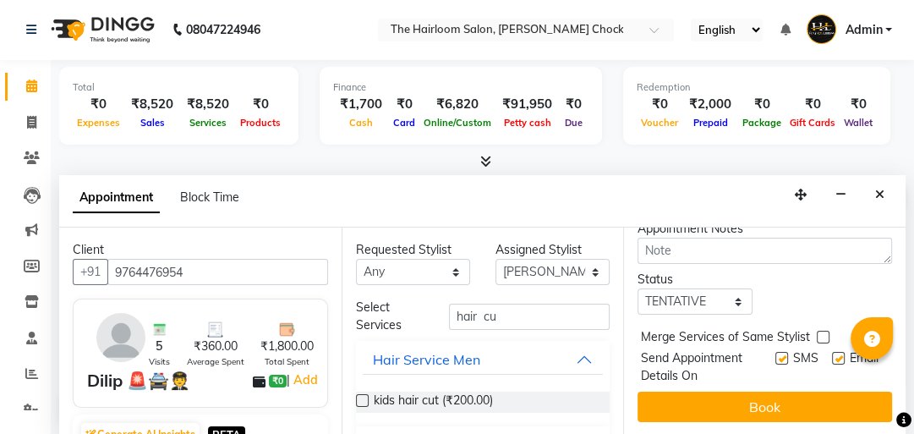
scroll to position [316, 0]
click at [775, 352] on label at bounding box center [781, 358] width 13 height 13
click at [775, 354] on input "checkbox" at bounding box center [780, 359] width 11 height 11
checkbox input "false"
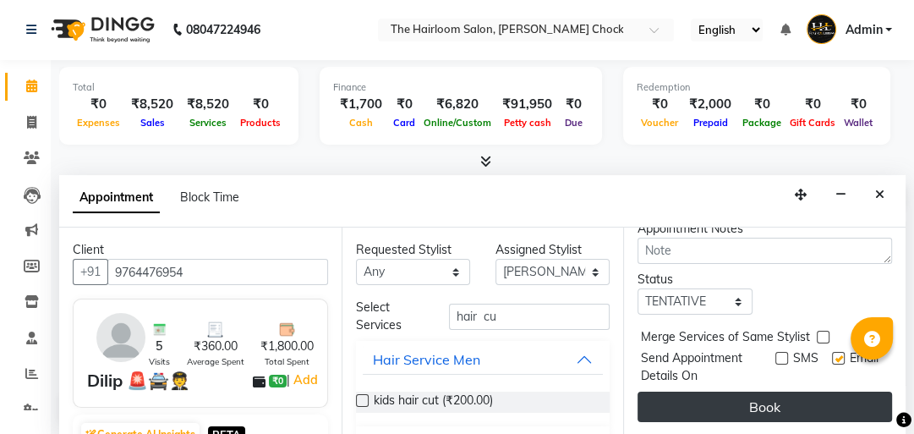
click at [832, 352] on label at bounding box center [838, 358] width 13 height 13
click at [832, 354] on input "checkbox" at bounding box center [837, 359] width 11 height 11
checkbox input "false"
click at [798, 397] on button "Book" at bounding box center [765, 407] width 255 height 30
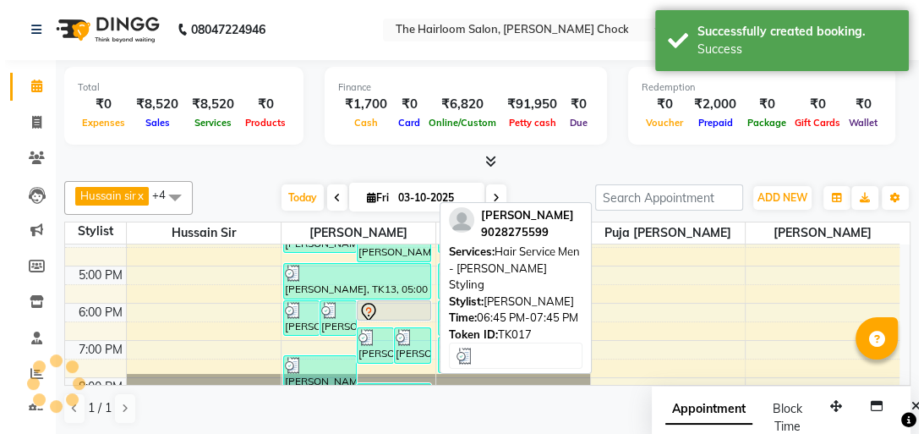
scroll to position [0, 0]
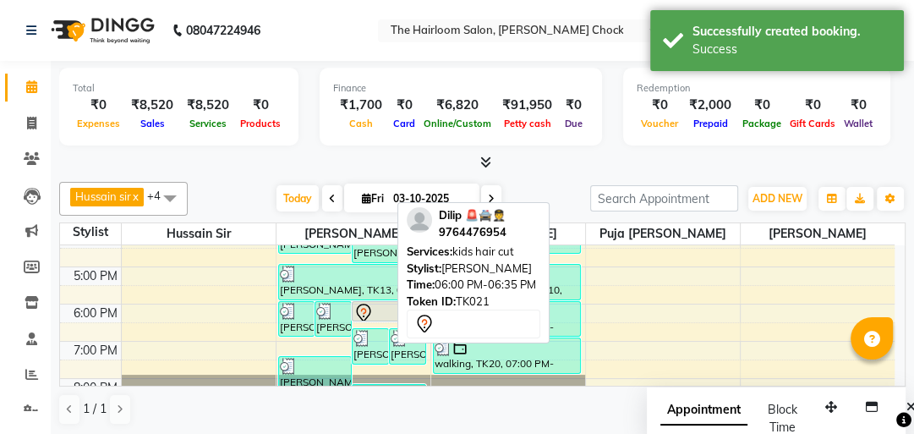
click at [375, 291] on div "[PERSON_NAME], TK13, 05:00 PM-06:00 PM, Hair Service Men - [PERSON_NAME] Styling" at bounding box center [352, 282] width 146 height 35
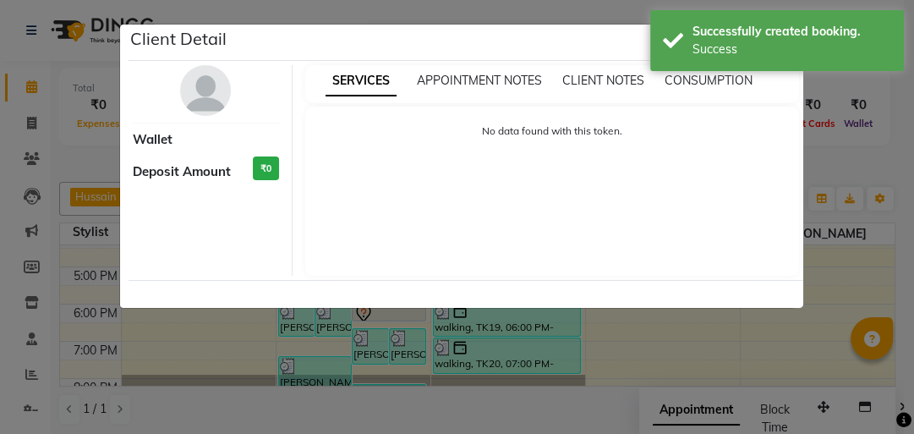
select select "3"
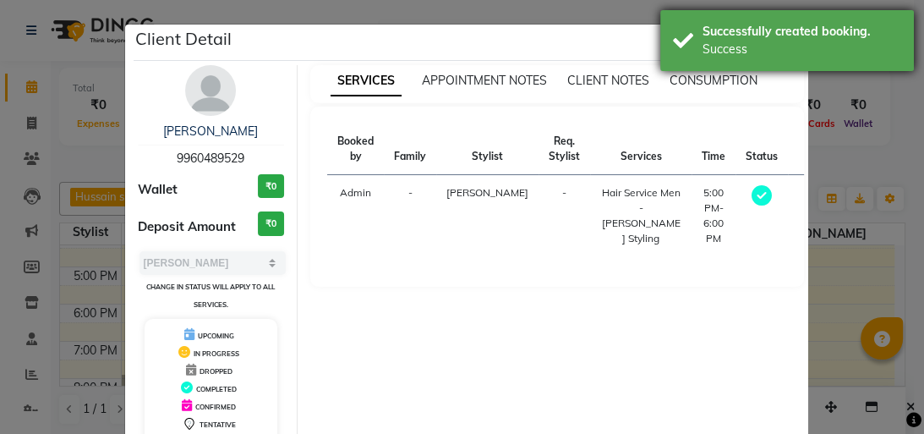
click at [796, 46] on div "Success" at bounding box center [802, 50] width 199 height 18
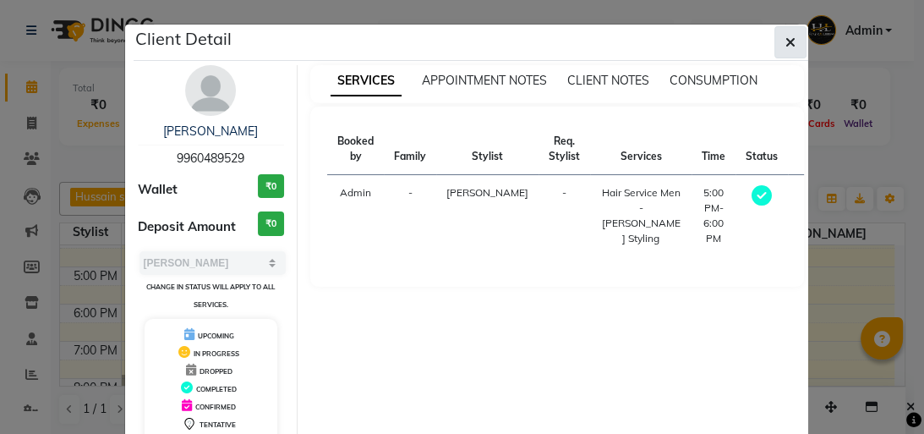
click at [786, 41] on icon "button" at bounding box center [791, 43] width 10 height 14
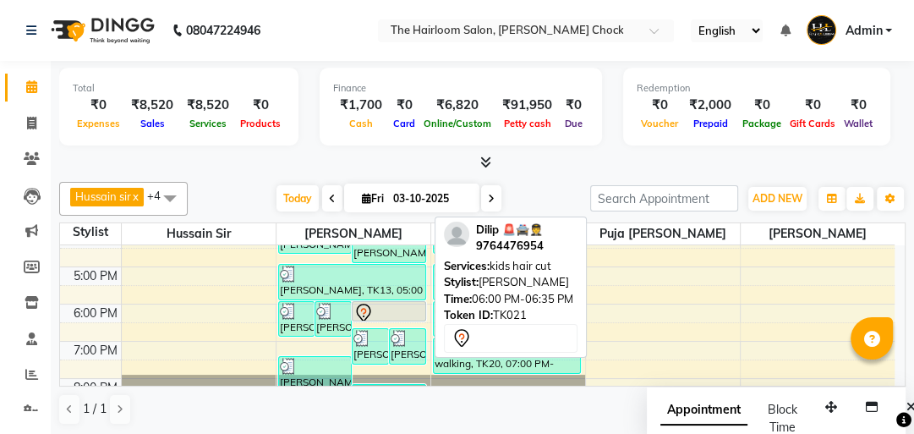
click at [403, 311] on div at bounding box center [388, 313] width 71 height 20
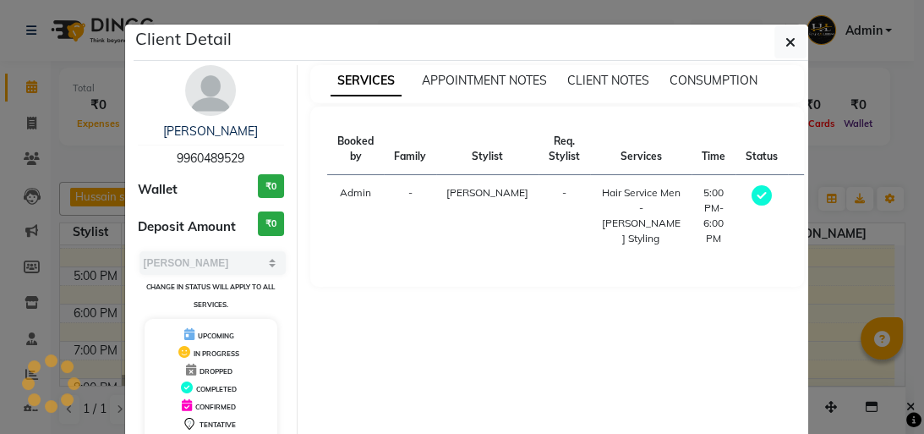
select select "7"
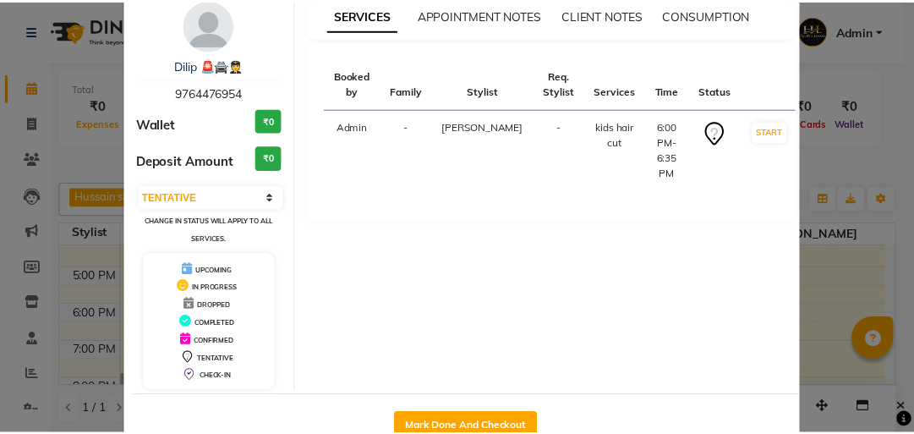
scroll to position [112, 0]
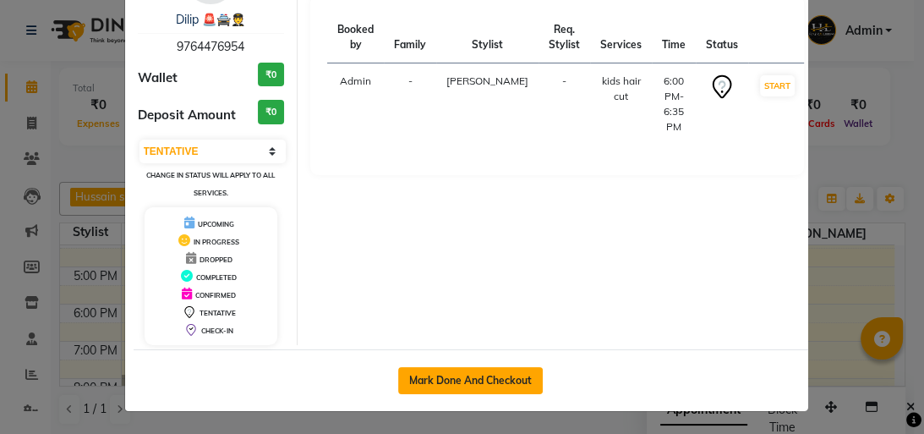
click at [504, 370] on button "Mark Done And Checkout" at bounding box center [470, 380] width 145 height 27
select select "service"
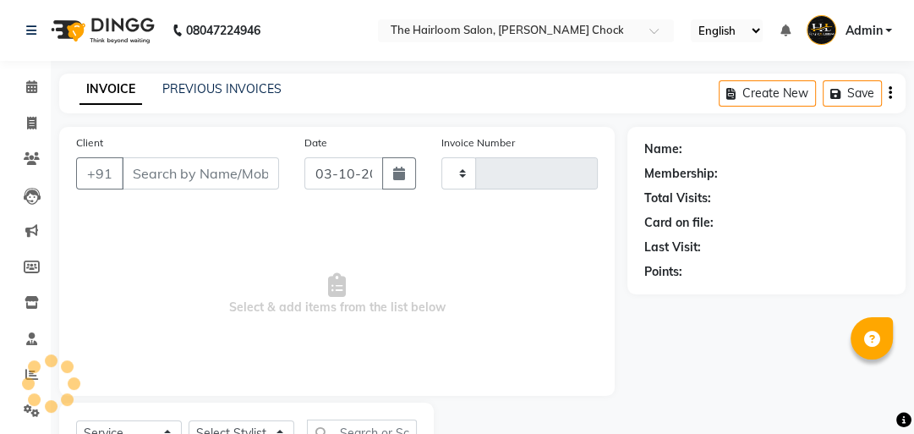
type input "4055"
select select "5926"
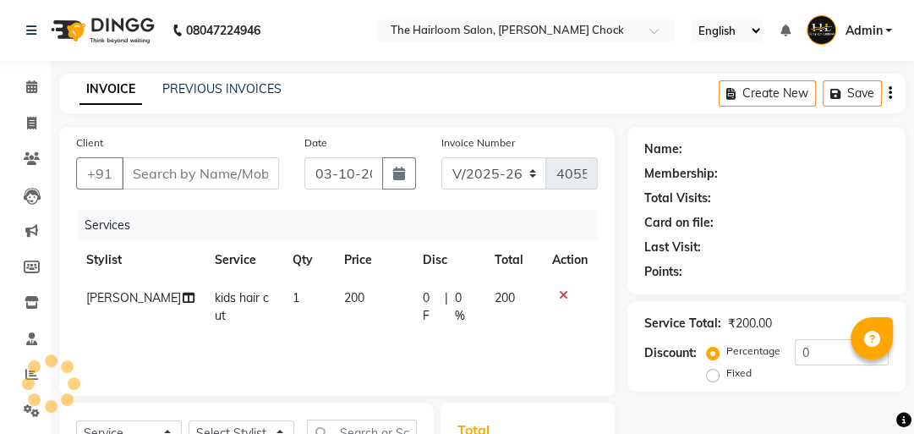
type input "9764476954"
select select "41756"
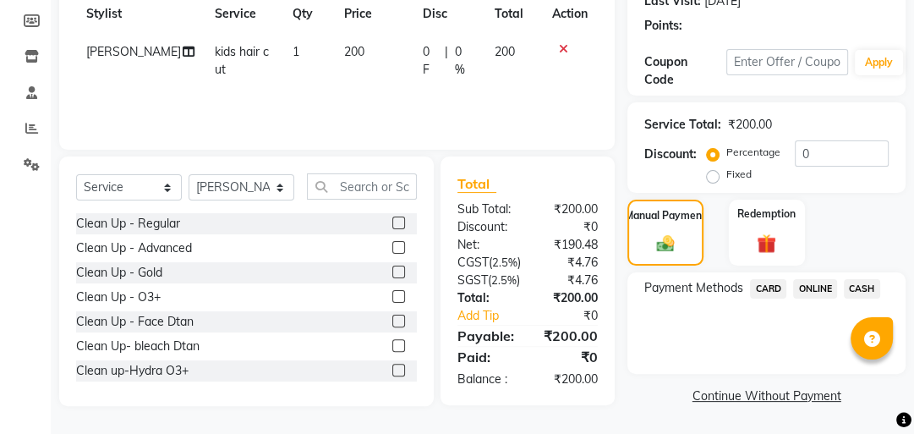
click at [814, 279] on span "ONLINE" at bounding box center [815, 288] width 44 height 19
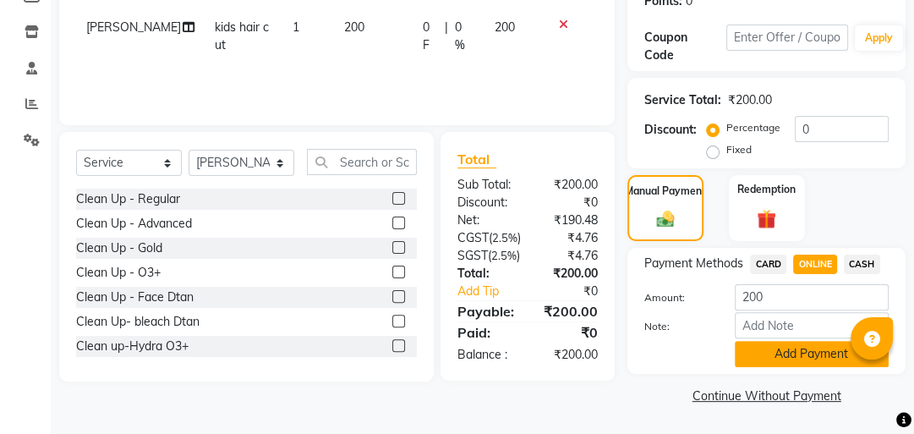
click at [800, 348] on button "Add Payment" at bounding box center [812, 354] width 154 height 26
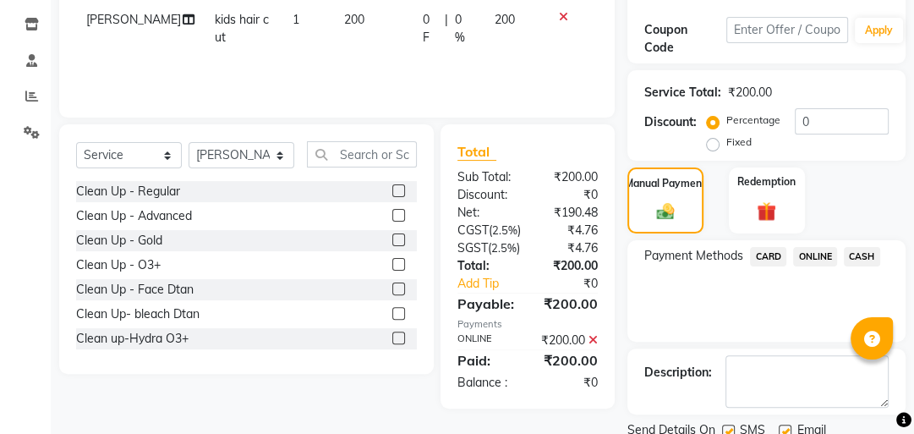
click at [729, 425] on label at bounding box center [728, 431] width 13 height 13
click at [729, 426] on input "checkbox" at bounding box center [727, 431] width 11 height 11
checkbox input "false"
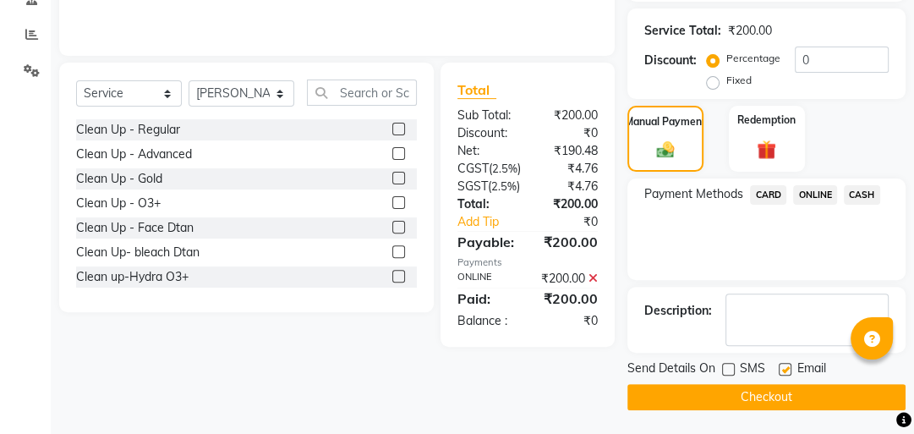
click at [782, 367] on label at bounding box center [785, 369] width 13 height 13
click at [782, 367] on input "checkbox" at bounding box center [784, 369] width 11 height 11
checkbox input "false"
click at [769, 384] on button "Checkout" at bounding box center [767, 397] width 278 height 26
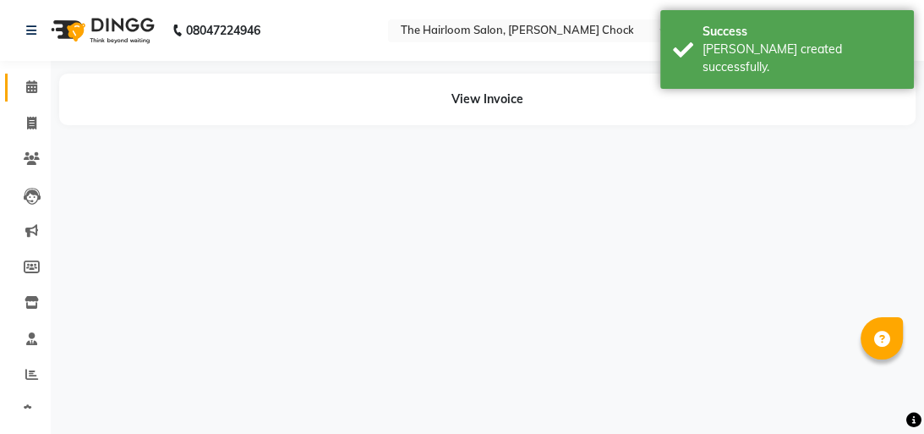
click at [28, 89] on icon at bounding box center [31, 86] width 11 height 13
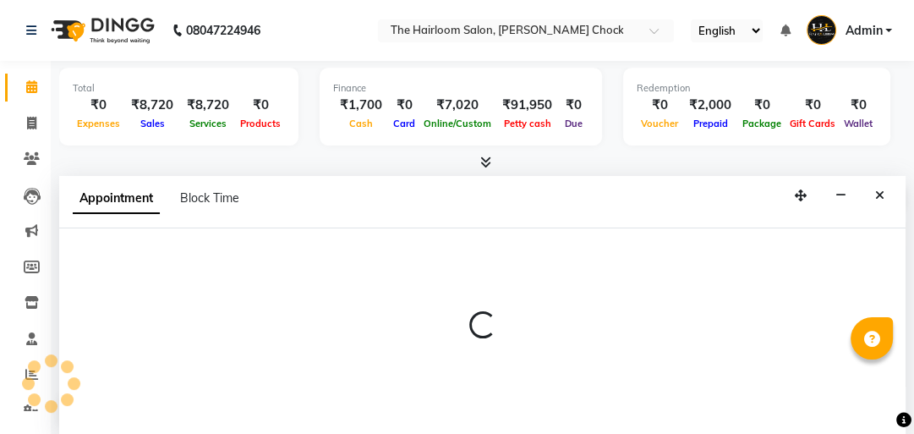
select select "41757"
select select "tentative"
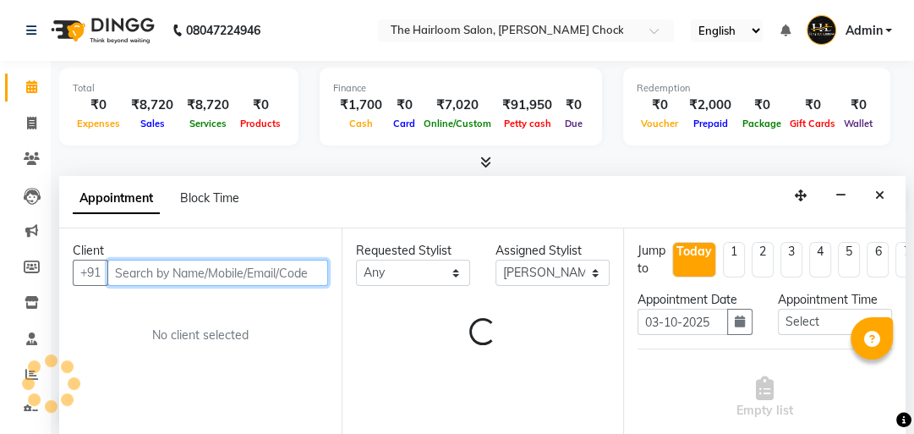
click at [186, 267] on input "text" at bounding box center [217, 273] width 221 height 26
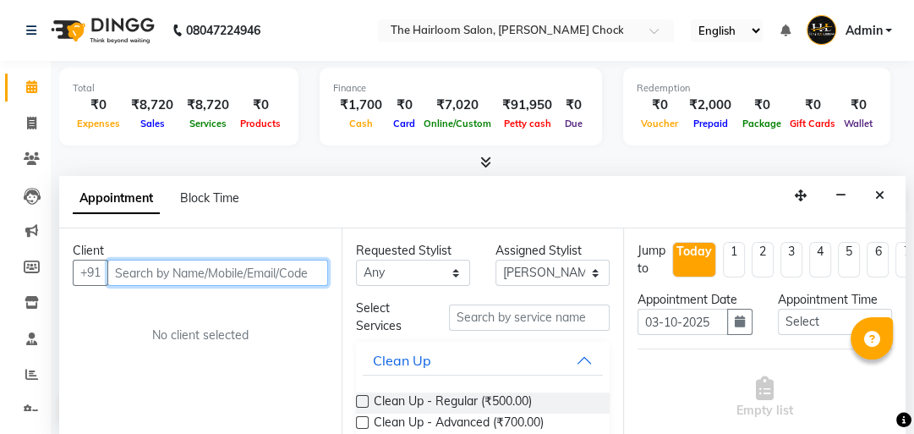
scroll to position [1, 0]
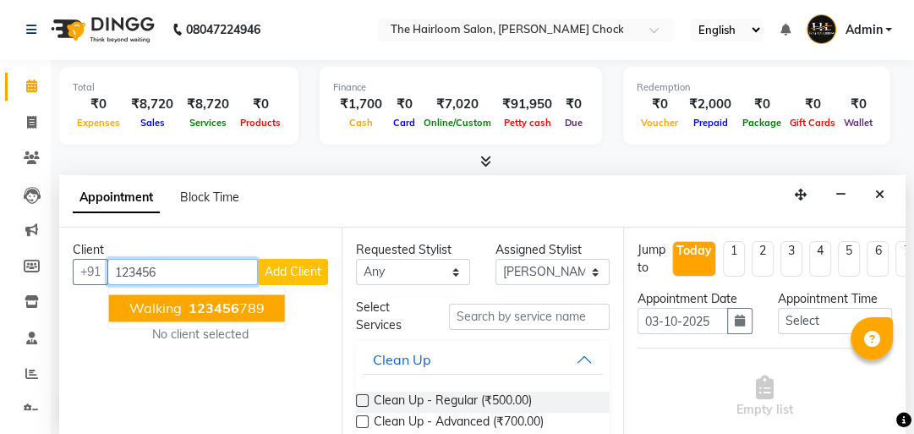
click at [149, 308] on span "walking" at bounding box center [155, 307] width 52 height 17
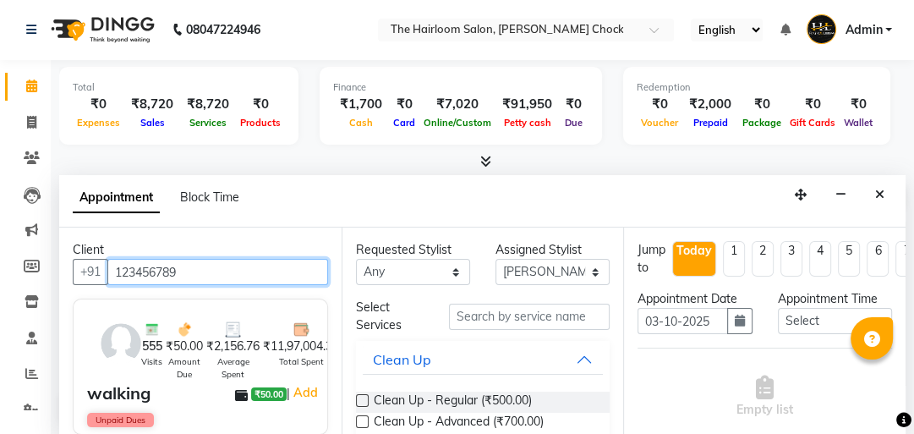
type input "123456789"
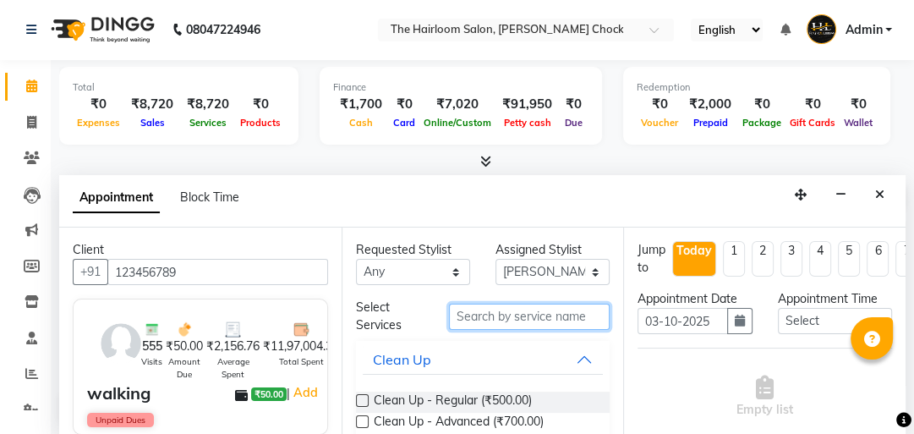
click at [539, 312] on input "text" at bounding box center [529, 317] width 161 height 26
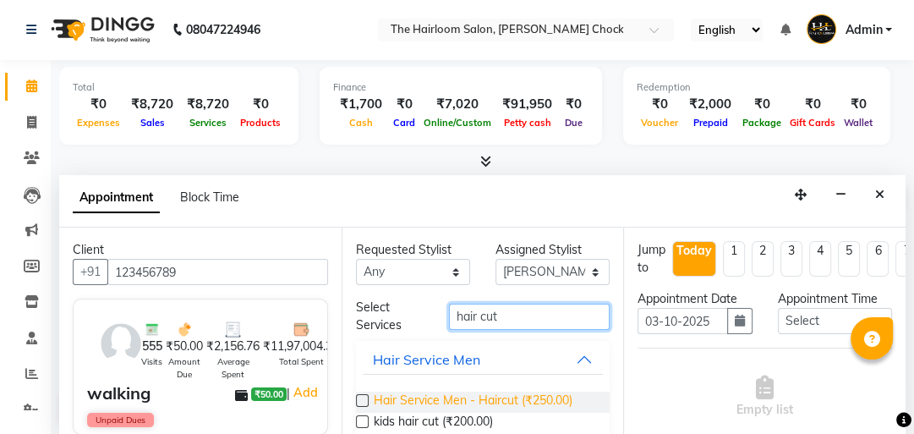
type input "hair cut"
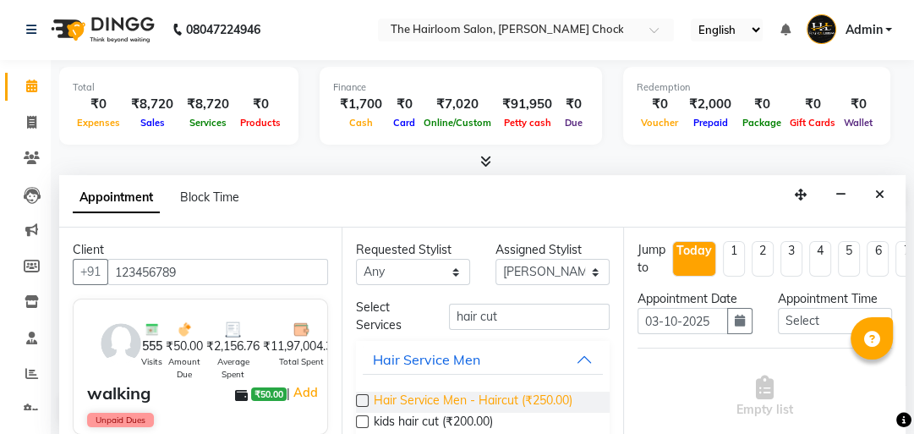
click at [547, 399] on span "Hair Service Men - Haircut (₹250.00)" at bounding box center [473, 402] width 199 height 21
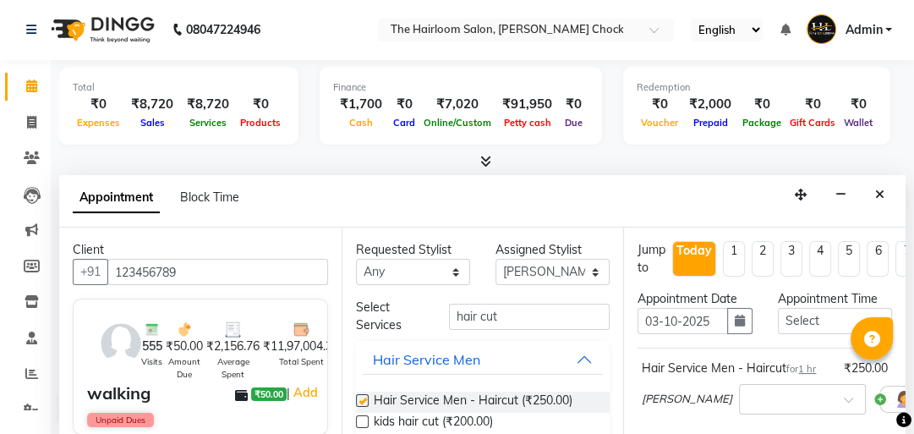
checkbox input "false"
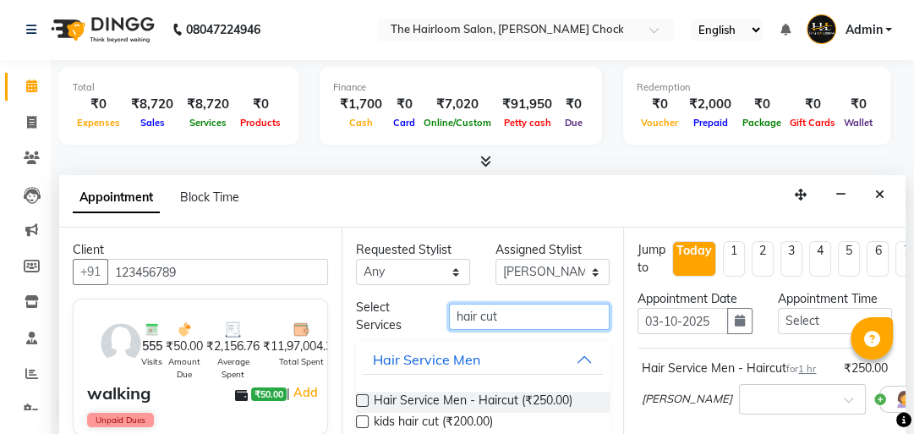
drag, startPoint x: 486, startPoint y: 304, endPoint x: 358, endPoint y: 301, distance: 128.6
click at [370, 306] on div "Select Services hair cut" at bounding box center [483, 317] width 280 height 36
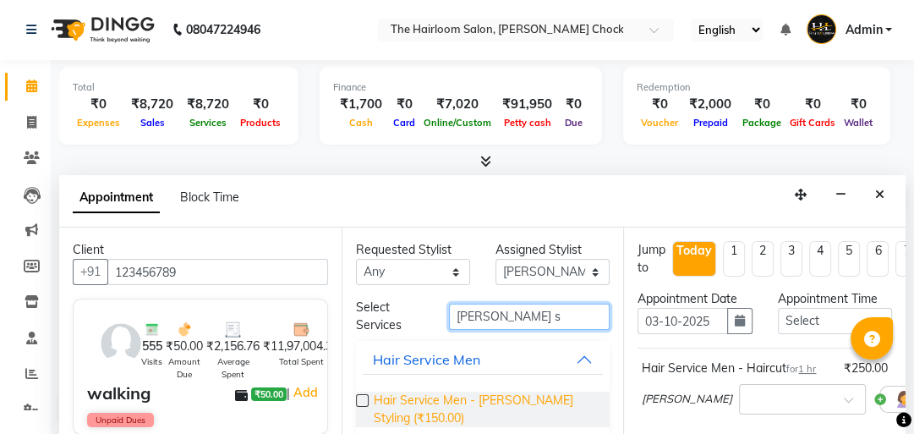
type input "[PERSON_NAME] s"
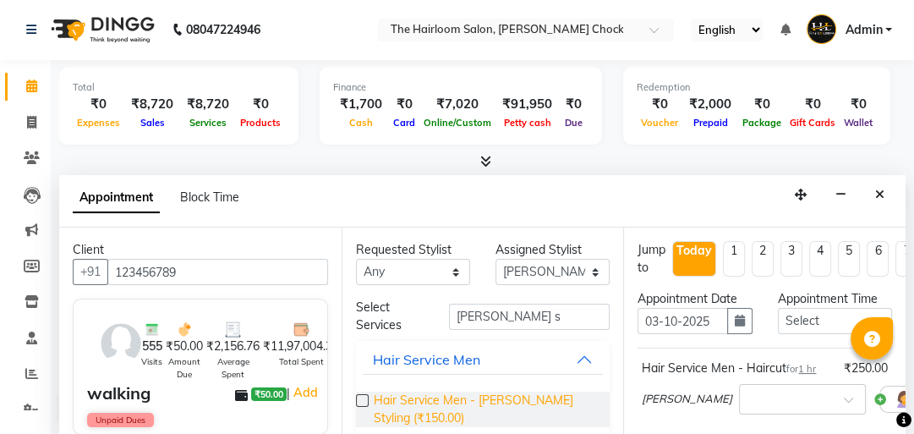
click at [414, 401] on span "Hair Service Men - [PERSON_NAME] Styling (₹150.00)" at bounding box center [485, 410] width 223 height 36
checkbox input "false"
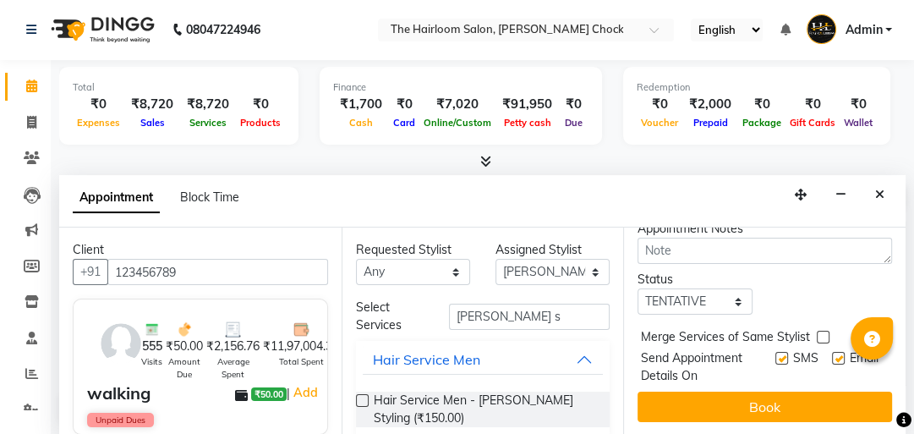
scroll to position [378, 0]
click at [775, 352] on label at bounding box center [781, 358] width 13 height 13
click at [775, 354] on input "checkbox" at bounding box center [780, 359] width 11 height 11
checkbox input "false"
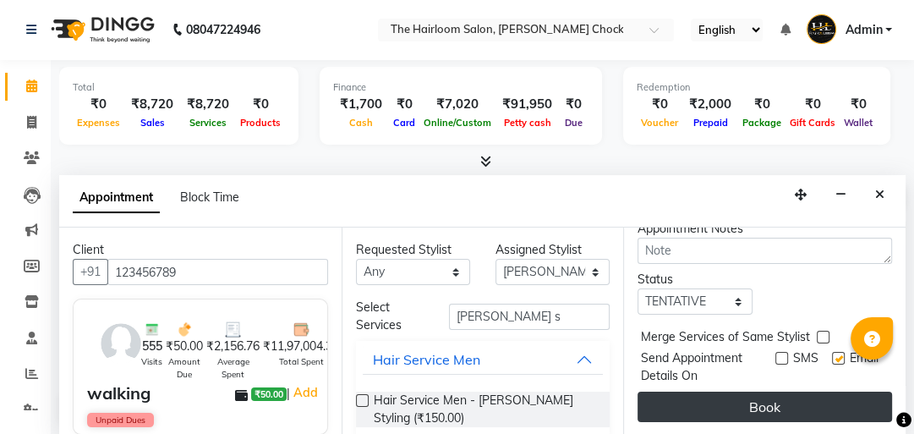
drag, startPoint x: 825, startPoint y: 343, endPoint x: 822, endPoint y: 383, distance: 40.7
click at [832, 352] on label at bounding box center [838, 358] width 13 height 13
click at [832, 354] on input "checkbox" at bounding box center [837, 359] width 11 height 11
checkbox input "false"
click at [816, 403] on button "Book" at bounding box center [765, 407] width 255 height 30
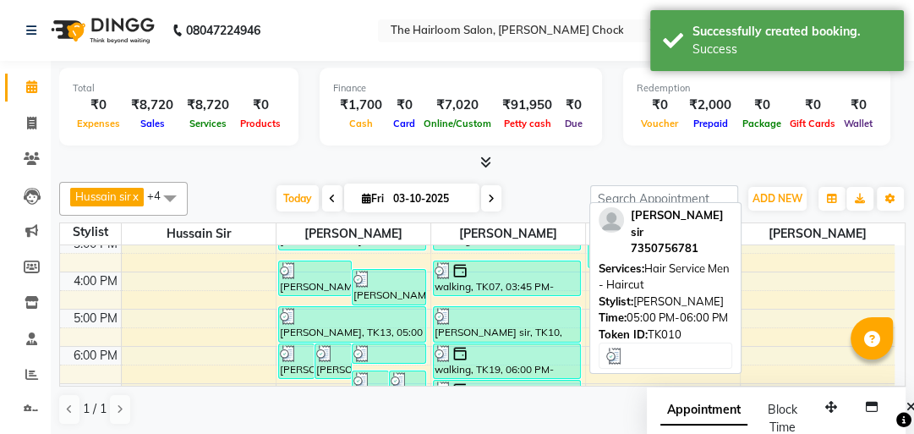
scroll to position [406, 0]
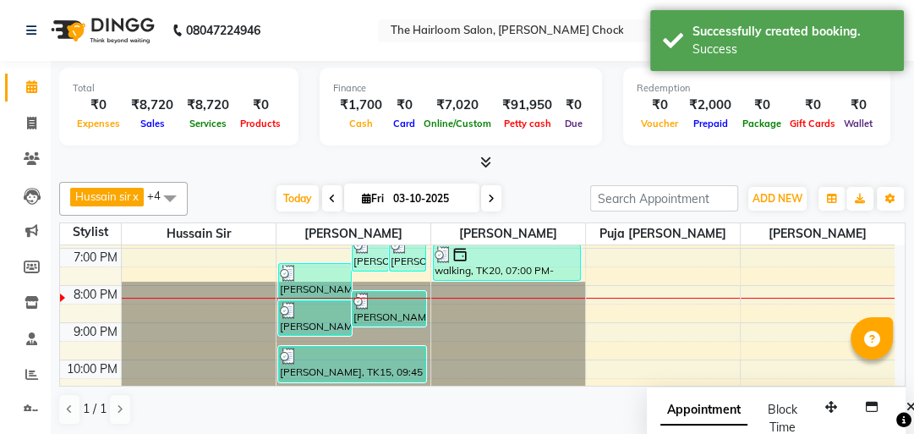
select select "41757"
select select "tentative"
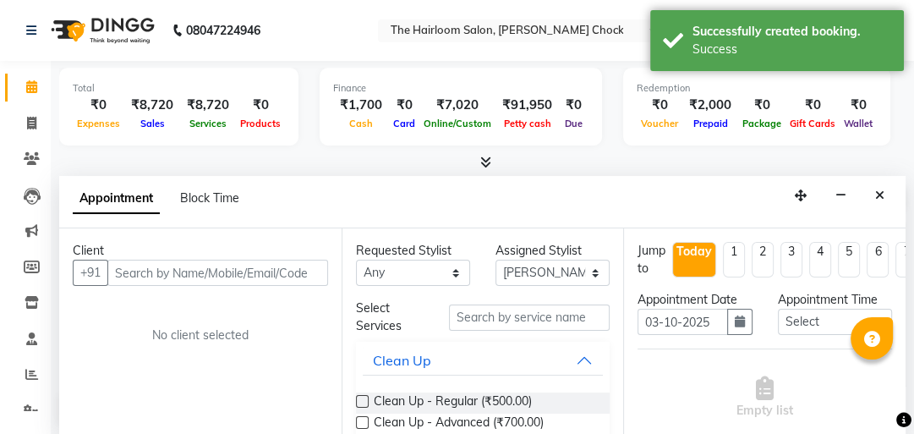
scroll to position [1, 0]
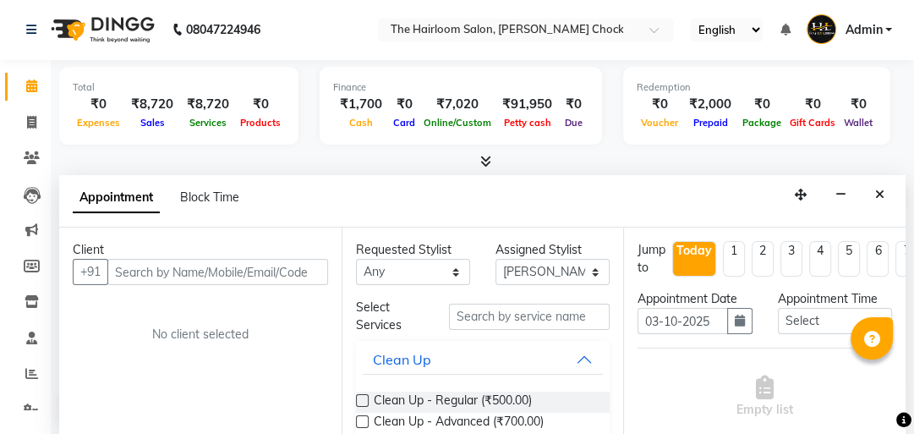
click at [131, 255] on div "Client" at bounding box center [200, 250] width 255 height 18
click at [132, 269] on input "text" at bounding box center [217, 272] width 221 height 26
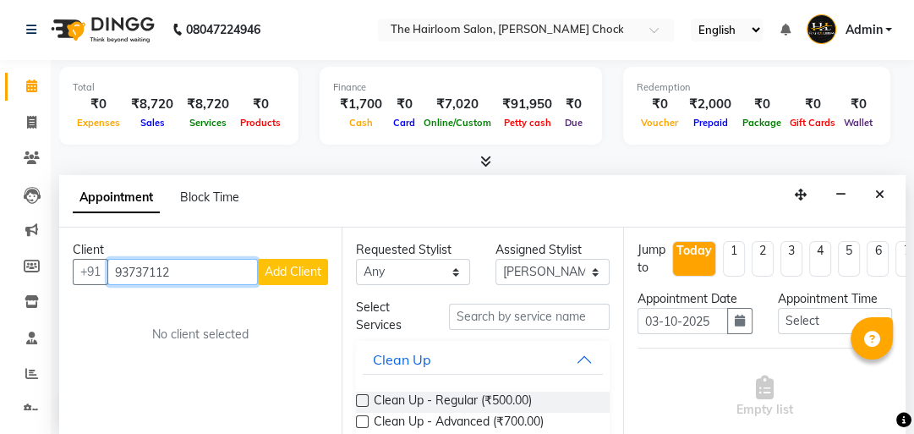
type input "937371122"
drag, startPoint x: 203, startPoint y: 278, endPoint x: 84, endPoint y: 257, distance: 121.1
click at [84, 259] on div "[PHONE_NUMBER] Add Client" at bounding box center [200, 272] width 255 height 26
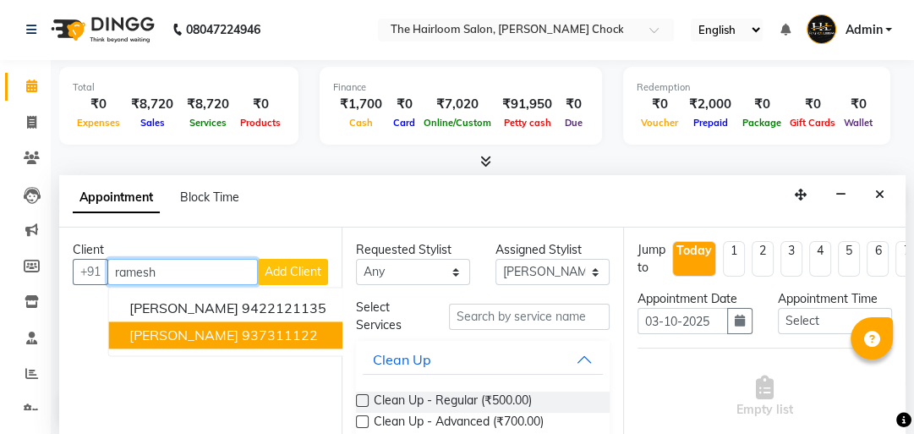
click at [175, 333] on span "[PERSON_NAME]" at bounding box center [183, 334] width 109 height 17
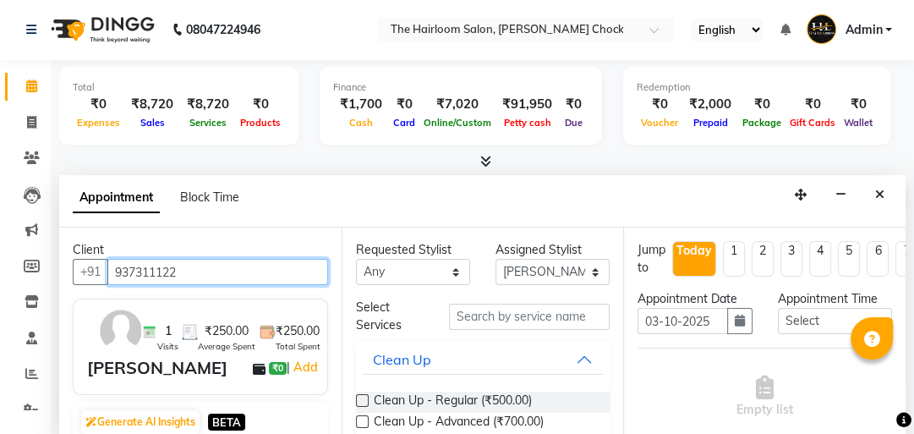
type input "937311122"
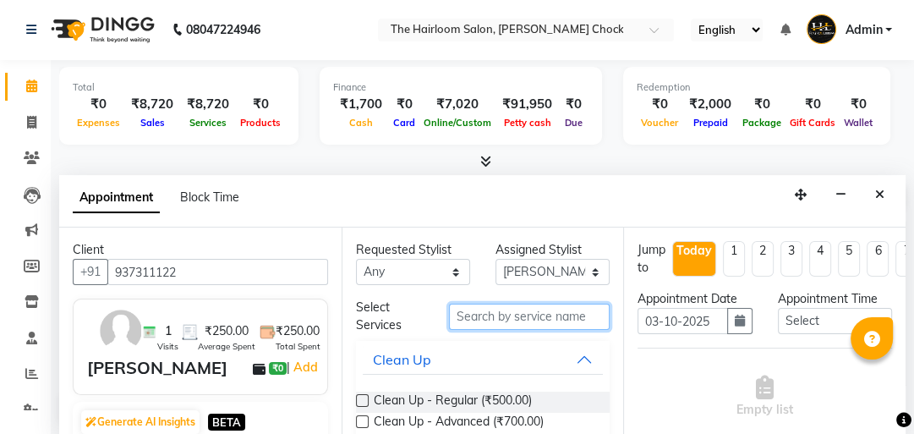
click at [499, 309] on input "text" at bounding box center [529, 317] width 161 height 26
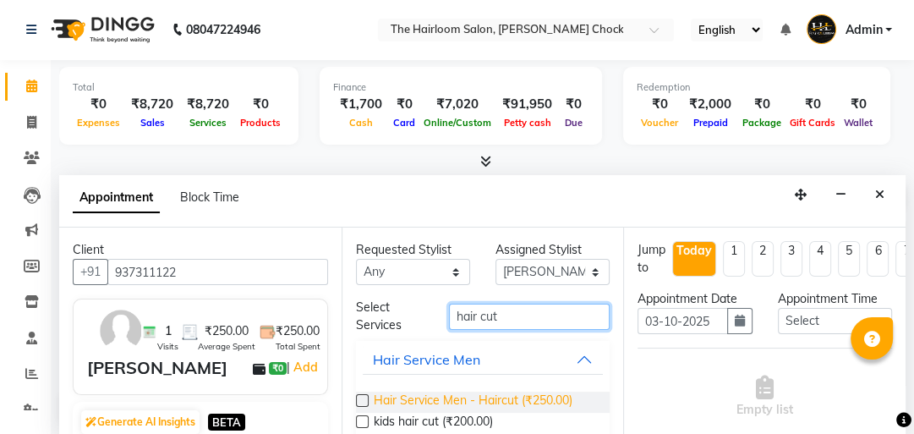
type input "hair cut"
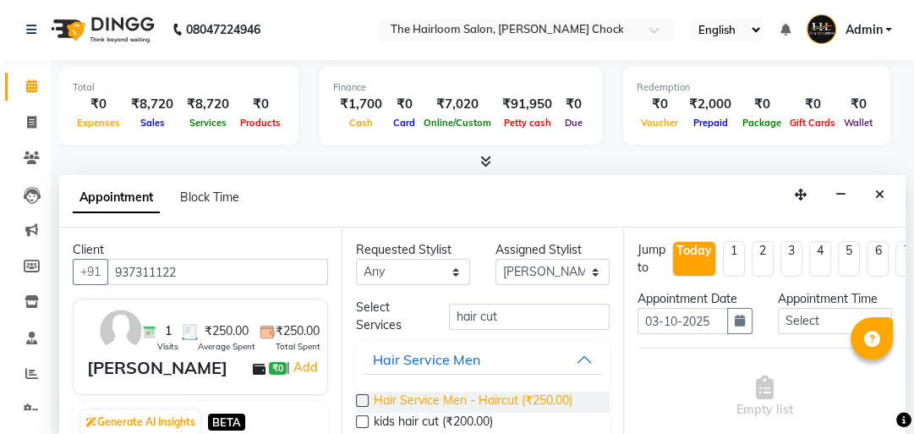
click at [508, 407] on span "Hair Service Men - Haircut (₹250.00)" at bounding box center [473, 402] width 199 height 21
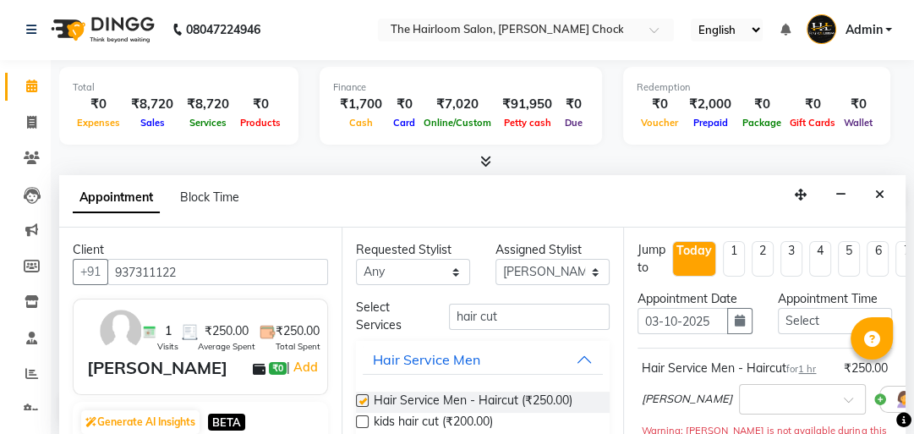
checkbox input "false"
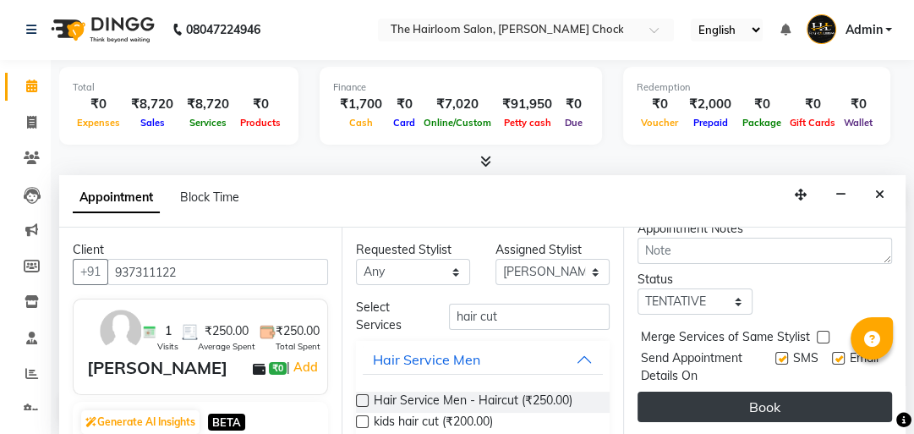
scroll to position [316, 0]
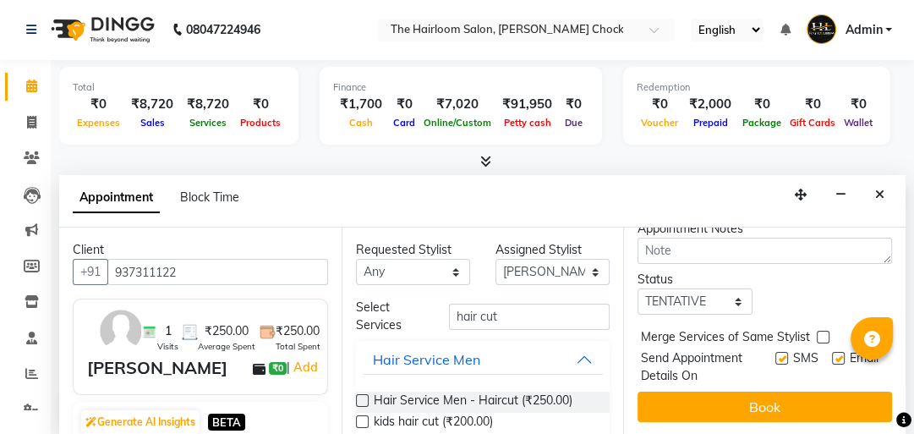
click at [775, 352] on label at bounding box center [781, 358] width 13 height 13
click at [775, 354] on input "checkbox" at bounding box center [780, 359] width 11 height 11
checkbox input "false"
drag, startPoint x: 821, startPoint y: 342, endPoint x: 814, endPoint y: 368, distance: 27.1
click at [832, 352] on label at bounding box center [838, 358] width 13 height 13
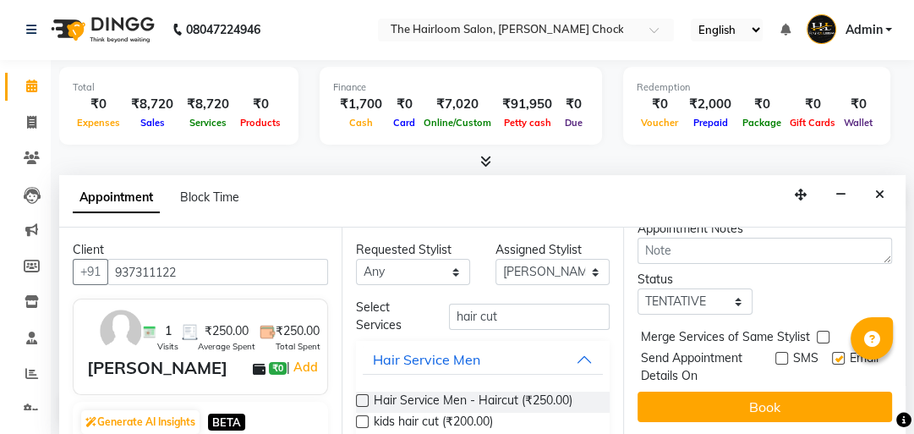
click at [832, 354] on input "checkbox" at bounding box center [837, 359] width 11 height 11
checkbox input "false"
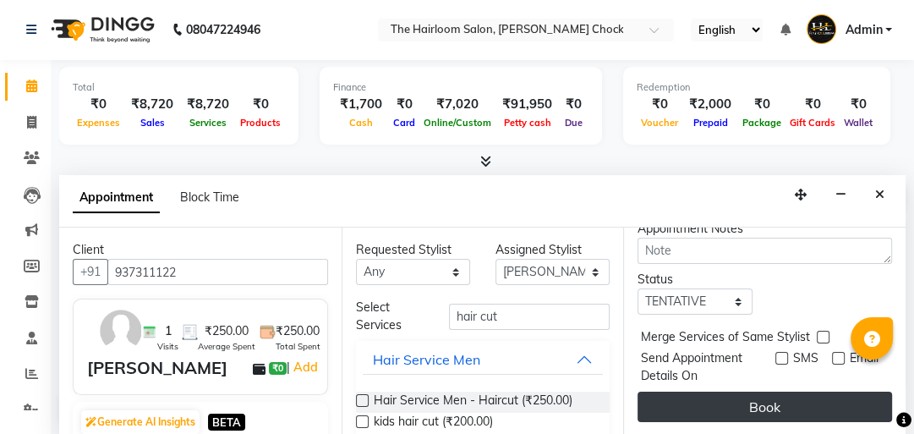
click at [810, 392] on button "Book" at bounding box center [765, 407] width 255 height 30
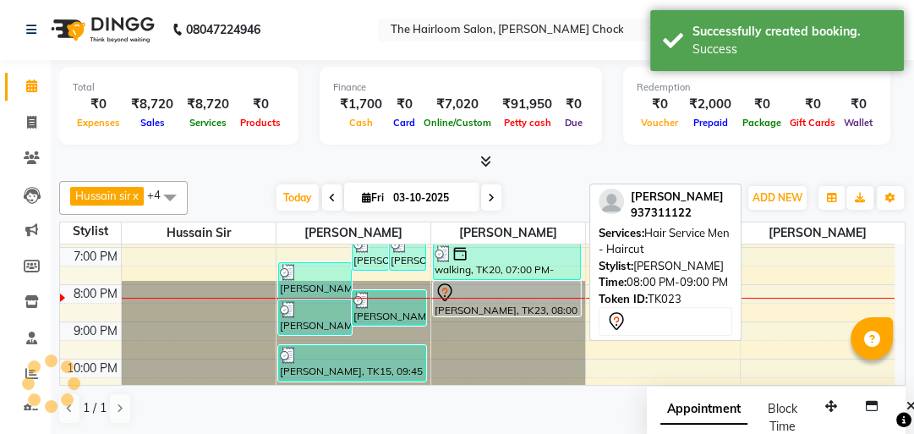
click at [508, 300] on div at bounding box center [507, 292] width 145 height 20
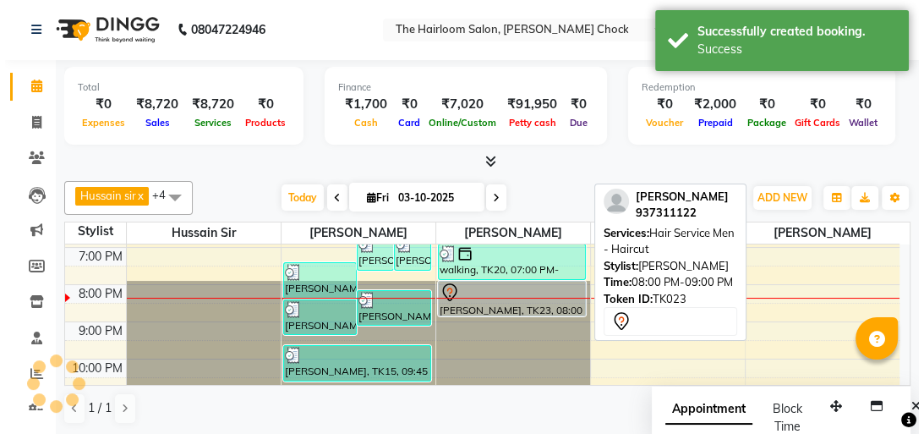
scroll to position [0, 0]
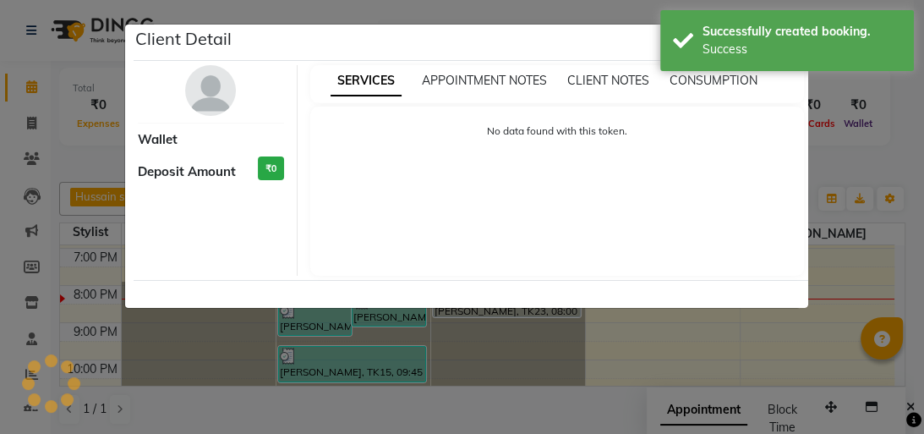
select select "7"
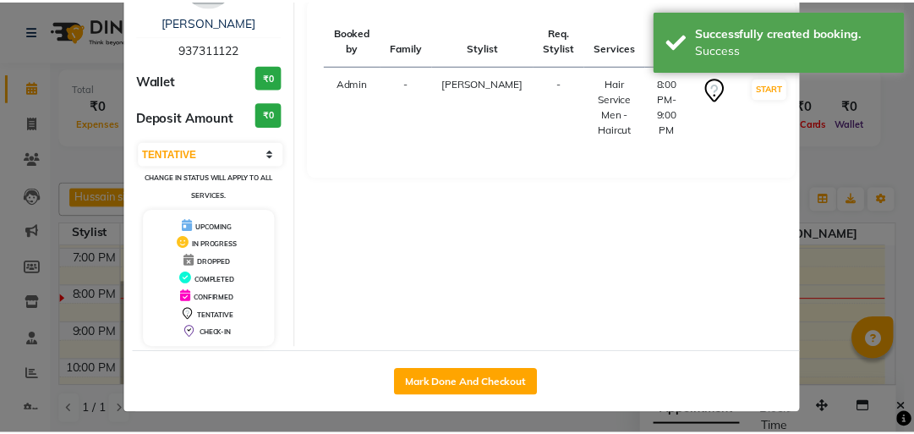
scroll to position [112, 0]
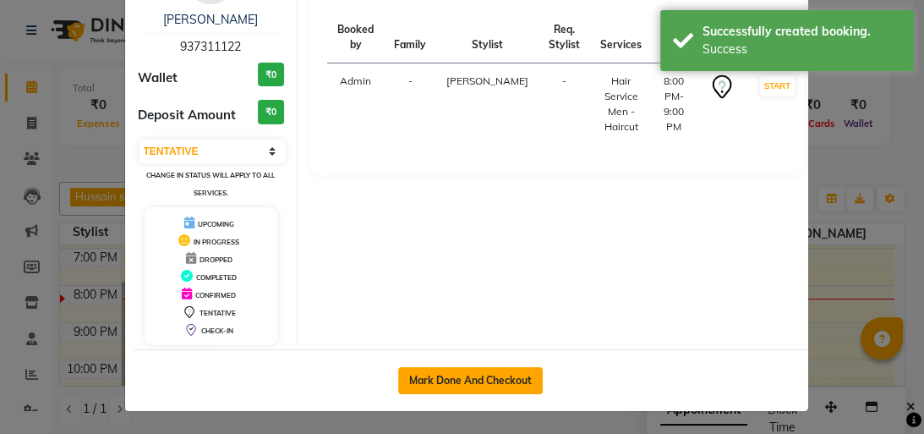
click at [478, 369] on button "Mark Done And Checkout" at bounding box center [470, 380] width 145 height 27
select select "service"
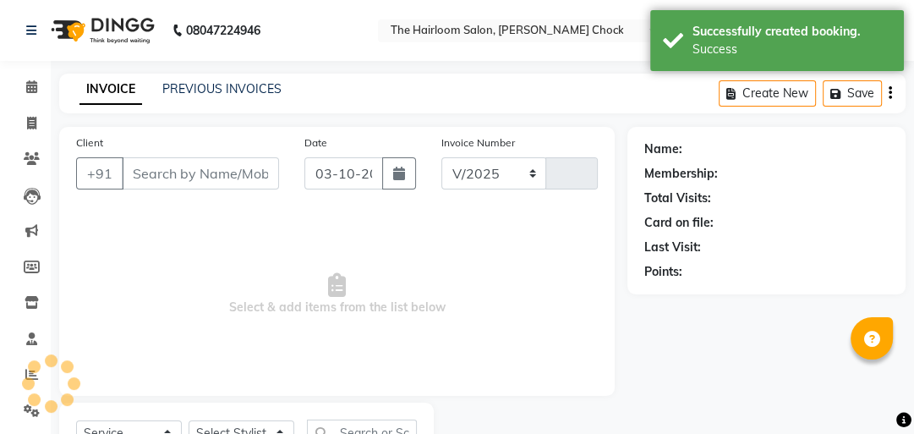
select select "5926"
type input "4056"
type input "937311122"
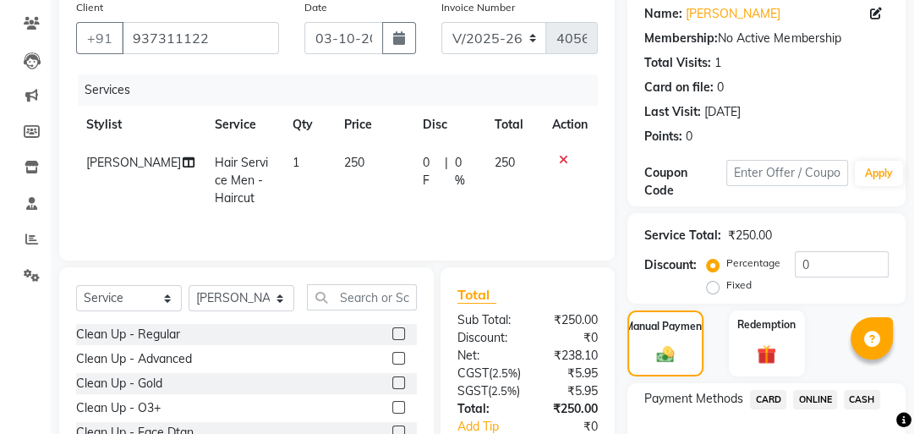
click at [848, 400] on span "CASH" at bounding box center [862, 399] width 36 height 19
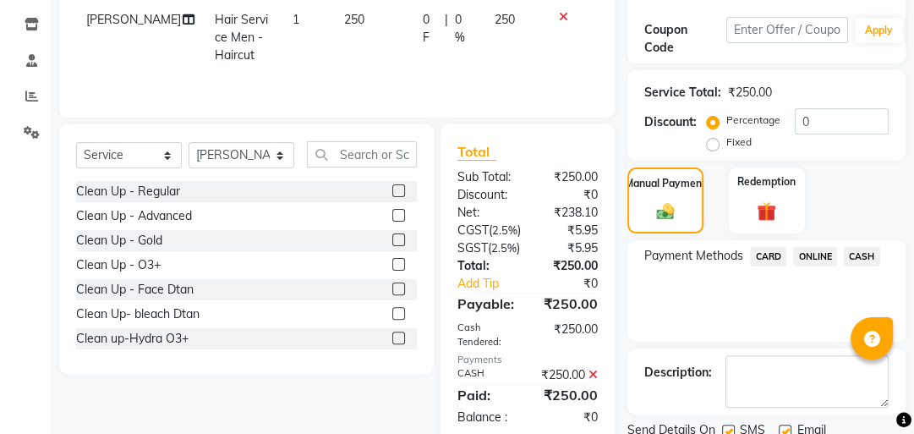
click at [731, 425] on label at bounding box center [728, 431] width 13 height 13
click at [731, 426] on input "checkbox" at bounding box center [727, 431] width 11 height 11
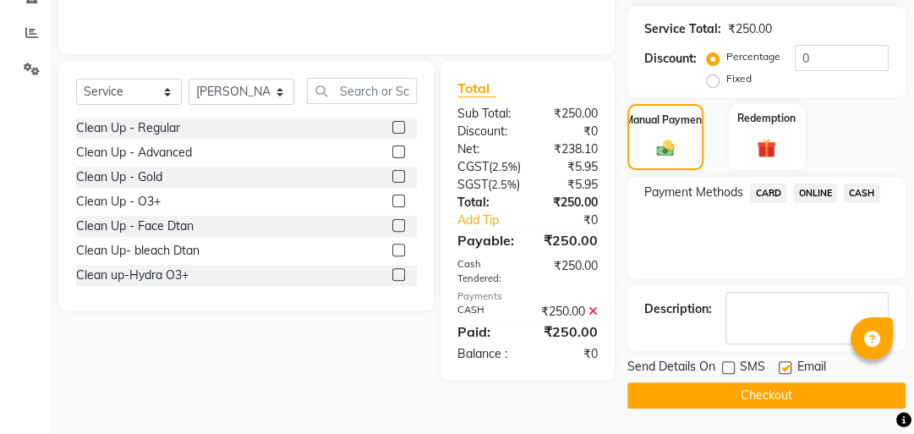
click at [781, 361] on label at bounding box center [785, 367] width 13 height 13
click at [781, 363] on input "checkbox" at bounding box center [784, 368] width 11 height 11
click at [770, 382] on button "Checkout" at bounding box center [767, 395] width 278 height 26
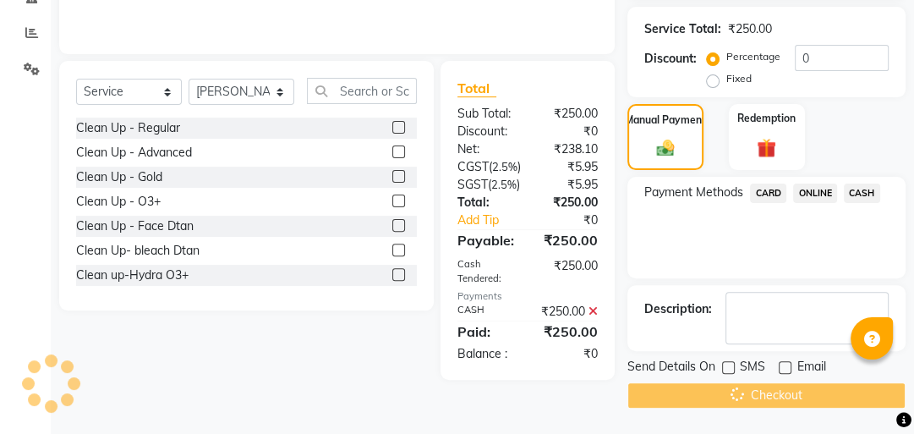
scroll to position [96, 0]
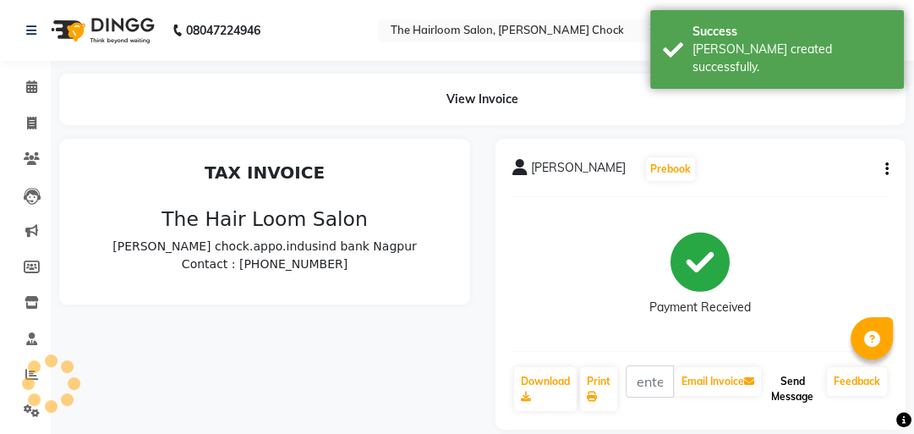
click at [781, 382] on button "Send Message" at bounding box center [793, 389] width 56 height 44
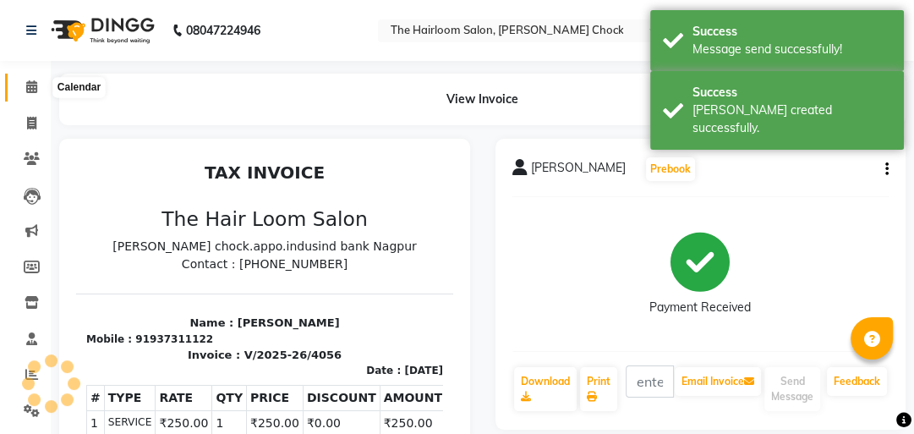
click at [34, 79] on span at bounding box center [32, 87] width 30 height 19
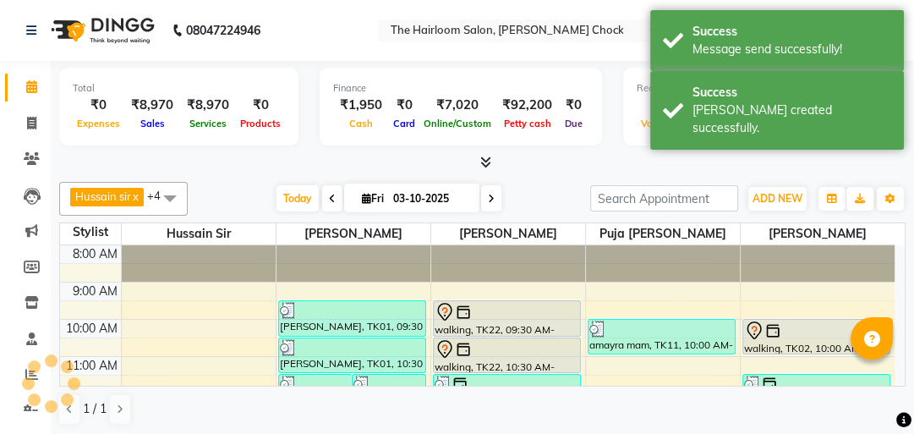
click at [491, 333] on div at bounding box center [507, 335] width 146 height 7
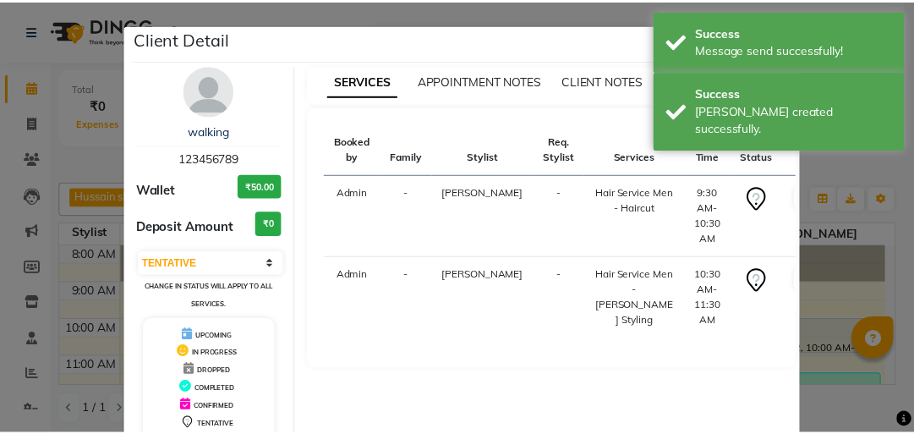
scroll to position [112, 0]
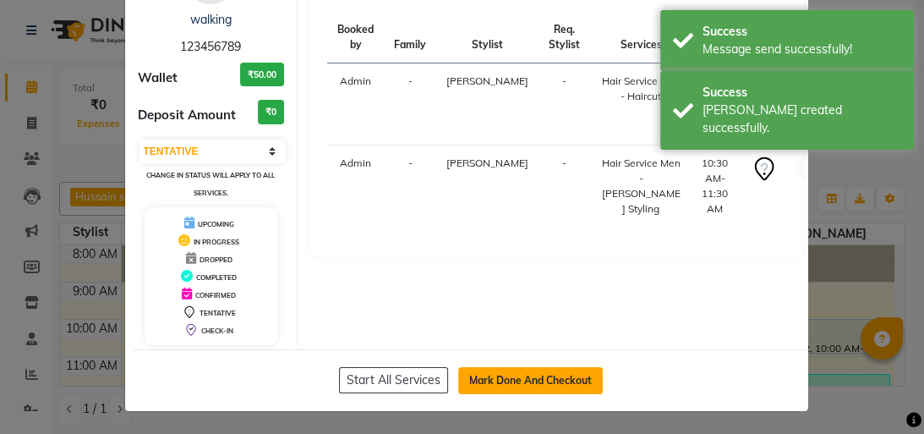
click at [491, 375] on button "Mark Done And Checkout" at bounding box center [530, 380] width 145 height 27
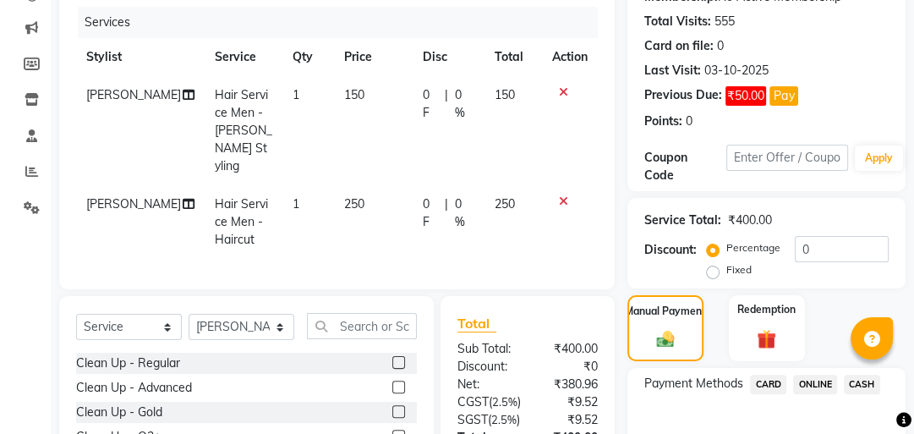
click at [819, 382] on span "ONLINE" at bounding box center [815, 384] width 44 height 19
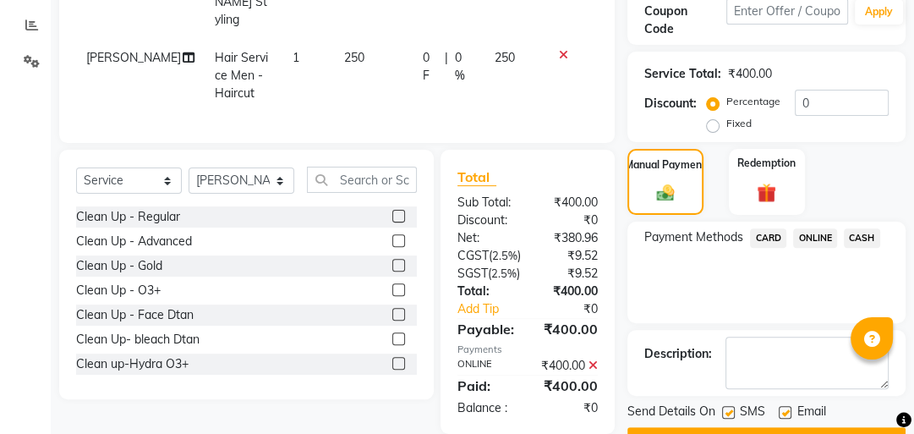
click at [731, 406] on label at bounding box center [728, 412] width 13 height 13
click at [731, 408] on input "checkbox" at bounding box center [727, 413] width 11 height 11
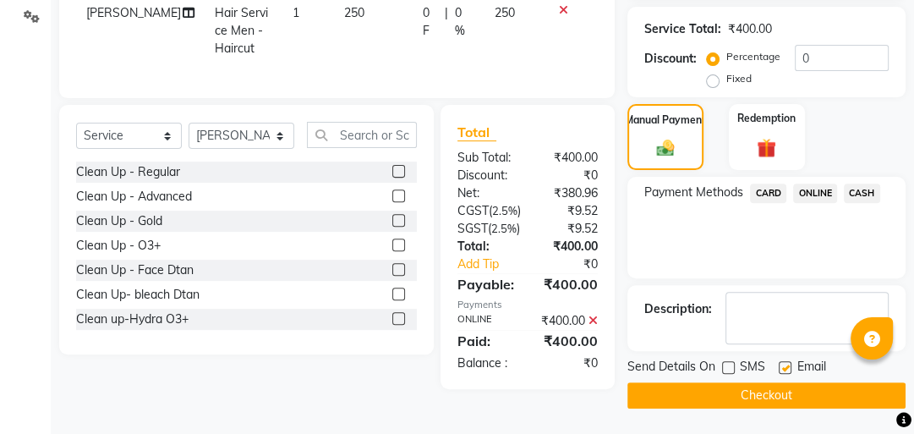
click at [792, 358] on div "Email" at bounding box center [809, 368] width 60 height 21
click at [786, 361] on label at bounding box center [785, 367] width 13 height 13
click at [786, 363] on input "checkbox" at bounding box center [784, 368] width 11 height 11
click at [779, 382] on button "Checkout" at bounding box center [767, 395] width 278 height 26
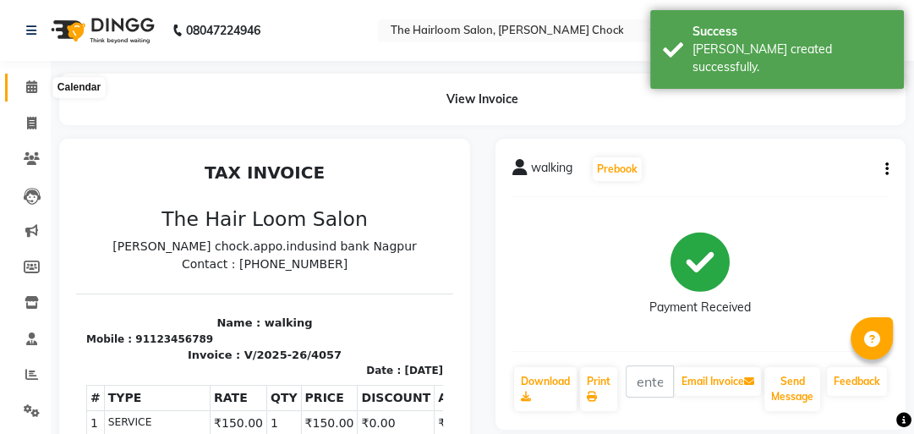
click at [35, 88] on icon at bounding box center [31, 86] width 11 height 13
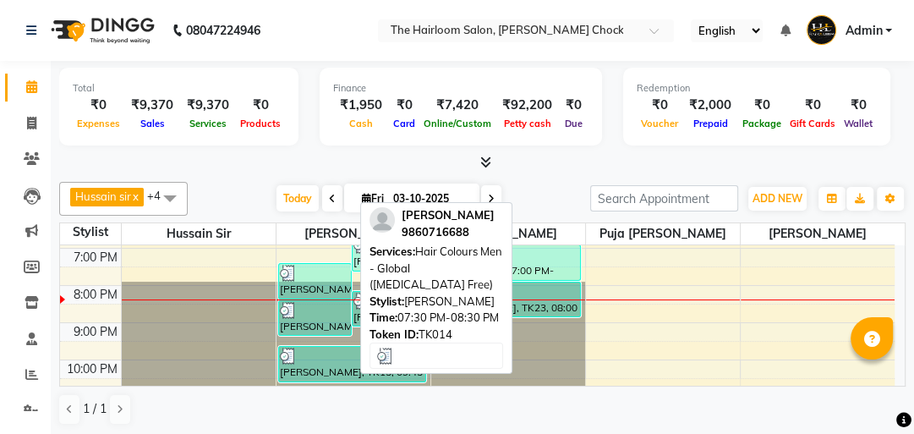
scroll to position [338, 0]
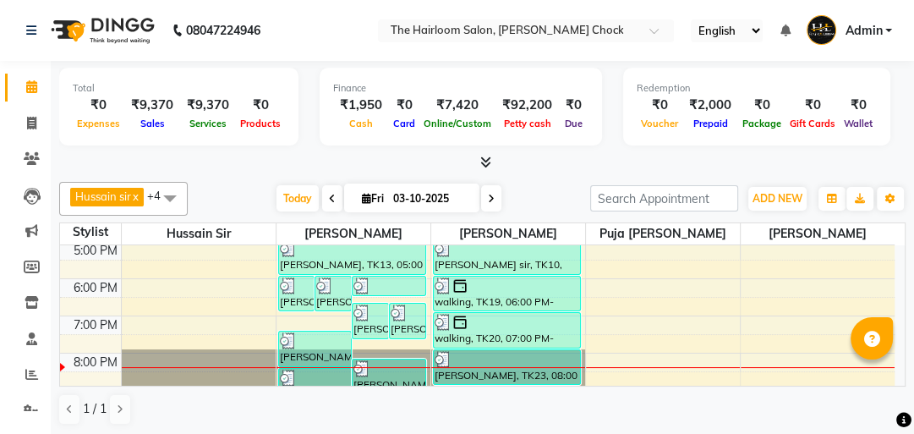
click at [298, 315] on div "8:00 AM 9:00 AM 10:00 AM 11:00 AM 12:00 PM 1:00 PM 2:00 PM 3:00 PM 4:00 PM 5:00…" at bounding box center [477, 204] width 835 height 595
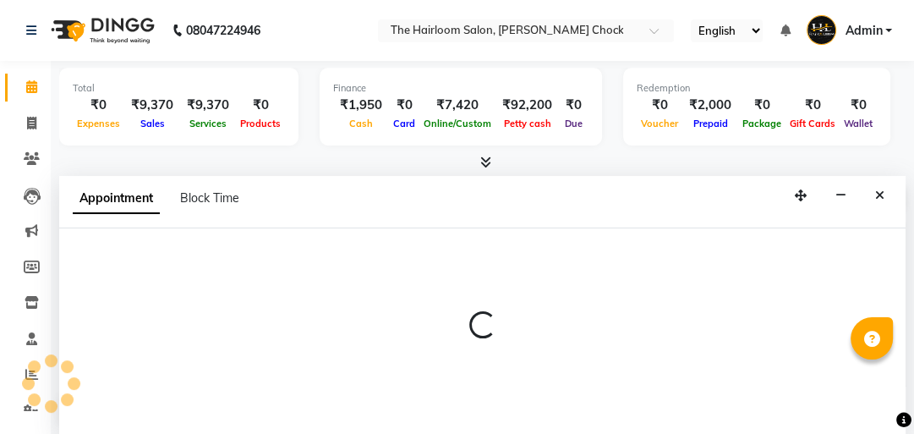
scroll to position [1, 0]
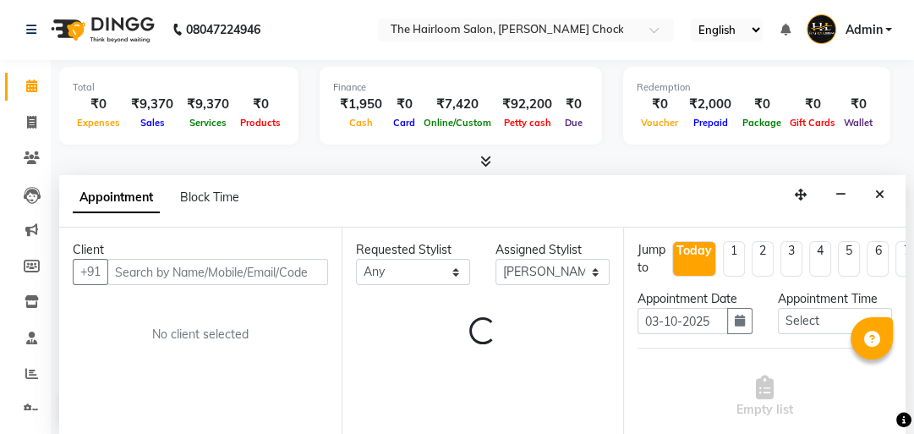
click at [211, 274] on input "text" at bounding box center [217, 272] width 221 height 26
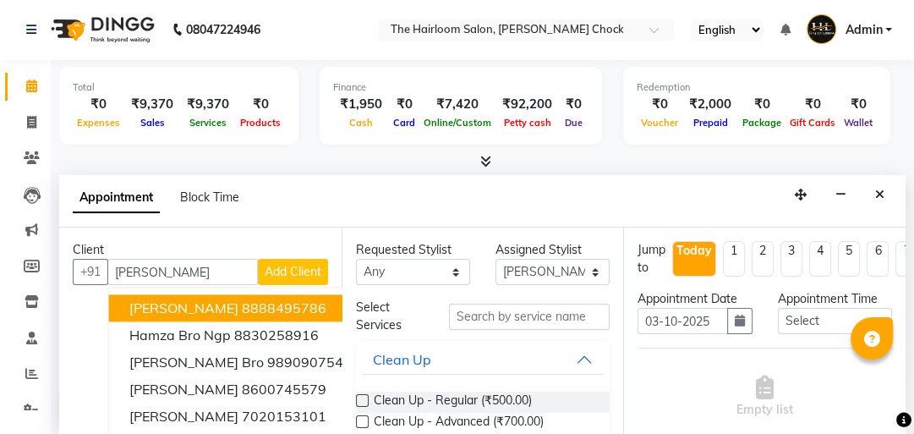
click at [242, 311] on ngb-highlight "8888495786" at bounding box center [284, 307] width 85 height 17
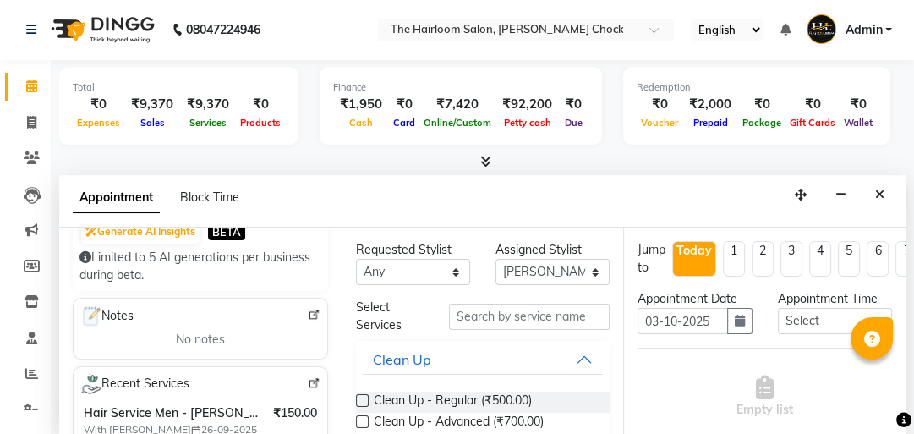
scroll to position [271, 0]
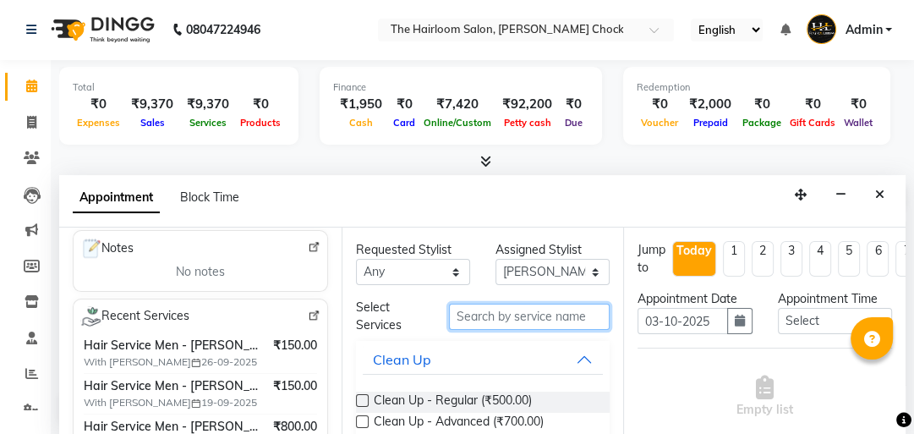
click at [494, 307] on input "text" at bounding box center [529, 317] width 161 height 26
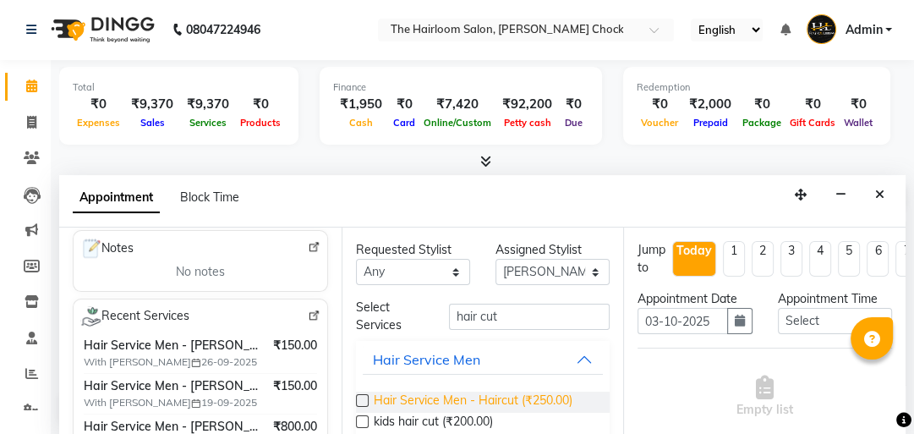
click at [513, 403] on span "Hair Service Men - Haircut (₹250.00)" at bounding box center [473, 402] width 199 height 21
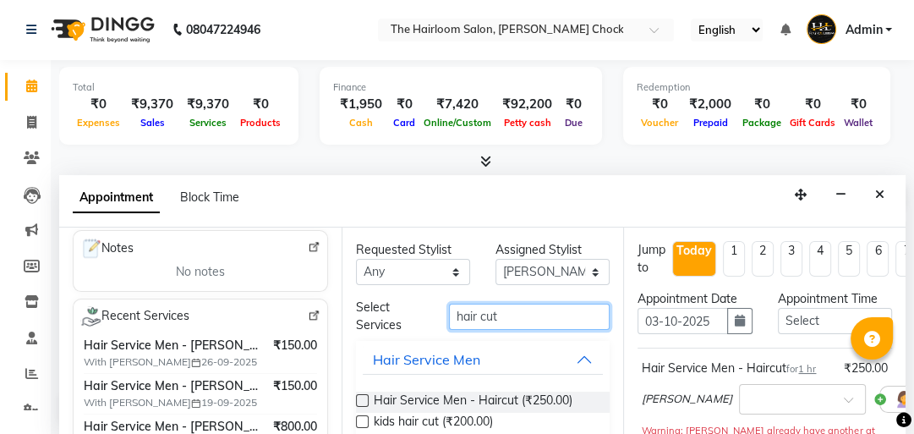
drag, startPoint x: 511, startPoint y: 315, endPoint x: 420, endPoint y: 318, distance: 90.6
click at [420, 318] on div "Select Services hair cut" at bounding box center [483, 317] width 280 height 36
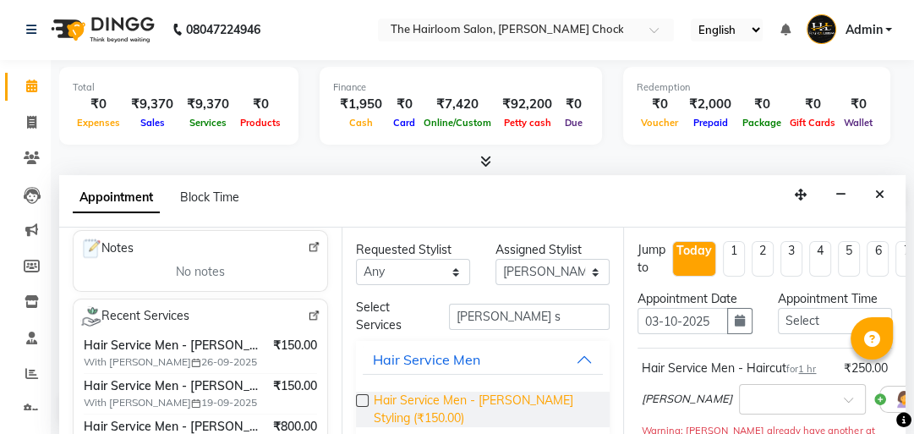
click at [494, 399] on span "Hair Service Men - [PERSON_NAME] Styling (₹150.00)" at bounding box center [485, 410] width 223 height 36
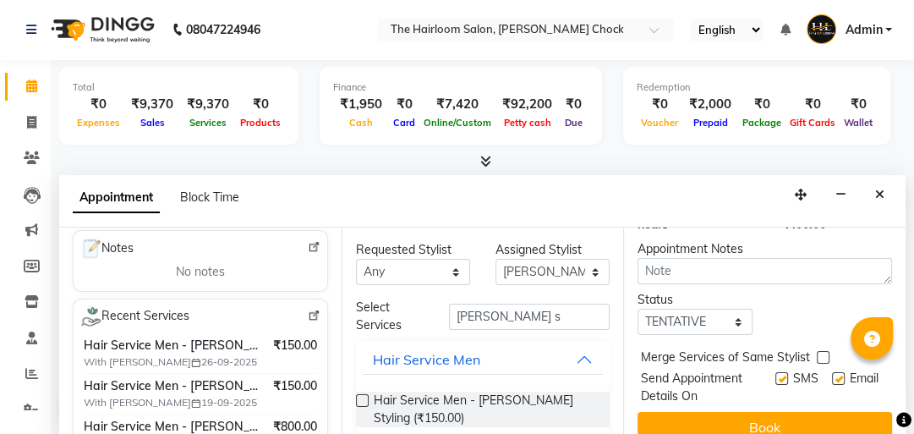
scroll to position [414, 0]
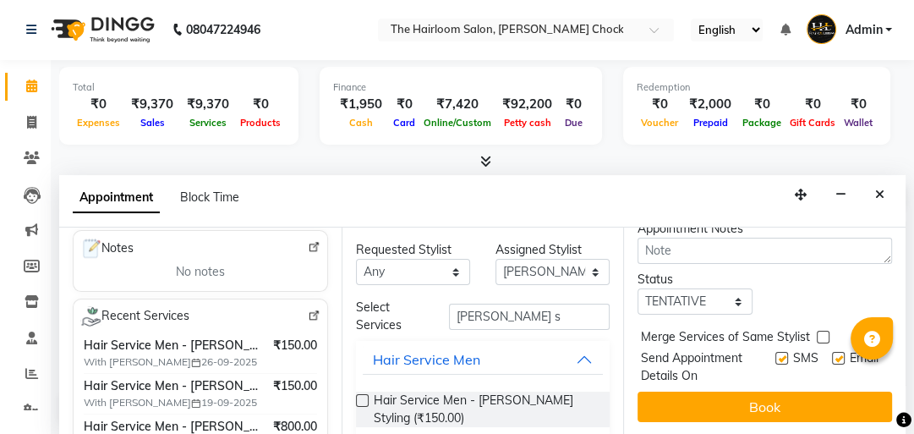
click at [775, 352] on label at bounding box center [781, 358] width 13 height 13
click at [775, 354] on input "checkbox" at bounding box center [780, 359] width 11 height 11
click at [832, 352] on label at bounding box center [838, 358] width 13 height 13
click at [832, 354] on input "checkbox" at bounding box center [837, 359] width 11 height 11
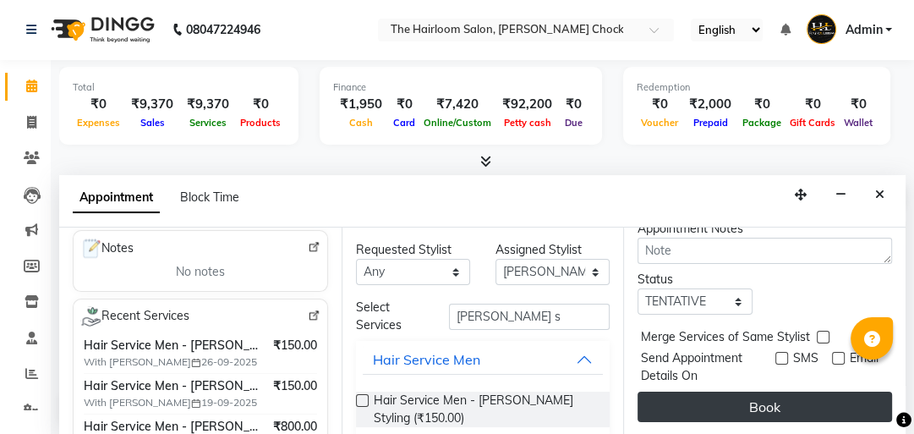
click at [797, 392] on button "Book" at bounding box center [765, 407] width 255 height 30
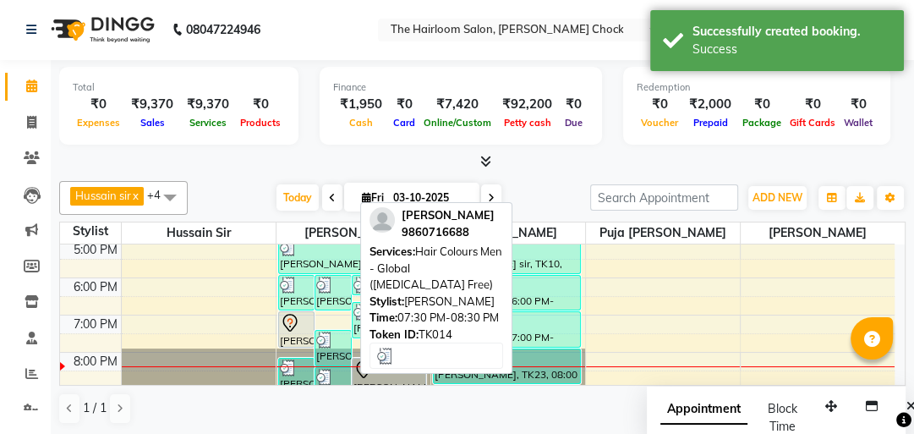
click at [294, 337] on div "[PERSON_NAME], TK24, 07:00 PM-08:00 PM, Hair Service Men - Haircut" at bounding box center [297, 329] width 36 height 35
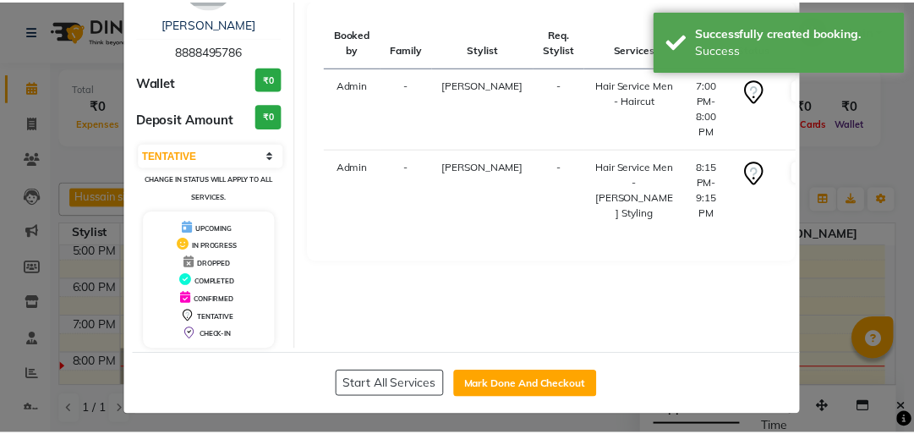
scroll to position [112, 0]
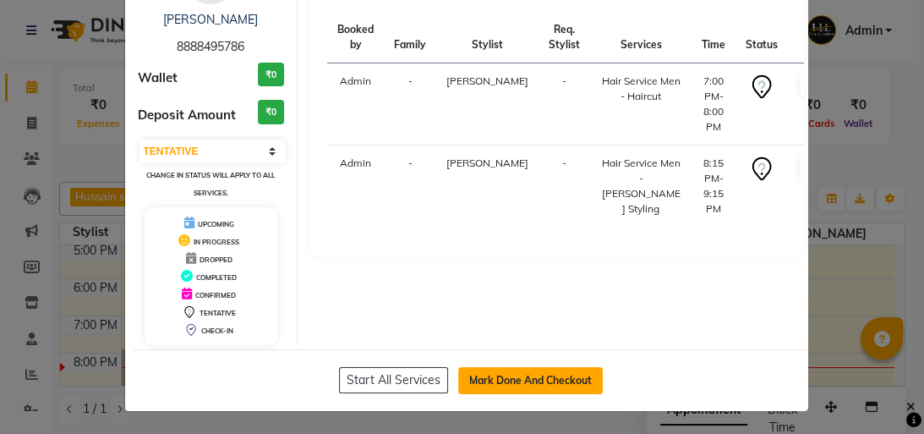
click at [502, 374] on button "Mark Done And Checkout" at bounding box center [530, 380] width 145 height 27
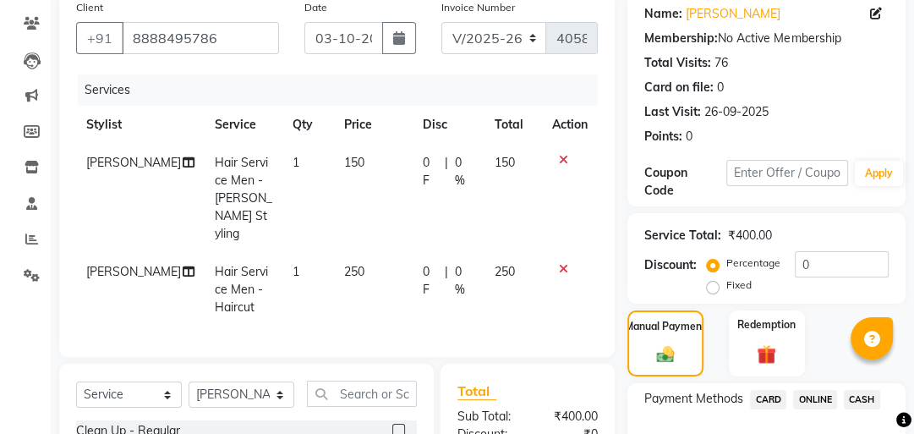
click at [501, 254] on td "250" at bounding box center [514, 290] width 58 height 74
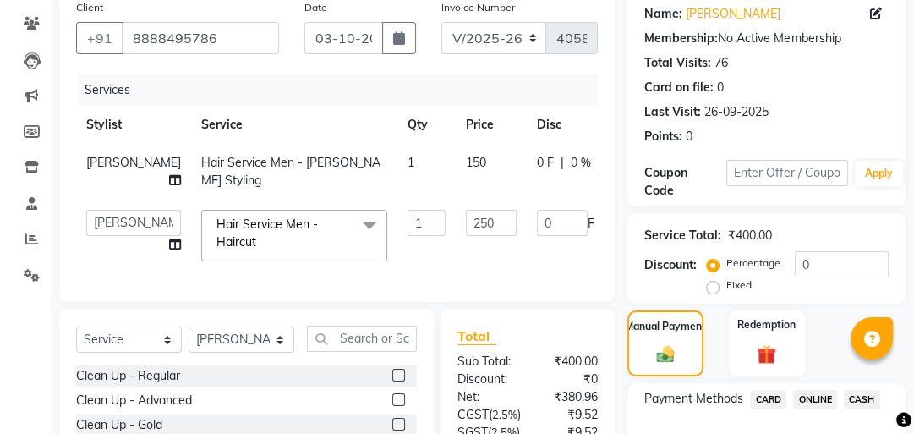
click at [397, 160] on td "1" at bounding box center [426, 172] width 58 height 56
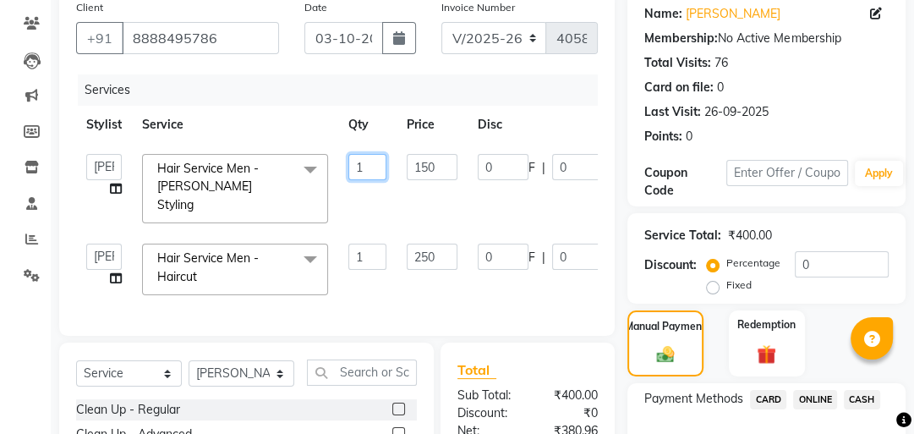
click at [370, 162] on input "1" at bounding box center [367, 167] width 38 height 26
click at [425, 209] on td "150" at bounding box center [432, 189] width 71 height 90
click at [822, 390] on span "ONLINE" at bounding box center [815, 399] width 44 height 19
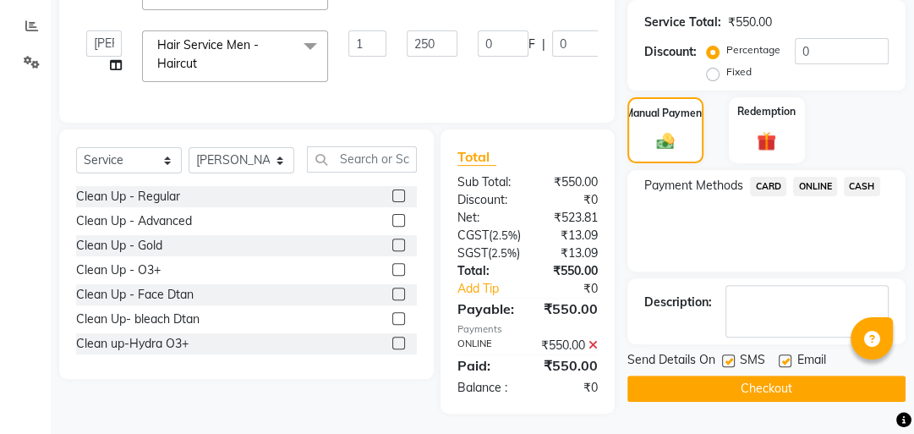
click at [728, 354] on label at bounding box center [728, 360] width 13 height 13
click at [728, 356] on input "checkbox" at bounding box center [727, 361] width 11 height 11
click at [785, 354] on label at bounding box center [785, 360] width 13 height 13
click at [785, 356] on input "checkbox" at bounding box center [784, 361] width 11 height 11
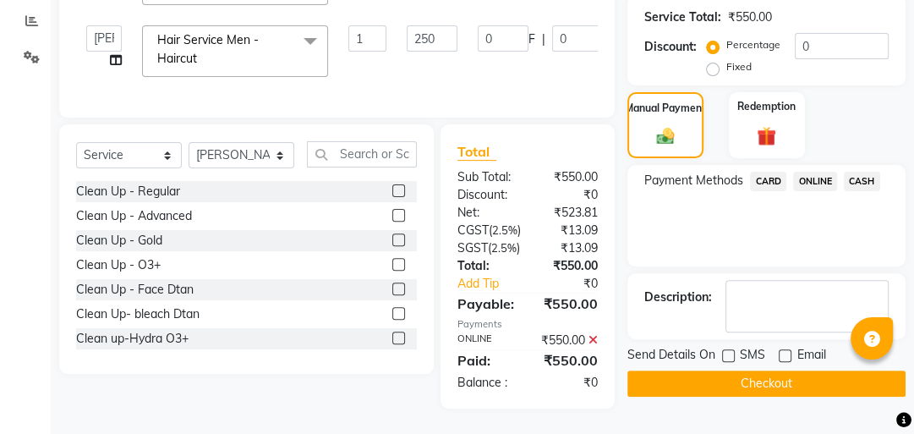
click at [771, 370] on button "Checkout" at bounding box center [767, 383] width 278 height 26
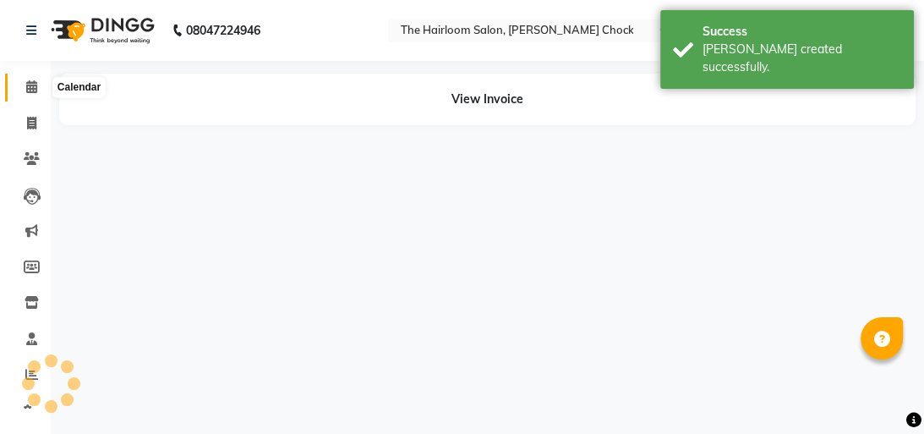
click at [28, 91] on icon at bounding box center [31, 86] width 11 height 13
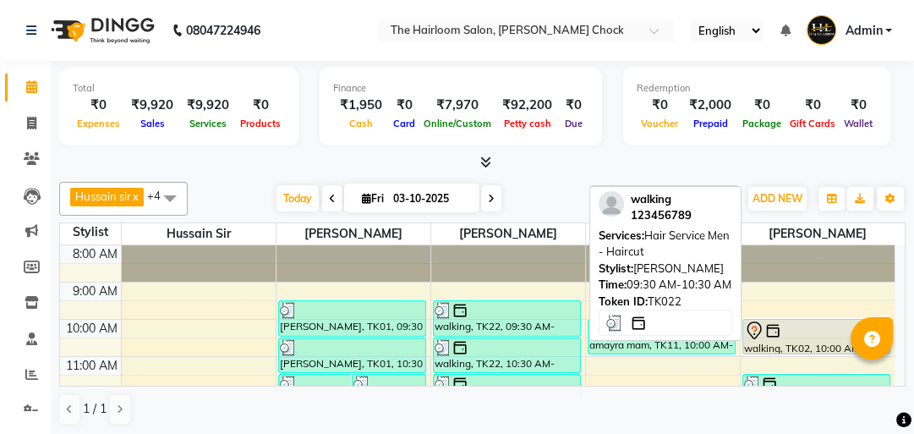
click at [499, 330] on div "walking, TK22, 09:30 AM-10:30 AM, Hair Service Men - Haircut" at bounding box center [507, 318] width 146 height 35
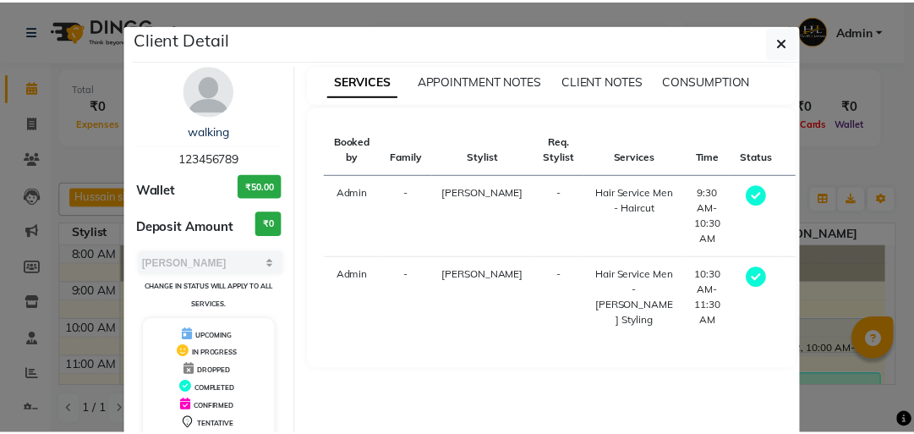
scroll to position [112, 0]
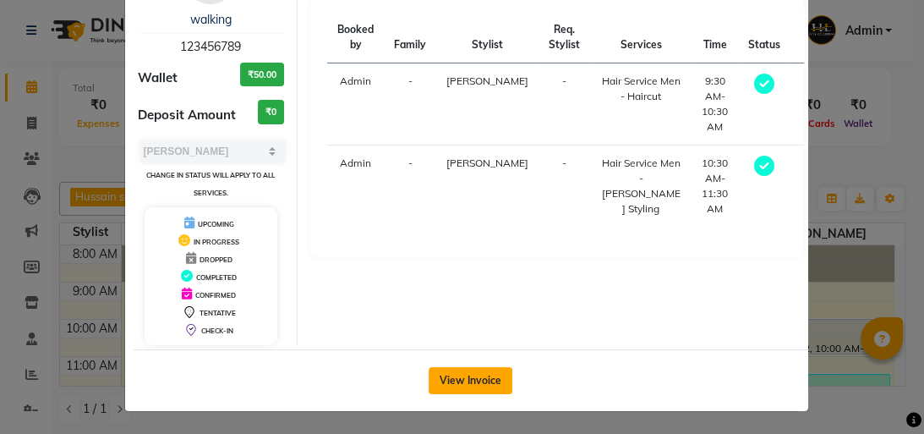
click at [485, 380] on button "View Invoice" at bounding box center [471, 380] width 84 height 27
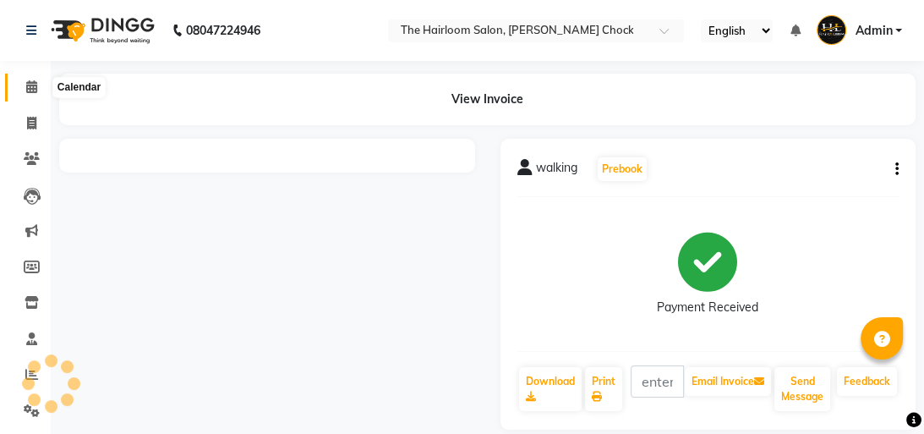
click at [20, 91] on span at bounding box center [32, 87] width 30 height 19
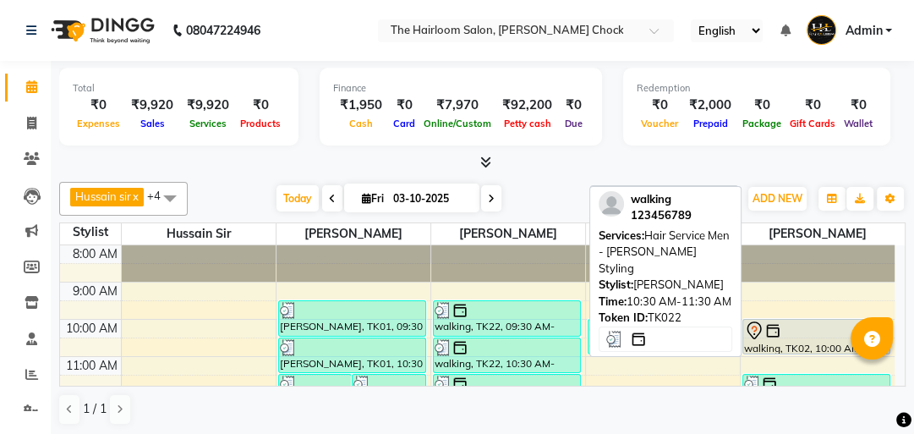
click at [497, 325] on div "walking, TK22, 09:30 AM-10:30 AM, Hair Service Men - Haircut" at bounding box center [507, 318] width 146 height 35
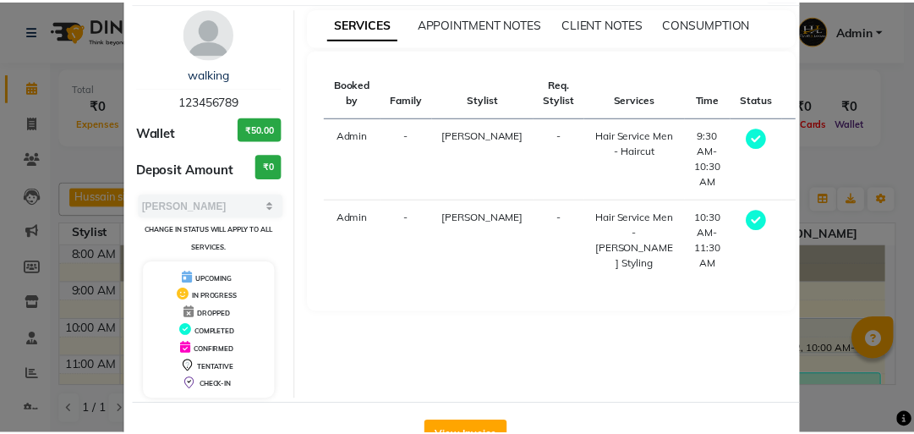
scroll to position [112, 0]
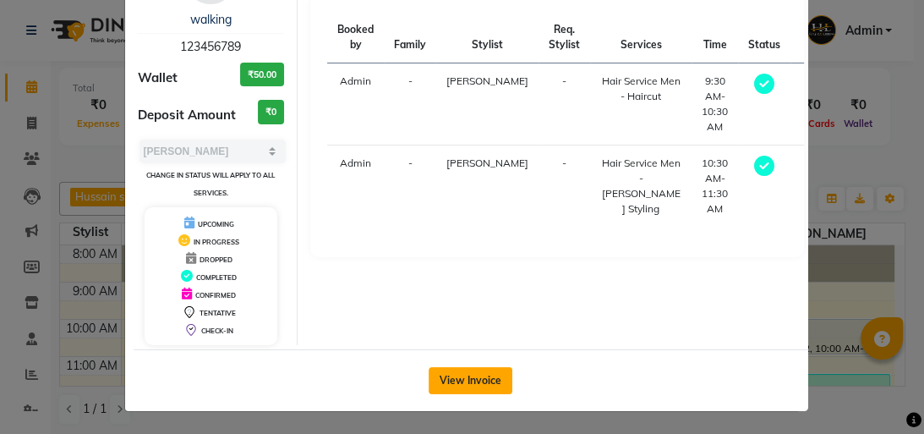
click at [467, 379] on button "View Invoice" at bounding box center [471, 380] width 84 height 27
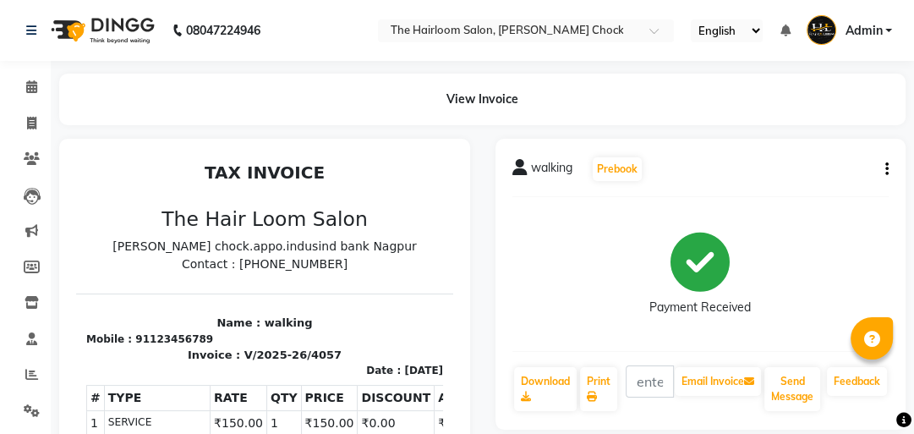
click at [881, 159] on div "walking Prebook" at bounding box center [700, 169] width 377 height 27
click at [887, 170] on icon "button" at bounding box center [886, 169] width 3 height 1
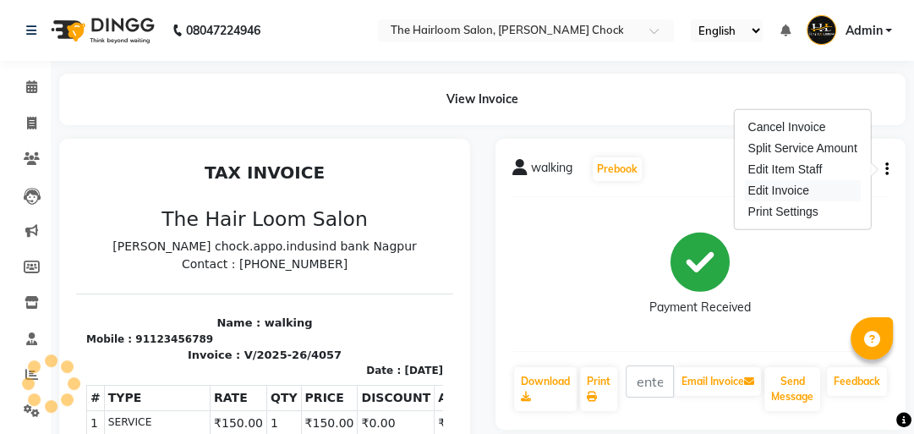
click at [779, 190] on div "Edit Invoice" at bounding box center [802, 190] width 116 height 21
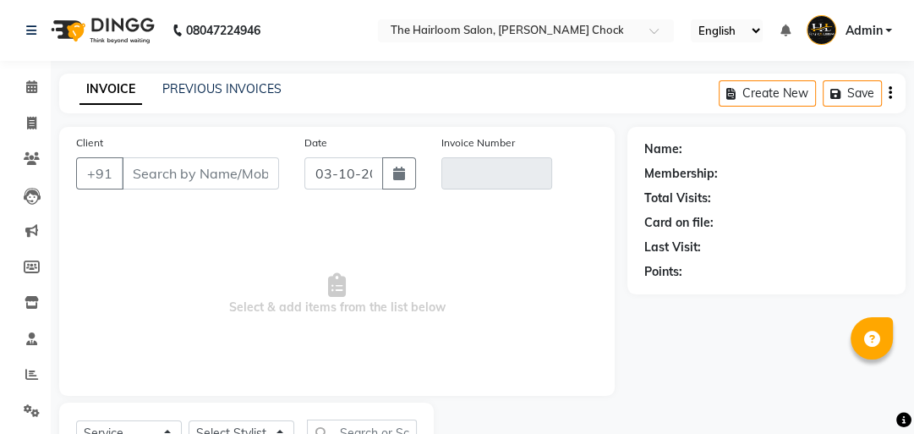
scroll to position [74, 0]
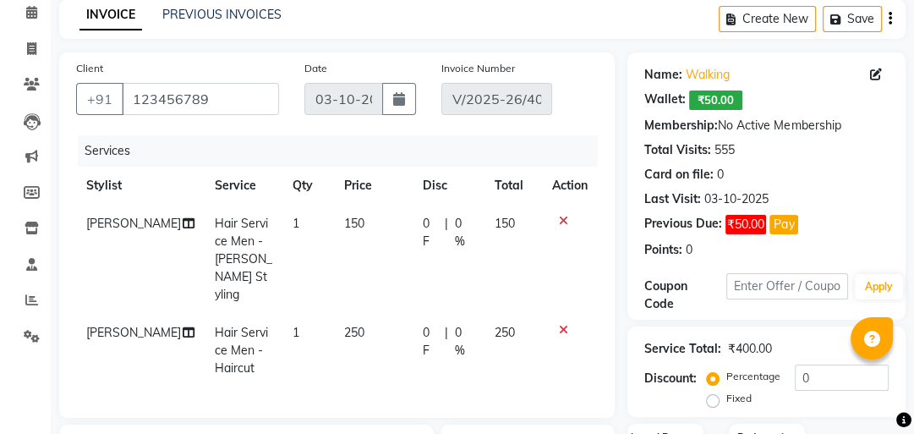
click at [310, 274] on td "1" at bounding box center [308, 259] width 52 height 109
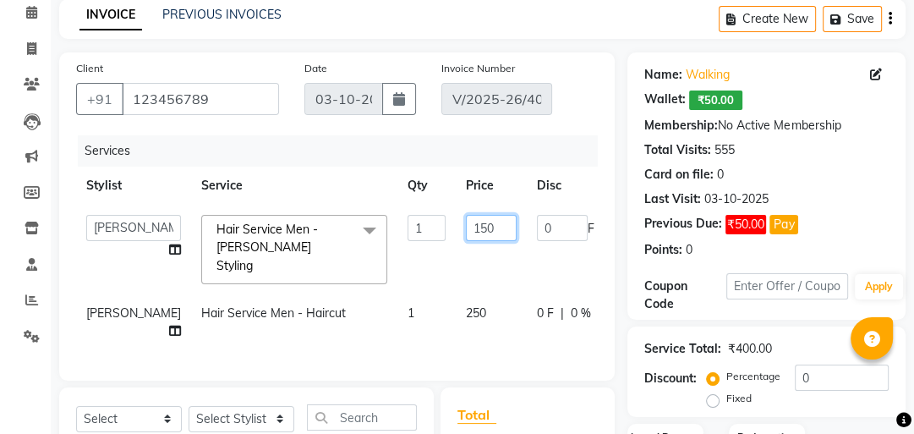
drag, startPoint x: 451, startPoint y: 230, endPoint x: 428, endPoint y: 215, distance: 27.4
click at [466, 230] on input "150" at bounding box center [491, 228] width 51 height 26
click at [464, 296] on tr "[PERSON_NAME] Hair Service Men - Haircut 1 250 0 F | 0 % 250" at bounding box center [431, 322] width 711 height 56
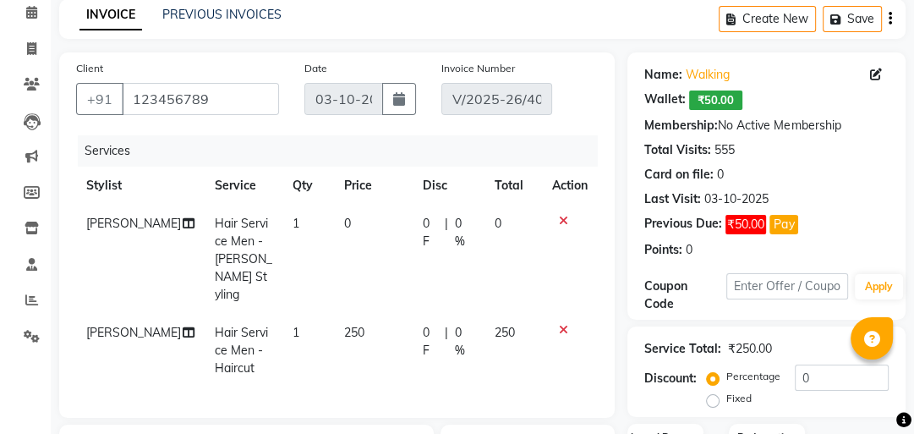
click at [464, 324] on span "0 %" at bounding box center [464, 342] width 19 height 36
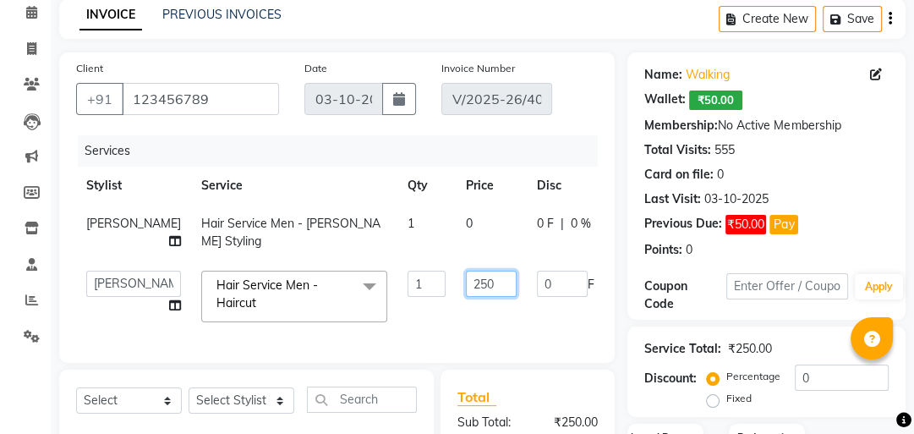
drag, startPoint x: 447, startPoint y: 282, endPoint x: 409, endPoint y: 281, distance: 38.1
click at [456, 281] on td "250" at bounding box center [491, 296] width 71 height 72
click at [386, 335] on div "Services Stylist Service Qty Price Disc Total Action [PERSON_NAME] Hair Service…" at bounding box center [337, 240] width 522 height 211
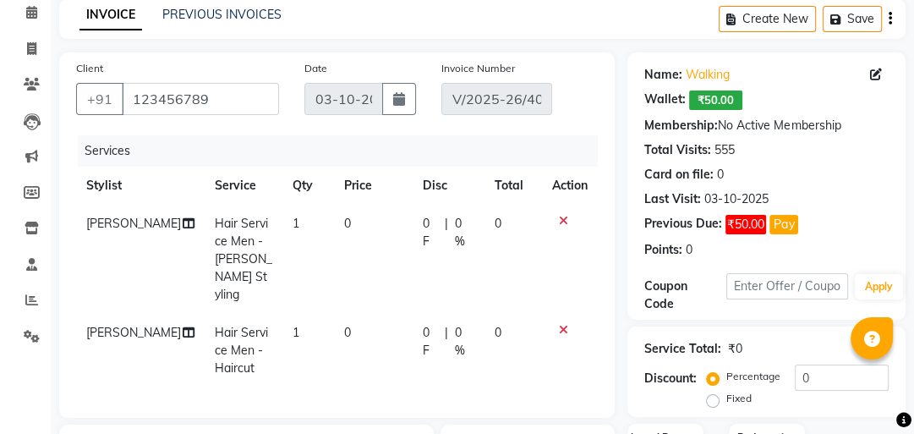
scroll to position [277, 0]
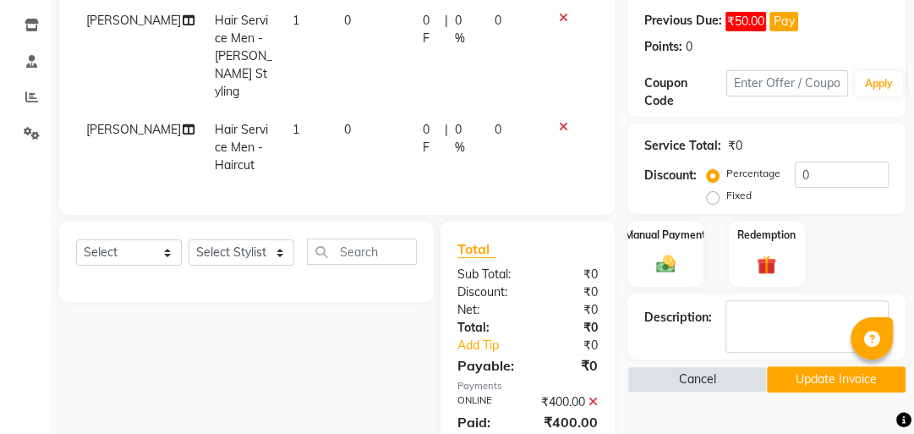
click at [589, 396] on icon at bounding box center [593, 402] width 9 height 12
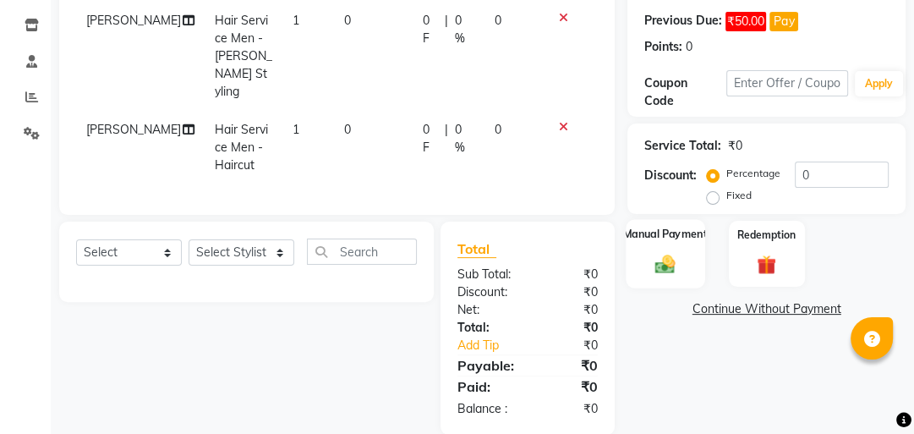
click at [676, 252] on img at bounding box center [665, 263] width 33 height 23
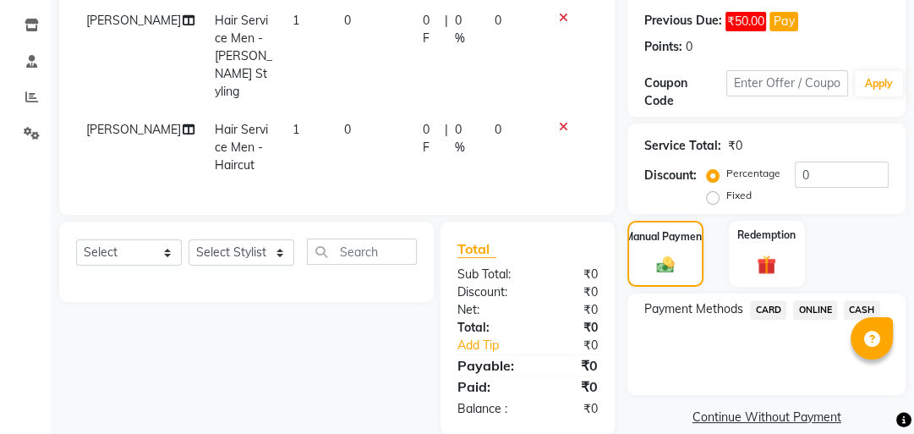
click at [855, 310] on span "CASH" at bounding box center [862, 309] width 36 height 19
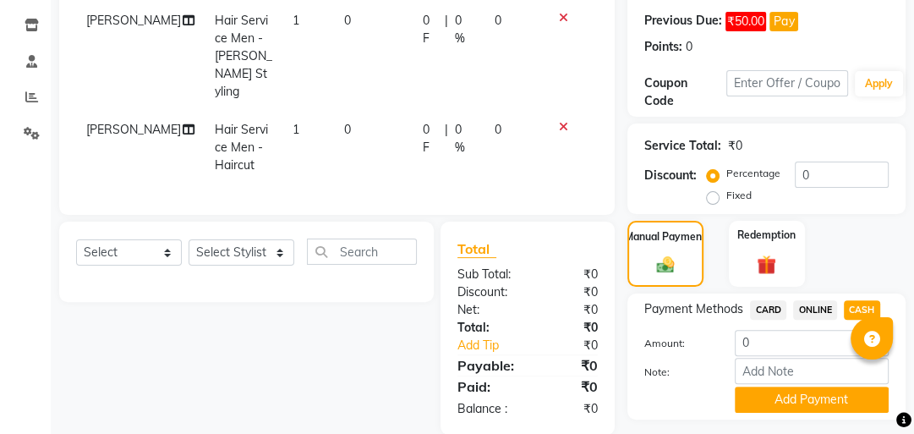
click at [818, 306] on span "ONLINE" at bounding box center [815, 309] width 44 height 19
click at [794, 408] on button "Add Payment" at bounding box center [812, 399] width 154 height 26
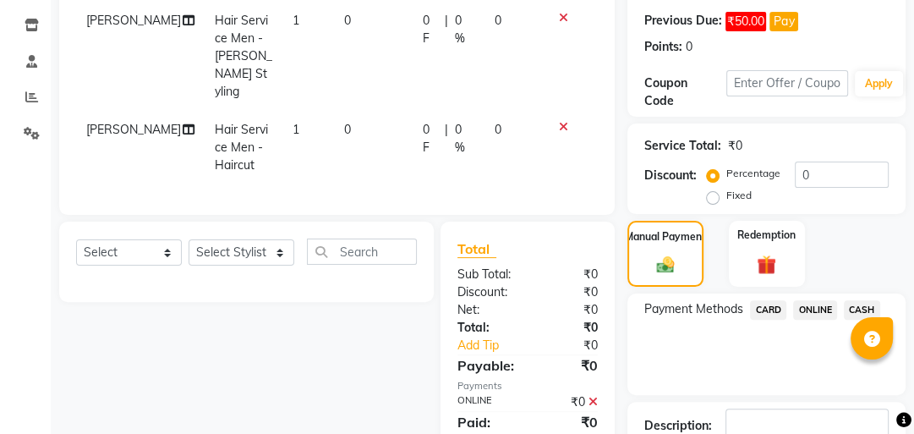
scroll to position [369, 0]
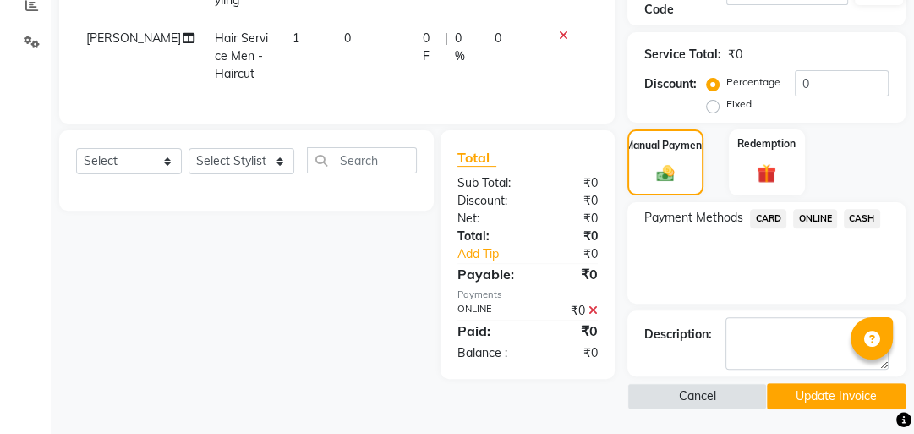
click at [797, 392] on button "Update Invoice" at bounding box center [836, 396] width 139 height 26
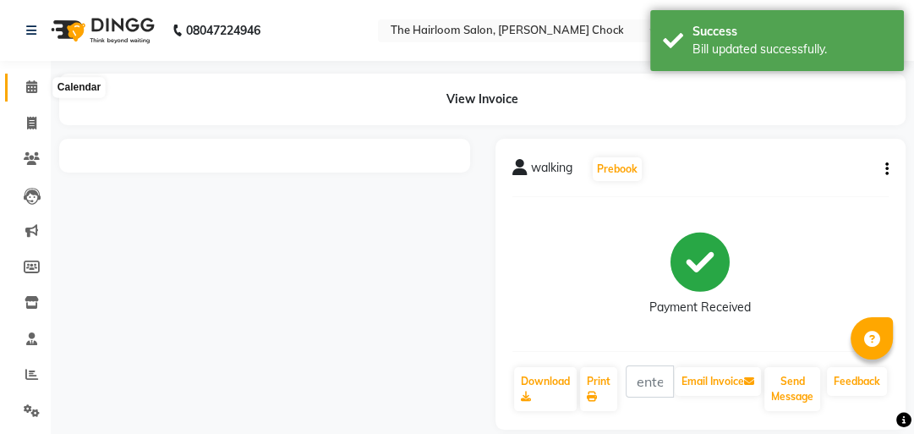
click at [26, 85] on icon at bounding box center [31, 86] width 11 height 13
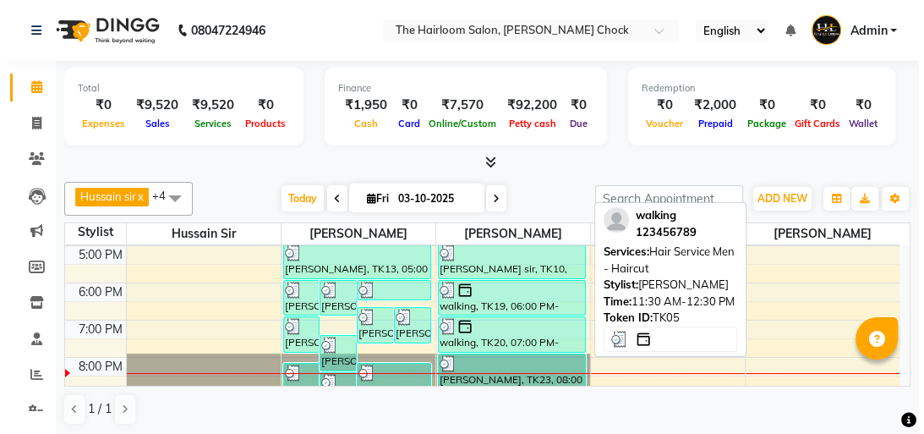
scroll to position [338, 0]
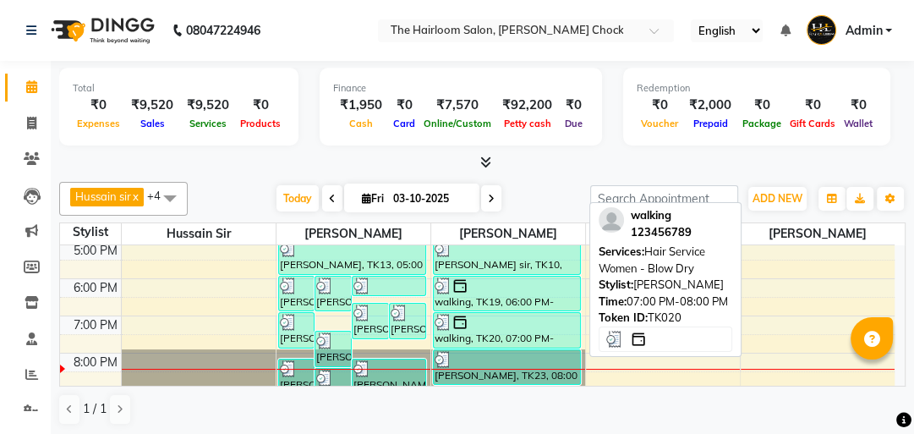
click at [519, 335] on div "walking, TK20, 07:00 PM-08:00 PM, Hair Service Women - Blow Dry" at bounding box center [507, 330] width 146 height 35
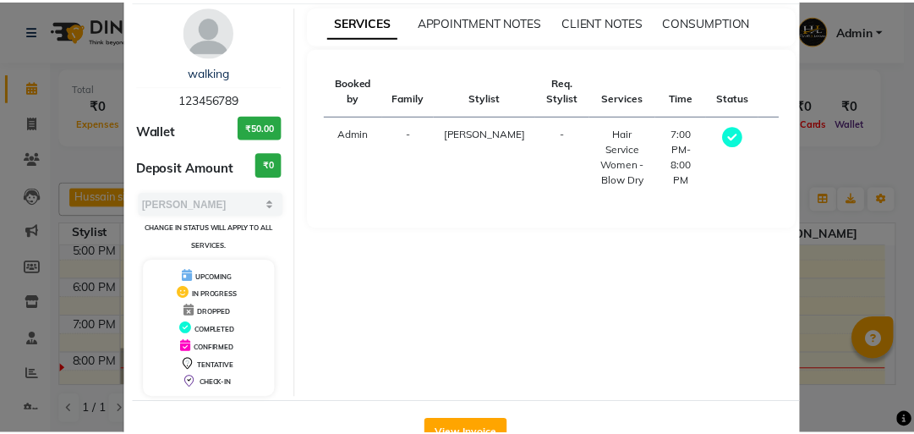
scroll to position [112, 0]
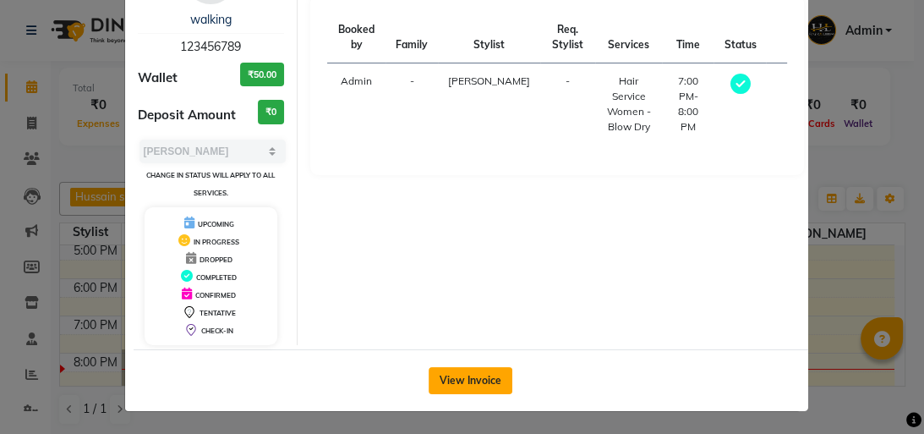
click at [493, 376] on button "View Invoice" at bounding box center [471, 380] width 84 height 27
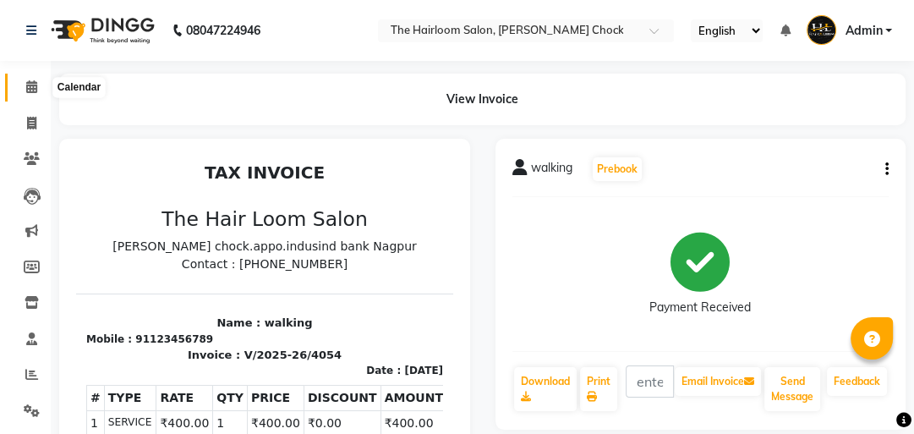
click at [27, 87] on icon at bounding box center [31, 86] width 11 height 13
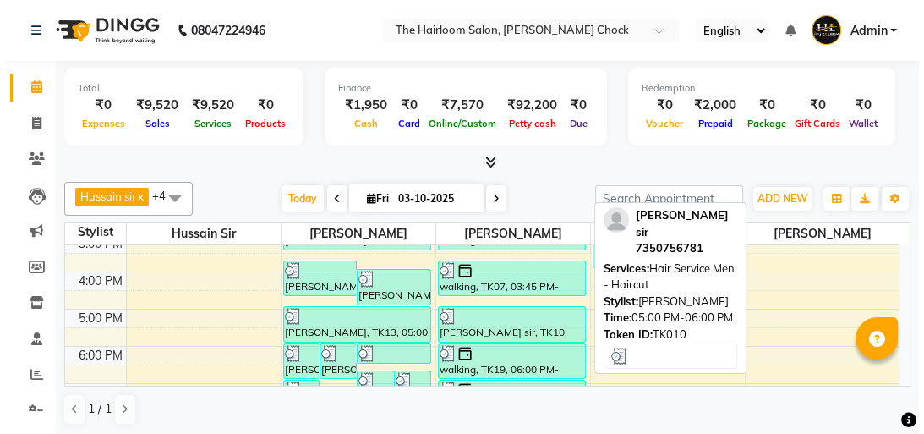
scroll to position [338, 0]
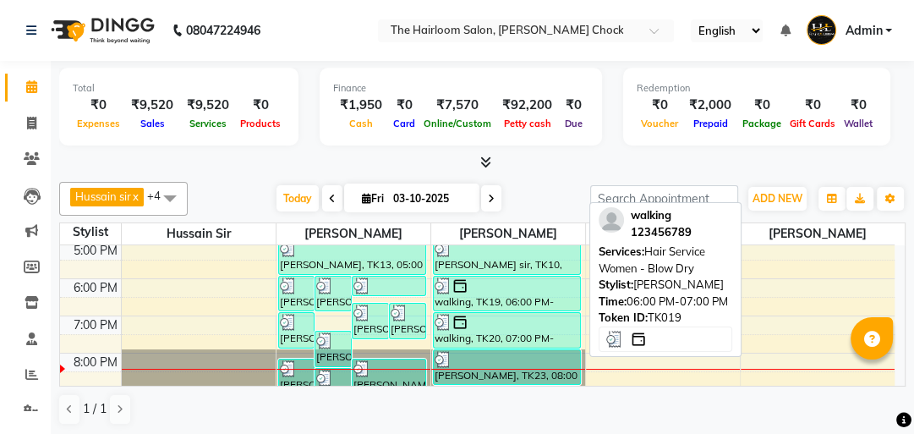
click at [485, 299] on div "walking, TK19, 06:00 PM-07:00 PM, Hair Service Women - Blow Dry" at bounding box center [507, 294] width 146 height 34
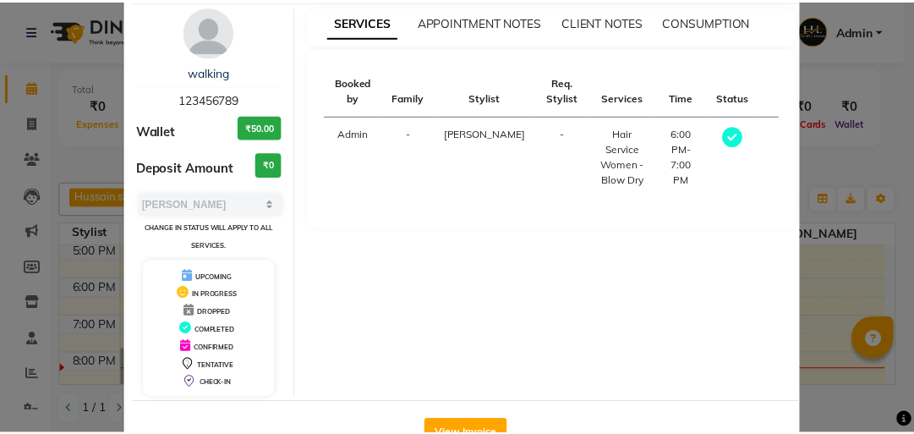
scroll to position [112, 0]
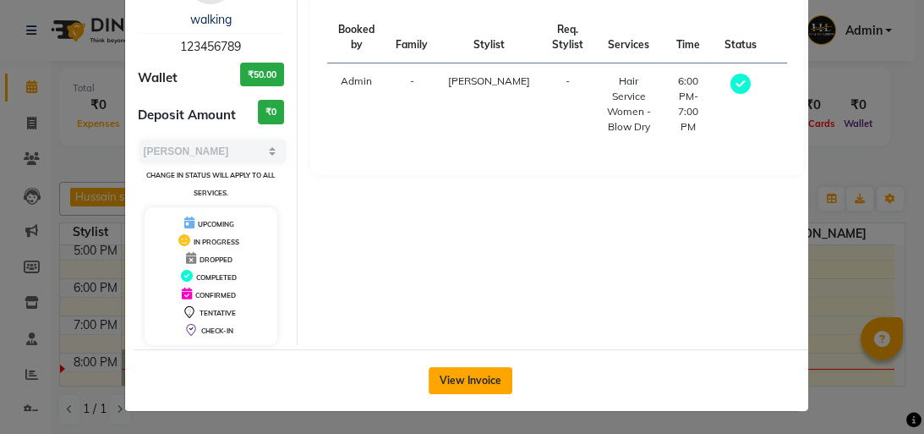
click at [467, 379] on button "View Invoice" at bounding box center [471, 380] width 84 height 27
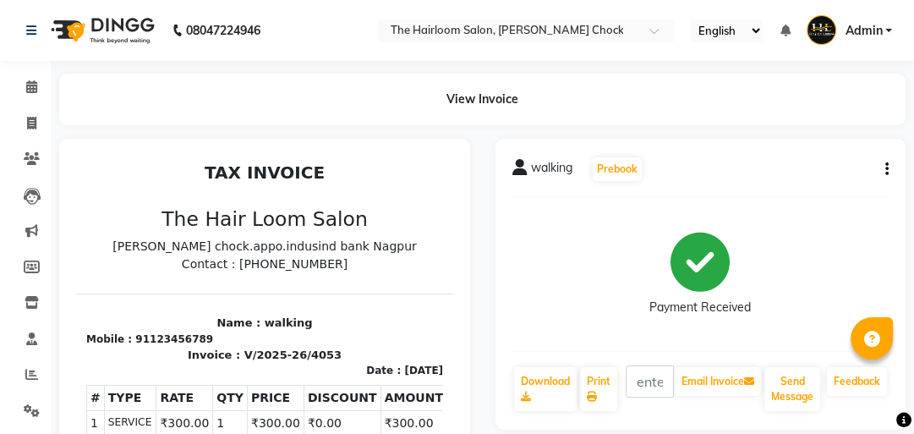
click at [880, 168] on button "button" at bounding box center [884, 170] width 10 height 18
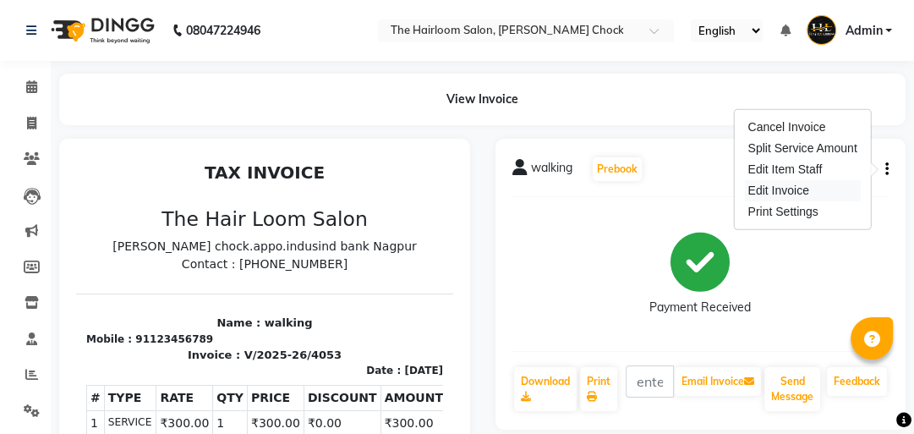
click at [778, 183] on div "Edit Invoice" at bounding box center [802, 190] width 116 height 21
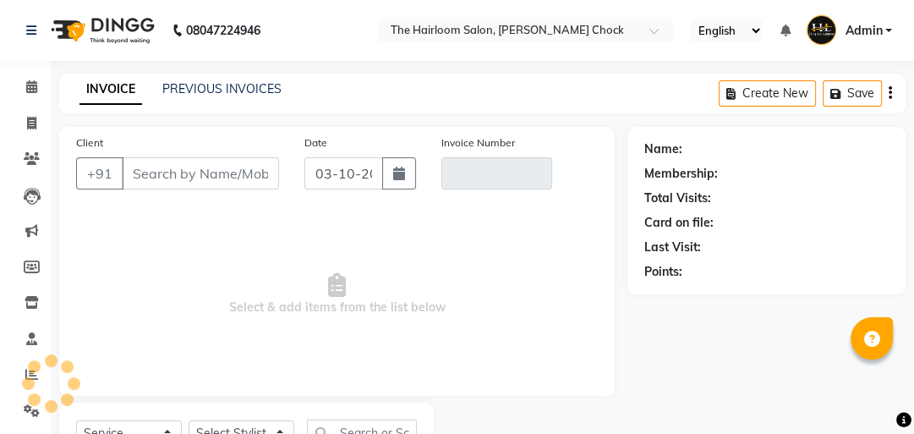
scroll to position [74, 0]
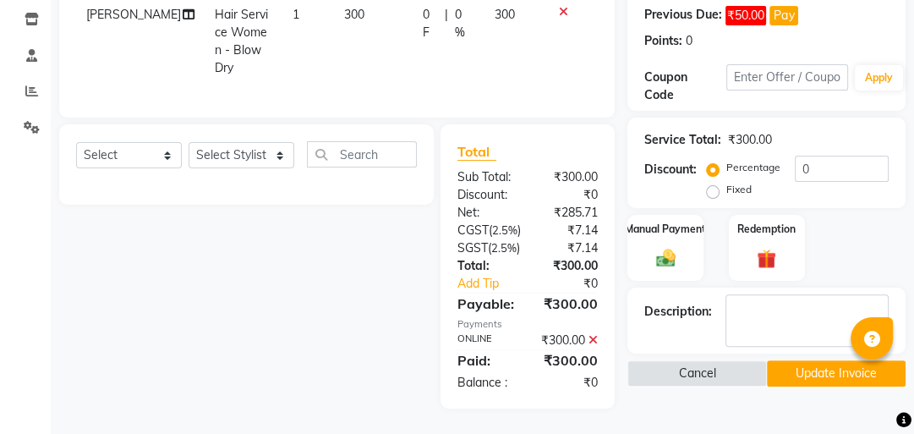
click at [592, 339] on icon at bounding box center [593, 340] width 9 height 12
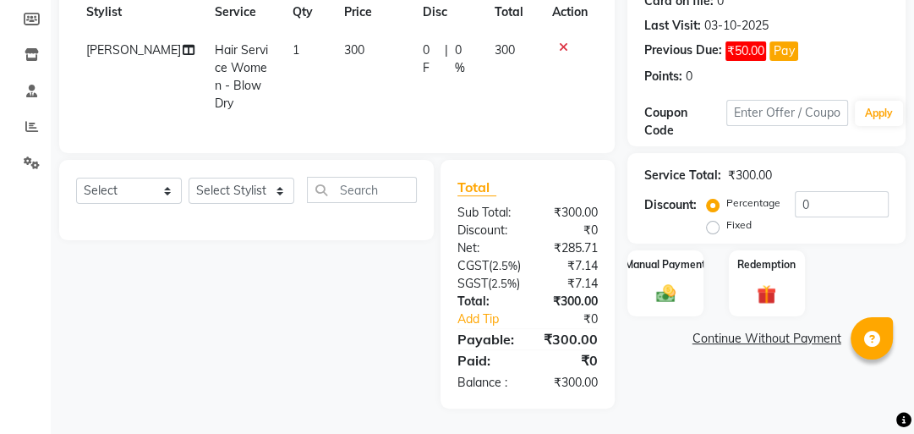
scroll to position [278, 0]
click at [381, 123] on td "300" at bounding box center [373, 76] width 79 height 91
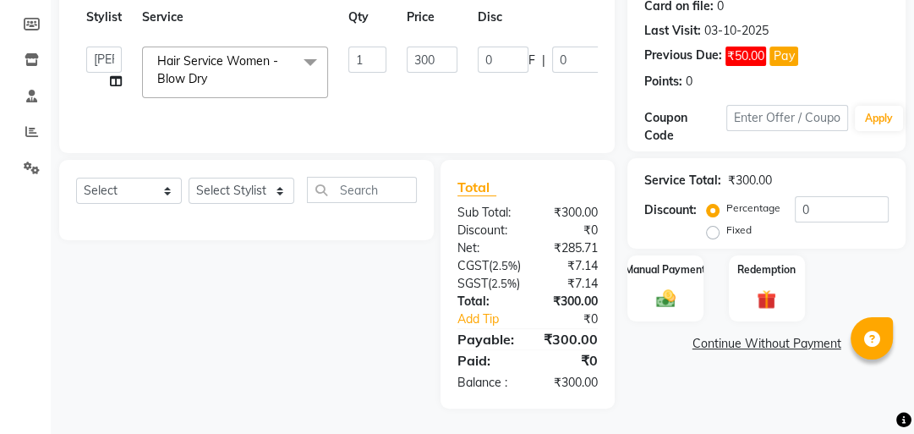
scroll to position [75, 0]
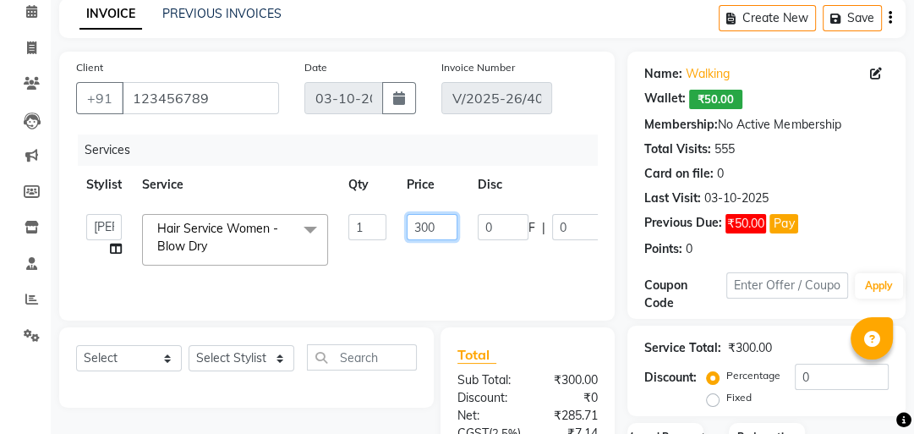
click at [423, 230] on input "300" at bounding box center [432, 227] width 51 height 26
click at [683, 250] on div "Points: 0" at bounding box center [766, 249] width 244 height 18
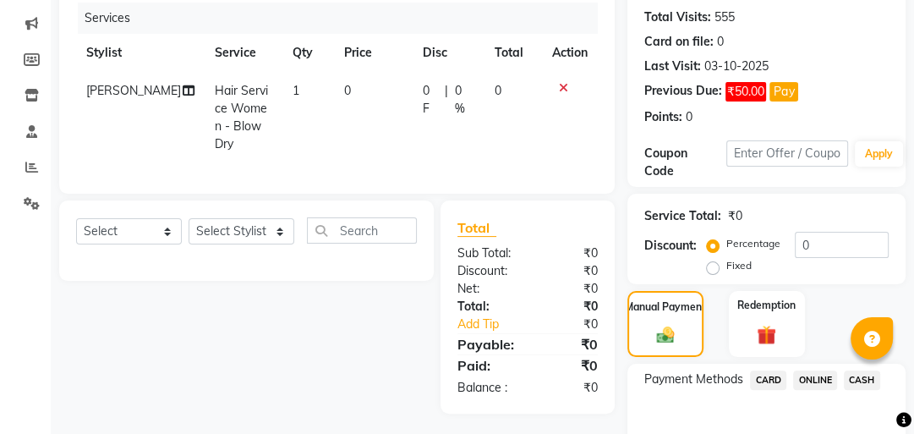
click at [790, 379] on div "ONLINE" at bounding box center [811, 381] width 51 height 23
click at [812, 380] on span "ONLINE" at bounding box center [815, 379] width 44 height 19
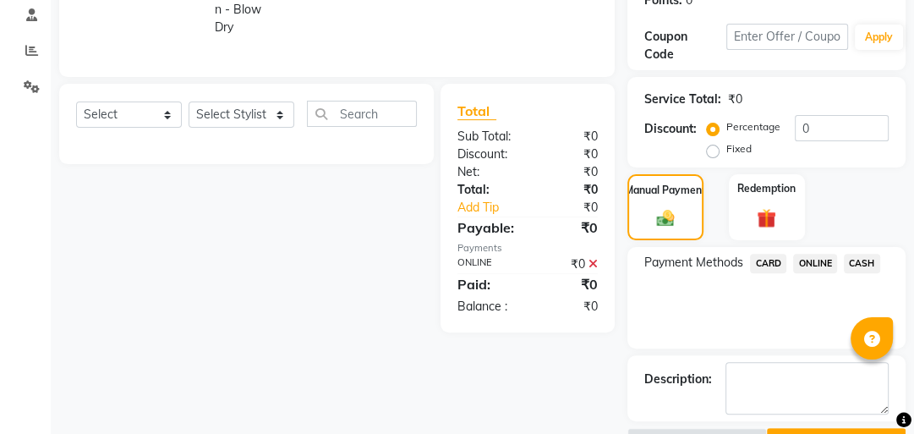
click at [785, 350] on div "Name: Walking Wallet: ₹50.00 Membership: No Active Membership Total Visits: 555…" at bounding box center [773, 128] width 291 height 651
click at [781, 428] on button "Update Invoice" at bounding box center [836, 441] width 139 height 26
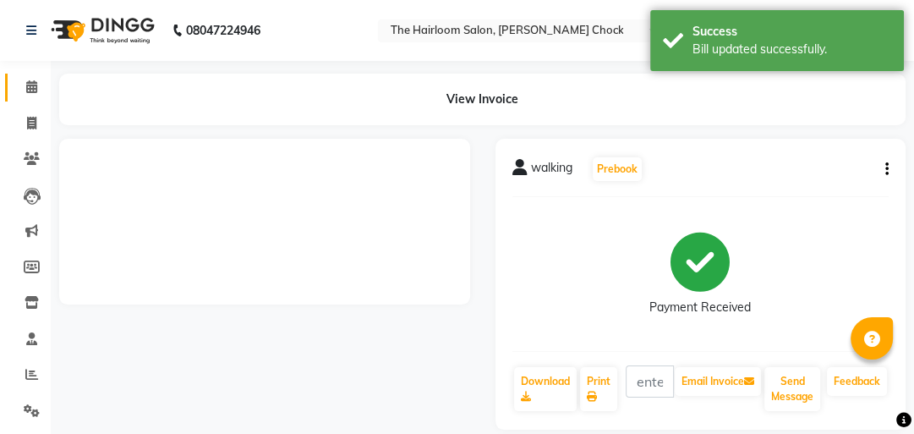
click at [36, 91] on icon at bounding box center [31, 86] width 11 height 13
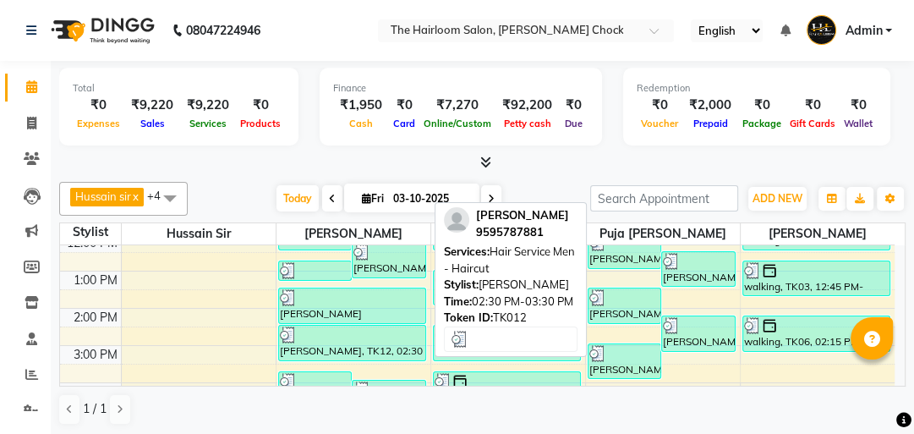
scroll to position [203, 0]
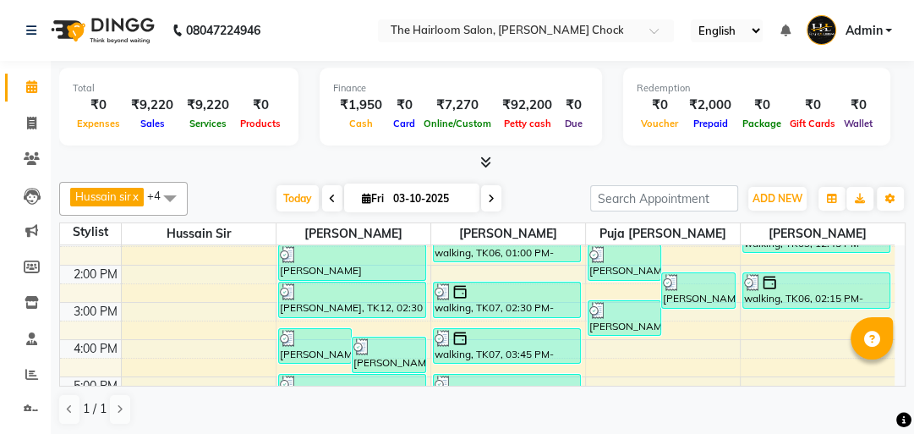
click at [354, 322] on div "8:00 AM 9:00 AM 10:00 AM 11:00 AM 12:00 PM 1:00 PM 2:00 PM 3:00 PM 4:00 PM 5:00…" at bounding box center [477, 339] width 835 height 595
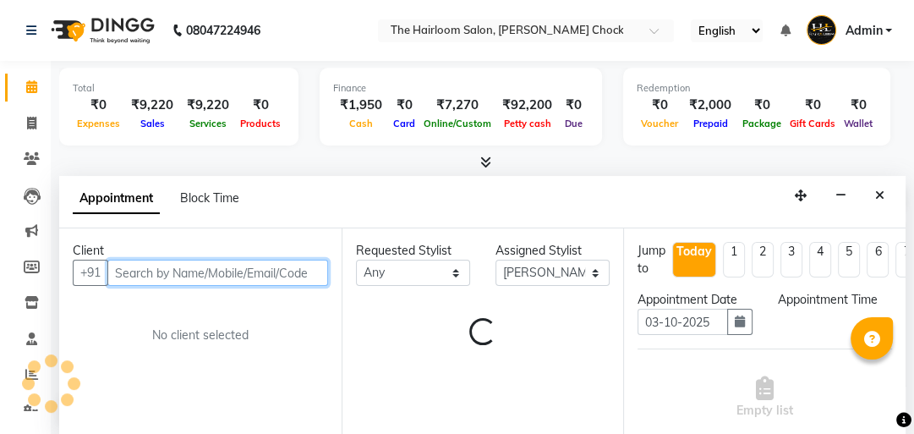
click at [245, 275] on input "text" at bounding box center [217, 273] width 221 height 26
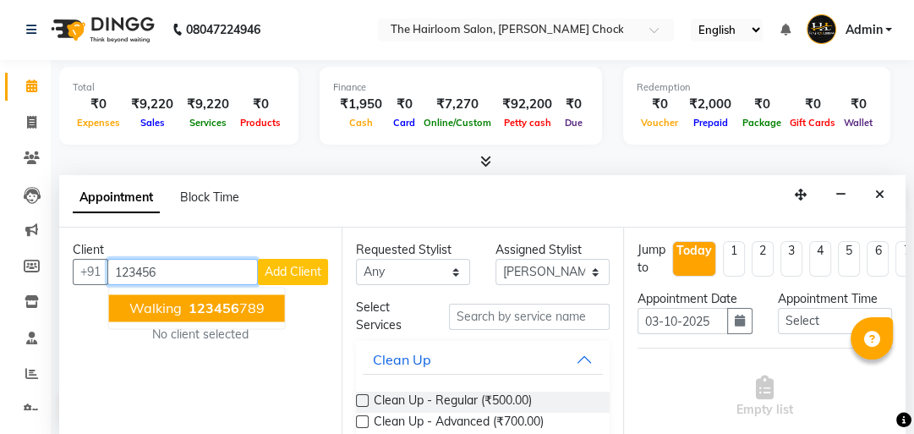
click at [227, 299] on span "123456" at bounding box center [214, 307] width 51 height 17
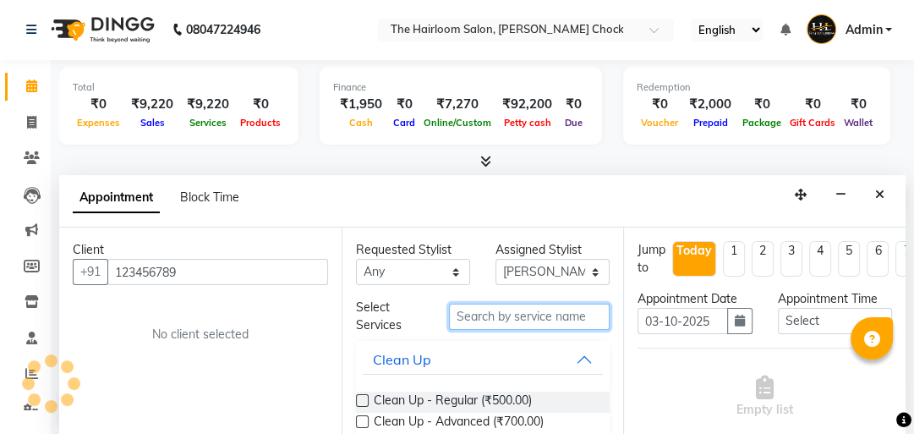
click at [521, 306] on input "text" at bounding box center [529, 317] width 161 height 26
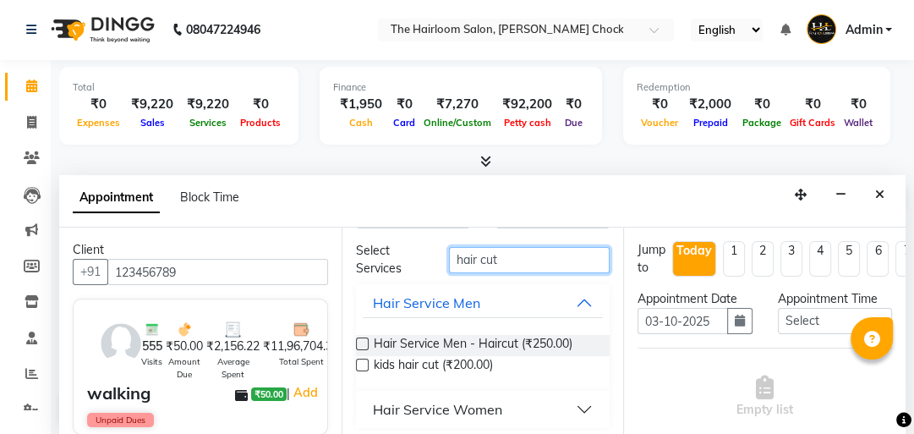
scroll to position [62, 0]
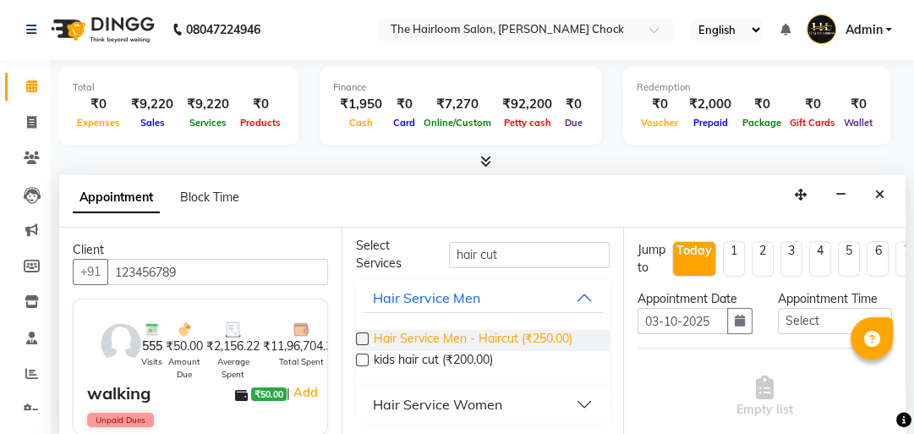
click at [474, 403] on div "Hair Service Women" at bounding box center [437, 404] width 129 height 20
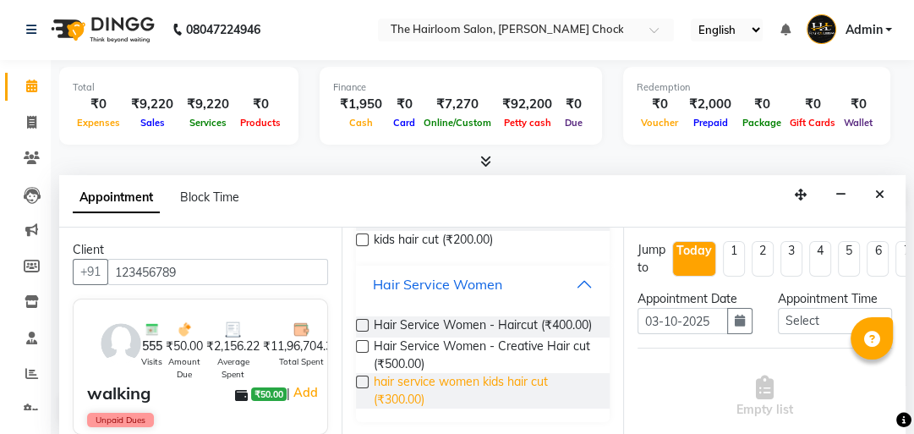
scroll to position [196, 0]
click at [501, 316] on span "Hair Service Women - Haircut (₹400.00)" at bounding box center [483, 326] width 218 height 21
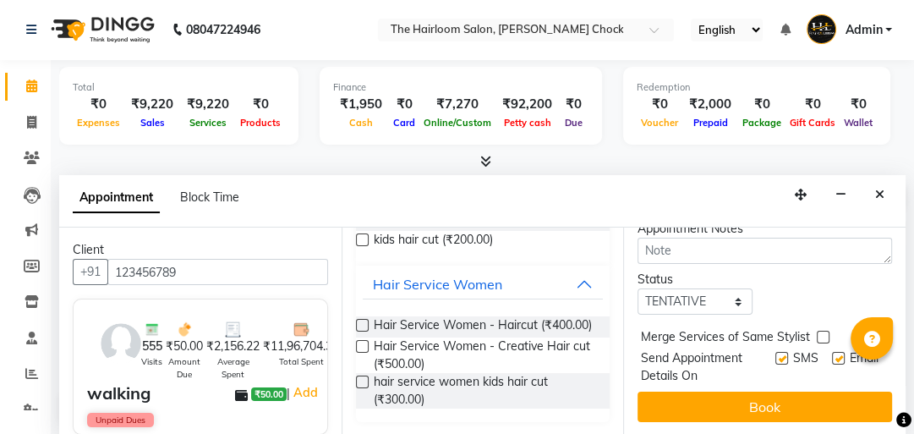
scroll to position [334, 0]
drag, startPoint x: 770, startPoint y: 345, endPoint x: 766, endPoint y: 353, distance: 9.5
click at [775, 352] on label at bounding box center [781, 358] width 13 height 13
click at [775, 354] on input "checkbox" at bounding box center [780, 359] width 11 height 11
click at [757, 392] on button "Book" at bounding box center [765, 407] width 255 height 30
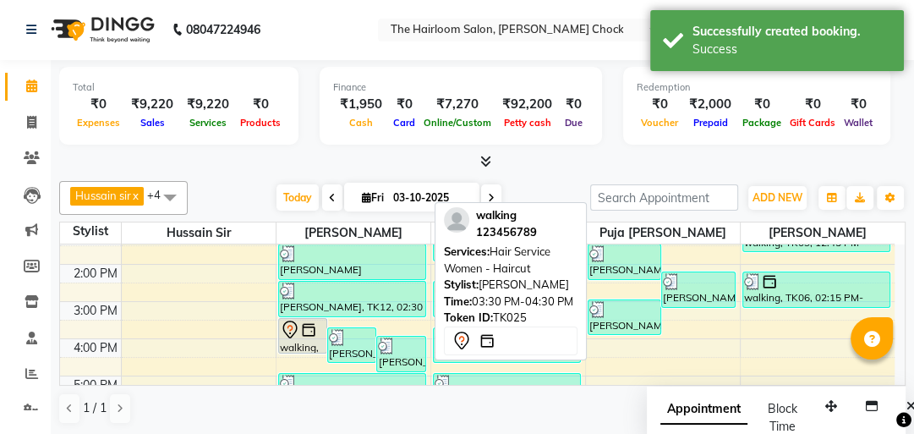
click at [301, 335] on img at bounding box center [308, 329] width 17 height 17
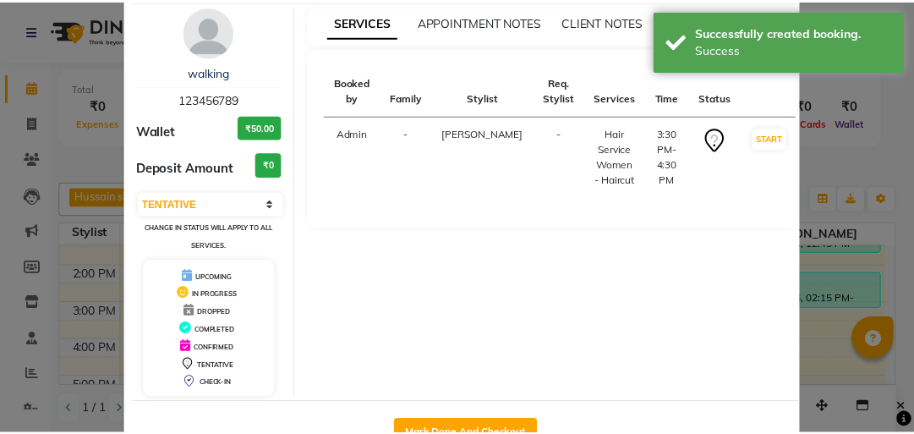
scroll to position [112, 0]
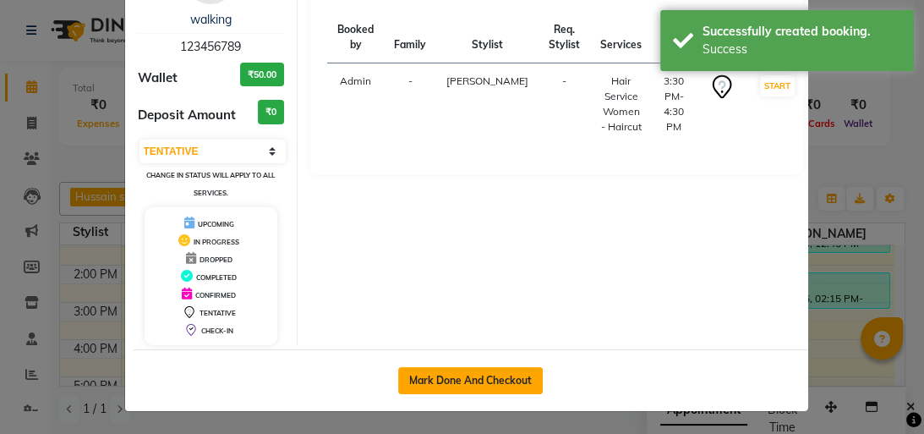
click at [465, 374] on button "Mark Done And Checkout" at bounding box center [470, 380] width 145 height 27
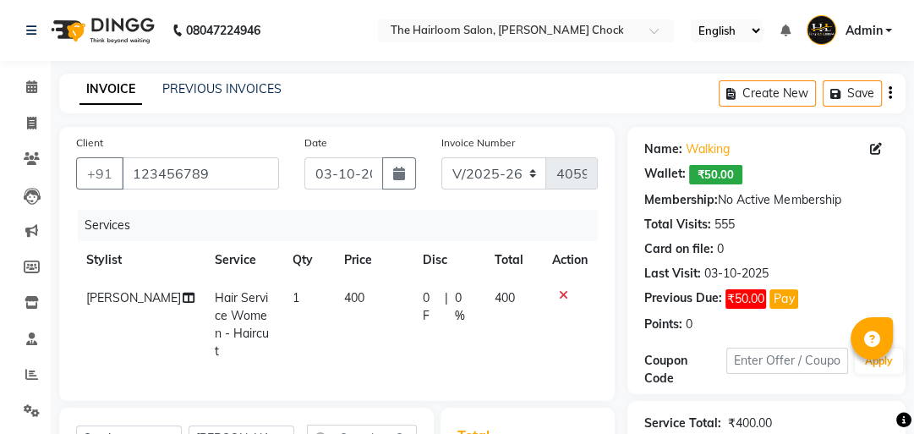
scroll to position [135, 0]
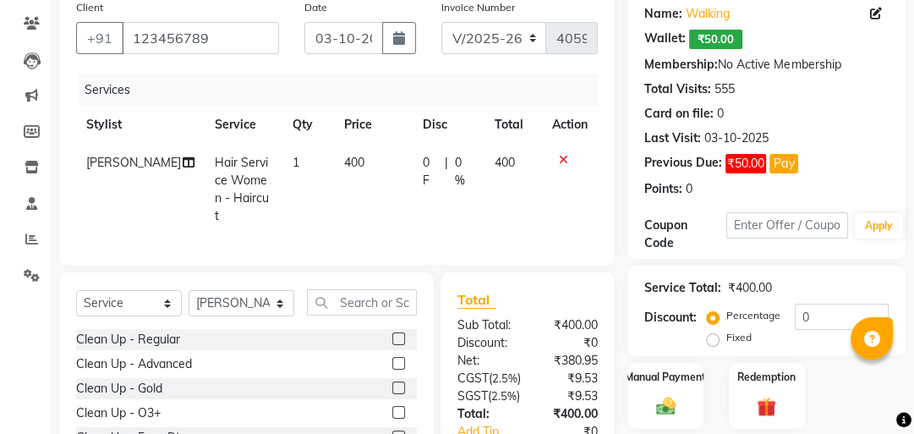
drag, startPoint x: 691, startPoint y: 403, endPoint x: 723, endPoint y: 337, distance: 73.4
click at [691, 403] on div "Manual Payment" at bounding box center [666, 396] width 76 height 66
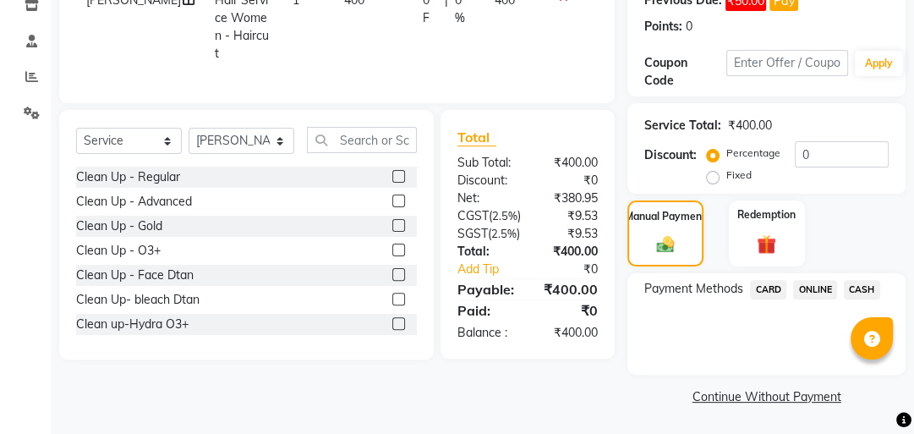
click at [859, 291] on span "CASH" at bounding box center [862, 289] width 36 height 19
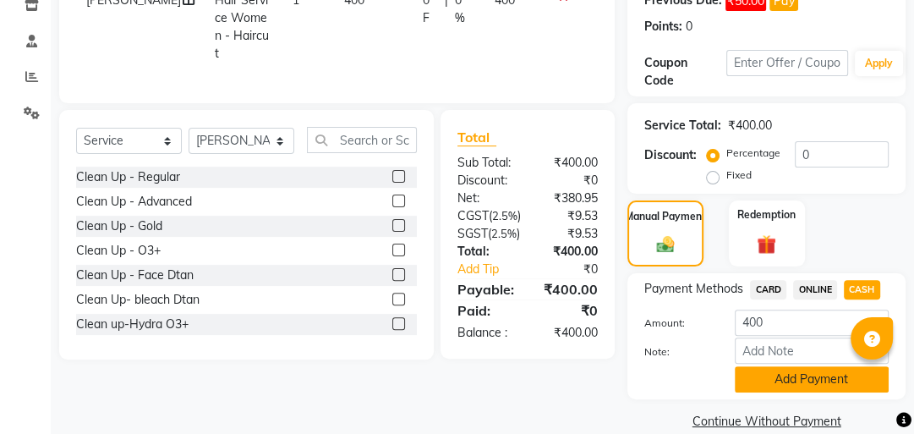
click at [785, 375] on button "Add Payment" at bounding box center [812, 379] width 154 height 26
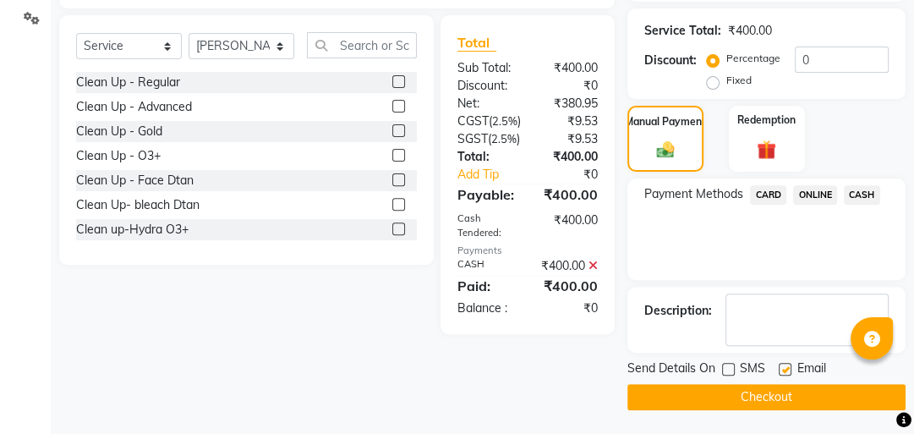
click at [786, 366] on label at bounding box center [785, 369] width 13 height 13
click at [786, 366] on input "checkbox" at bounding box center [784, 369] width 11 height 11
click at [761, 389] on button "Checkout" at bounding box center [767, 397] width 278 height 26
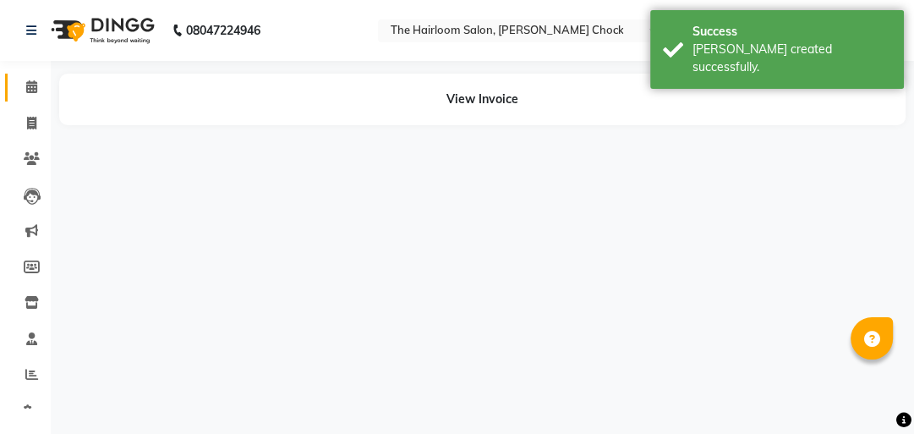
click at [35, 101] on link "Calendar" at bounding box center [25, 88] width 41 height 28
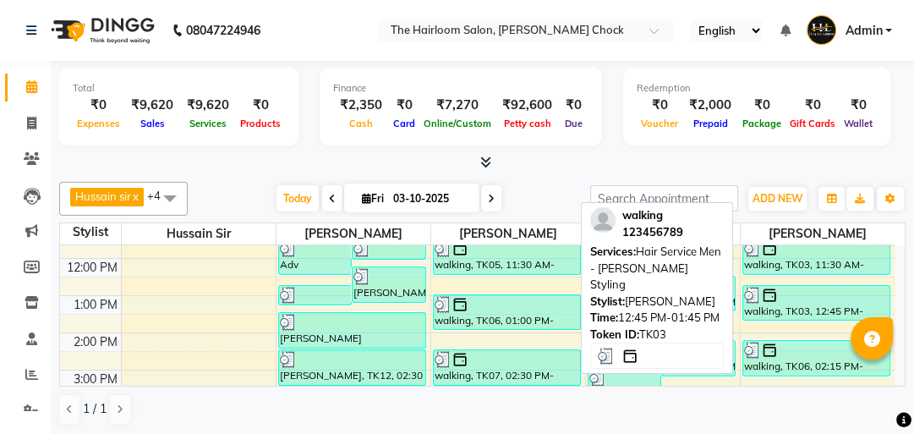
scroll to position [203, 0]
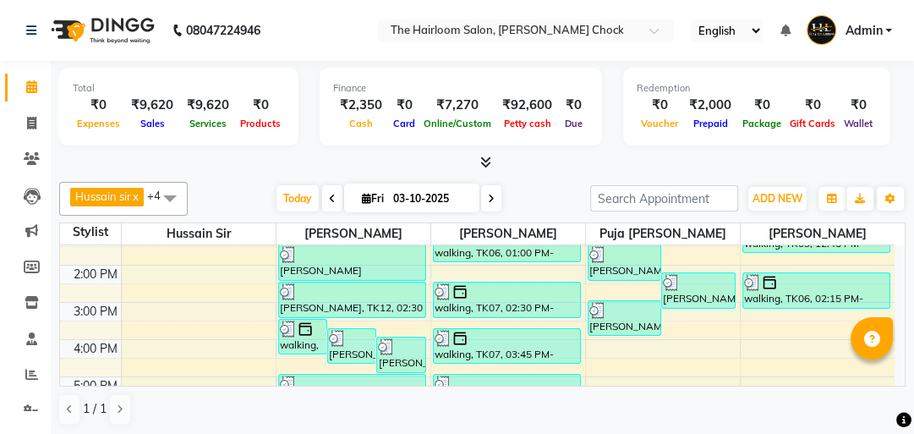
click at [787, 323] on div "8:00 AM 9:00 AM 10:00 AM 11:00 AM 12:00 PM 1:00 PM 2:00 PM 3:00 PM 4:00 PM 5:00…" at bounding box center [477, 339] width 835 height 595
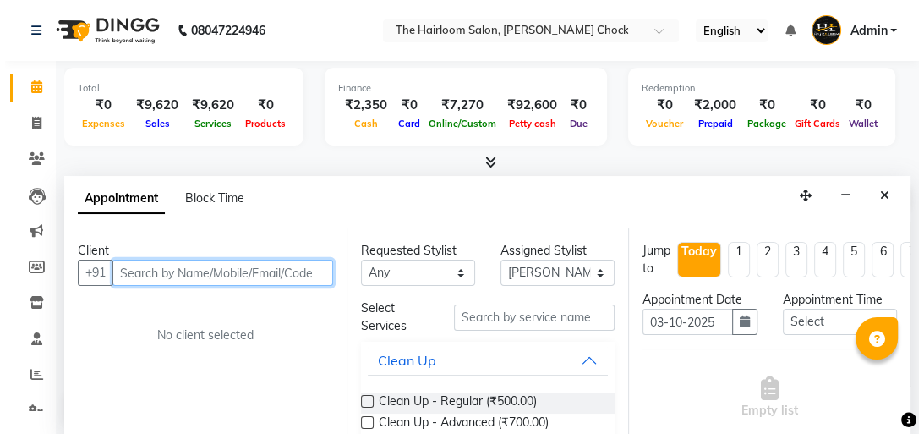
scroll to position [1, 0]
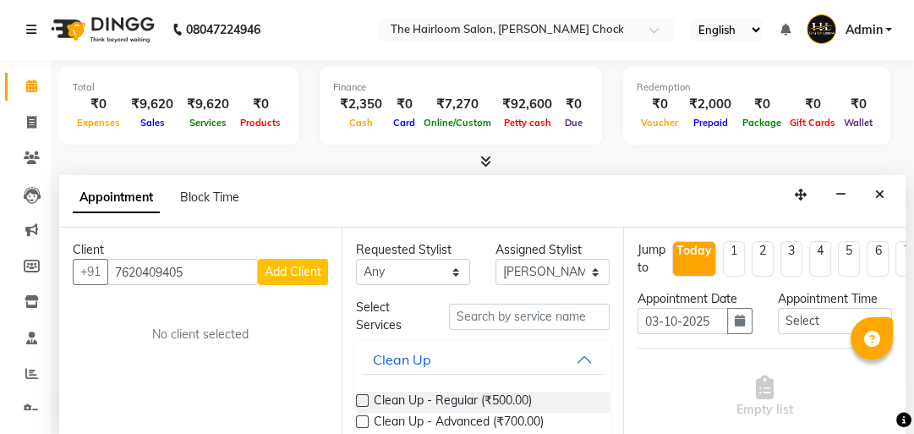
click at [284, 266] on span "Add Client" at bounding box center [293, 271] width 57 height 15
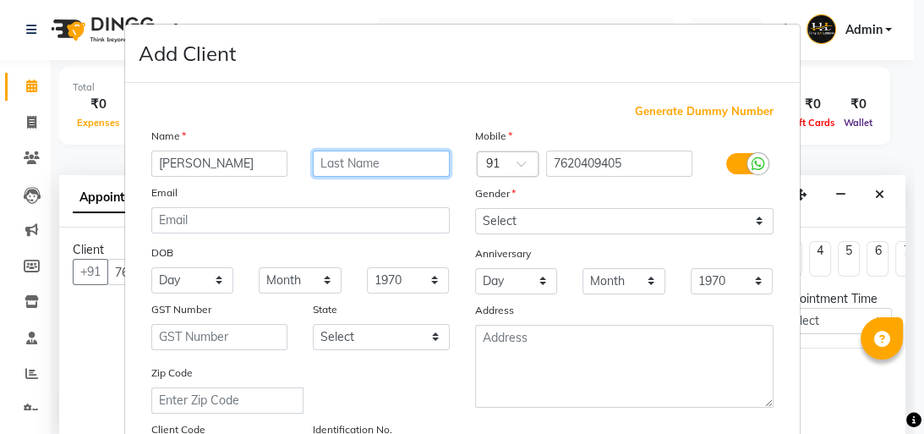
click at [355, 168] on input "text" at bounding box center [381, 164] width 137 height 26
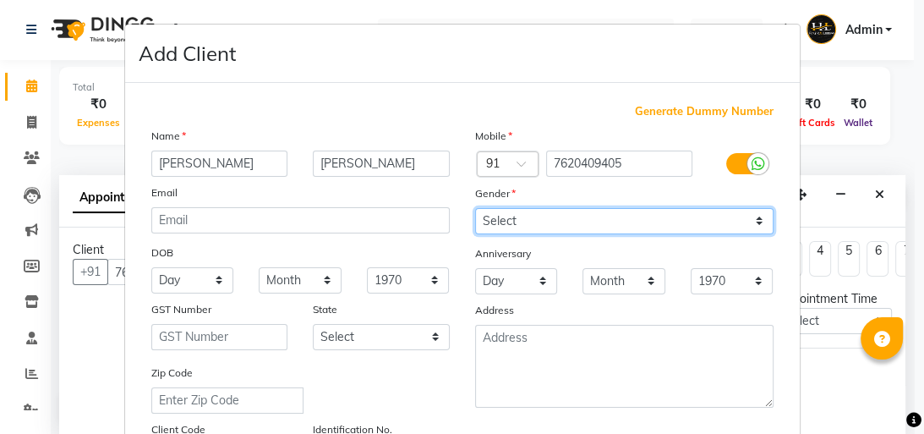
click at [509, 223] on select "Select [DEMOGRAPHIC_DATA] [DEMOGRAPHIC_DATA] Other Prefer Not To Say" at bounding box center [624, 221] width 299 height 26
click at [475, 209] on select "Select [DEMOGRAPHIC_DATA] [DEMOGRAPHIC_DATA] Other Prefer Not To Say" at bounding box center [624, 221] width 299 height 26
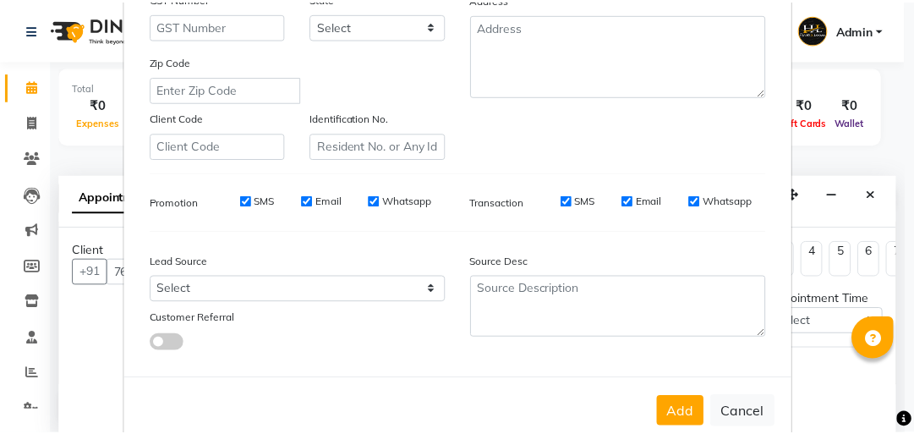
scroll to position [355, 0]
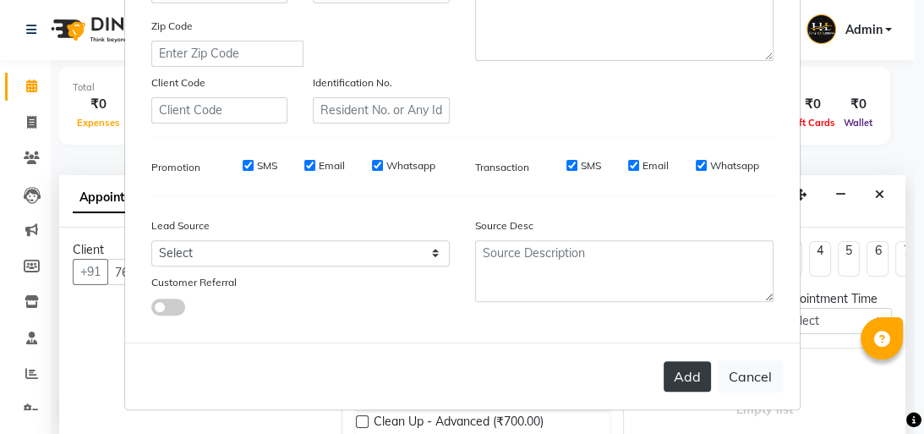
click at [672, 370] on button "Add" at bounding box center [687, 376] width 47 height 30
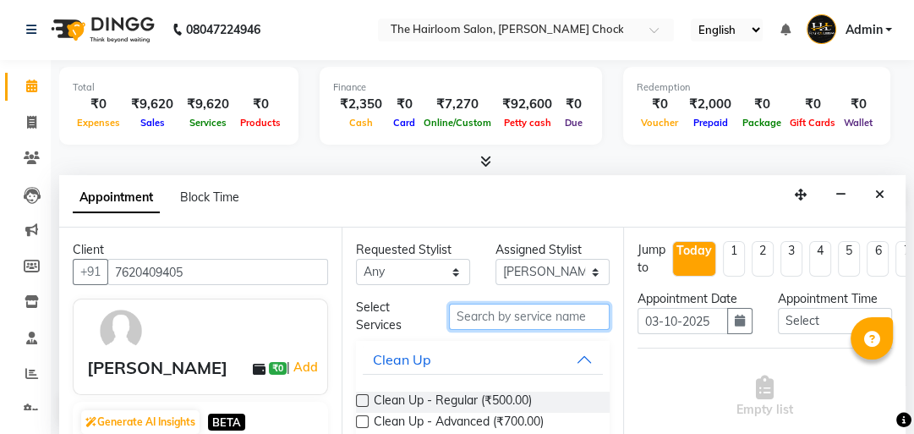
click at [489, 308] on input "text" at bounding box center [529, 317] width 161 height 26
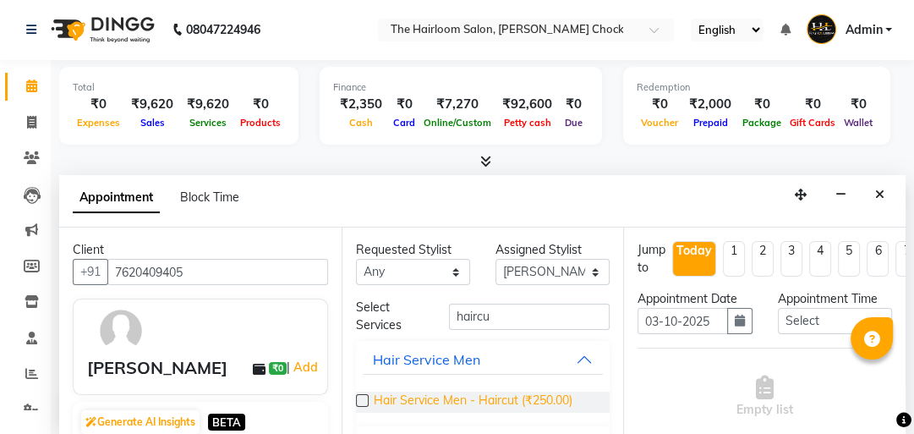
click at [510, 392] on span "Hair Service Men - Haircut (₹250.00)" at bounding box center [473, 402] width 199 height 21
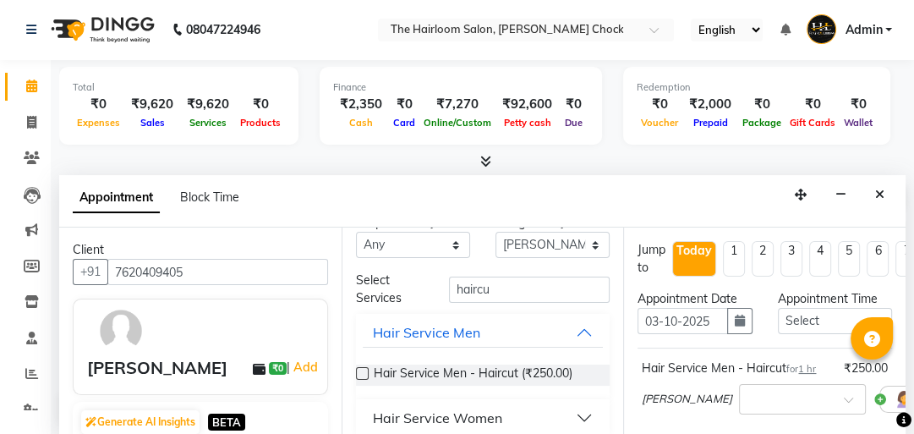
scroll to position [41, 0]
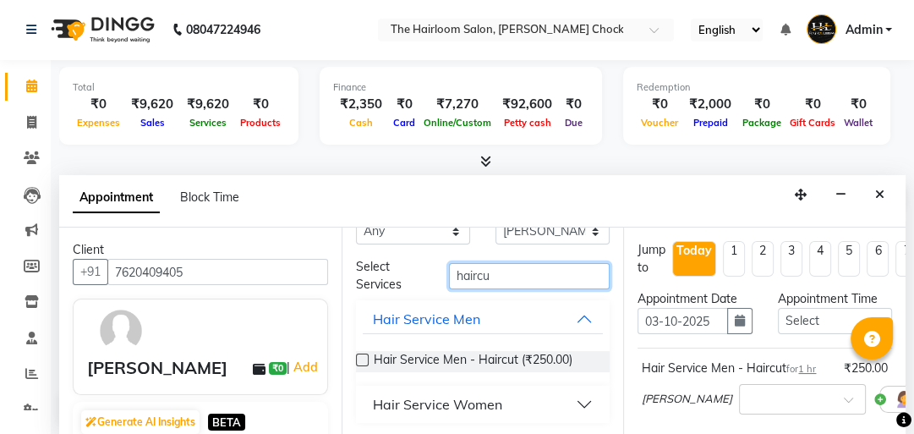
click at [535, 263] on input "haircu" at bounding box center [529, 276] width 161 height 26
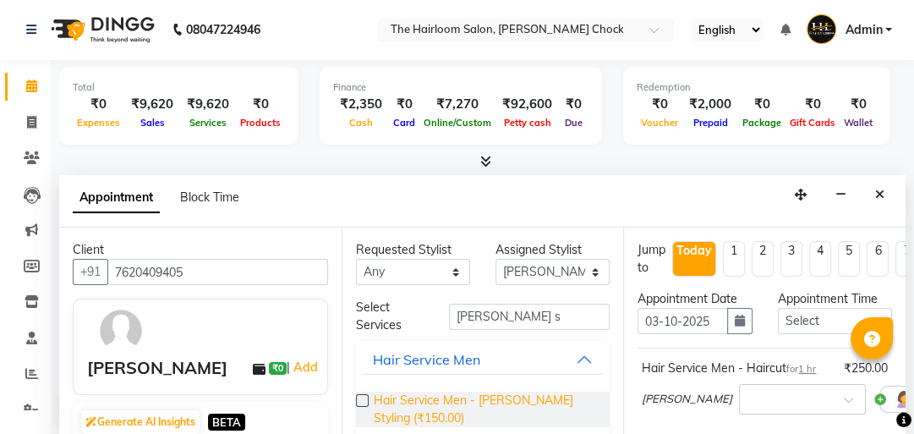
click at [406, 409] on span "Hair Service Men - [PERSON_NAME] Styling (₹150.00)" at bounding box center [485, 410] width 223 height 36
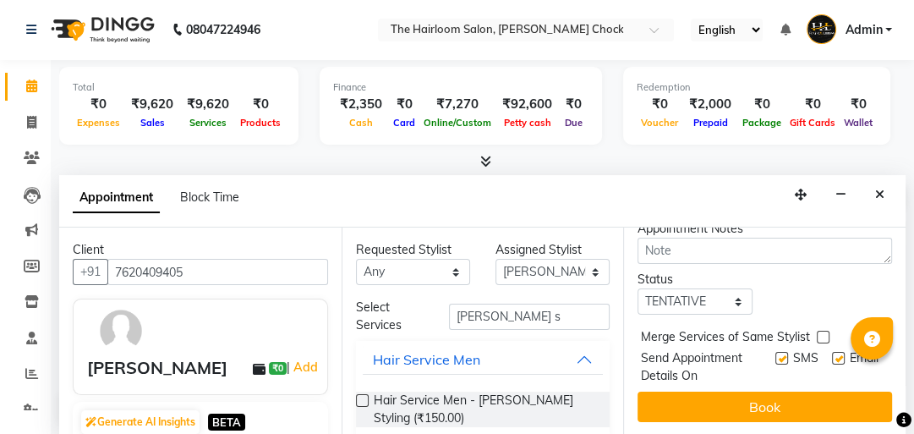
scroll to position [378, 0]
click at [775, 352] on label at bounding box center [781, 358] width 13 height 13
click at [775, 354] on input "checkbox" at bounding box center [780, 359] width 11 height 11
click at [832, 352] on label at bounding box center [838, 358] width 13 height 13
click at [832, 354] on input "checkbox" at bounding box center [837, 359] width 11 height 11
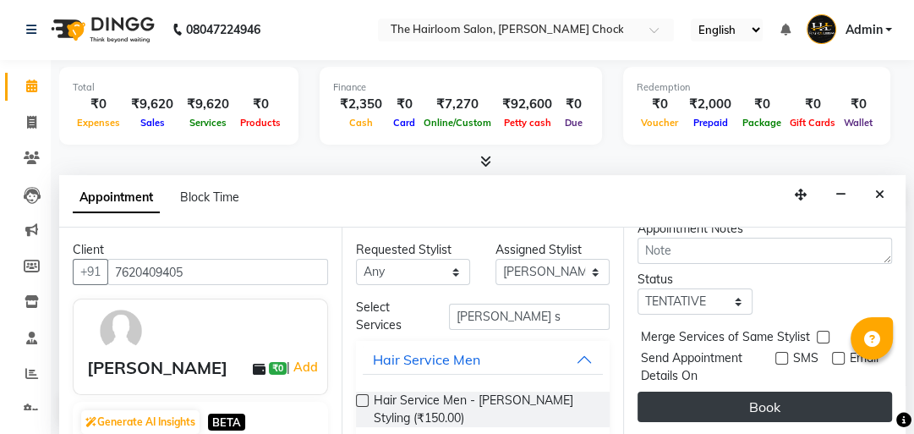
click at [781, 400] on button "Book" at bounding box center [765, 407] width 255 height 30
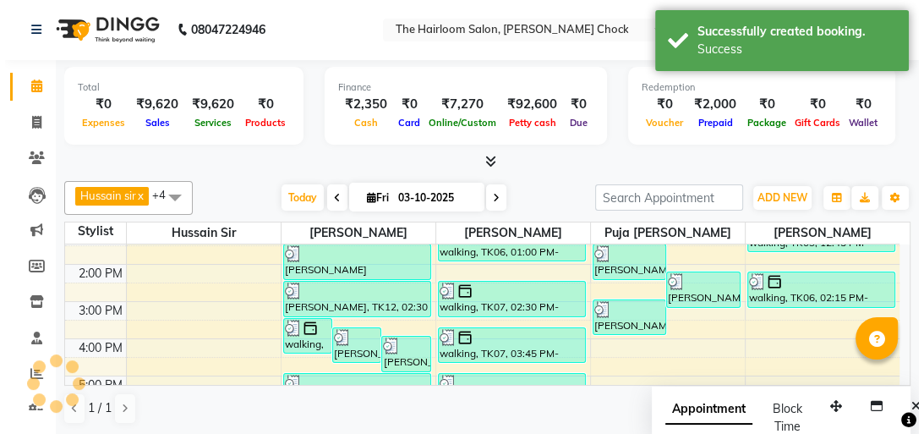
scroll to position [0, 0]
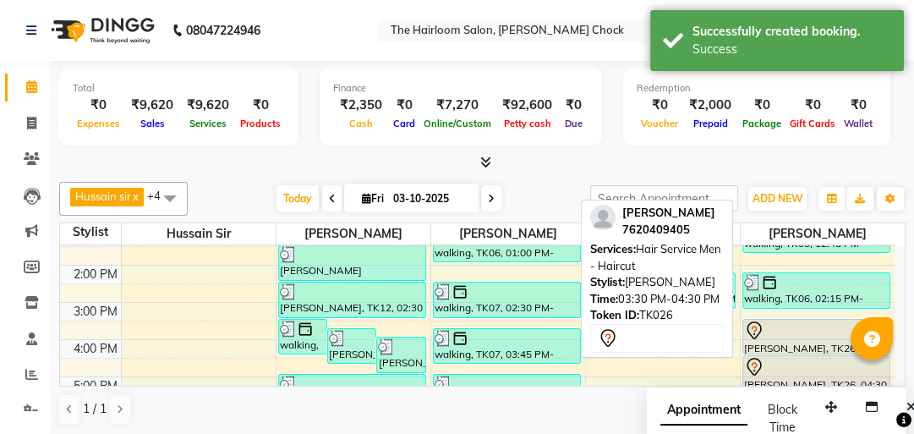
click at [795, 326] on div at bounding box center [816, 331] width 145 height 20
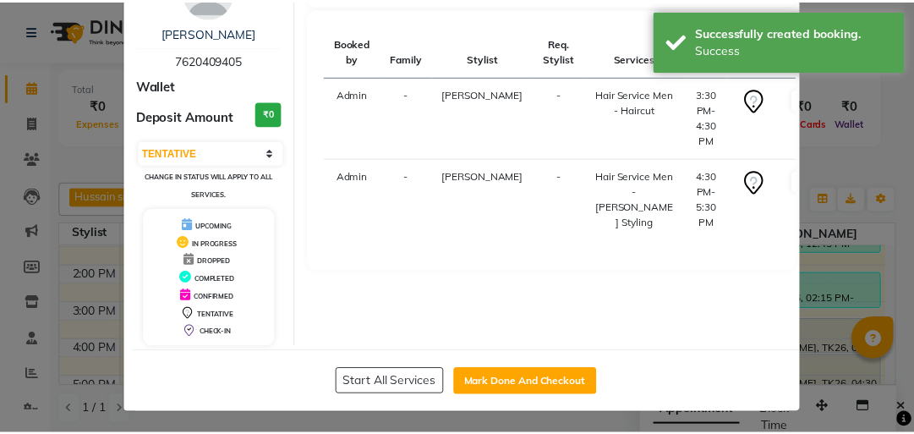
scroll to position [100, 0]
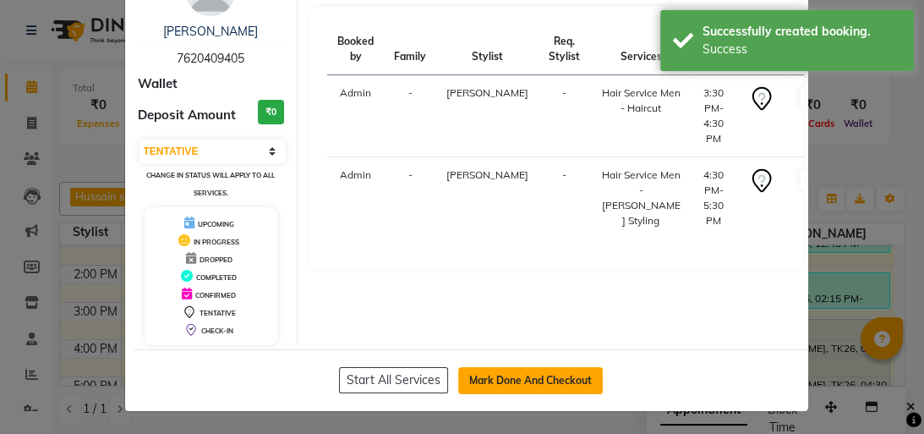
click at [532, 367] on button "Mark Done And Checkout" at bounding box center [530, 380] width 145 height 27
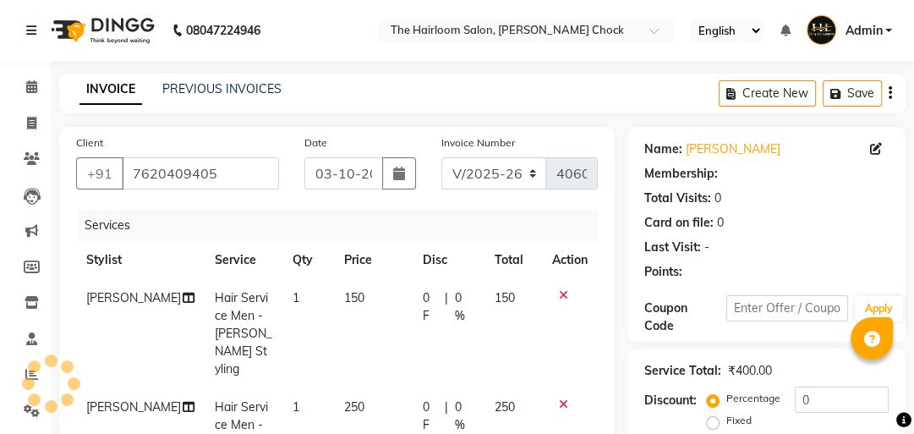
scroll to position [203, 0]
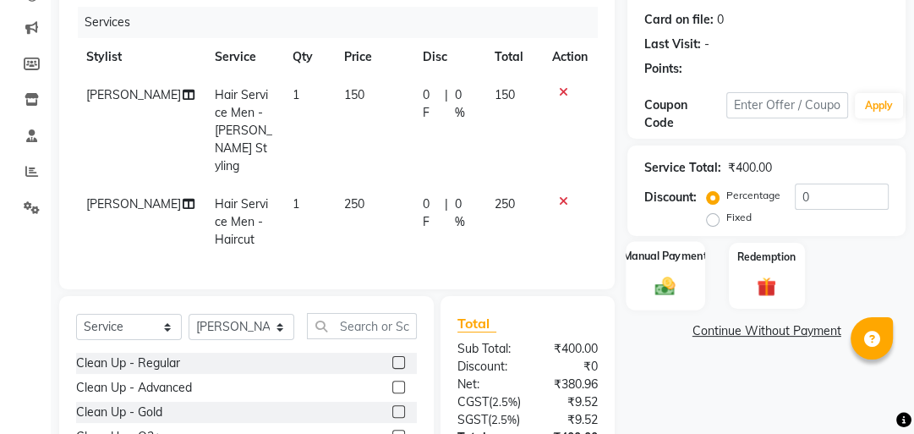
click at [671, 289] on img at bounding box center [665, 285] width 33 height 23
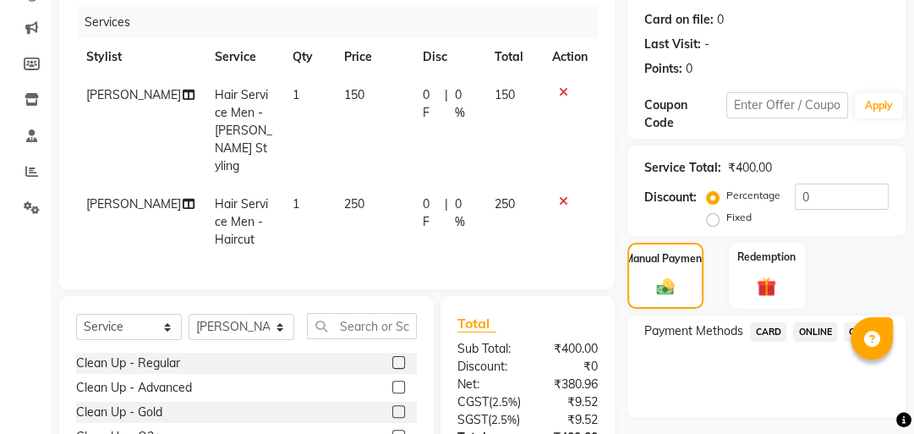
scroll to position [349, 0]
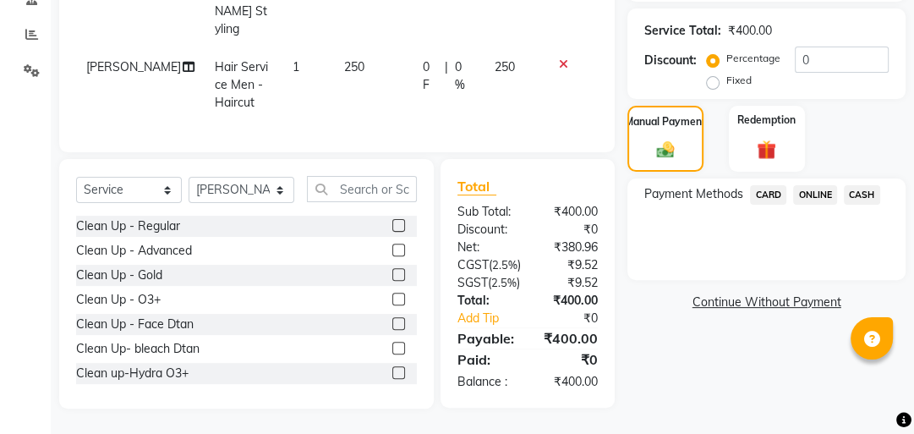
click at [825, 189] on span "ONLINE" at bounding box center [815, 194] width 44 height 19
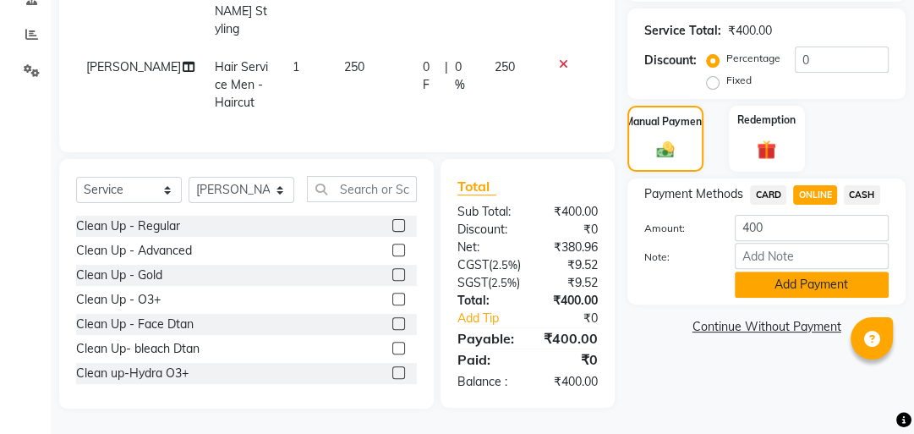
click at [806, 271] on button "Add Payment" at bounding box center [812, 284] width 154 height 26
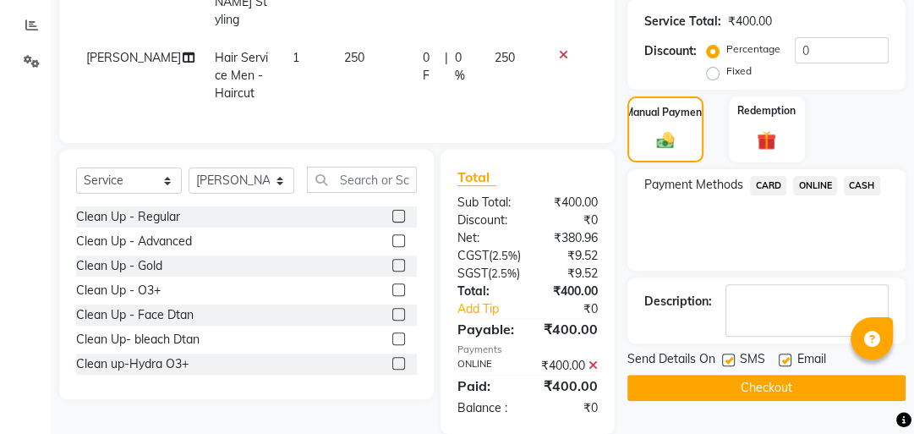
click at [857, 181] on span "CASH" at bounding box center [862, 185] width 36 height 19
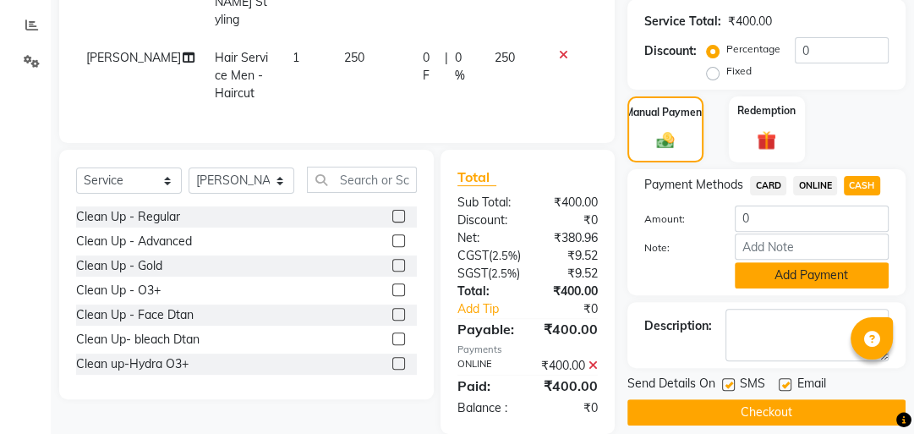
click at [792, 265] on button "Add Payment" at bounding box center [812, 275] width 154 height 26
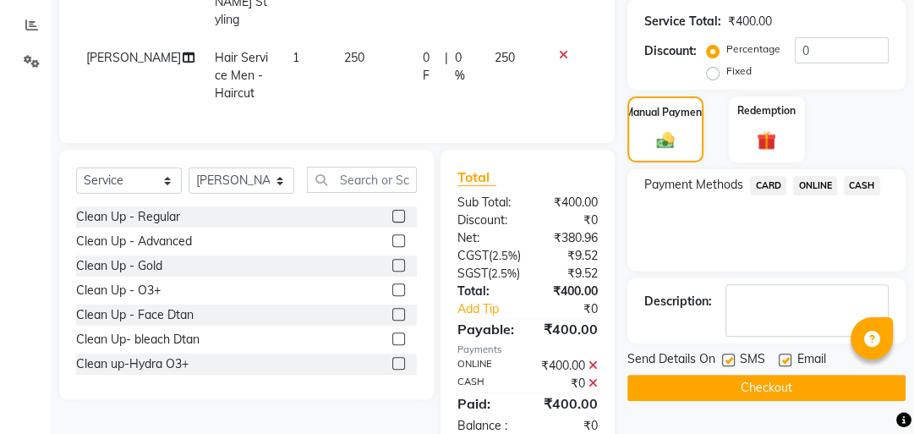
click at [728, 354] on label at bounding box center [728, 359] width 13 height 13
click at [728, 355] on input "checkbox" at bounding box center [727, 360] width 11 height 11
click at [781, 358] on label at bounding box center [785, 359] width 13 height 13
click at [781, 358] on input "checkbox" at bounding box center [784, 360] width 11 height 11
click at [777, 385] on button "Checkout" at bounding box center [767, 388] width 278 height 26
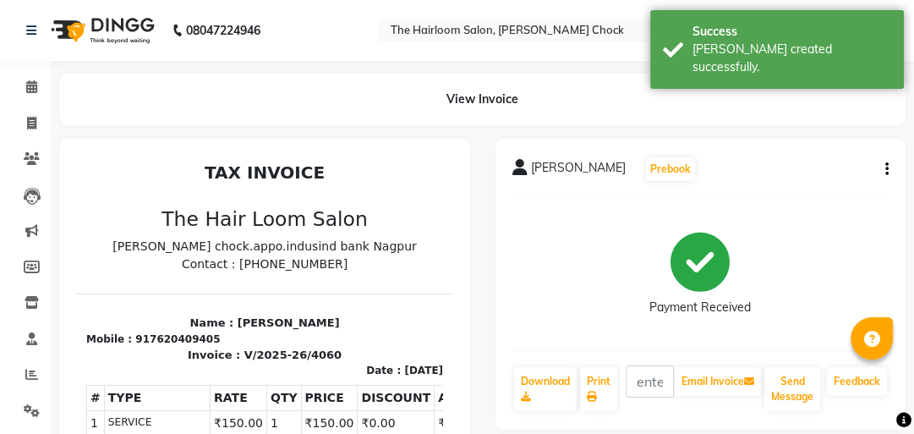
scroll to position [203, 0]
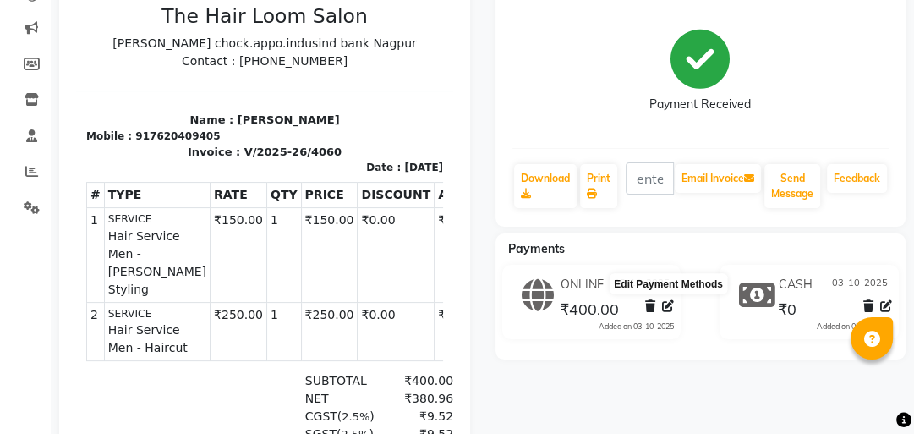
click at [666, 305] on icon at bounding box center [668, 306] width 12 height 12
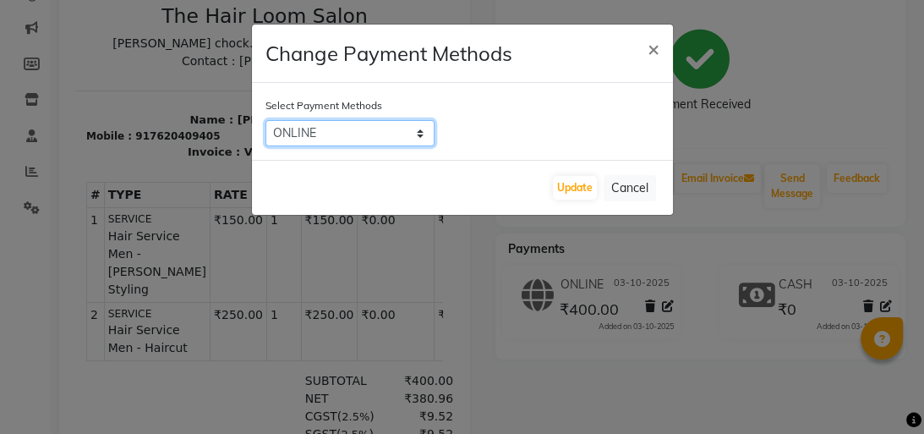
click at [417, 135] on select "CARD ONLINE CASH" at bounding box center [350, 133] width 169 height 26
click at [266, 120] on select "CARD ONLINE CASH" at bounding box center [350, 133] width 169 height 26
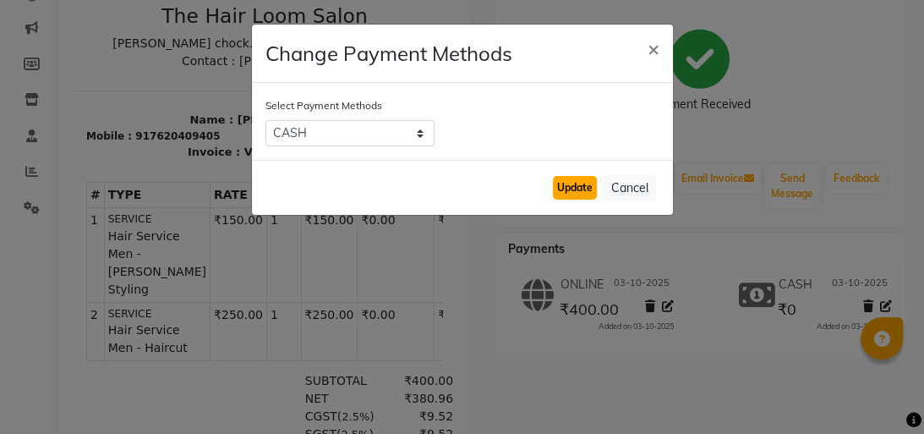
click at [580, 189] on button "Update" at bounding box center [575, 188] width 44 height 24
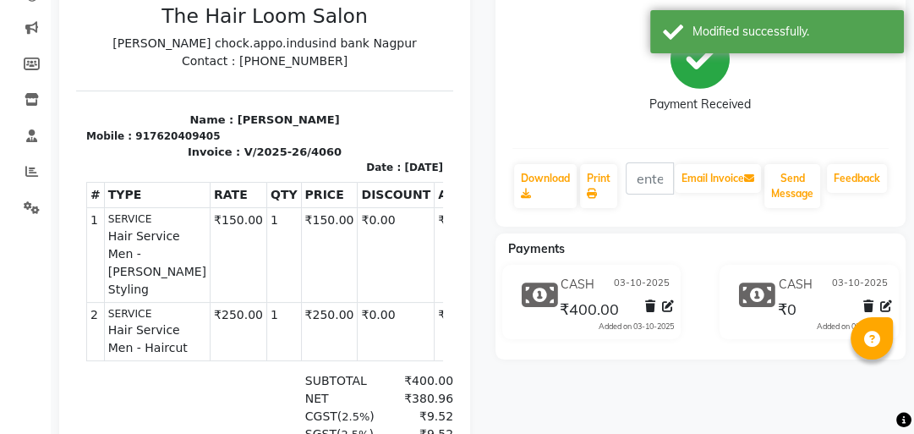
scroll to position [0, 0]
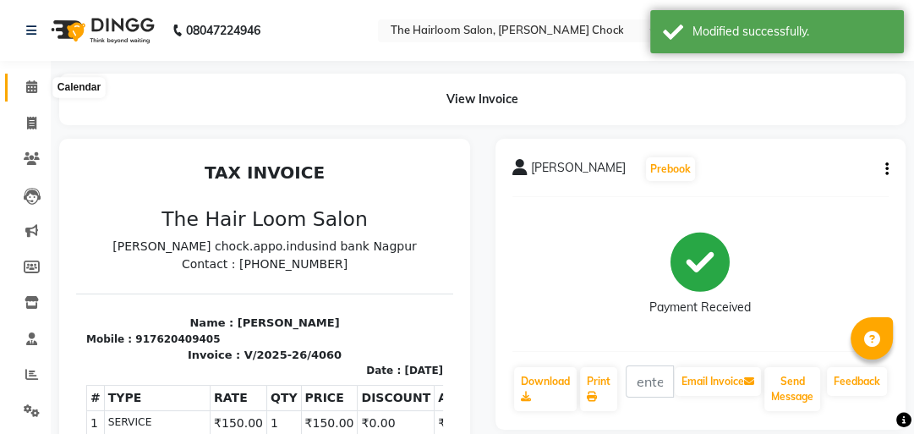
click at [30, 87] on icon at bounding box center [31, 86] width 11 height 13
